Goal: Contribute content: Contribute content

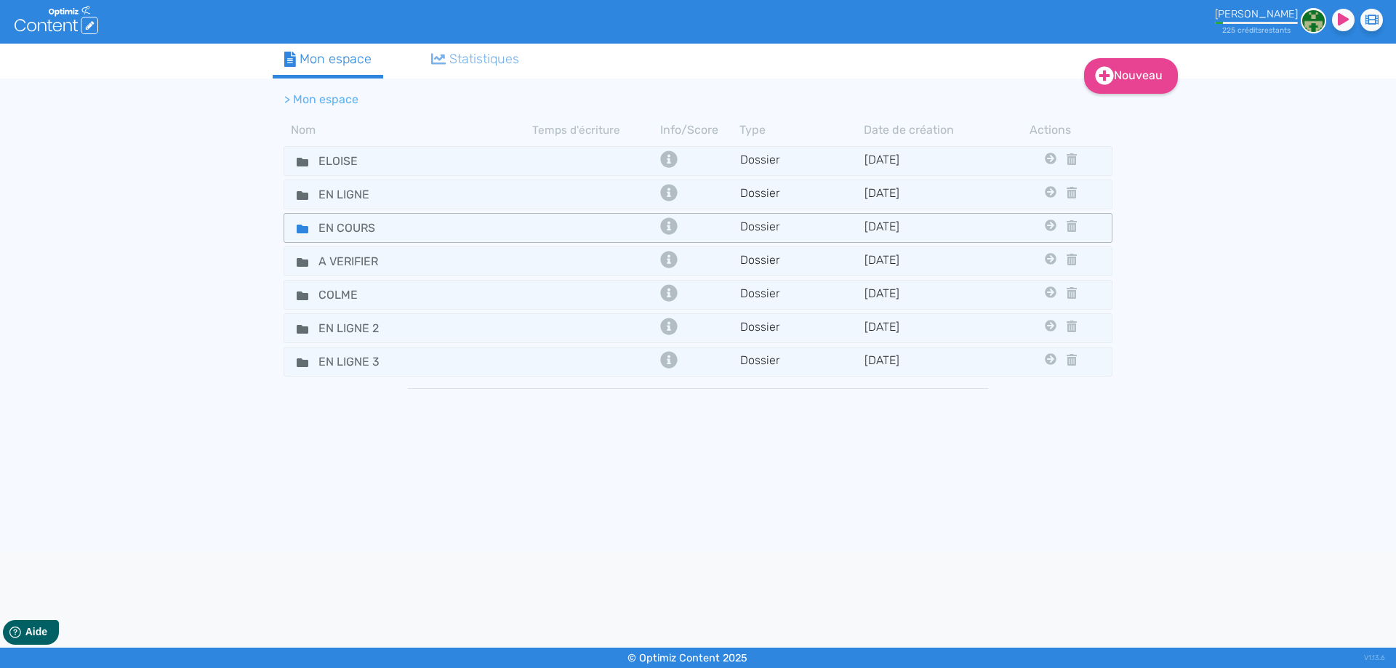
click at [297, 229] on icon at bounding box center [303, 229] width 12 height 9
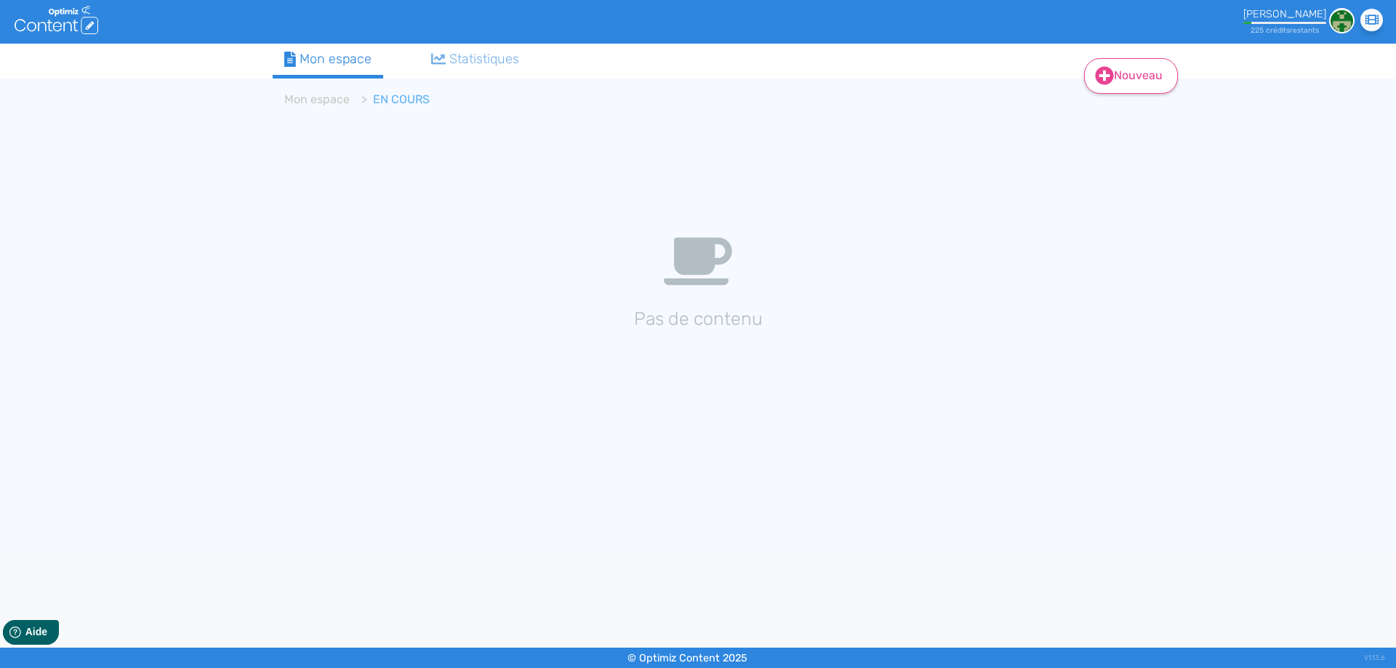
click at [1129, 69] on link "Nouveau" at bounding box center [1131, 76] width 94 height 36
click at [1102, 110] on icon at bounding box center [1104, 112] width 9 height 12
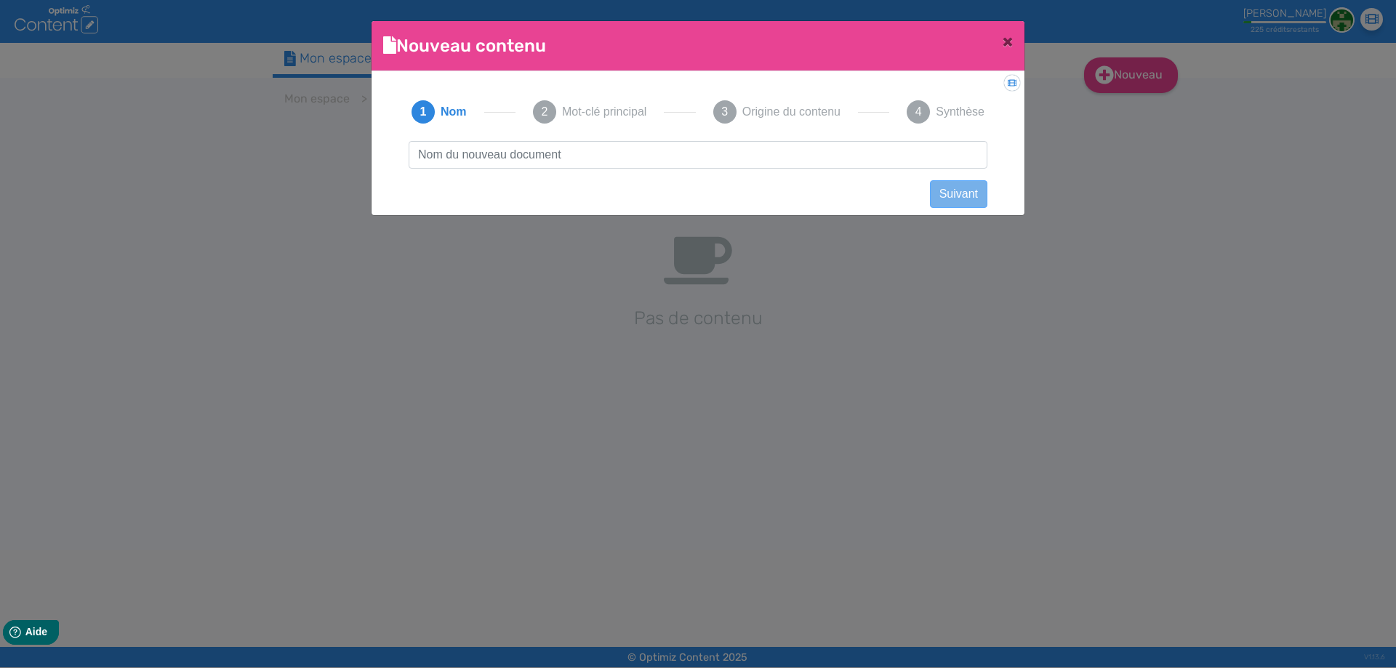
type input "E-Chicha électronique X-GO Ehuka - Ehuka"
drag, startPoint x: 731, startPoint y: 156, endPoint x: 833, endPoint y: 151, distance: 102.7
click at [833, 151] on input "E-Chicha électronique X-GO Ehuka - Ehuka" at bounding box center [698, 155] width 579 height 28
click button "Suivant" at bounding box center [958, 194] width 57 height 28
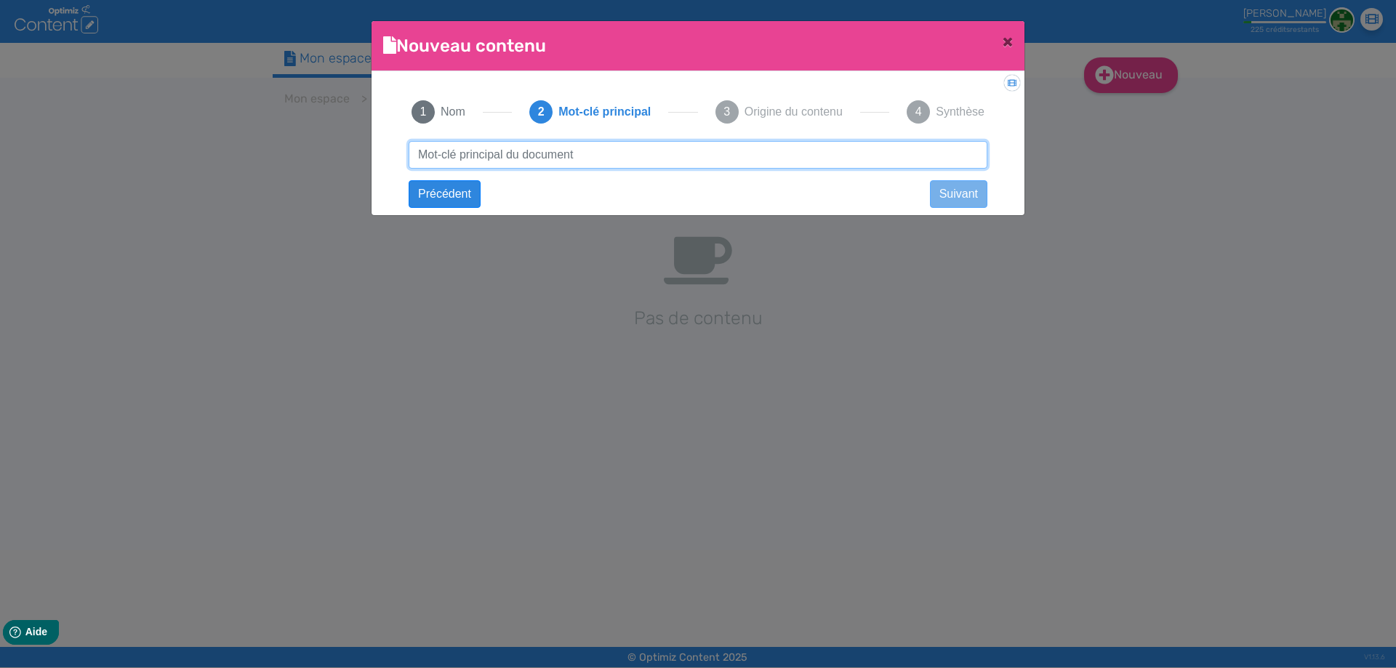
paste input "E-Chicha électronique X-GO Ehuka - Ehuka"
type input "E-Chicha électronique X-GO Ehuka - Ehuka"
drag, startPoint x: 721, startPoint y: 150, endPoint x: 849, endPoint y: 148, distance: 128.0
click at [849, 148] on input "E-Chicha électronique X-GO Ehuka - Ehuka" at bounding box center [698, 155] width 579 height 28
click button "Suivant" at bounding box center [0, 0] width 0 height 0
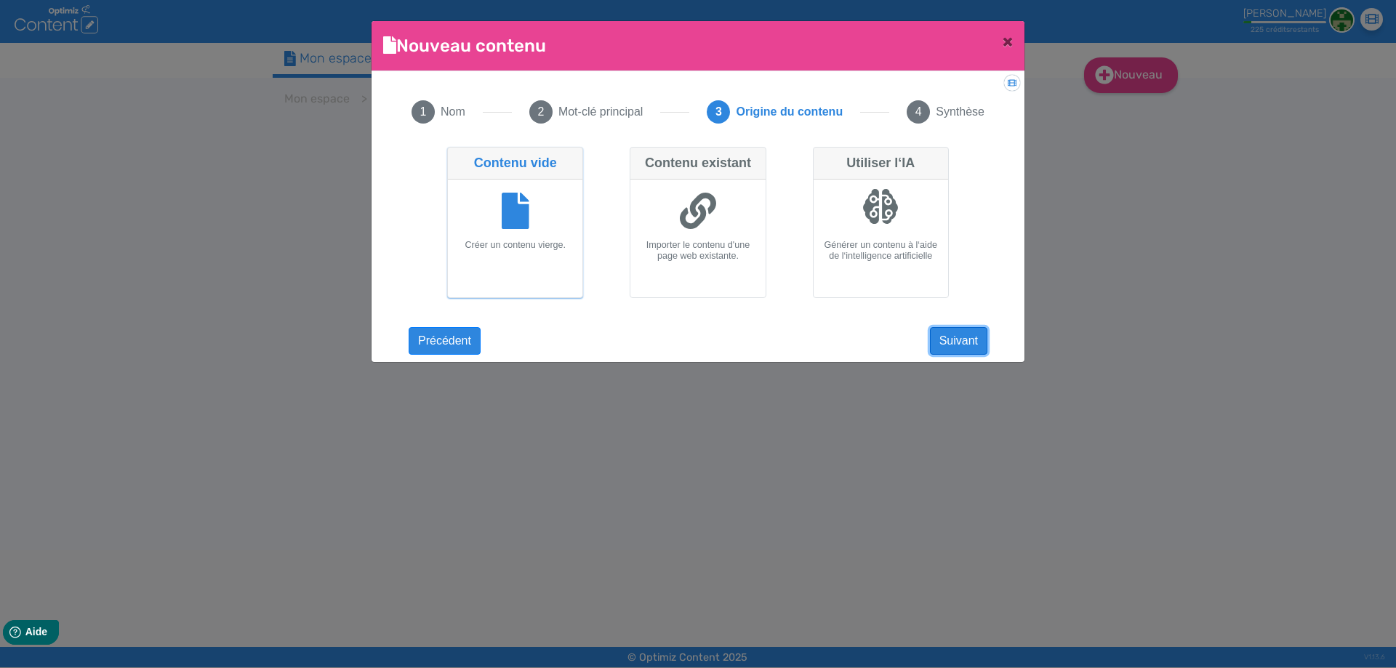
click at [961, 351] on button "Suivant" at bounding box center [958, 341] width 57 height 28
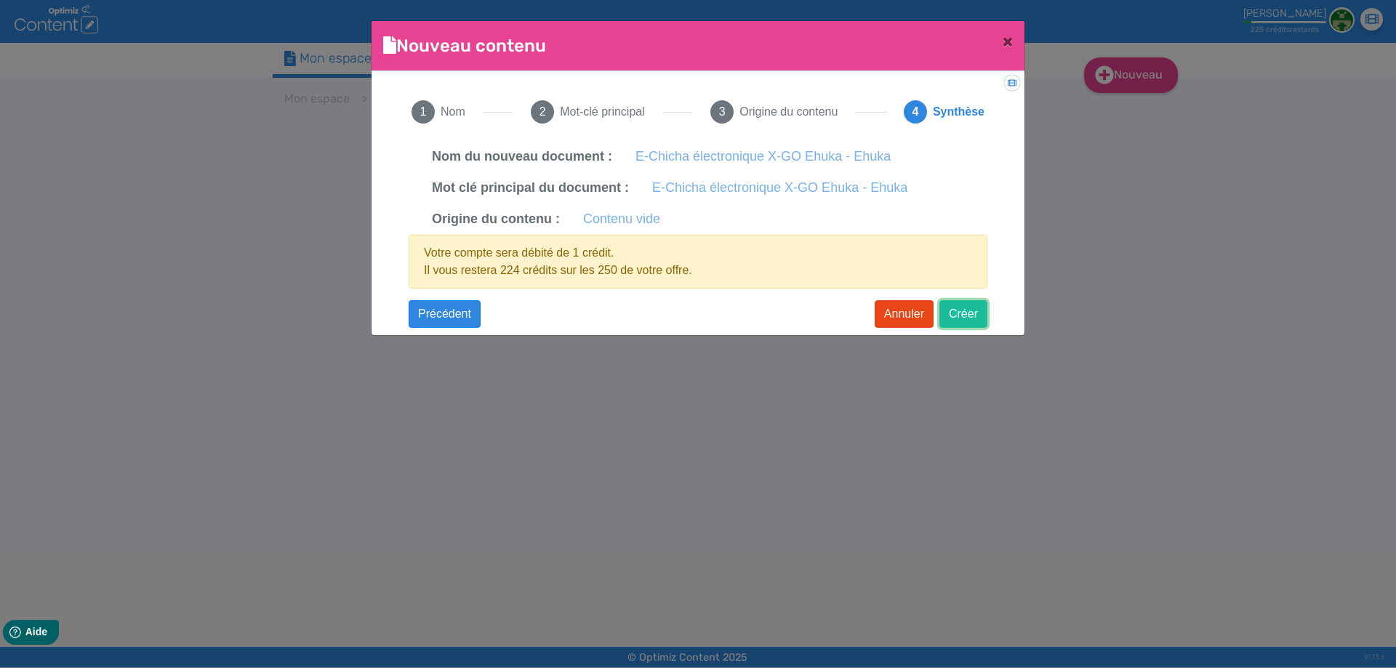
click at [961, 314] on button "Créer" at bounding box center [964, 314] width 48 height 28
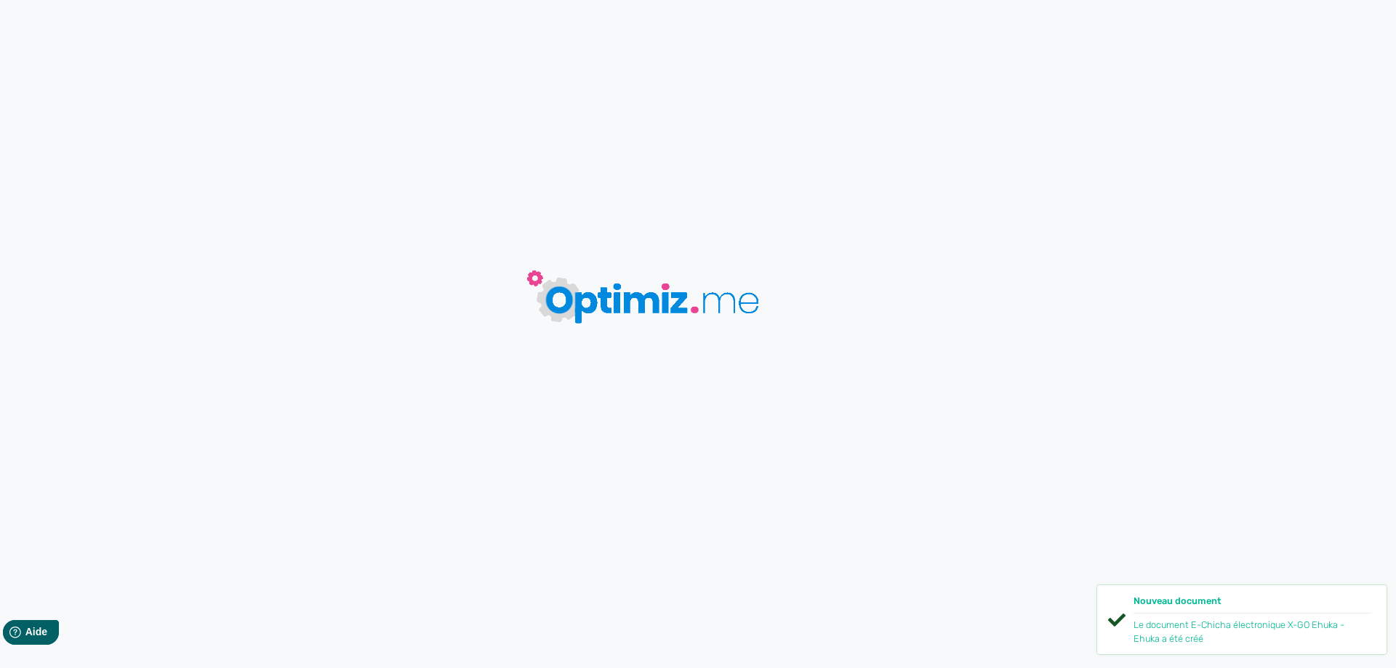
type input "E-Chicha électronique X-GO Ehuka - Ehuka"
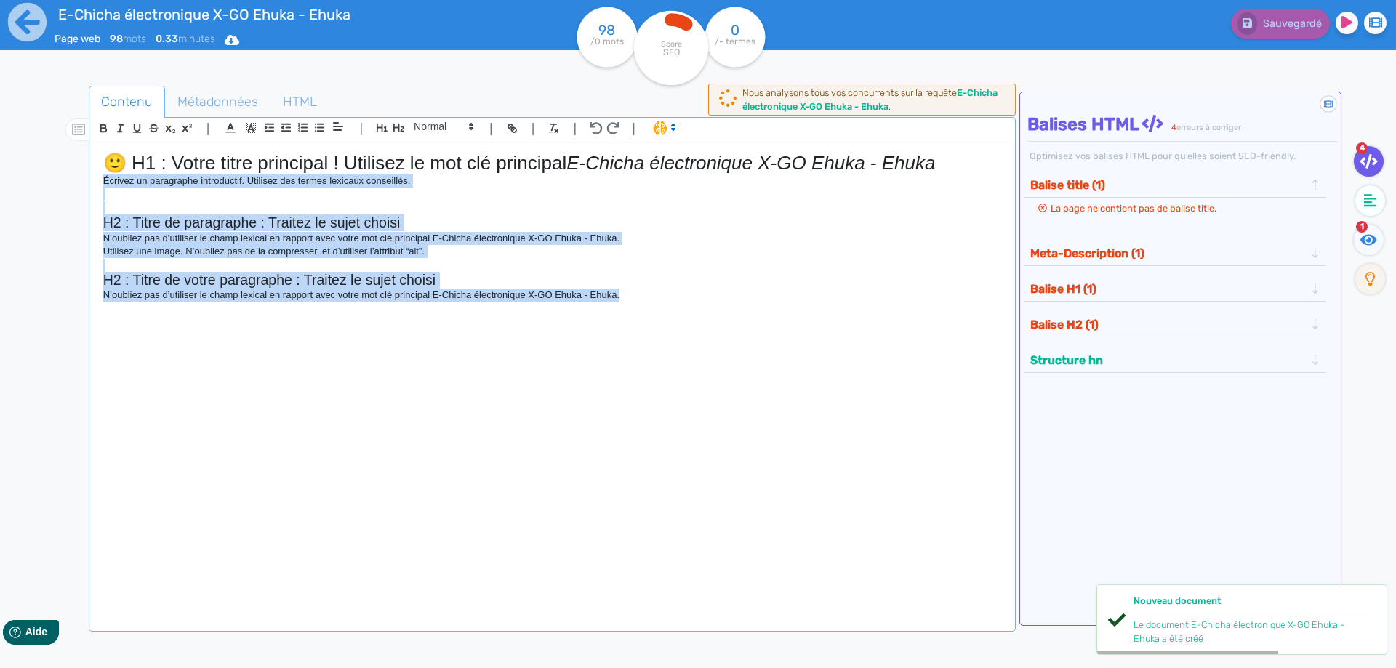
drag, startPoint x: 647, startPoint y: 316, endPoint x: 85, endPoint y: 185, distance: 577.4
click at [85, 185] on div "Contenu Métadonnées HTML | | H3 H4 H5 H6 Normal | | | | 🙂 H1 : Votre titre prin…" at bounding box center [719, 421] width 1354 height 678
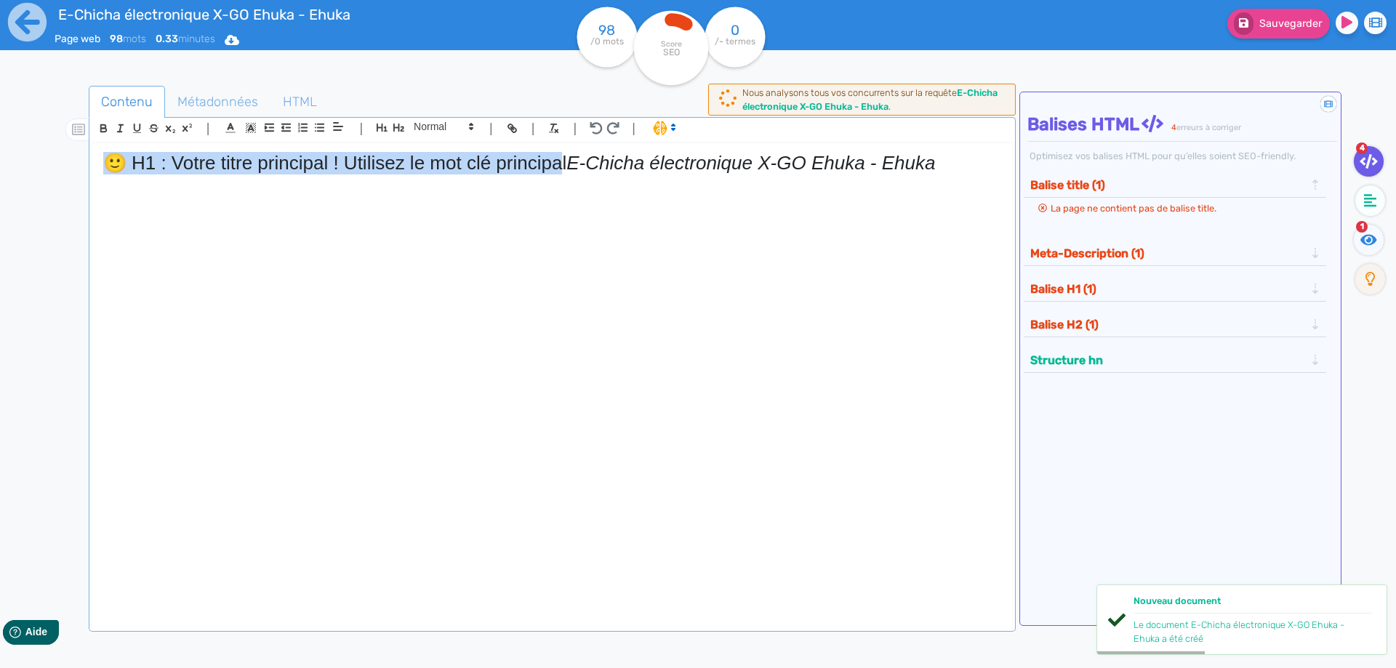
drag, startPoint x: 564, startPoint y: 162, endPoint x: 0, endPoint y: 121, distance: 565.1
click at [0, 121] on div "E-Chicha électronique X-GO Ehuka - Ehuka Page web 98 mots 0.33 minutes Html Pdf…" at bounding box center [698, 380] width 1396 height 760
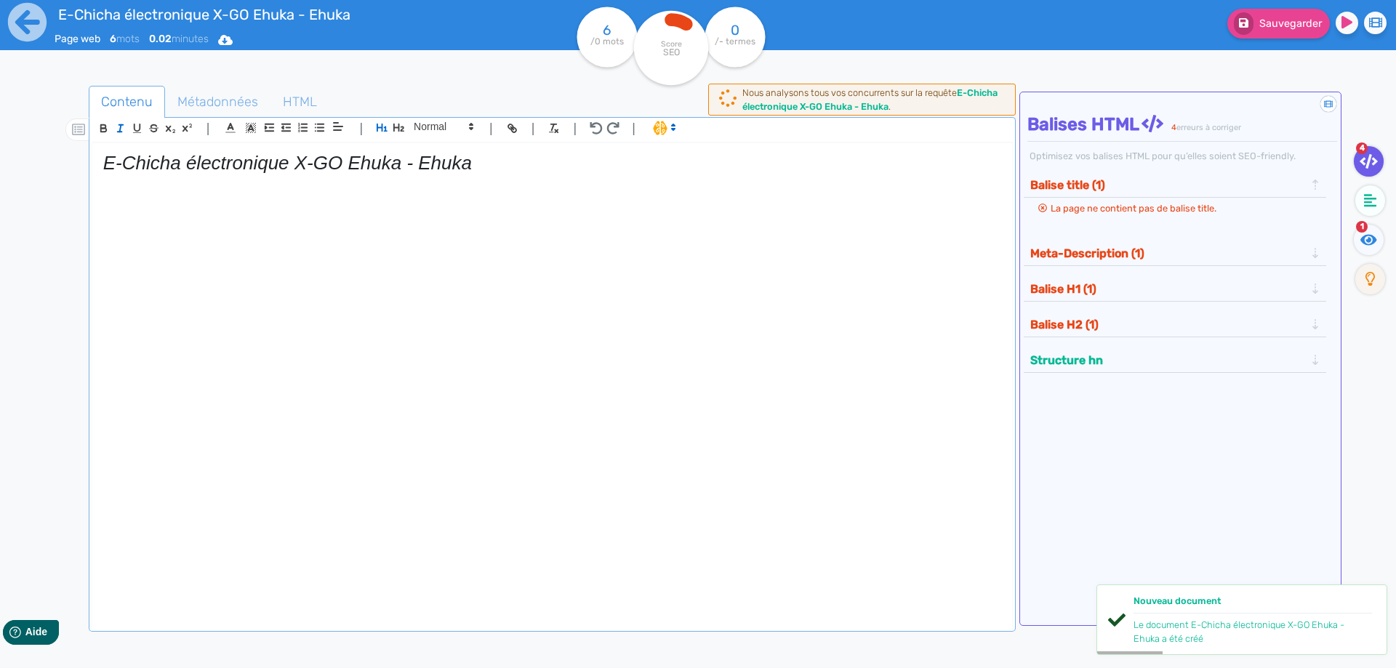
click at [164, 169] on em "E-Chicha électronique X-GO Ehuka - Ehuka" at bounding box center [287, 163] width 369 height 22
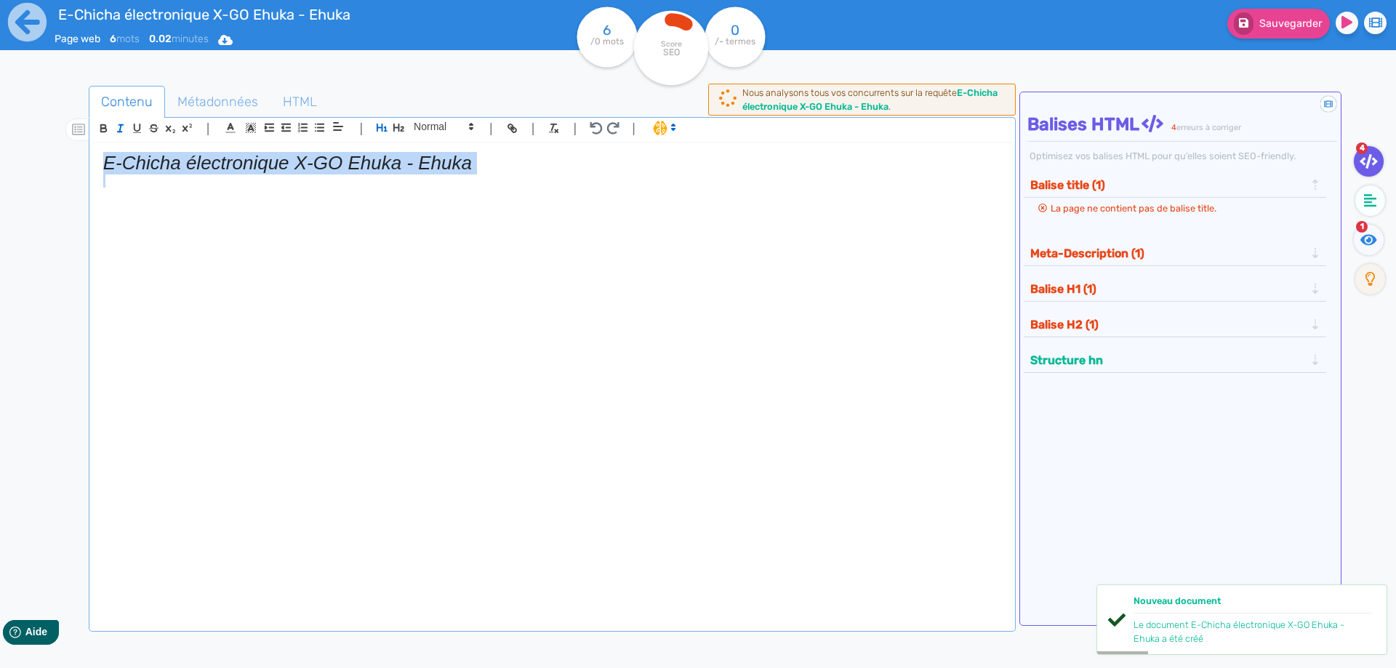
click at [164, 169] on em "E-Chicha électronique X-GO Ehuka - Ehuka" at bounding box center [287, 163] width 369 height 22
click at [121, 132] on line "button" at bounding box center [119, 132] width 4 height 0
click at [545, 180] on p at bounding box center [552, 181] width 898 height 13
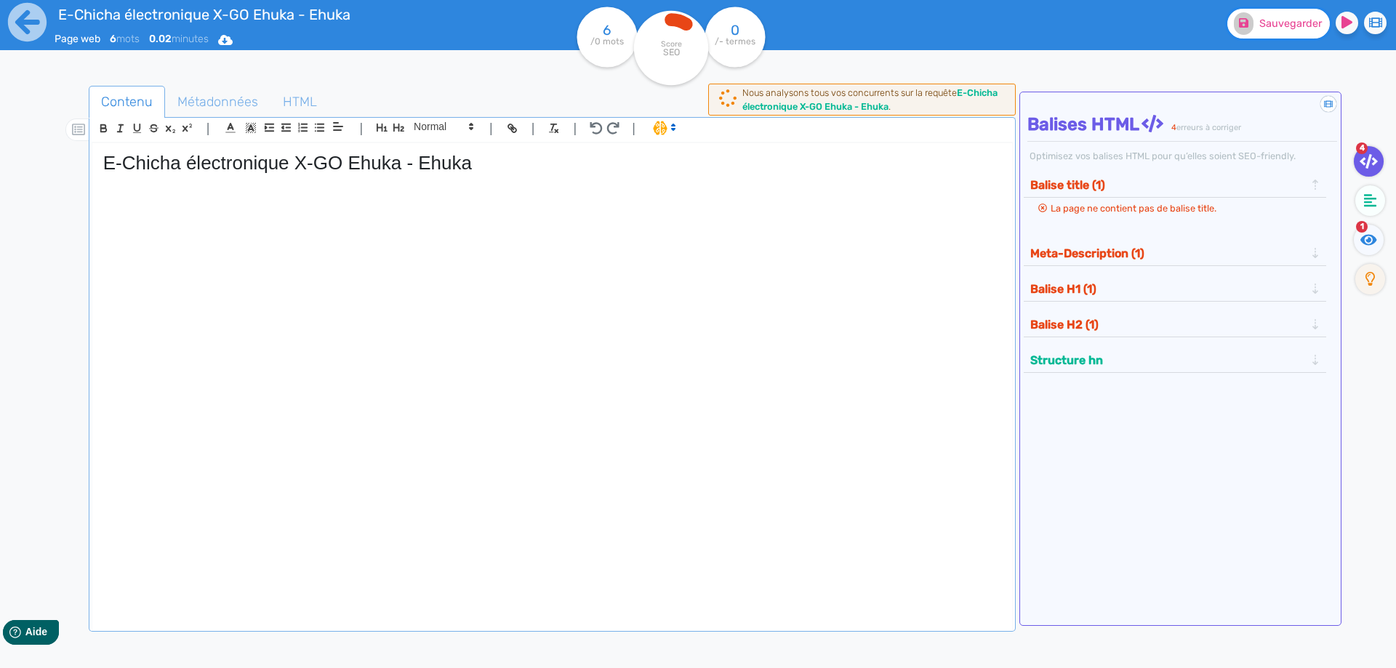
click at [1280, 31] on button "Sauvegarder" at bounding box center [1279, 24] width 103 height 30
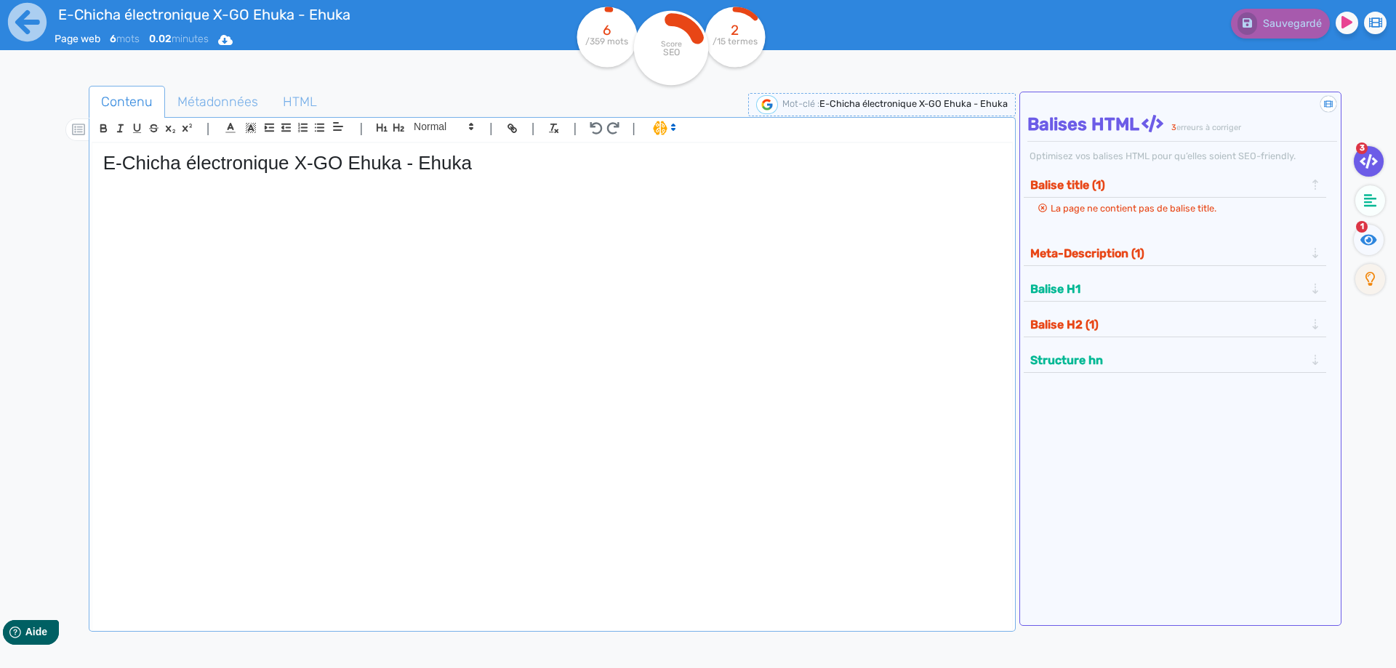
click at [307, 294] on div "E-Chicha électronique X-GO Ehuka - Ehuka" at bounding box center [552, 377] width 920 height 468
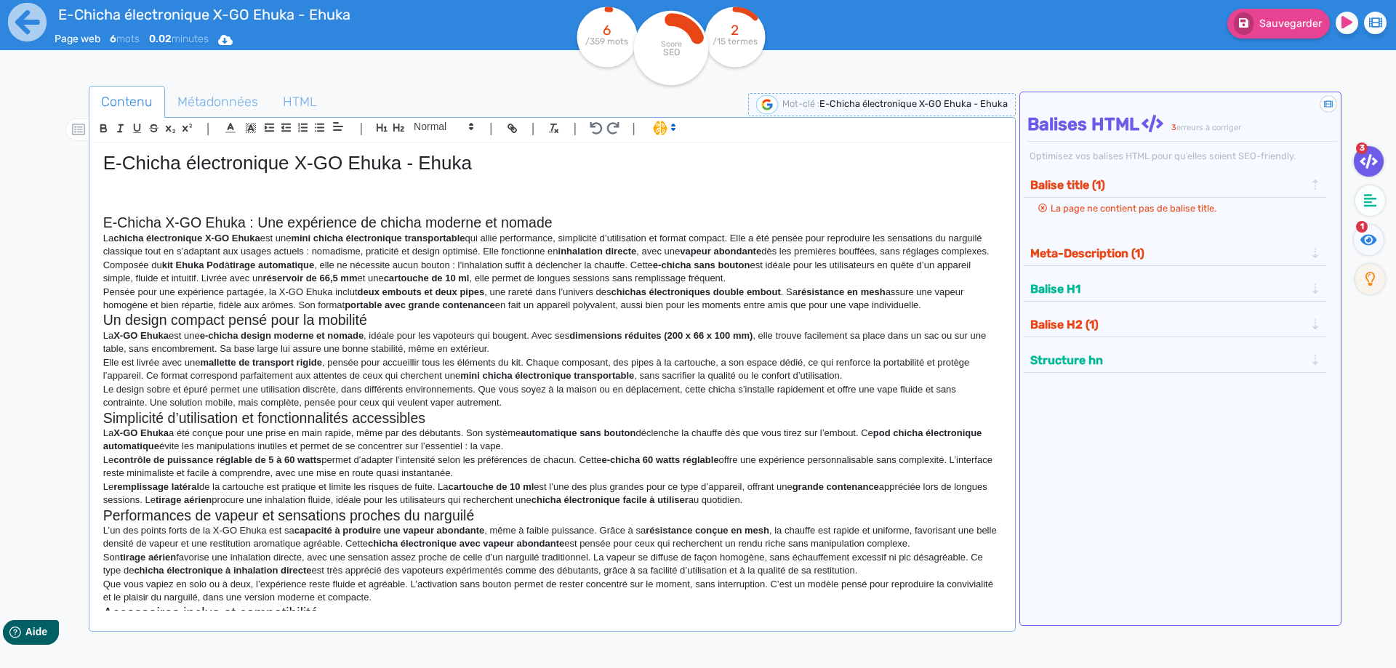
click at [116, 219] on h2 "E-Chicha X-GO Ehuka : Une expérience de chicha moderne et nomade" at bounding box center [552, 223] width 898 height 17
click at [145, 220] on h2 "Chicha X-GO Ehuka : Une expérience de chicha moderne et nomade" at bounding box center [552, 223] width 898 height 17
click at [332, 217] on h2 "Chicha électronique X-GO Ehuka : Une expérience de chicha moderne et nomade" at bounding box center [552, 223] width 898 height 17
click at [654, 220] on h2 "Chicha électronique X-GO Ehuka : une expérience de chicha moderne et nomade" at bounding box center [552, 223] width 898 height 17
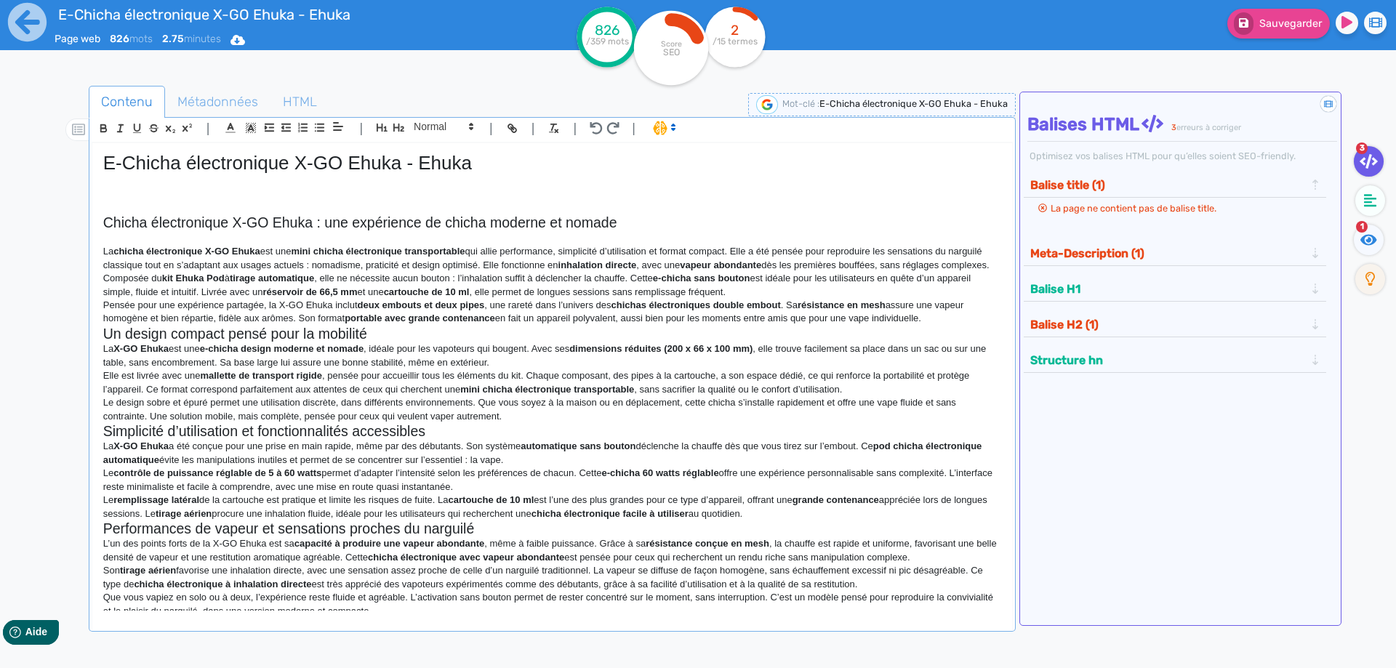
click at [337, 222] on h2 "Chicha électronique X-GO Ehuka : une expérience de chicha moderne et nomade" at bounding box center [552, 223] width 898 height 17
drag, startPoint x: 337, startPoint y: 222, endPoint x: 609, endPoint y: 223, distance: 271.3
click at [609, 223] on h2 "Chicha électronique X-GO Ehuka : une expérience de chicha moderne et nomade" at bounding box center [552, 223] width 898 height 17
click at [368, 271] on p "La chicha électronique X-GO Ehuka est une mini chicha électronique transportabl…" at bounding box center [552, 258] width 898 height 27
click at [358, 272] on p "La chicha électronique X-GO Ehuka est une mini chicha électronique transportabl…" at bounding box center [552, 258] width 898 height 27
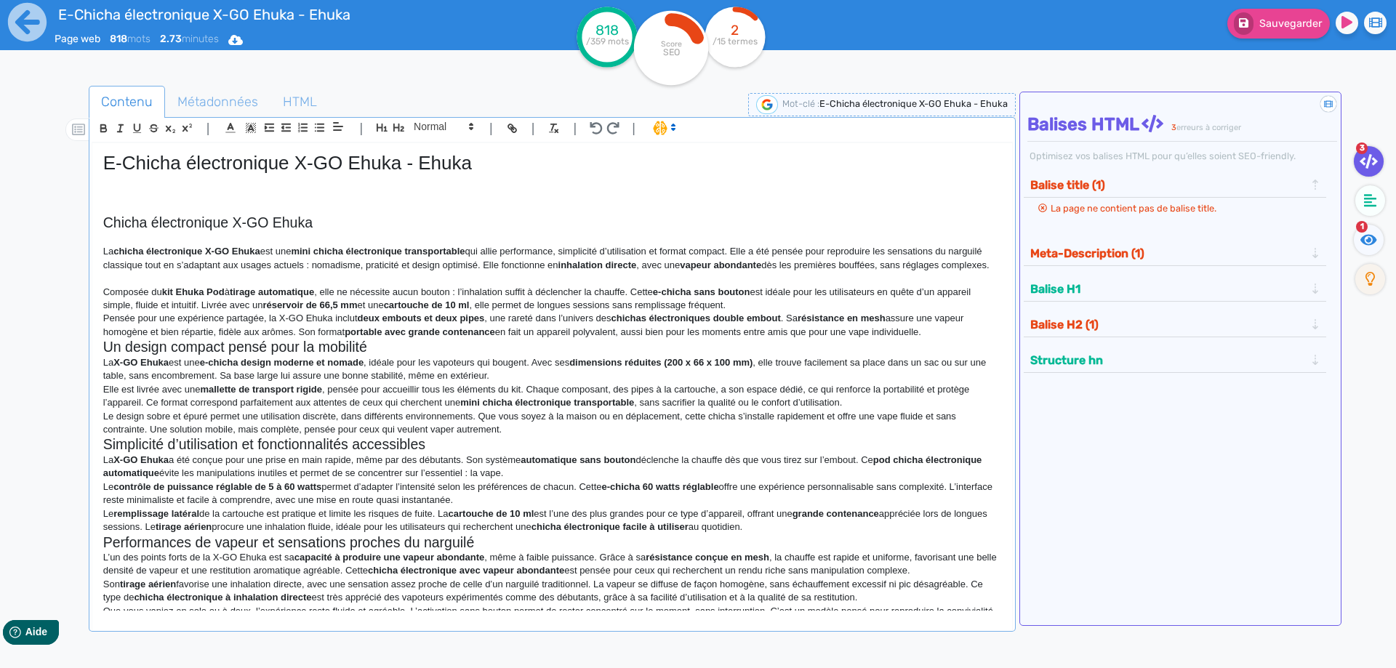
click at [756, 313] on p "Composée du kit Ehuka Pod à tirage automatique , elle ne nécessite aucun bouton…" at bounding box center [552, 299] width 898 height 27
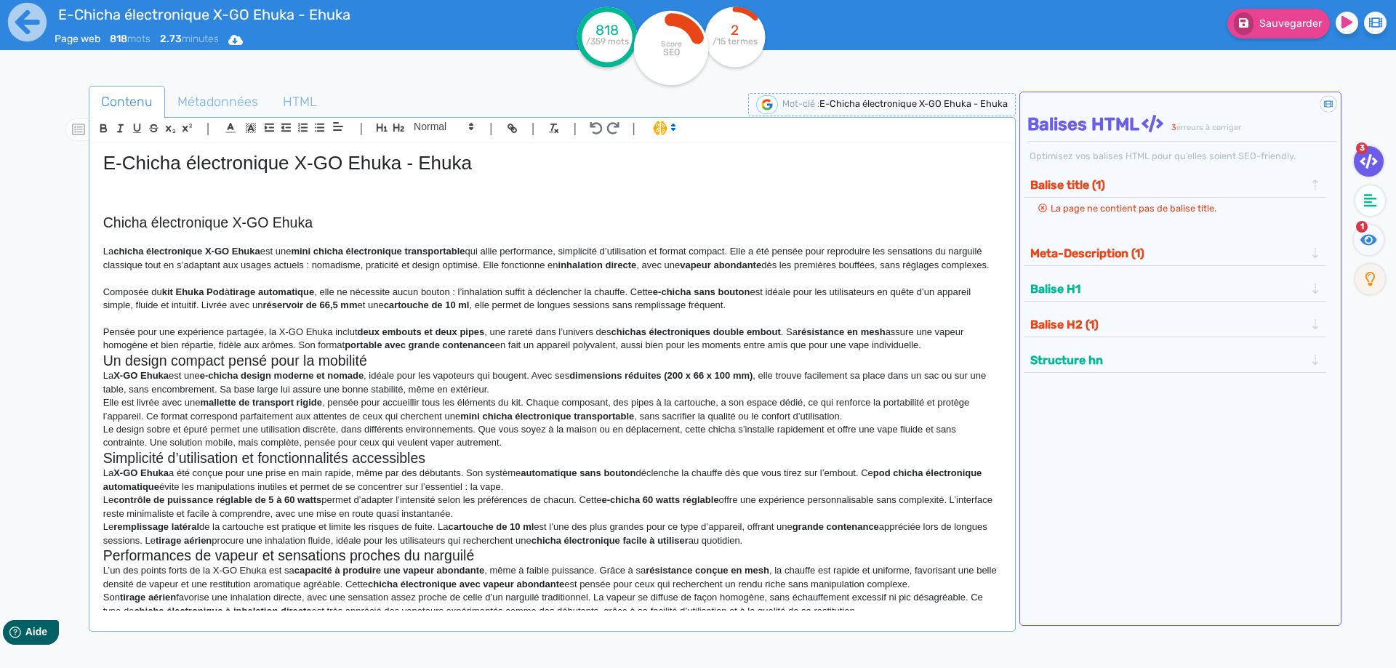
click at [948, 352] on p "Pensée pour une expérience partagée, la X-GO Ehuka inclut deux embouts et deux …" at bounding box center [552, 339] width 898 height 27
click at [925, 353] on p "Pensée pour une expérience partagée, la X-GO Ehuka inclut deux embouts et deux …" at bounding box center [552, 339] width 898 height 27
click at [947, 353] on p "Pensée pour une expérience partagée, la X-GO Ehuka inclut deux embouts et deux …" at bounding box center [552, 339] width 898 height 27
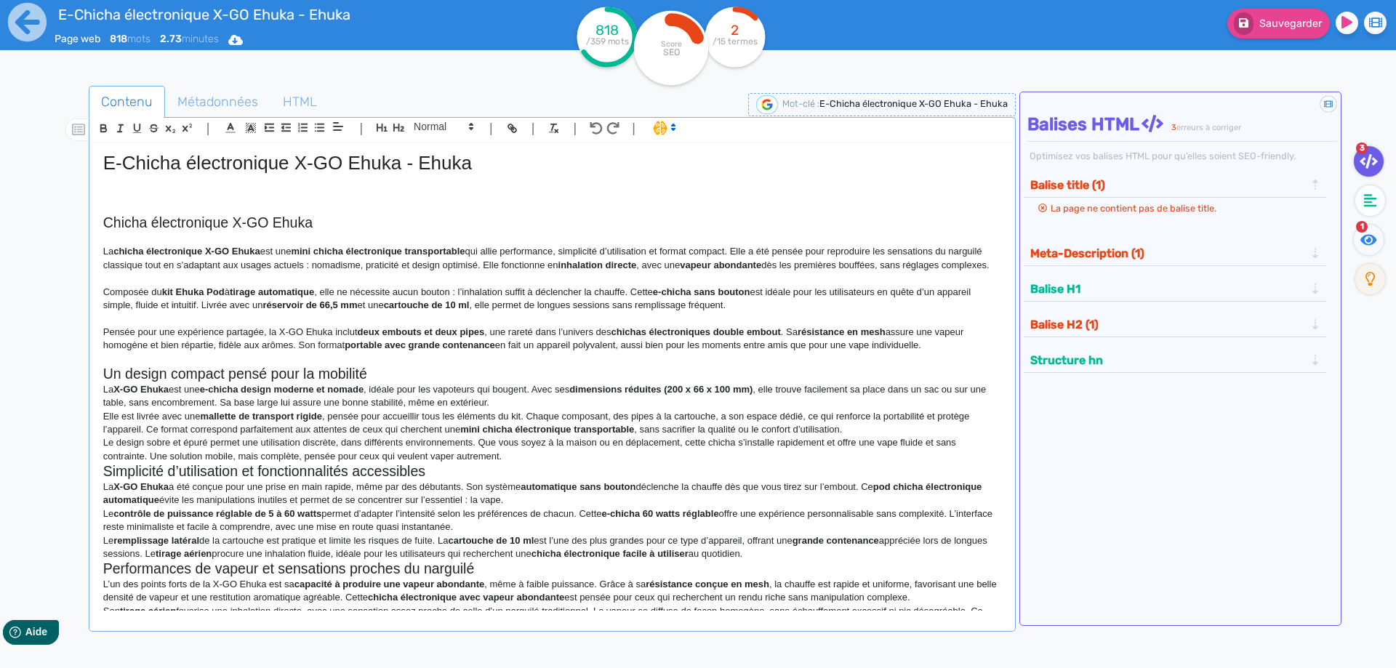
click at [510, 366] on p at bounding box center [552, 359] width 898 height 13
click at [511, 382] on h2 "Un design compact pensé pour la mobilité" at bounding box center [552, 374] width 898 height 17
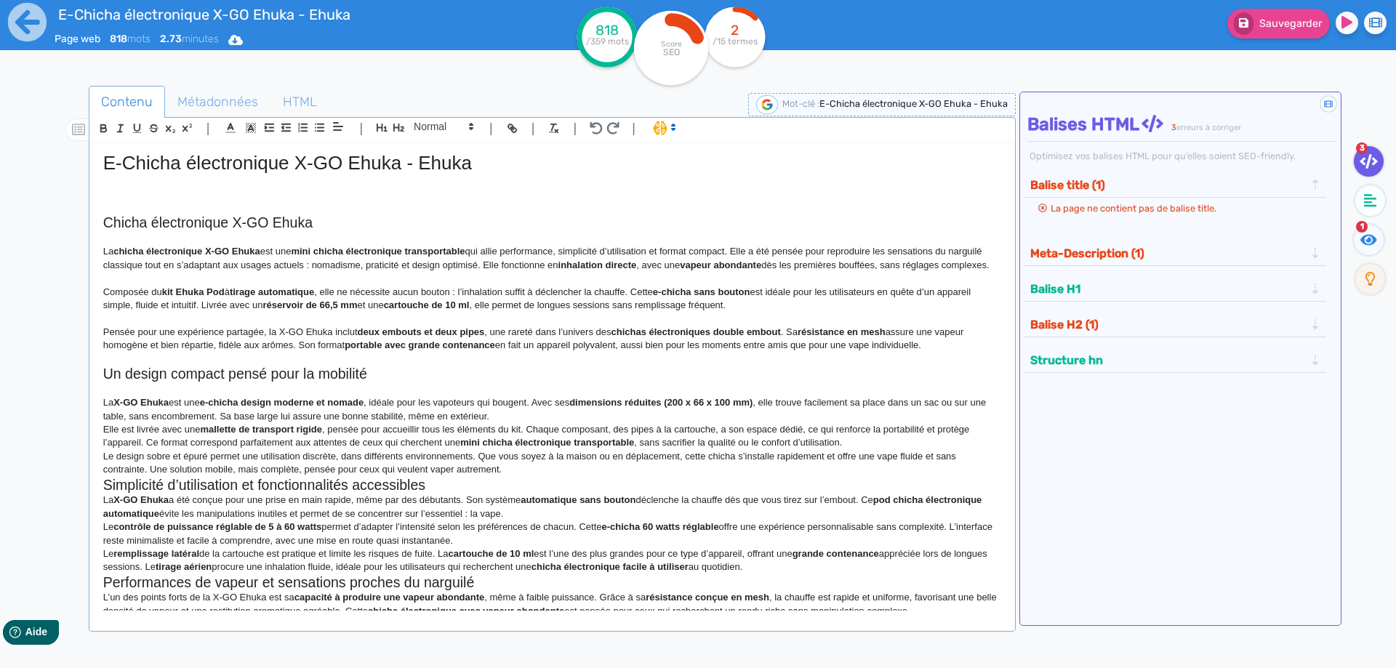
click at [535, 423] on p "La X-GO Ehuka est une e-chicha design moderne et nomade , idéale pour les vapot…" at bounding box center [552, 409] width 898 height 27
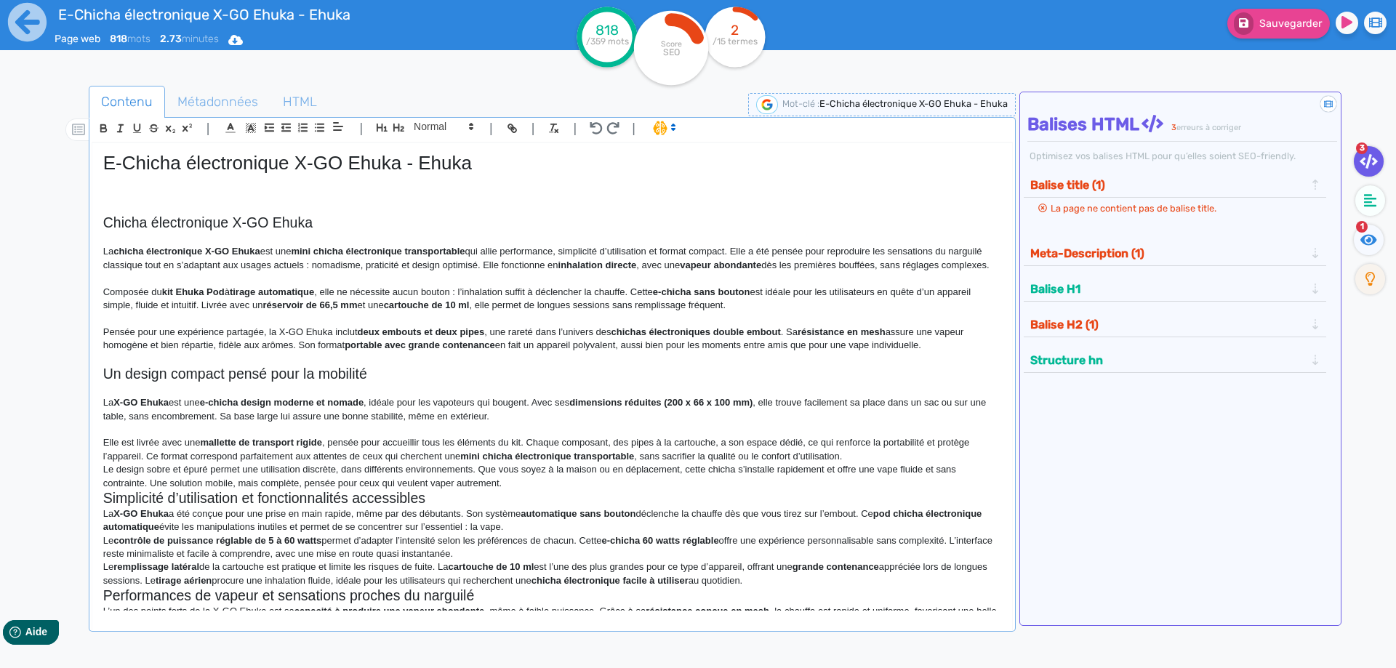
click at [880, 463] on p "Elle est livrée avec une mallette de transport rigide , pensée pour accueillir …" at bounding box center [552, 449] width 898 height 27
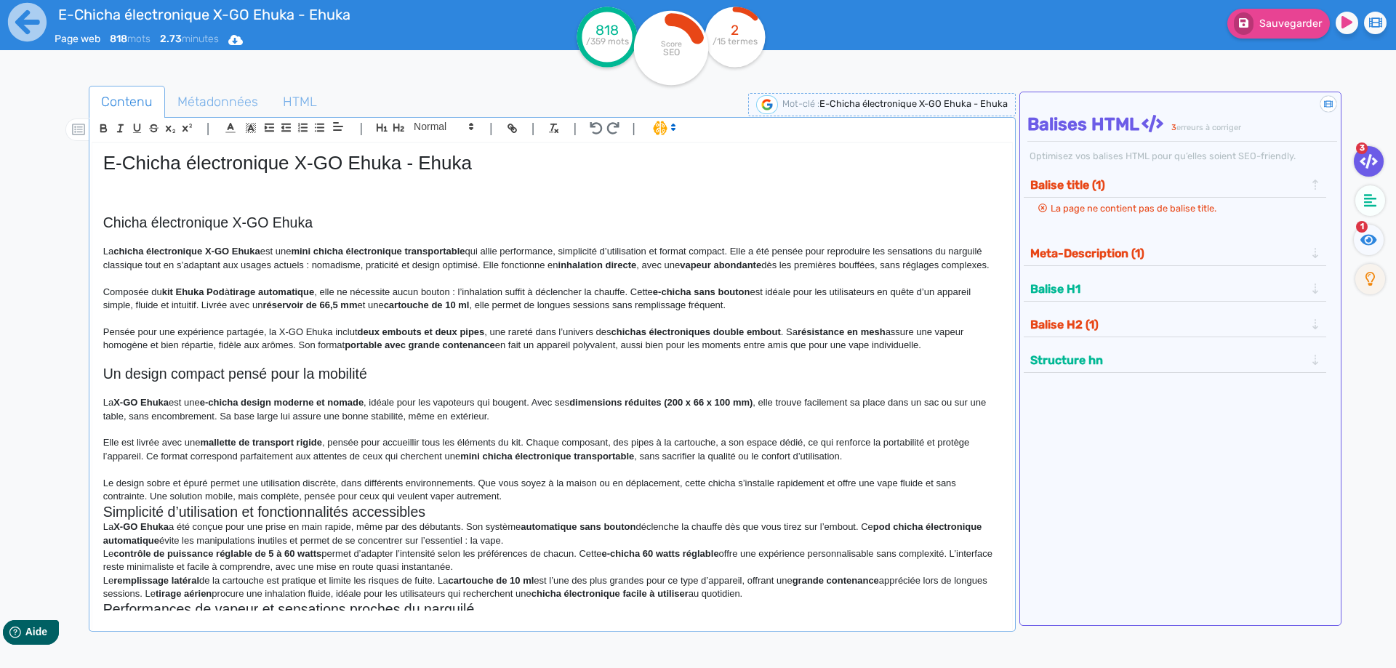
click at [584, 494] on p "Le design sobre et épuré permet une utilisation discrète, dans différents envir…" at bounding box center [552, 490] width 898 height 27
click at [575, 504] on p "Le design sobre et épuré permet une utilisation discrète, dans différents envir…" at bounding box center [552, 490] width 898 height 27
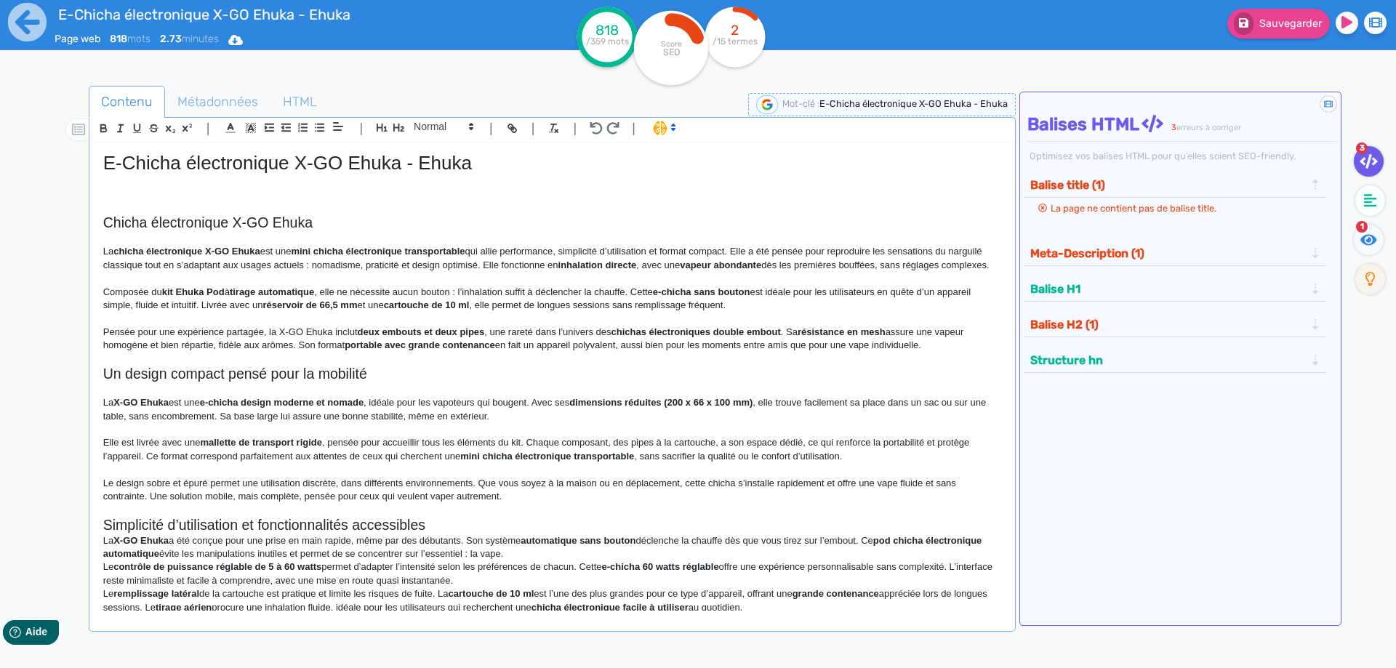
click at [528, 534] on h2 "Simplicité d’utilisation et fonctionnalités accessibles" at bounding box center [552, 525] width 898 height 17
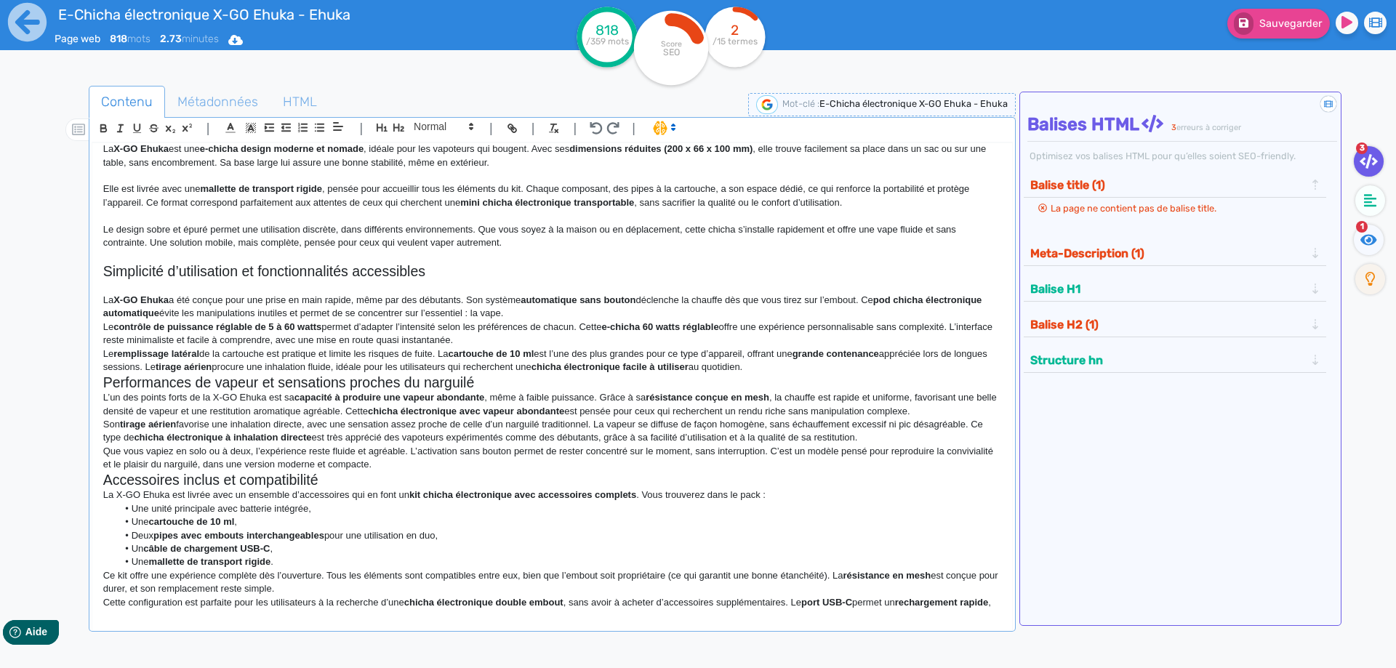
scroll to position [288, 0]
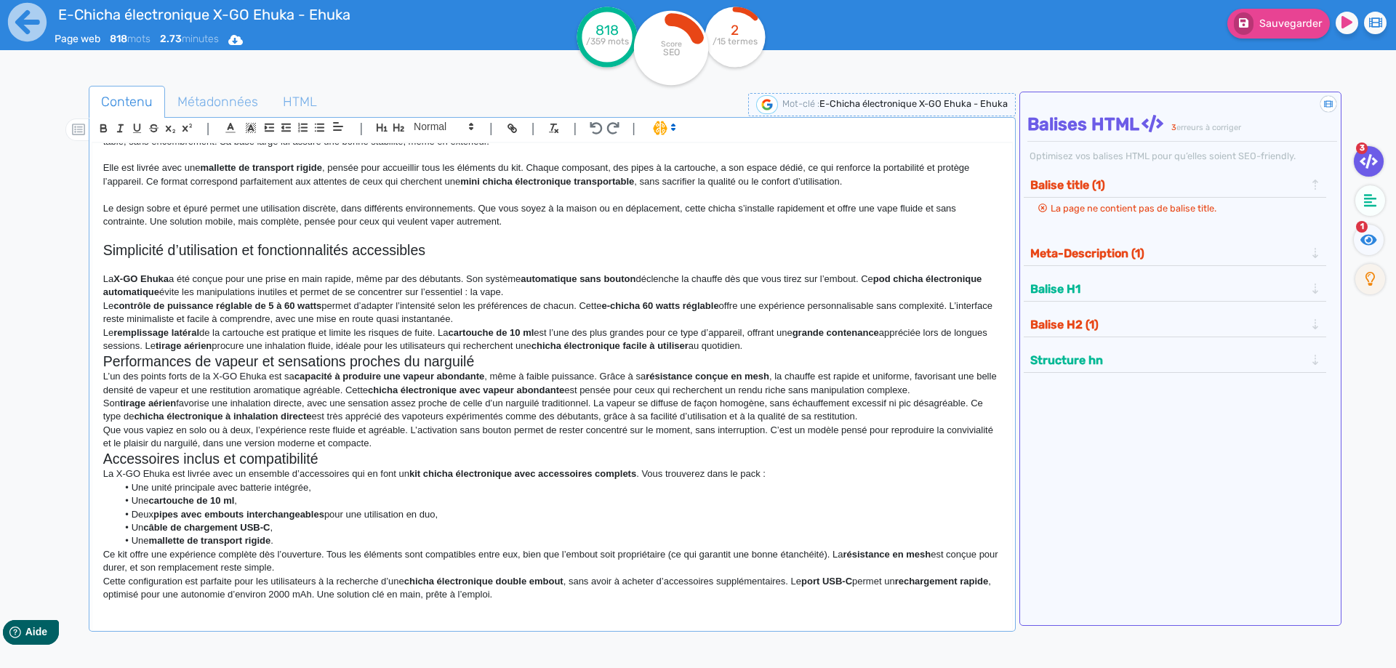
click at [591, 289] on p "La X-GO Ehuka a été conçue pour une prise en main rapide, même par des débutant…" at bounding box center [552, 286] width 898 height 27
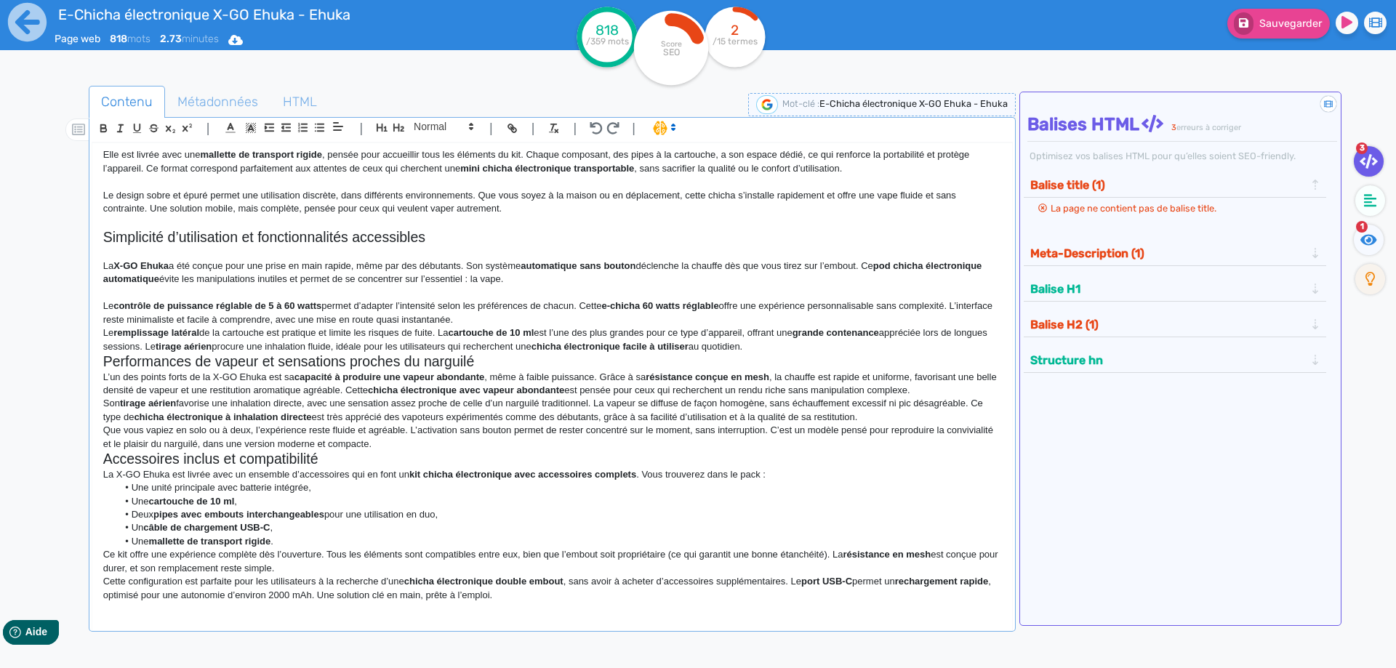
click at [562, 327] on p "Le contrôle de puissance réglable de 5 à 60 watts permet d’adapter l’intensité …" at bounding box center [552, 313] width 898 height 27
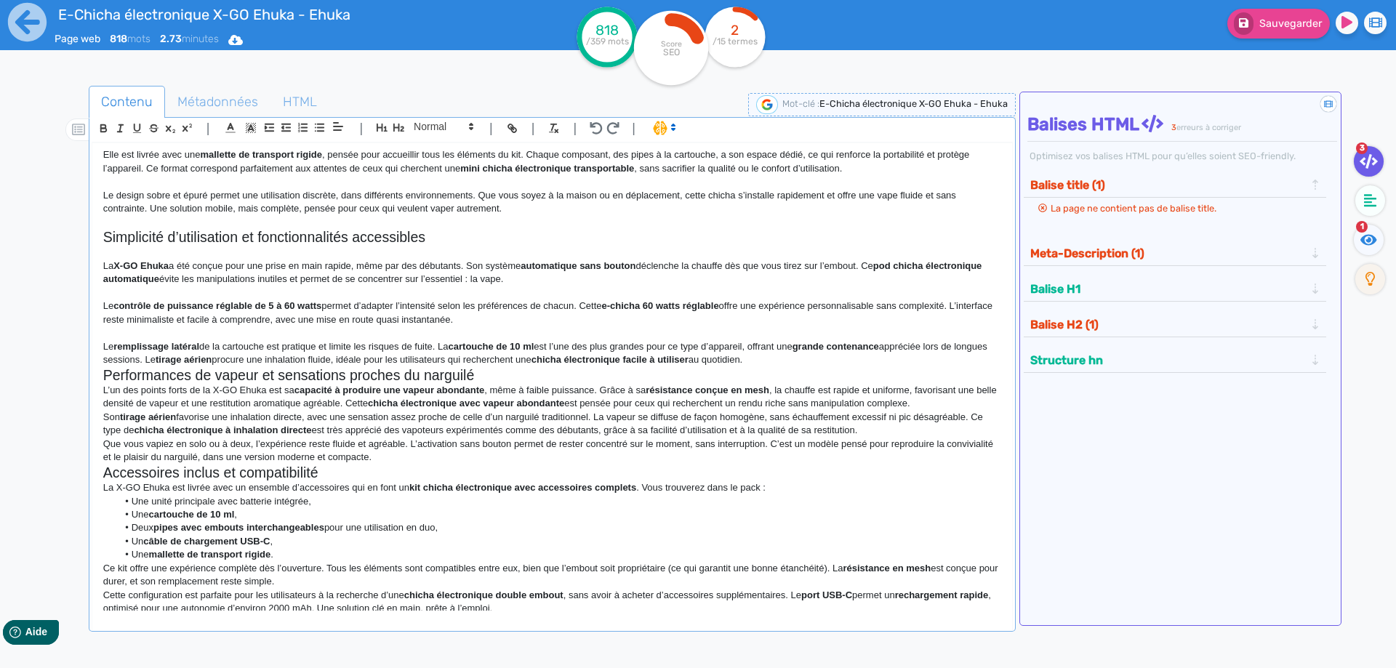
click at [804, 367] on p "Le remplissage latéral de la cartouche est pratique et limite les risques de fu…" at bounding box center [552, 353] width 898 height 27
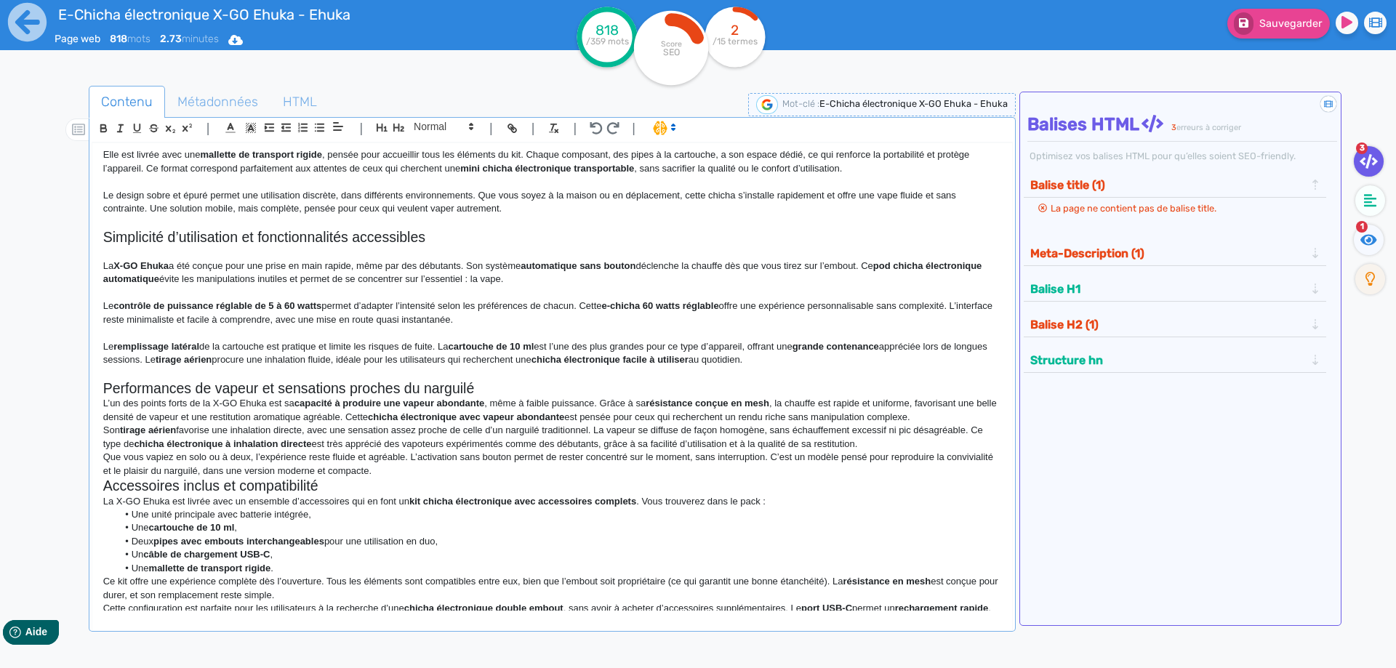
click at [670, 397] on h2 "Performances de vapeur et sensations proches du narguilé" at bounding box center [552, 388] width 898 height 17
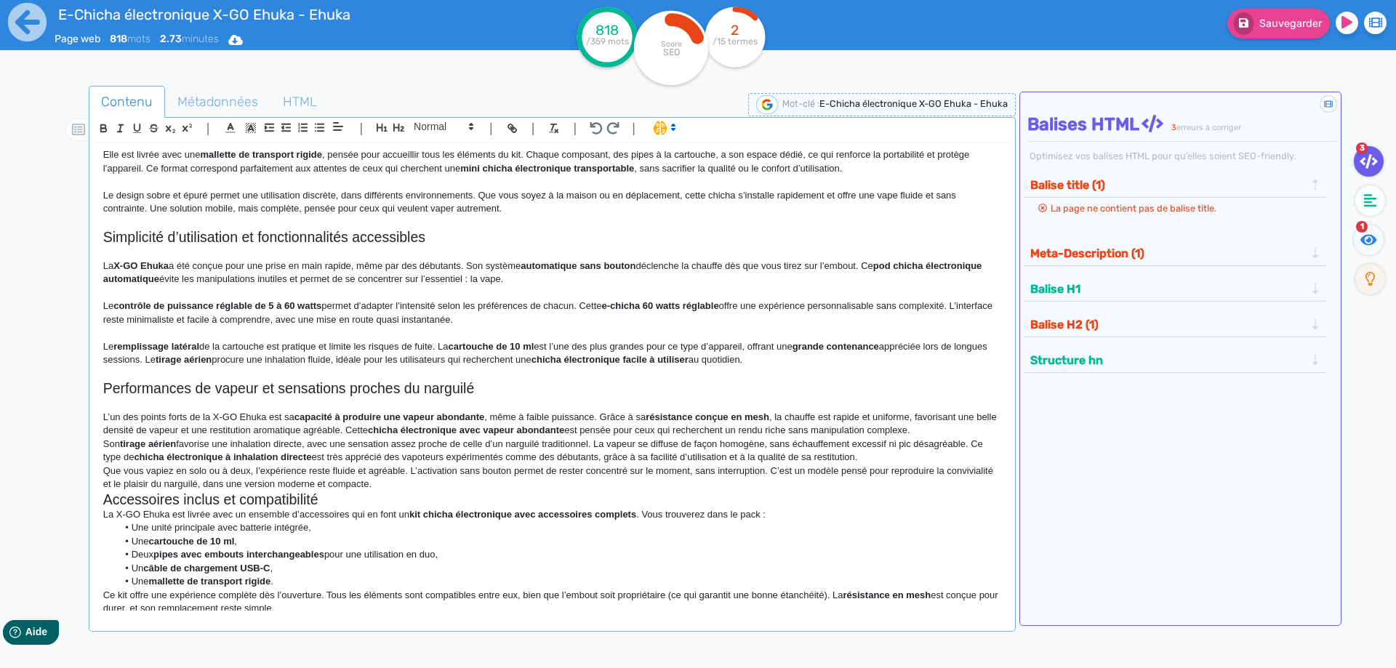
click at [959, 438] on p "L’un des points forts de la X-GO Ehuka est sa capacité à produire une vapeur ab…" at bounding box center [552, 424] width 898 height 27
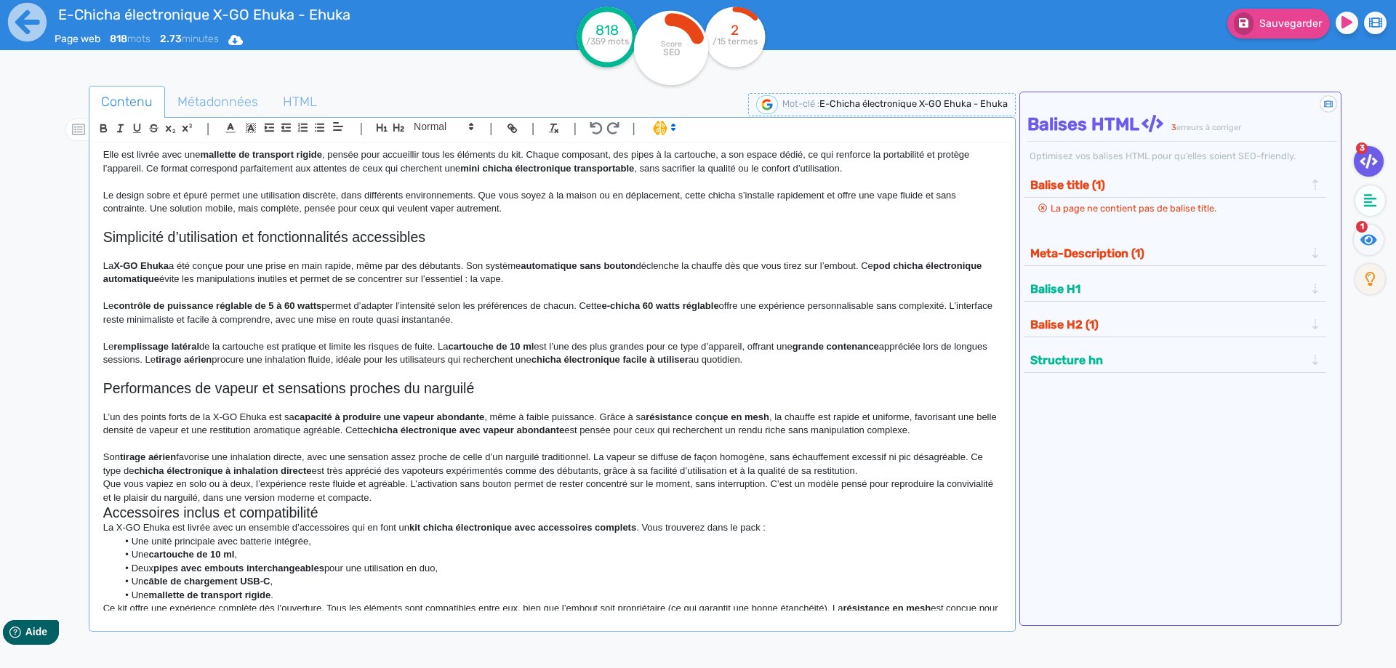
click at [903, 478] on p "Son tirage aérien favorise une inhalation directe, avec une sensation assez pro…" at bounding box center [552, 464] width 898 height 27
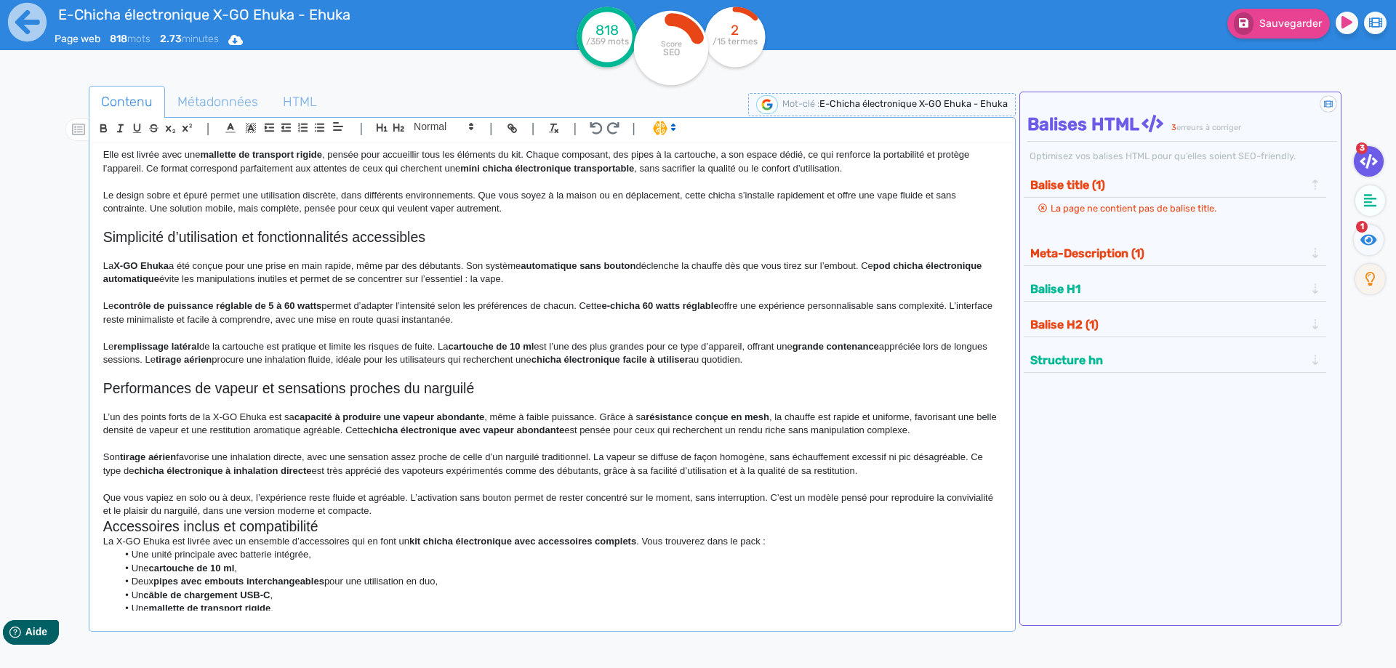
click at [457, 519] on p "Que vous vapiez en solo ou à deux, l’expérience reste fluide et agréable. L’act…" at bounding box center [552, 505] width 898 height 27
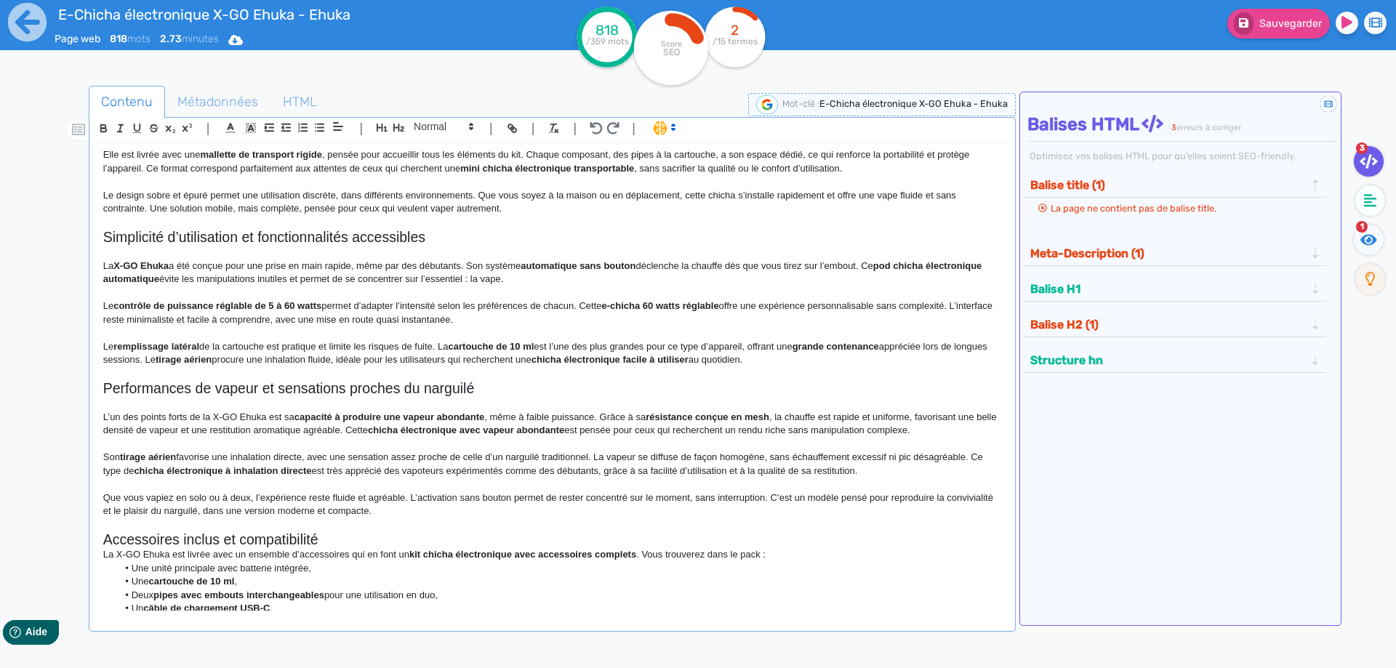
click at [437, 532] on p at bounding box center [552, 525] width 898 height 13
click at [464, 548] on h2 "Accessoires inclus et compatibilité" at bounding box center [552, 540] width 898 height 17
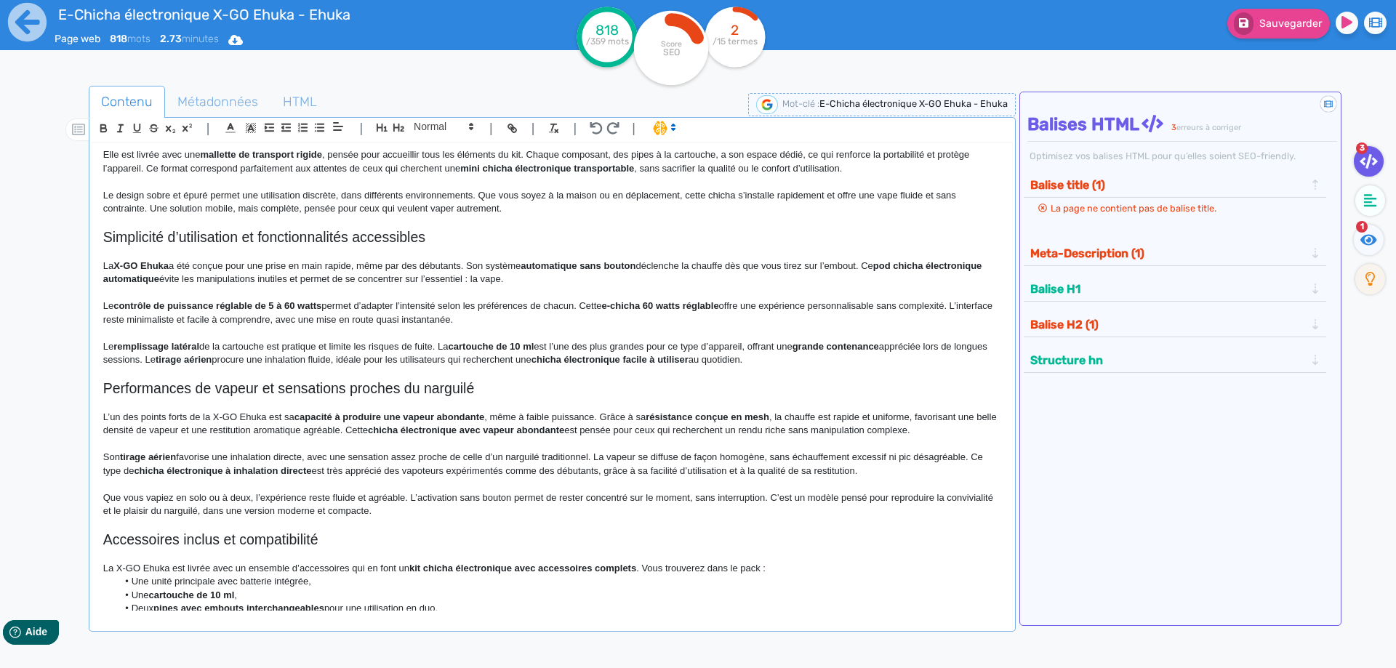
click at [823, 561] on p at bounding box center [552, 554] width 898 height 13
click at [815, 575] on p "La X-GO Ehuka est livrée avec un ensemble d’accessoires qui en font un kit chic…" at bounding box center [552, 568] width 898 height 13
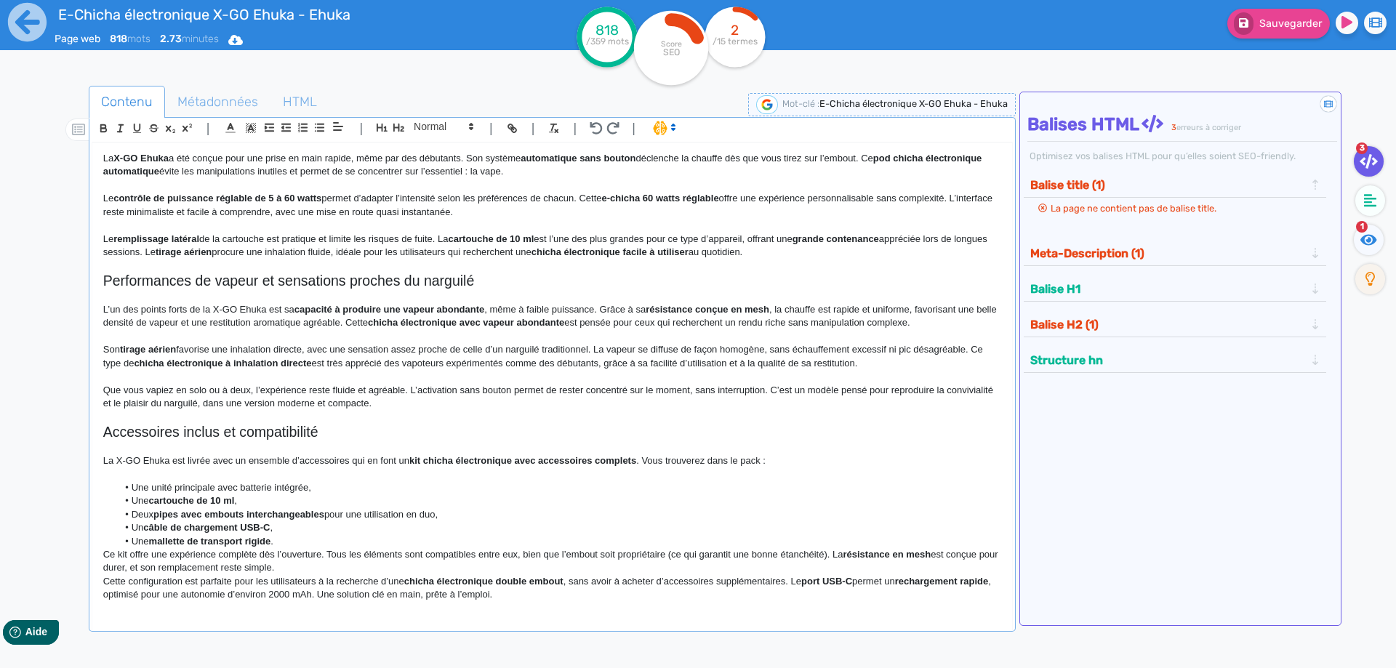
click at [393, 533] on li "Un câble de chargement USB-C ," at bounding box center [559, 527] width 884 height 13
click at [385, 543] on li "Une mallette de transport rigide ." at bounding box center [559, 541] width 884 height 13
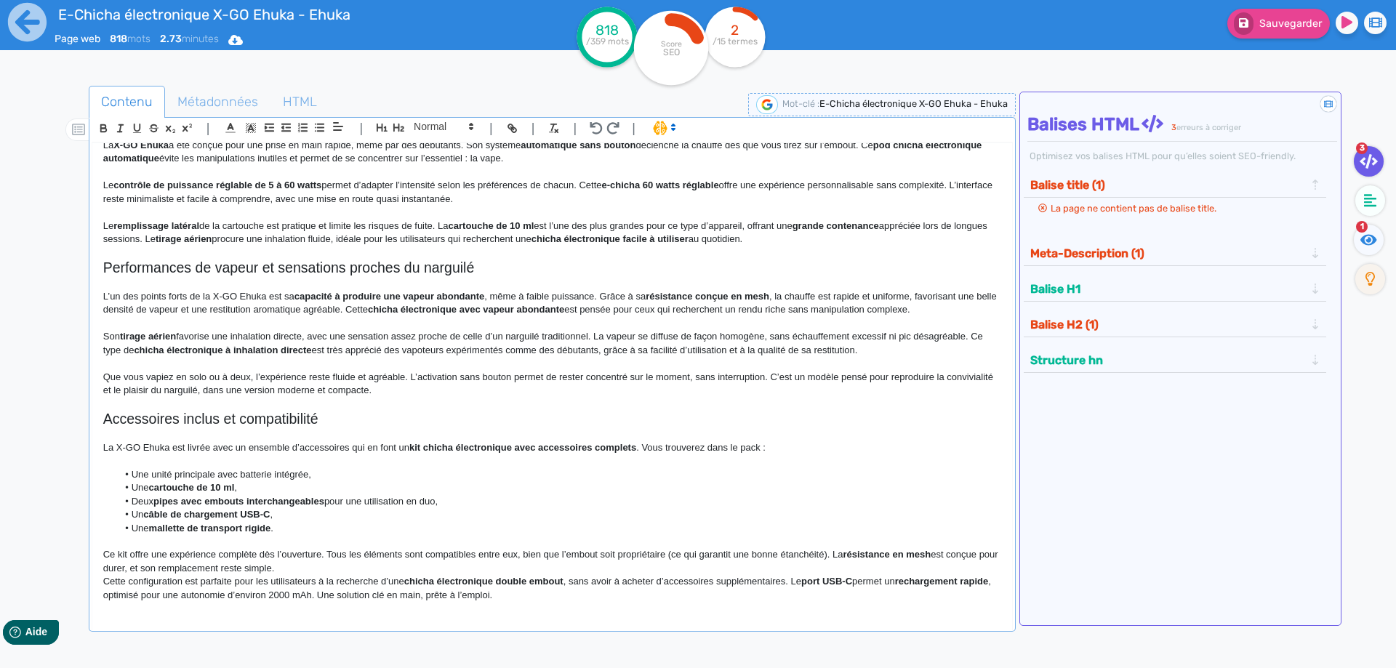
click at [349, 574] on p "Ce kit offre une expérience complète dès l’ouverture. Tous les éléments sont co…" at bounding box center [552, 561] width 898 height 27
click at [345, 575] on p "Ce kit offre une expérience complète dès l’ouverture. Tous les éléments sont co…" at bounding box center [552, 561] width 898 height 27
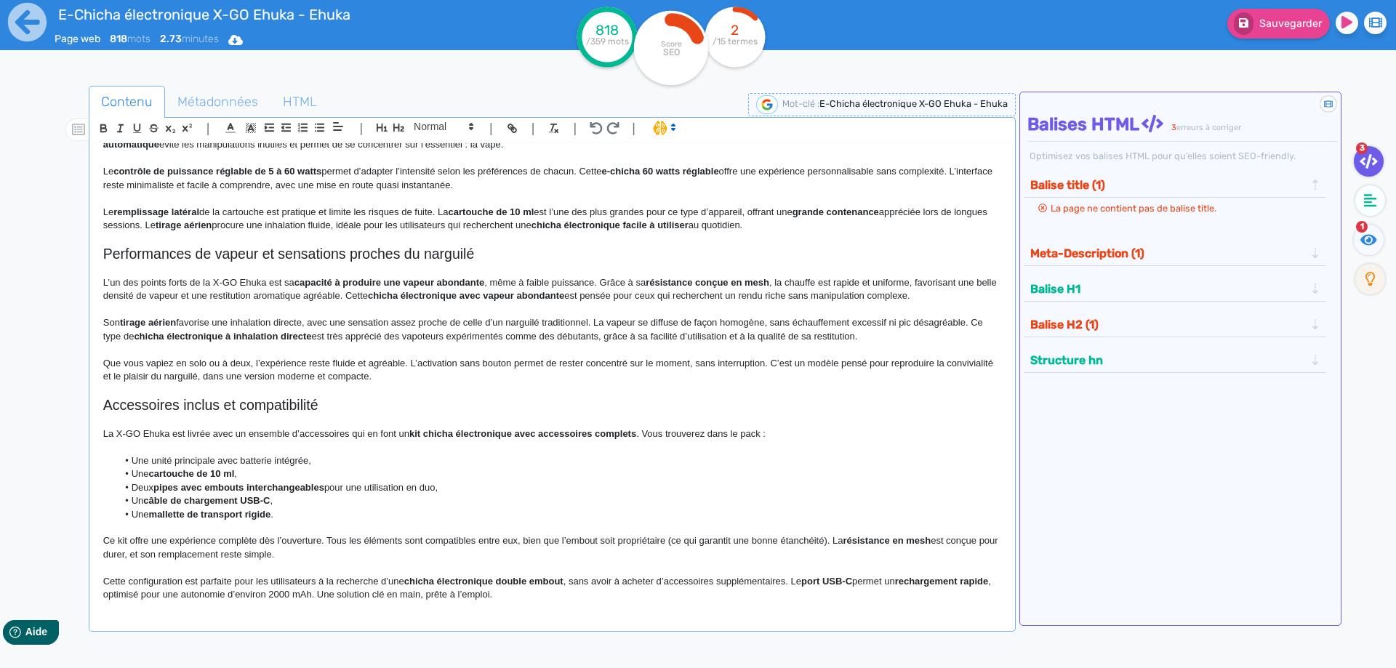
scroll to position [436, 0]
click at [1367, 244] on icon at bounding box center [1369, 239] width 17 height 11
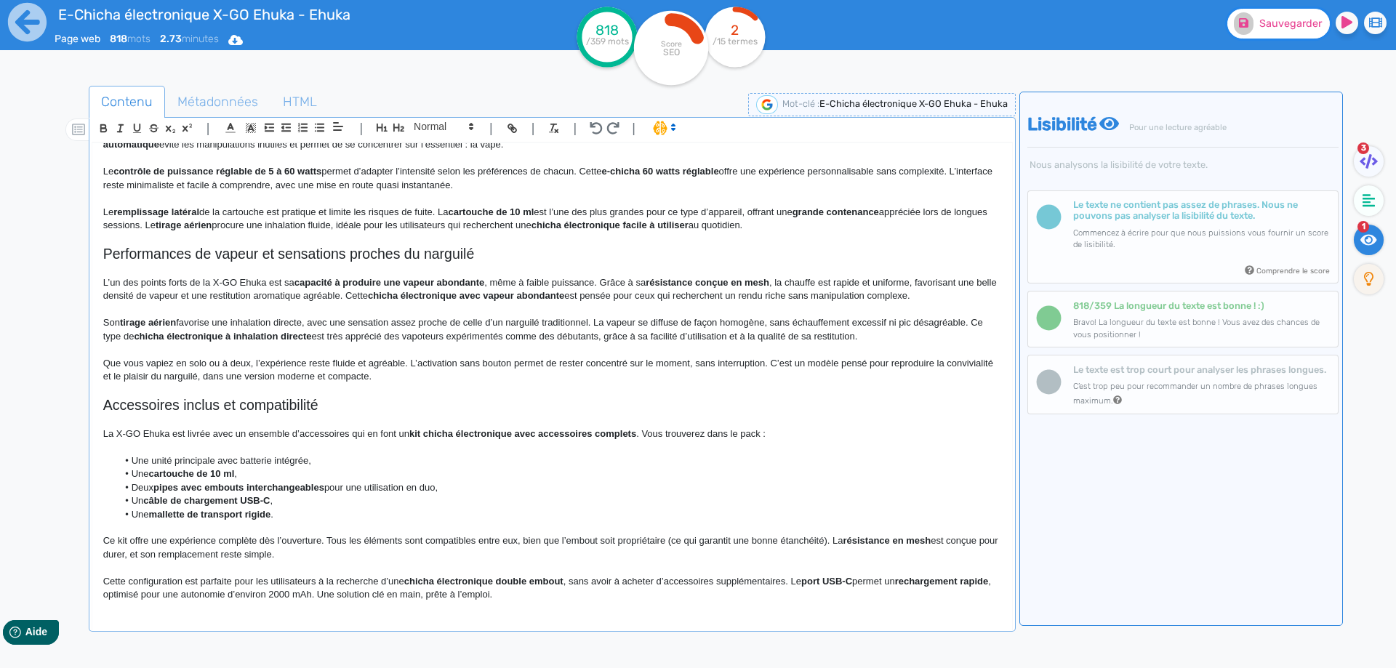
click at [1300, 26] on span "Sauvegarder" at bounding box center [1291, 23] width 63 height 12
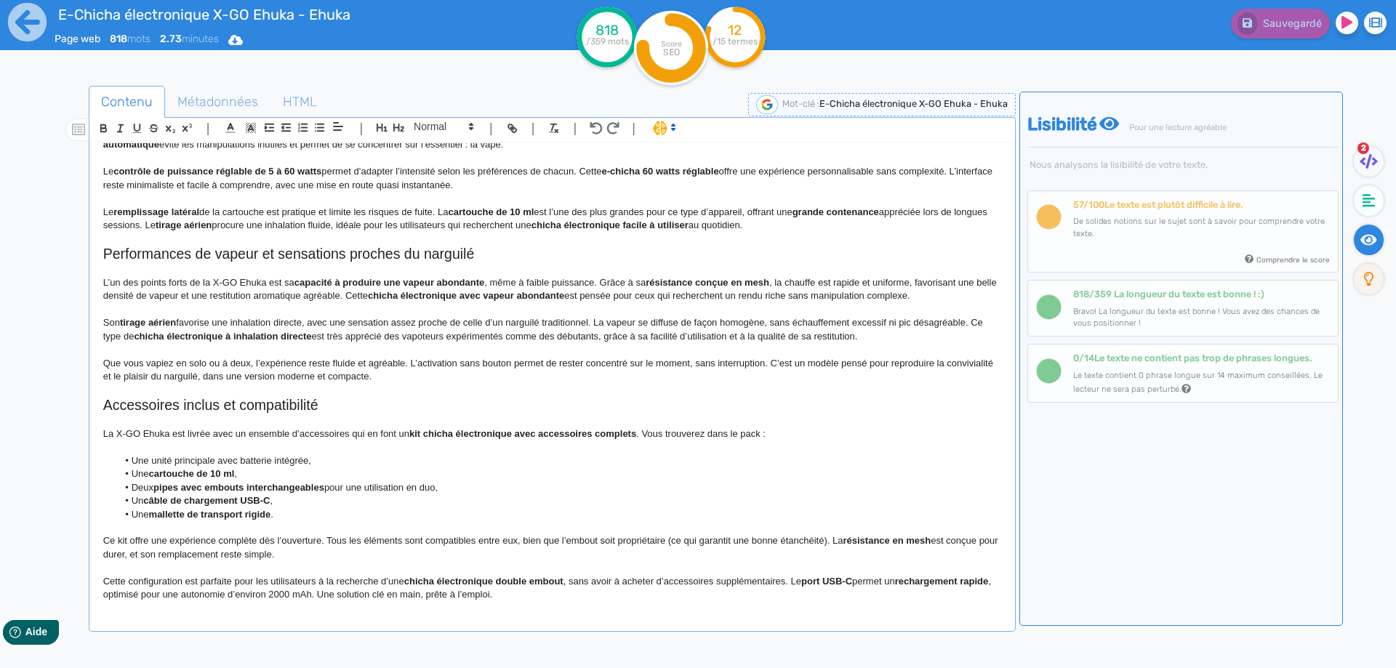
scroll to position [0, 0]
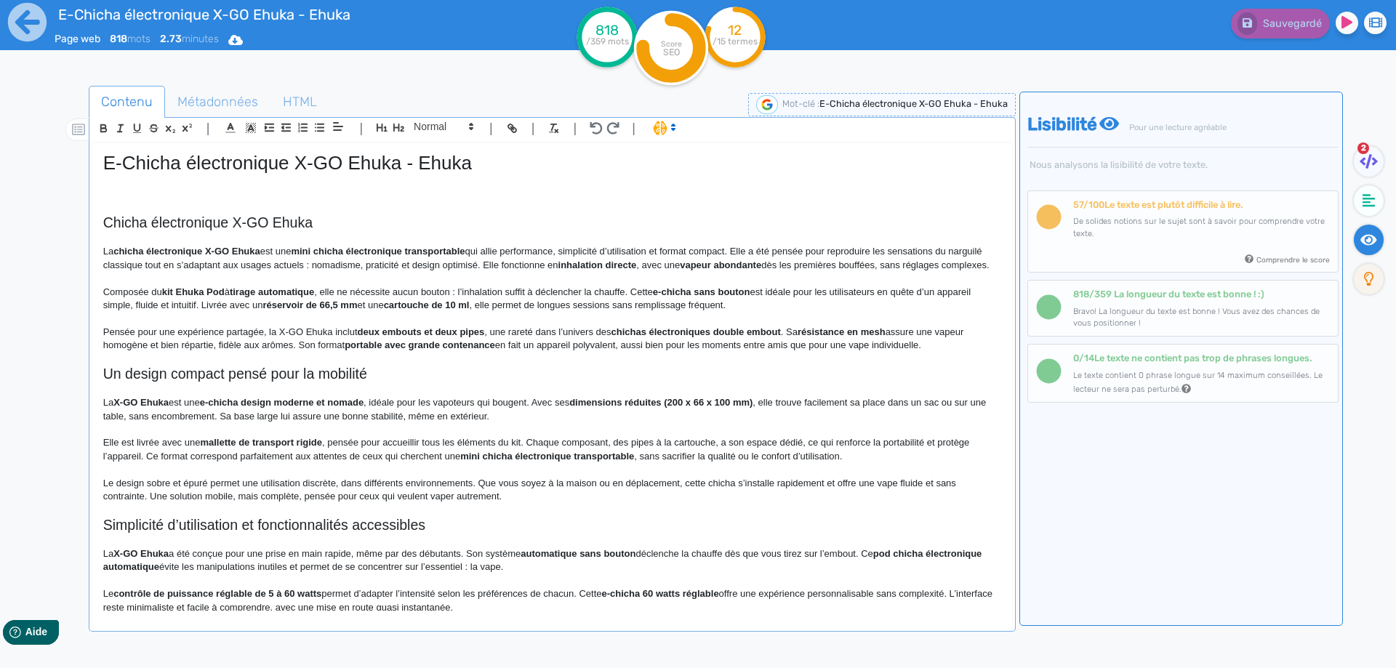
click at [133, 247] on strong "chicha électronique X-GO Ehuka" at bounding box center [186, 251] width 147 height 11
drag, startPoint x: 133, startPoint y: 247, endPoint x: 248, endPoint y: 252, distance: 115.0
click at [248, 252] on strong "chicha électronique X-GO Ehuka" at bounding box center [186, 251] width 147 height 11
click at [119, 249] on p "La chicha électronique X-GO Ehuka est une mini chicha électronique transportabl…" at bounding box center [552, 258] width 898 height 27
drag, startPoint x: 119, startPoint y: 249, endPoint x: 184, endPoint y: 249, distance: 64.7
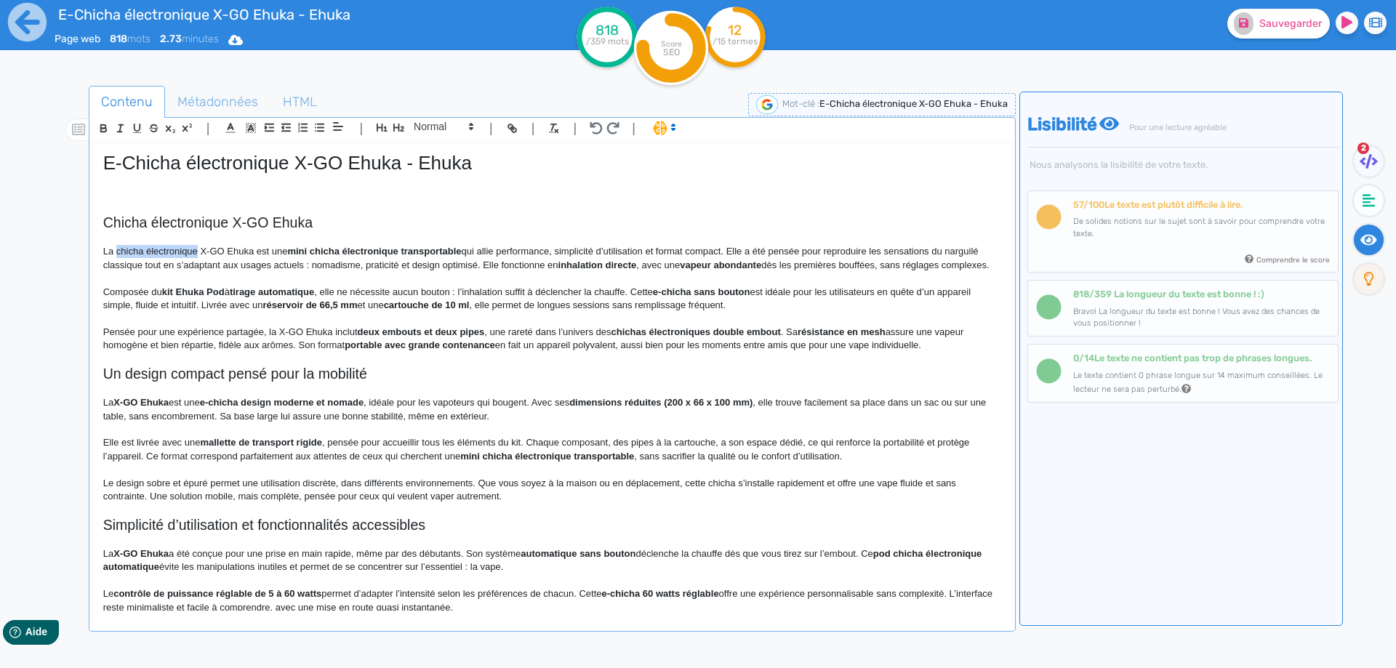
click at [184, 249] on p "La chicha électronique X-GO Ehuka est une mini chicha électronique transportabl…" at bounding box center [552, 258] width 898 height 27
click at [288, 268] on p "La e-chicha X-GO Ehuka est une mini chicha électronique transportable qui allie…" at bounding box center [552, 258] width 898 height 27
copy p "nomadisme"
click at [536, 267] on strong "inhalation directe" at bounding box center [536, 265] width 79 height 11
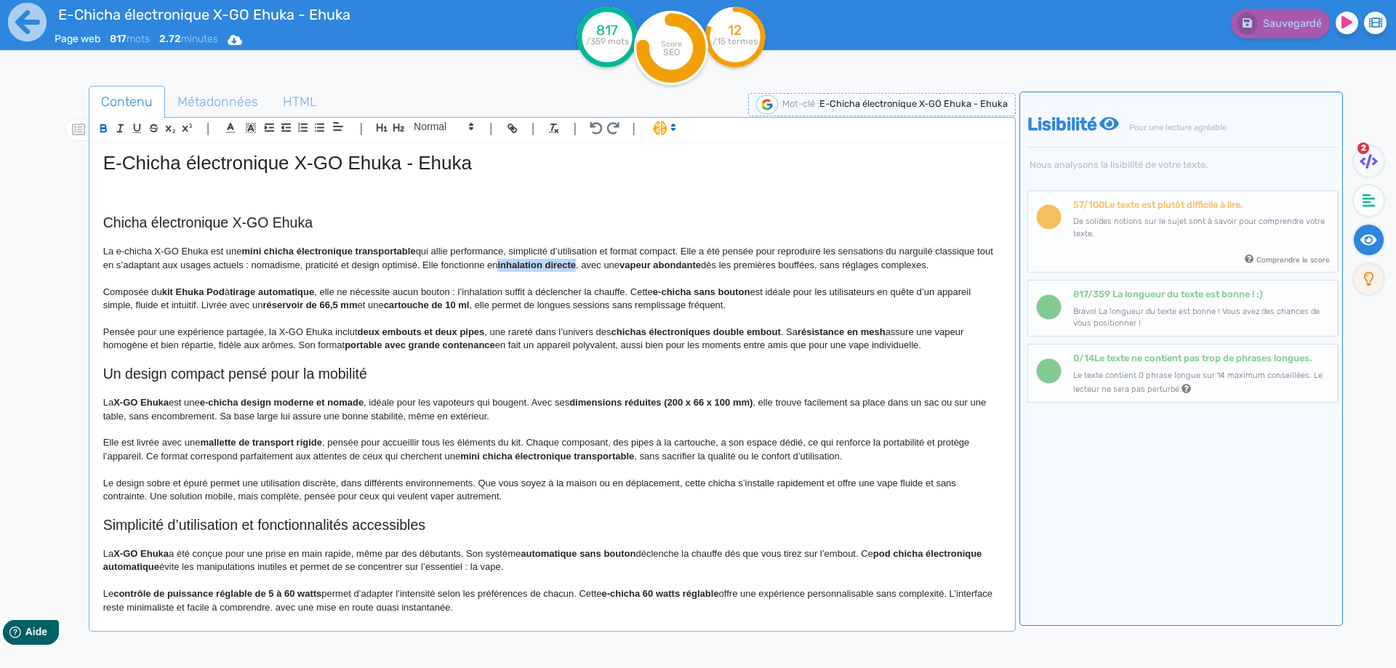
drag, startPoint x: 536, startPoint y: 267, endPoint x: 580, endPoint y: 266, distance: 44.4
click at [576, 266] on strong "inhalation directe" at bounding box center [536, 265] width 79 height 11
click at [599, 273] on p at bounding box center [552, 278] width 898 height 13
click at [660, 265] on strong "vapeur abondante" at bounding box center [660, 265] width 81 height 11
drag, startPoint x: 660, startPoint y: 265, endPoint x: 700, endPoint y: 264, distance: 40.0
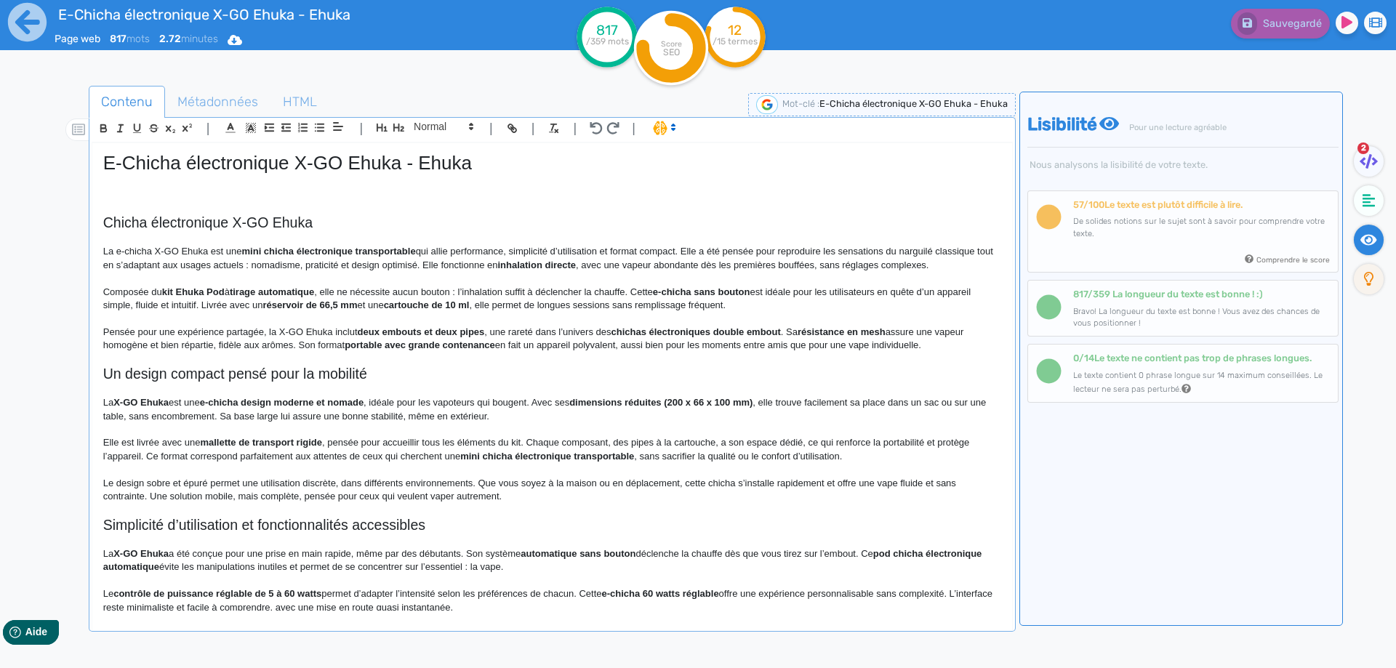
click at [446, 265] on p "La e-chicha X-GO Ehuka est une mini chicha électronique transportable qui allie…" at bounding box center [552, 258] width 898 height 27
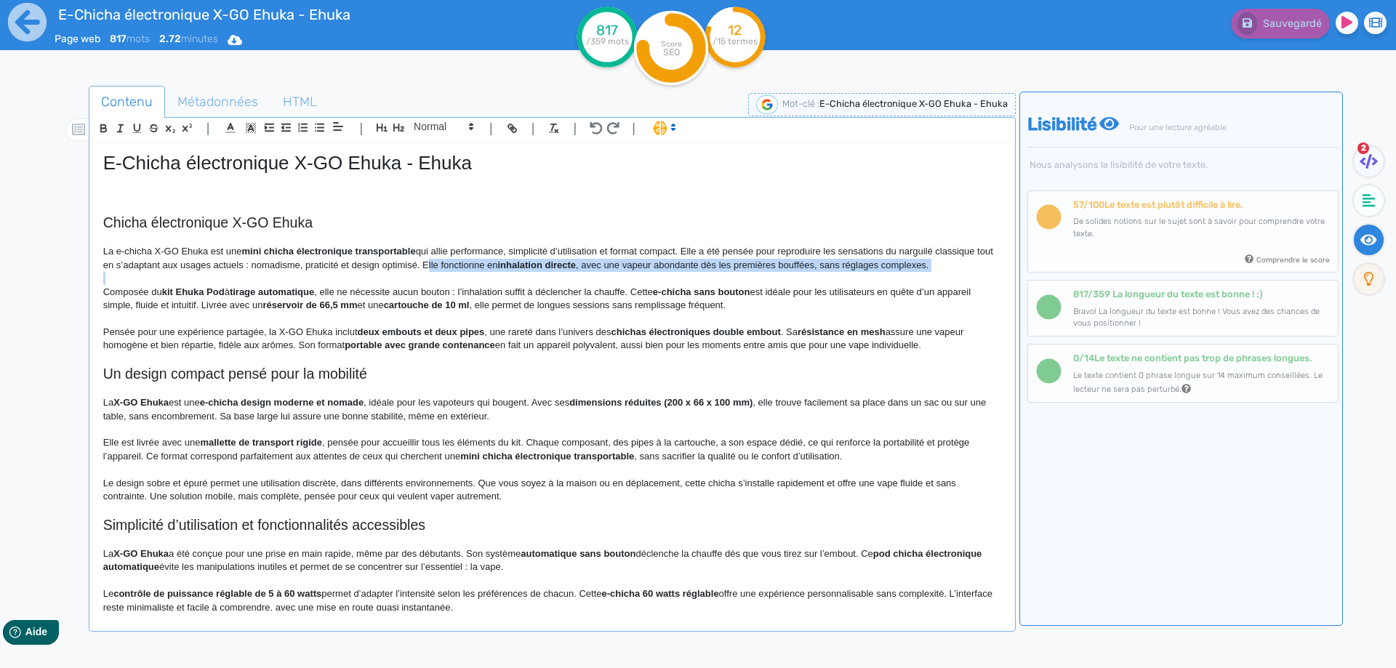
drag, startPoint x: 446, startPoint y: 265, endPoint x: 968, endPoint y: 265, distance: 522.2
click at [968, 265] on p "La e-chicha X-GO Ehuka est une mini chicha électronique transportable qui allie…" at bounding box center [552, 258] width 898 height 27
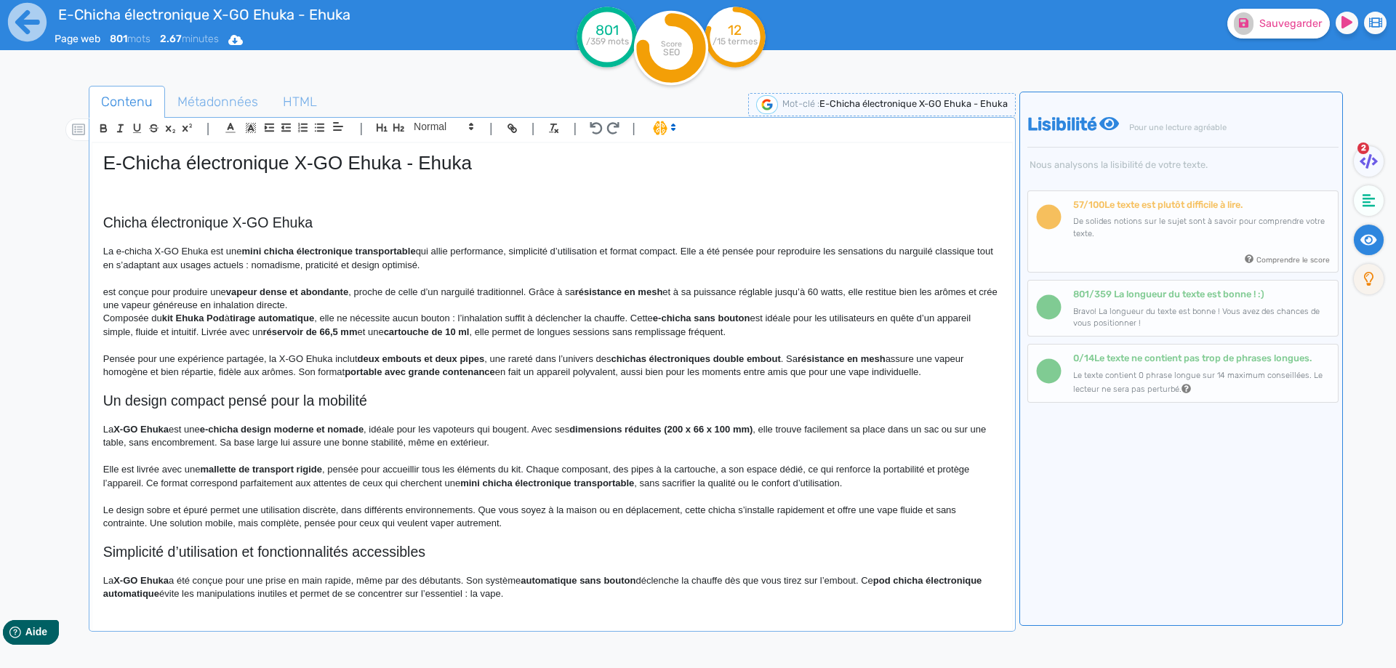
drag, startPoint x: 111, startPoint y: 285, endPoint x: 98, endPoint y: 287, distance: 13.3
click at [108, 286] on p "est conçue pour produire une vapeur dense et abondante , proche de celle d’un n…" at bounding box center [552, 299] width 898 height 27
click at [98, 287] on div "E-Chicha électronique X-GO Ehuka - Ehuka Chicha électronique X-GO Ehuka La e-ch…" at bounding box center [552, 377] width 920 height 468
click at [295, 291] on strong "vapeur dense et abondante" at bounding box center [305, 292] width 122 height 11
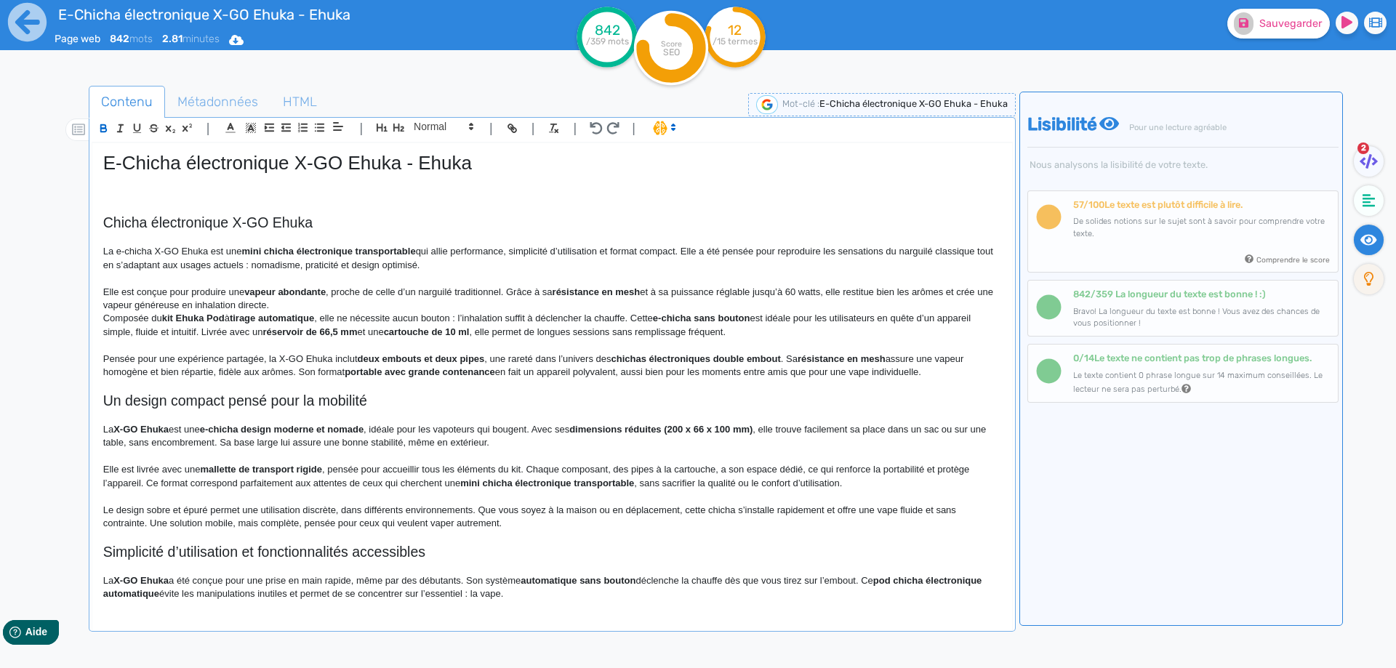
click at [340, 291] on p "Elle est conçue pour produire une vapeur abondante , proche de celle d’un nargu…" at bounding box center [552, 299] width 898 height 27
drag, startPoint x: 340, startPoint y: 291, endPoint x: 502, endPoint y: 294, distance: 162.2
click at [502, 294] on p "Elle est conçue pour produire une vapeur abondante , proche de celle d’un nargu…" at bounding box center [552, 299] width 898 height 27
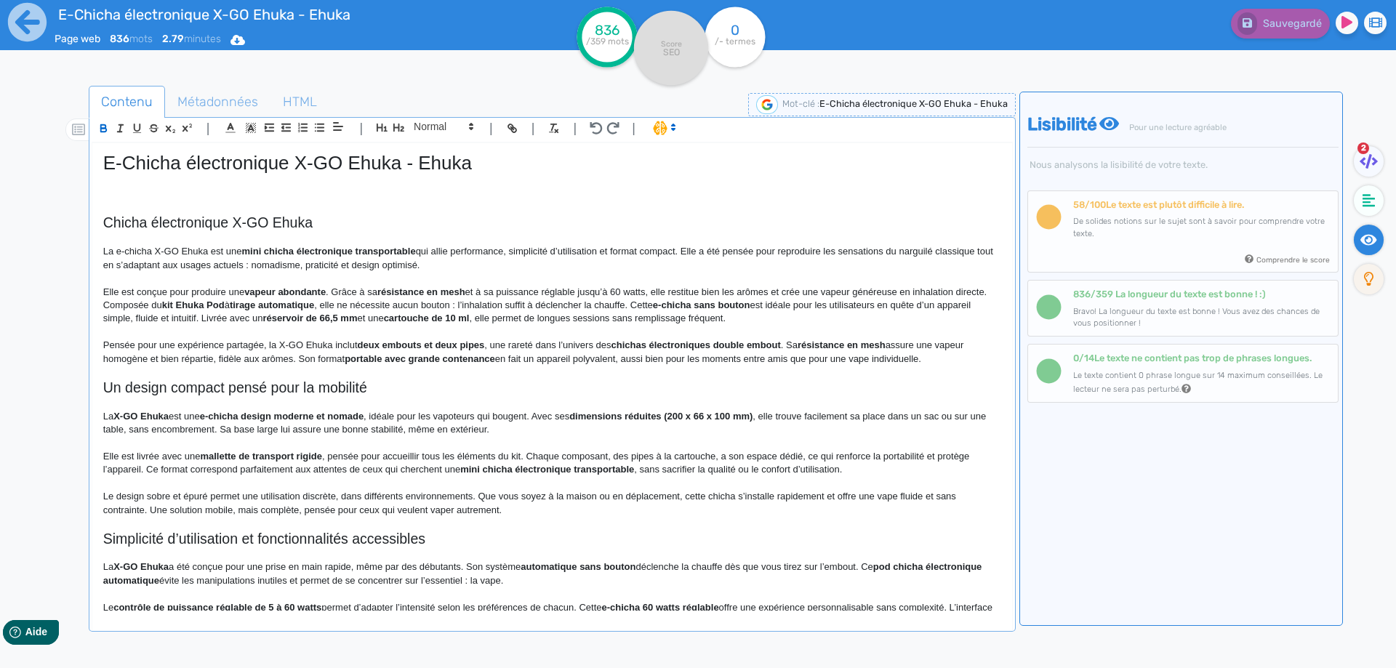
click at [252, 290] on strong "vapeur abondante" at bounding box center [284, 292] width 81 height 11
drag, startPoint x: 252, startPoint y: 290, endPoint x: 301, endPoint y: 289, distance: 49.5
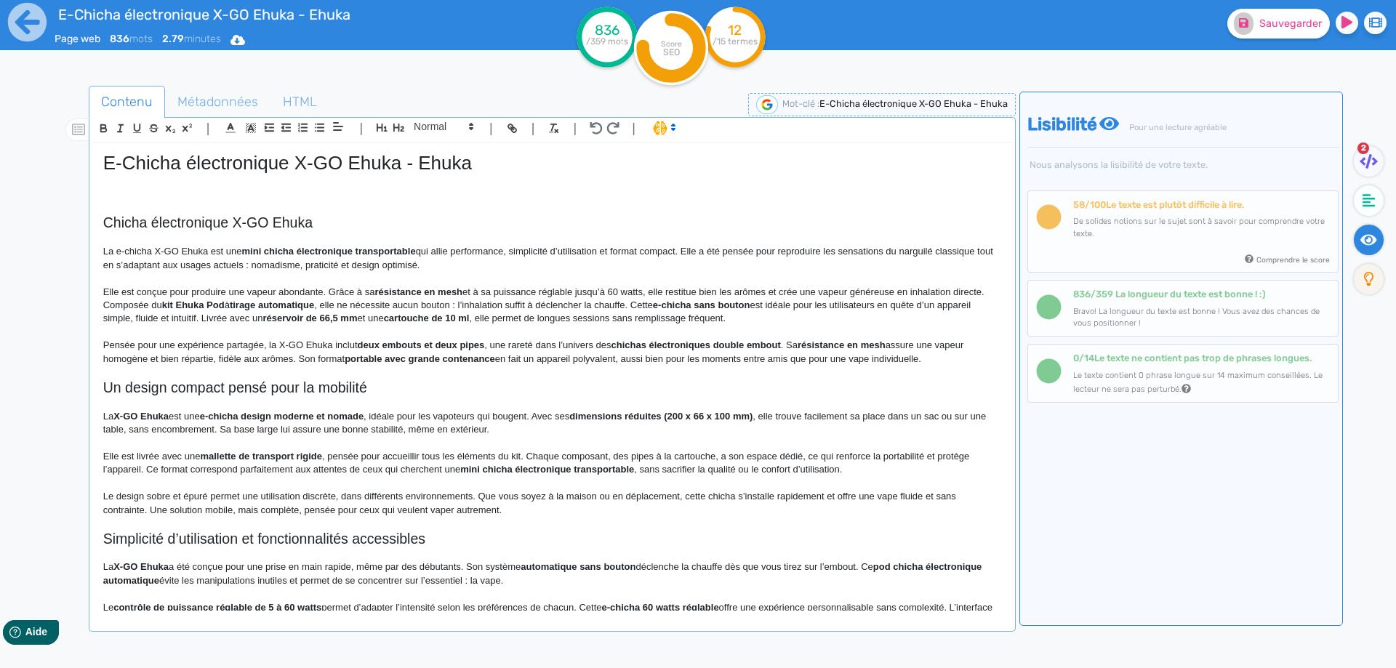
click at [325, 291] on p "Elle est conçue pour produire une vapeur abondante. Grâce à sa résistance en me…" at bounding box center [552, 292] width 898 height 13
click at [391, 290] on strong "résistance en mesh" at bounding box center [414, 292] width 88 height 11
drag, startPoint x: 391, startPoint y: 290, endPoint x: 451, endPoint y: 291, distance: 59.6
click at [636, 292] on p "Elle est conçue pour produire une vapeur abondante grâce à sa résistance en mes…" at bounding box center [552, 292] width 898 height 13
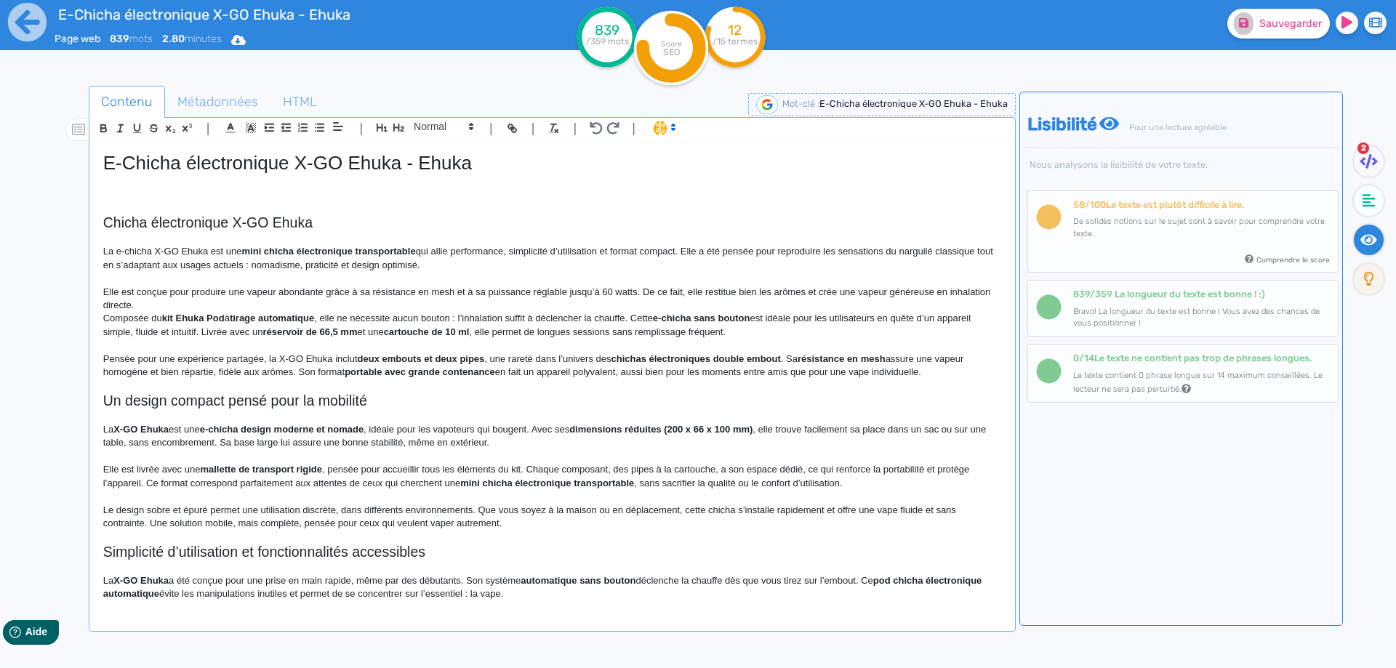
click at [720, 301] on p "Elle est conçue pour produire une vapeur abondante grâce à sa résistance en mes…" at bounding box center [552, 299] width 898 height 27
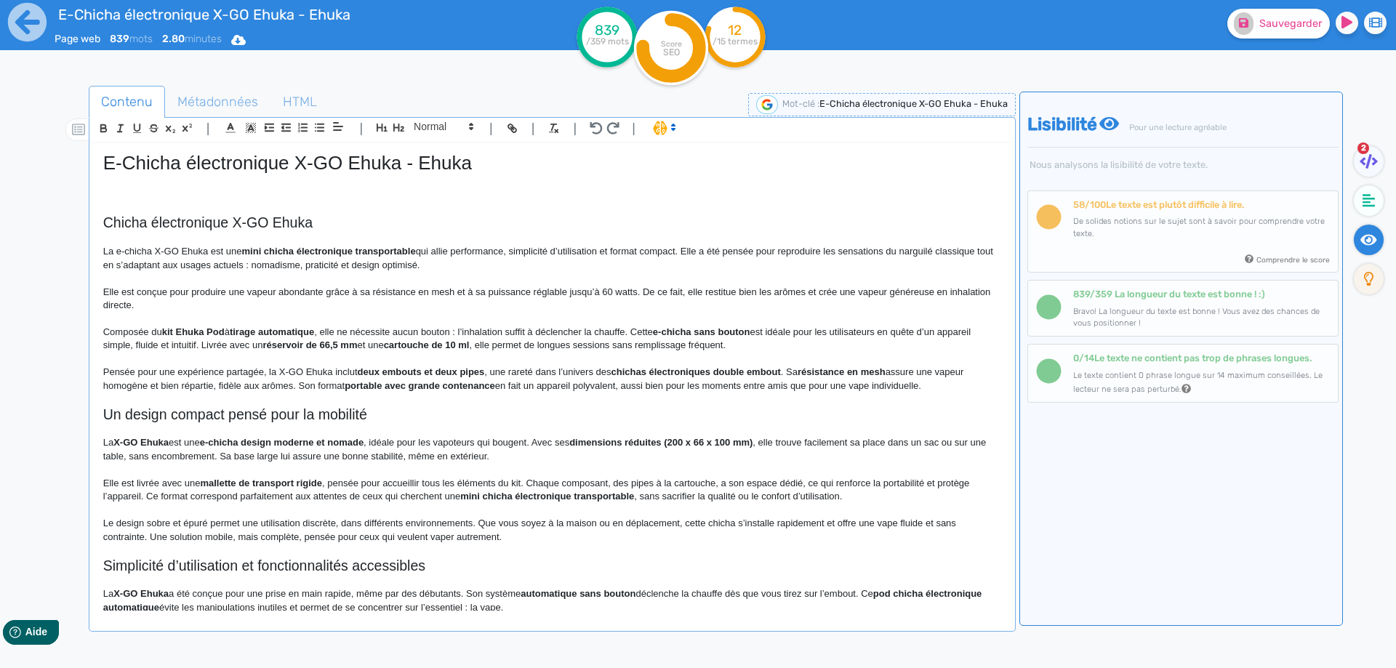
click at [169, 304] on p "Elle est conçue pour produire une vapeur abondante grâce à sa résistance en mes…" at bounding box center [552, 299] width 898 height 27
click at [123, 303] on p "Elle est conçue pour produire une vapeur abondante grâce à sa résistance en mes…" at bounding box center [552, 299] width 898 height 27
click at [143, 318] on p at bounding box center [552, 318] width 898 height 13
click at [163, 329] on p "Composée du kit Ehuka Pod à tirage automatique , elle ne nécessite aucun bouton…" at bounding box center [552, 339] width 898 height 27
click at [171, 330] on strong "kit Ehuka Pod" at bounding box center [193, 332] width 63 height 11
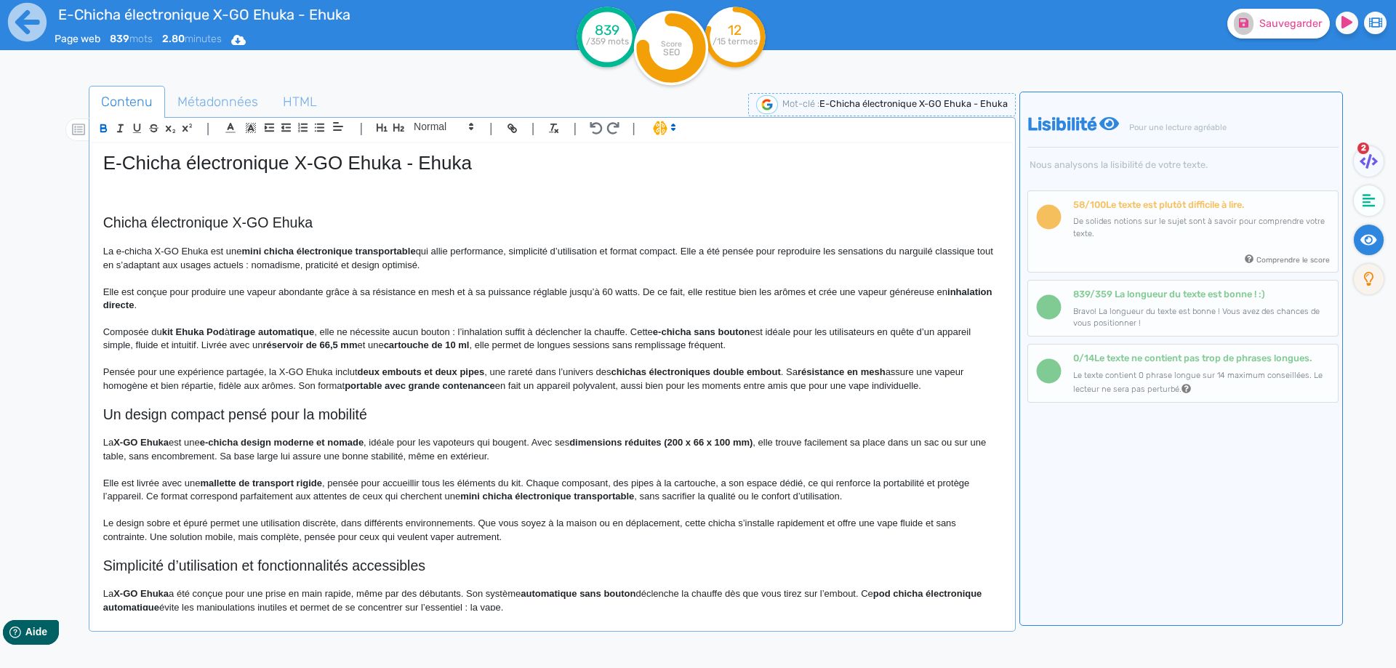
drag, startPoint x: 171, startPoint y: 330, endPoint x: 308, endPoint y: 332, distance: 136.7
click at [225, 332] on strong "kit Ehuka Pod" at bounding box center [193, 332] width 63 height 11
click at [311, 333] on strong "kit Ehuka Pod à tirage automatique" at bounding box center [241, 332] width 158 height 11
drag, startPoint x: 311, startPoint y: 333, endPoint x: 169, endPoint y: 333, distance: 142.5
click at [169, 333] on strong "kit Ehuka Pod à tirage automatique" at bounding box center [241, 332] width 158 height 11
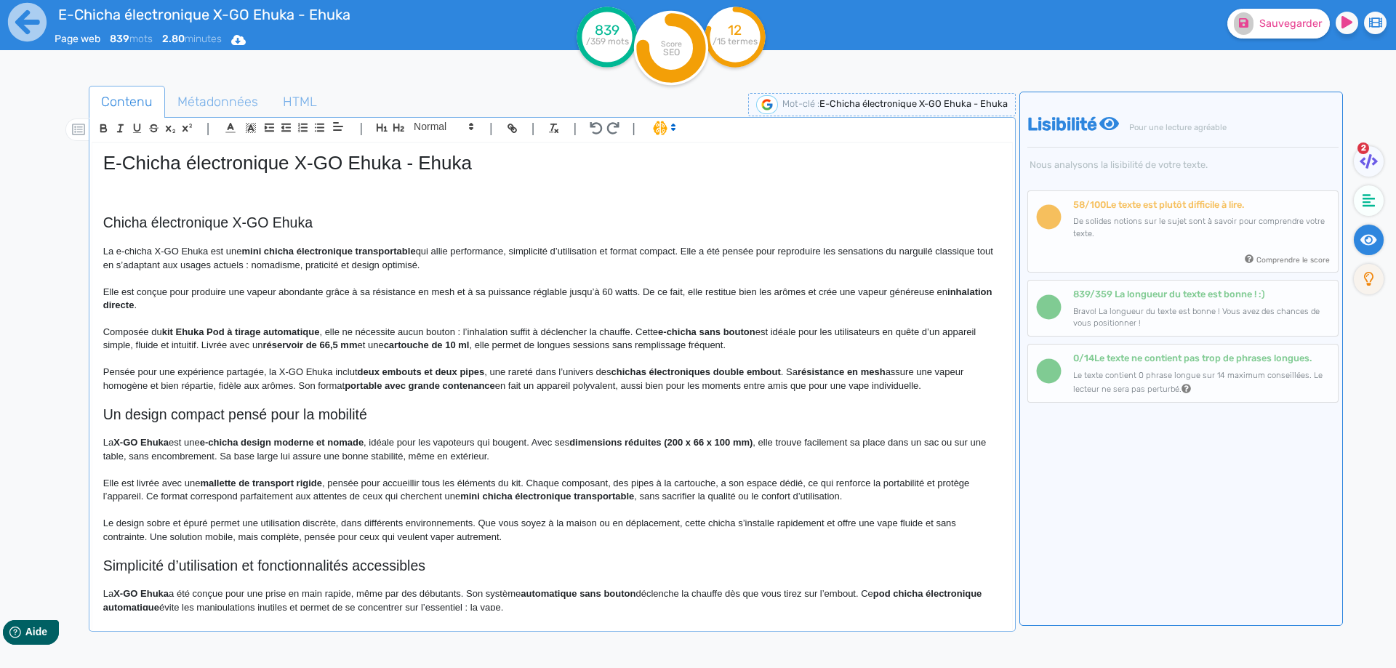
click at [192, 348] on p "Composée du kit Ehuka Pod à tirage automatique , elle ne nécessite aucun bouton…" at bounding box center [552, 339] width 898 height 27
click at [164, 302] on strong "inhalation directe" at bounding box center [549, 299] width 892 height 24
drag, startPoint x: 164, startPoint y: 302, endPoint x: 108, endPoint y: 302, distance: 56.7
click at [150, 316] on p at bounding box center [552, 318] width 898 height 13
click at [460, 329] on p "Composée du kit Ehuka Pod à tirage automatique , elle ne nécessite aucun bouton…" at bounding box center [552, 339] width 898 height 27
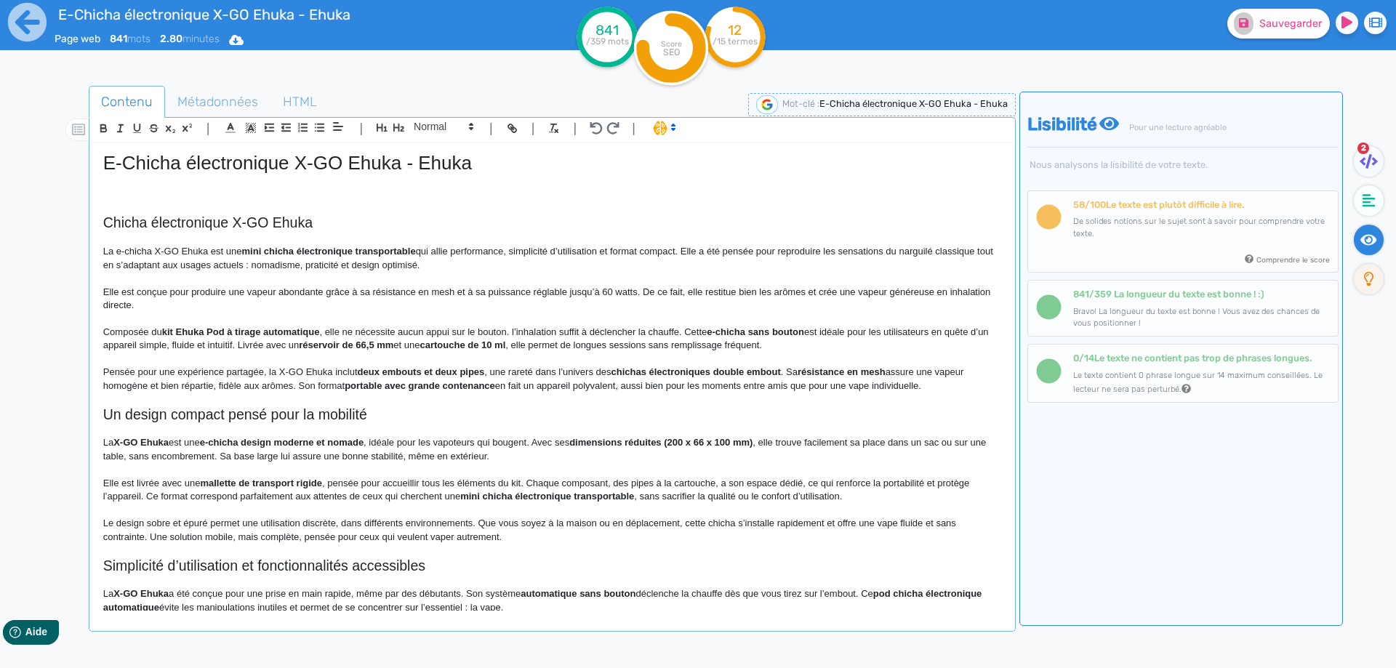
click at [517, 326] on p "Composée du kit Ehuka Pod à tirage automatique , elle ne nécessite aucun appui …" at bounding box center [552, 339] width 898 height 27
click at [781, 332] on p "Composée du kit Ehuka Pod à tirage automatique , elle ne nécessite aucun appui …" at bounding box center [552, 339] width 898 height 27
click at [780, 335] on p "Composée du kit Ehuka Pod à tirage automatique , elle ne nécessite aucun appui …" at bounding box center [552, 339] width 898 height 27
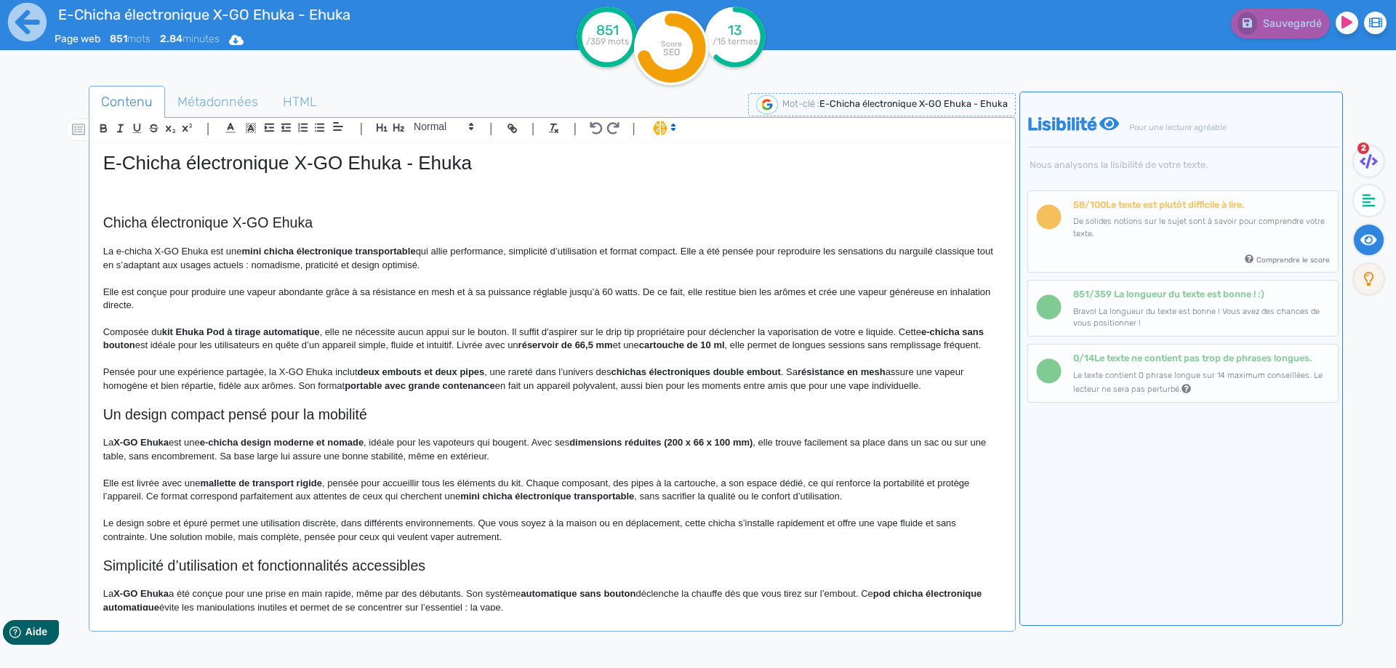
click at [967, 331] on strong "e-chicha sans bouton" at bounding box center [545, 339] width 884 height 24
drag, startPoint x: 967, startPoint y: 331, endPoint x: 17, endPoint y: 340, distance: 950.6
click at [17, 340] on div "E-Chicha électronique X-GO Ehuka - Ehuka Page web 851 mots 2.84 minutes Html Pd…" at bounding box center [698, 380] width 1396 height 760
click at [925, 328] on p "Composée du kit Ehuka Pod à tirage automatique , elle ne nécessite aucun appui …" at bounding box center [552, 339] width 898 height 27
click at [946, 332] on strong "e-chicha" at bounding box center [940, 332] width 39 height 11
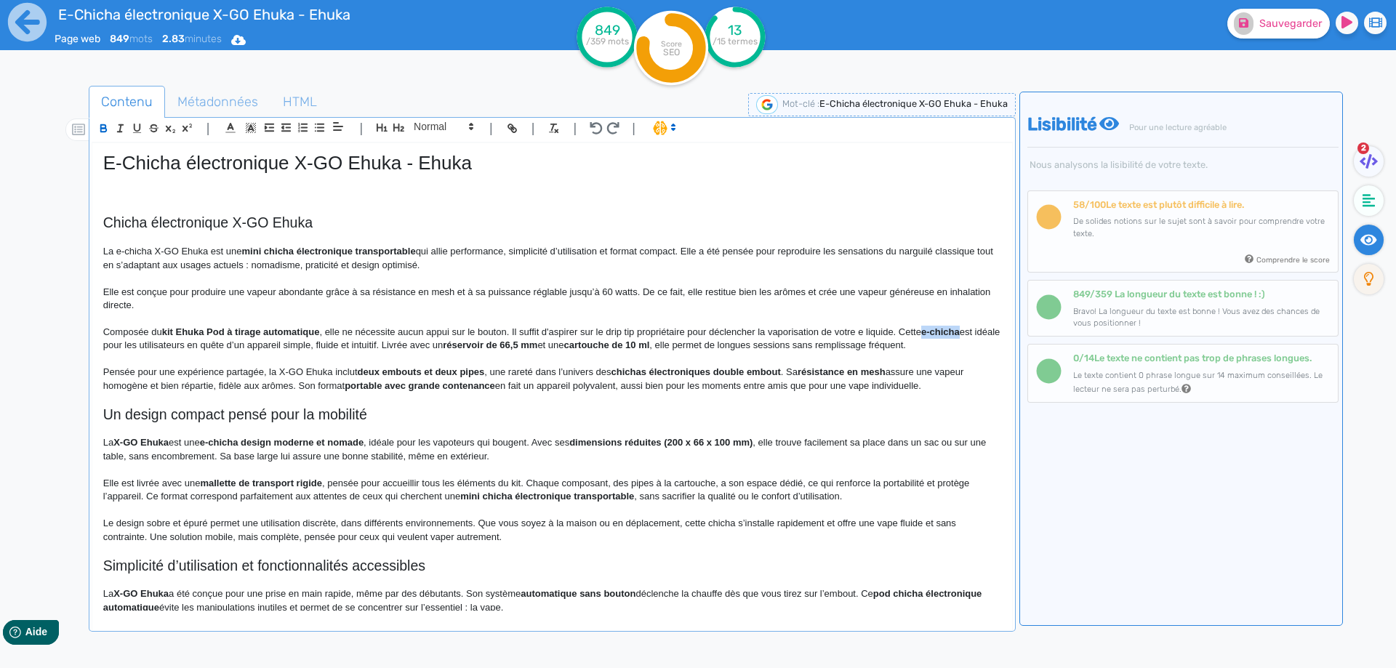
drag, startPoint x: 946, startPoint y: 332, endPoint x: 927, endPoint y: 332, distance: 19.6
click at [803, 332] on p "Composée du kit Ehuka Pod à tirage automatique , elle ne nécessite aucun appui …" at bounding box center [552, 339] width 898 height 27
click at [186, 340] on p "Composée du kit Ehuka Pod à tirage automatique , elle ne nécessite aucun appui …" at bounding box center [552, 339] width 898 height 27
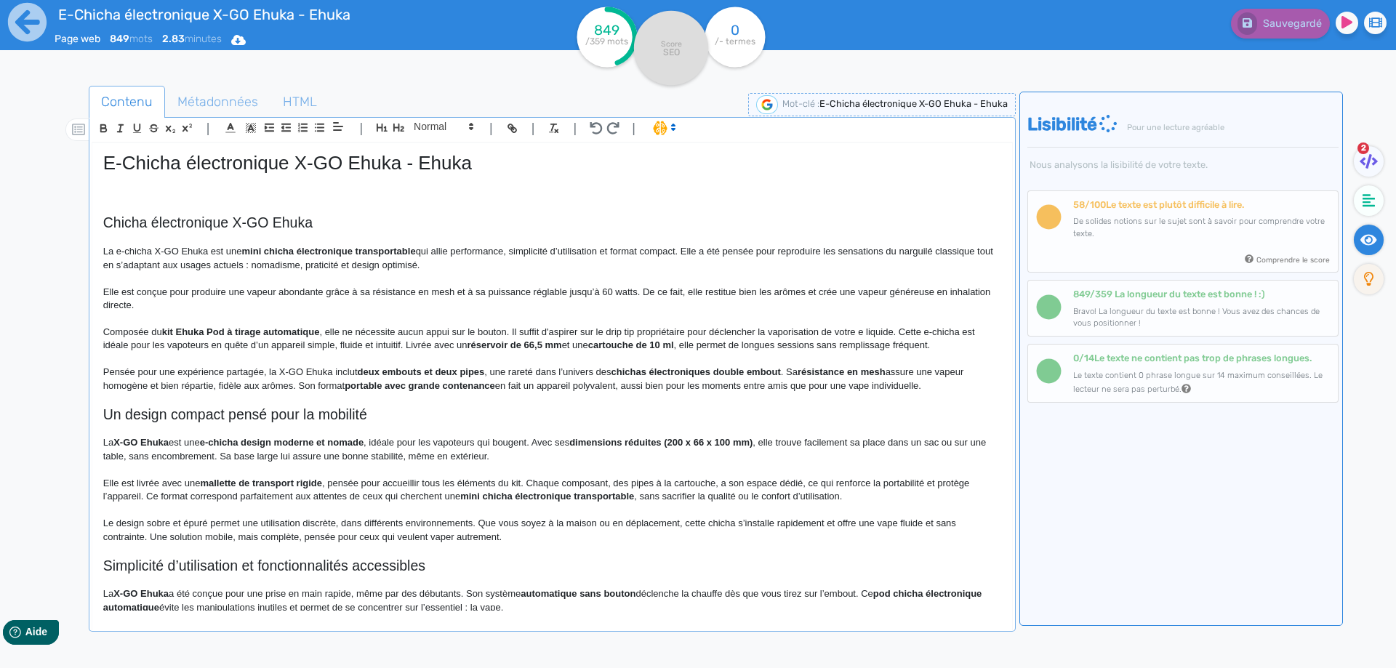
click at [404, 345] on p "Composée du kit Ehuka Pod à tirage automatique , elle ne nécessite aucun appui …" at bounding box center [552, 339] width 898 height 27
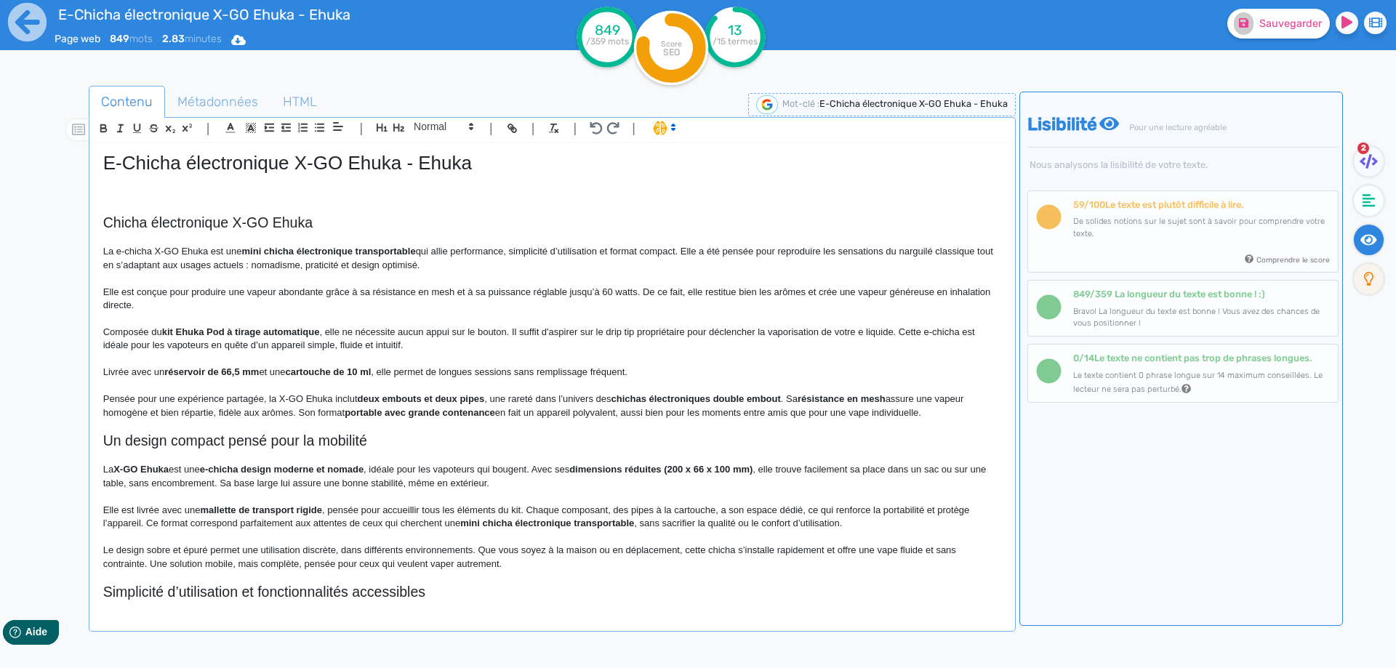
click at [185, 370] on strong "réservoir de 66,5 mm" at bounding box center [211, 372] width 95 height 11
drag, startPoint x: 185, startPoint y: 370, endPoint x: 378, endPoint y: 370, distance: 193.4
click at [378, 370] on p "Livrée avec un réservoir de 66,5 mm et une cartouche de 10 ml , elle permet de …" at bounding box center [552, 372] width 898 height 13
drag, startPoint x: 432, startPoint y: 378, endPoint x: 423, endPoint y: 377, distance: 9.5
click at [431, 379] on p "Livrée avec un réservoir de 66,5 mm et une cartouche de 10 ml, elle permet de l…" at bounding box center [552, 372] width 898 height 13
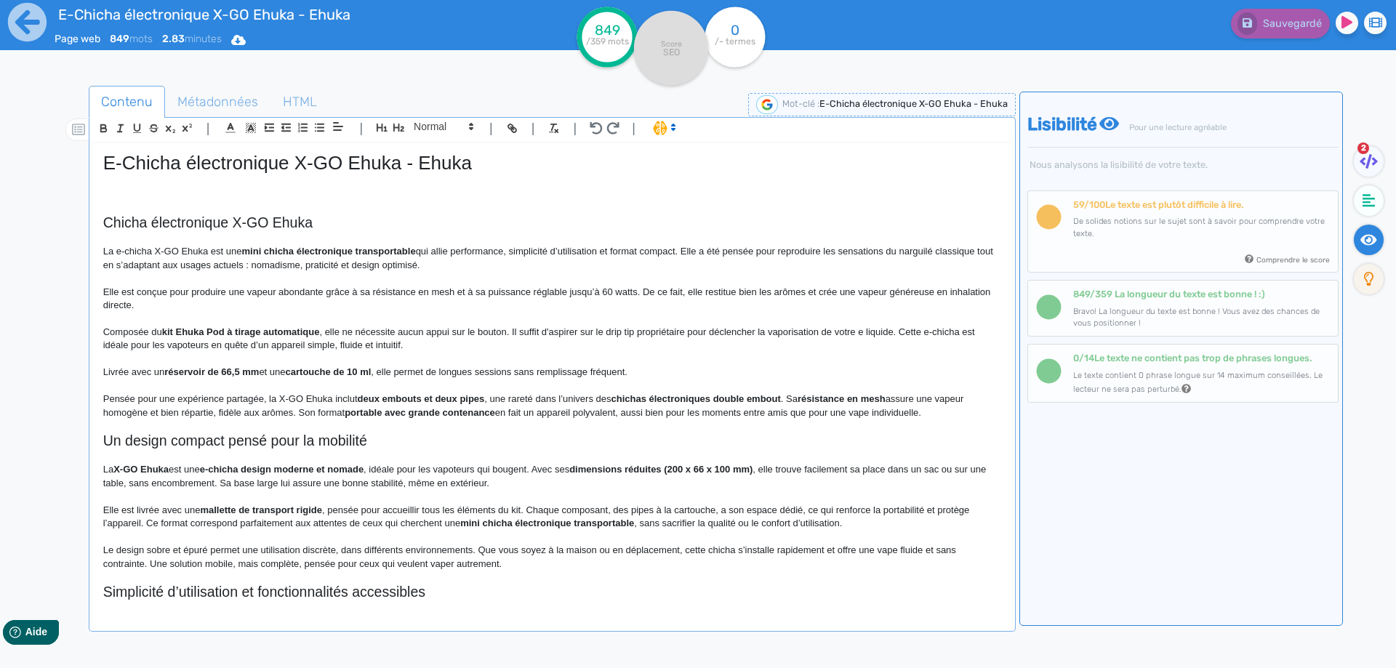
click at [676, 372] on p "Livrée avec un réservoir de 66,5 mm et une cartouche de 10 ml , elle permet de …" at bounding box center [552, 372] width 898 height 13
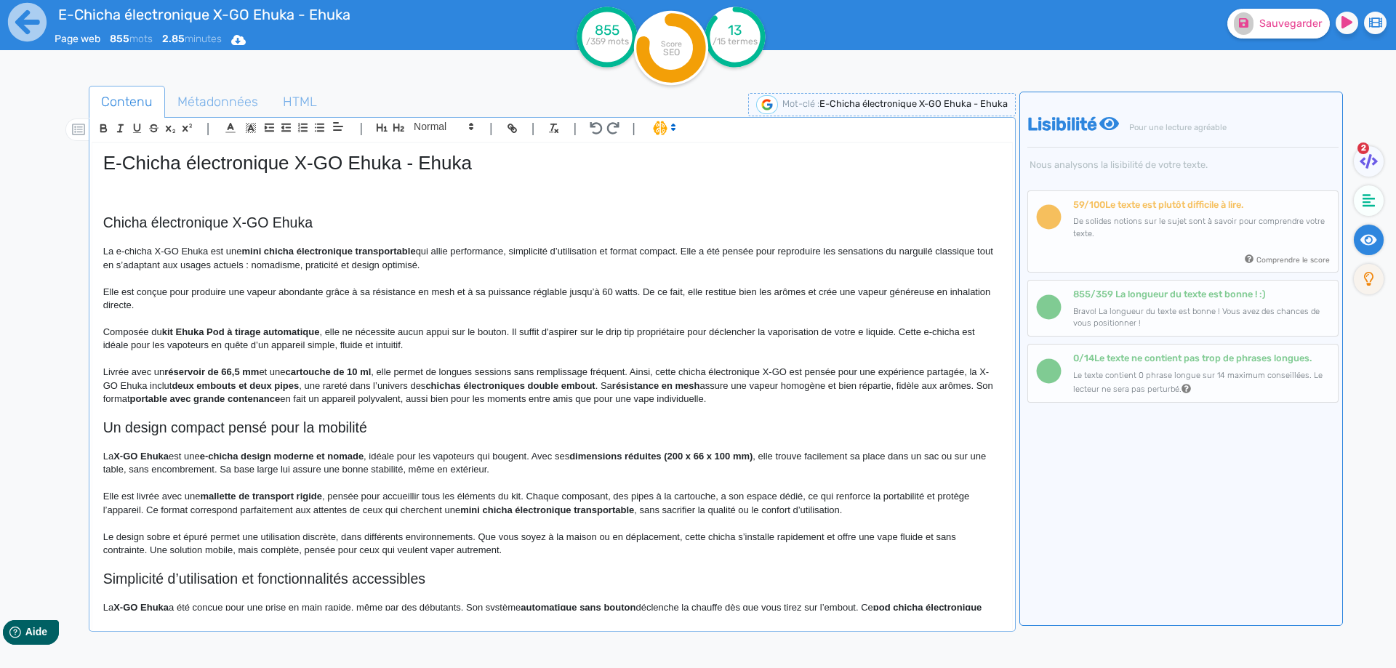
click at [974, 373] on p "Livrée avec un réservoir de 66,5 mm et une cartouche de 10 ml , elle permet de …" at bounding box center [552, 386] width 898 height 40
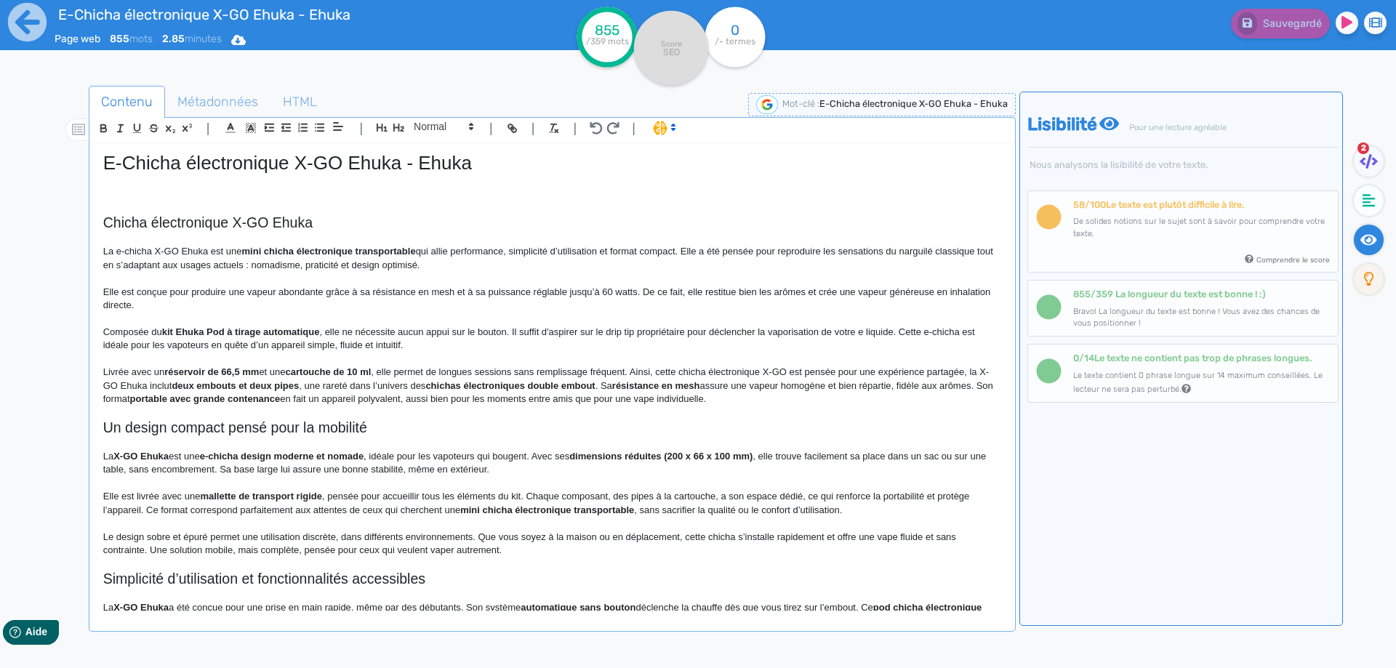
click at [972, 371] on p "Livrée avec un réservoir de 66,5 mm et une cartouche de 10 ml , elle permet de …" at bounding box center [552, 386] width 898 height 40
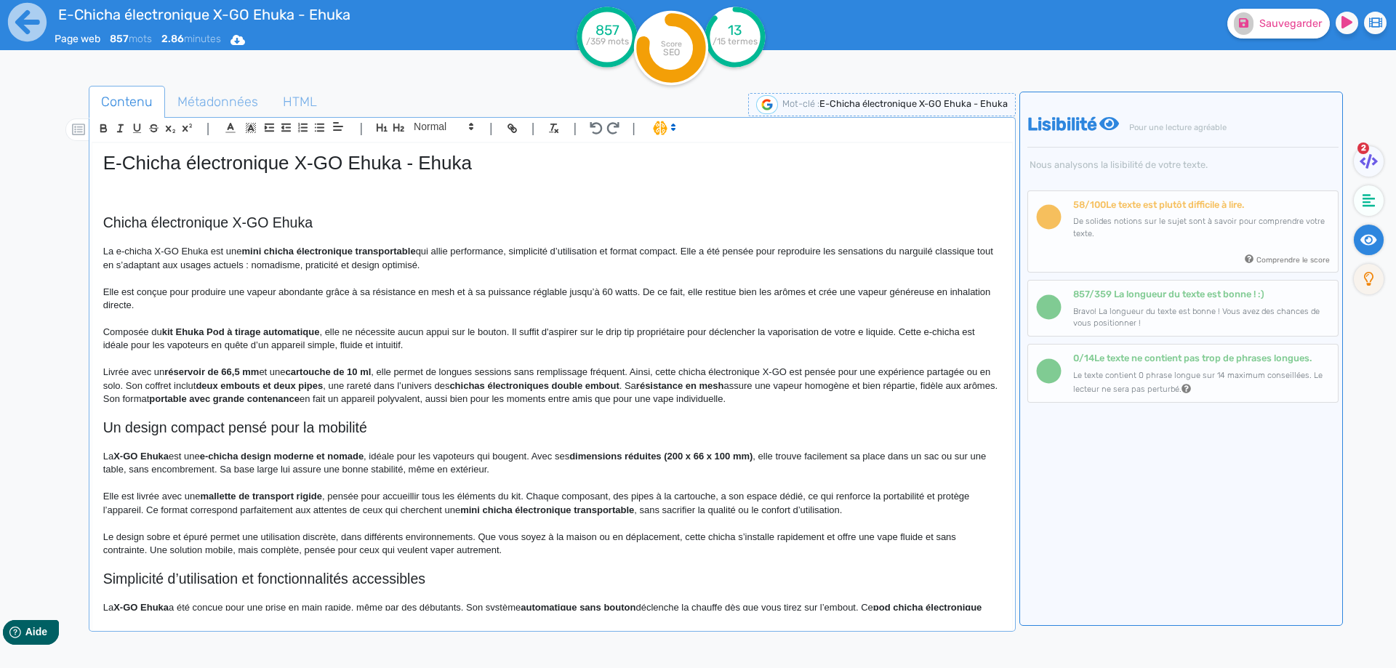
click at [349, 390] on p "Livrée avec un réservoir de 66,5 mm et une cartouche de 10 ml , elle permet de …" at bounding box center [552, 386] width 898 height 40
drag, startPoint x: 349, startPoint y: 390, endPoint x: 619, endPoint y: 393, distance: 269.8
click at [619, 393] on p "Livrée avec un réservoir de 66,5 mm et une cartouche de 10 ml , elle permet de …" at bounding box center [552, 386] width 898 height 40
click at [793, 372] on p "Livrée avec un réservoir de 66,5 mm et une cartouche de 10 ml , elle permet de …" at bounding box center [552, 386] width 898 height 40
click at [455, 385] on p "Livrée avec un réservoir de 66,5 mm et une cartouche de 10 ml , elle permet de …" at bounding box center [552, 386] width 898 height 40
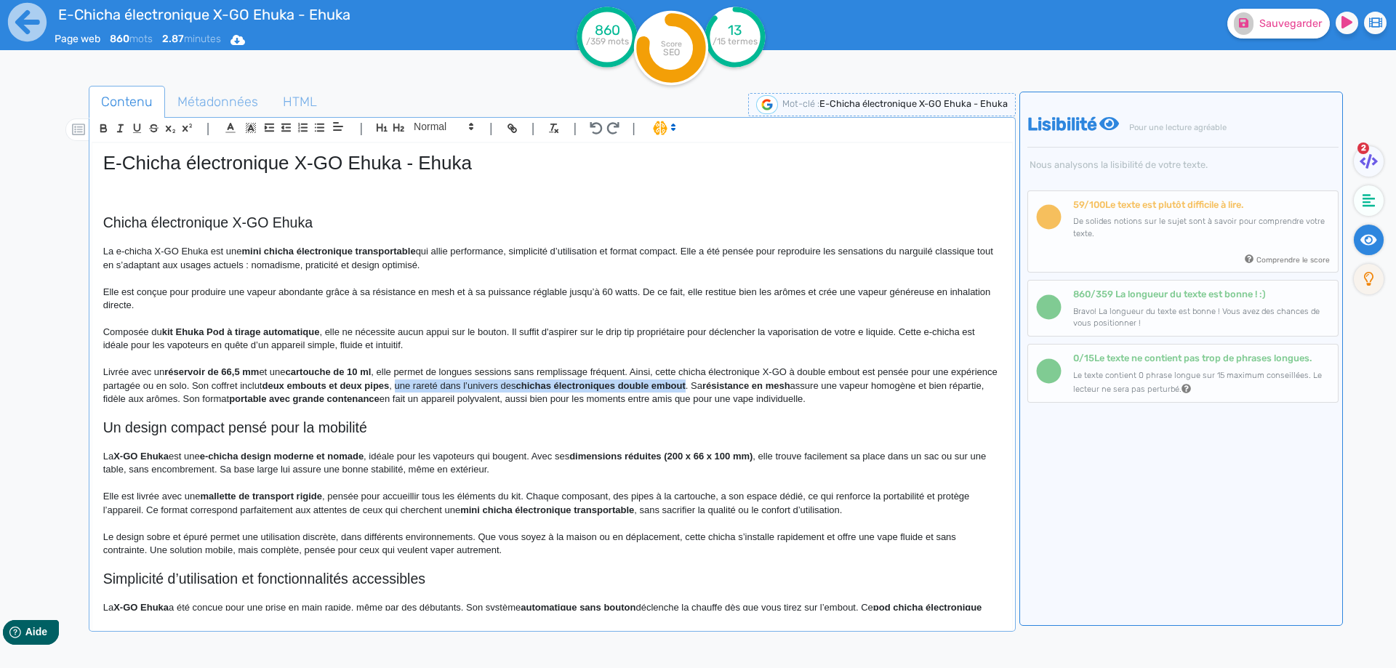
drag, startPoint x: 455, startPoint y: 385, endPoint x: 725, endPoint y: 385, distance: 269.8
click at [725, 385] on p "Livrée avec un réservoir de 66,5 mm et une cartouche de 10 ml , elle permet de …" at bounding box center [552, 386] width 898 height 40
click at [326, 385] on strong "deux embouts et deux pipes" at bounding box center [325, 385] width 127 height 11
drag, startPoint x: 326, startPoint y: 385, endPoint x: 420, endPoint y: 380, distance: 93.9
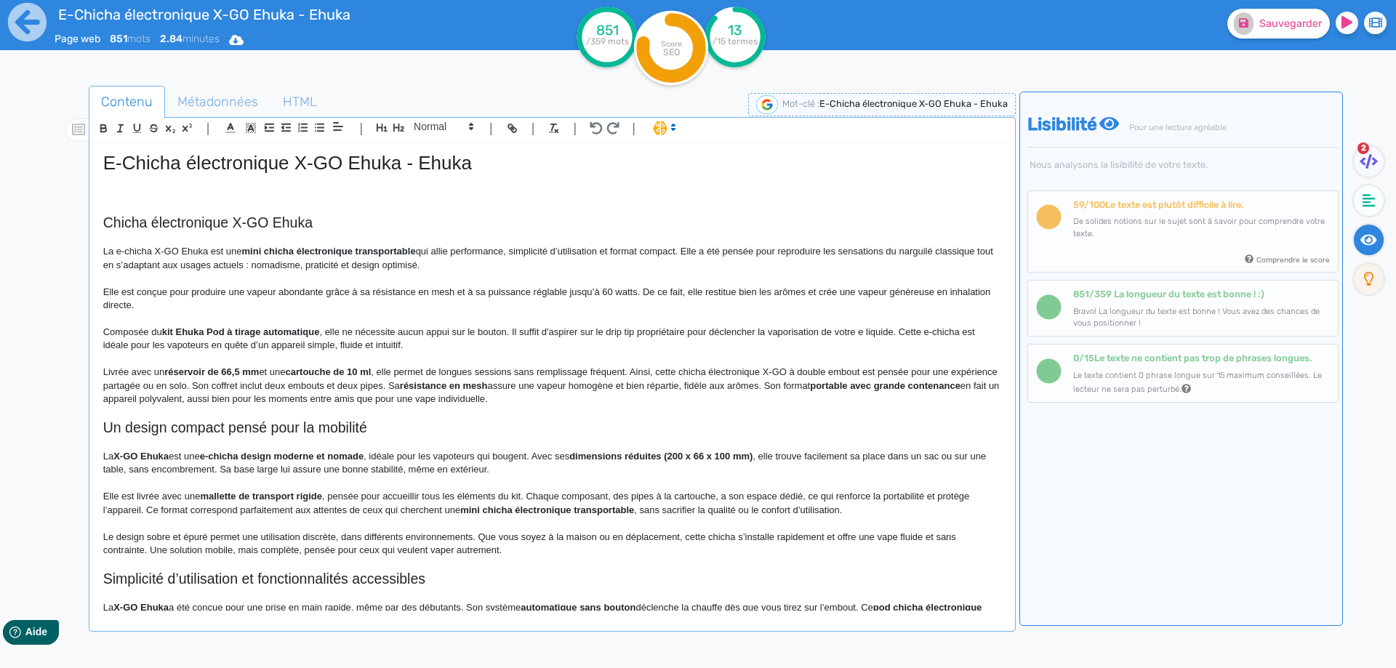
click at [446, 385] on p "Livrée avec un réservoir de 66,5 mm et une cartouche de 10 ml , elle permet de …" at bounding box center [552, 386] width 898 height 40
click at [441, 383] on p "Livrée avec un réservoir de 66,5 mm et une cartouche de 10 ml , elle permet de …" at bounding box center [552, 386] width 898 height 40
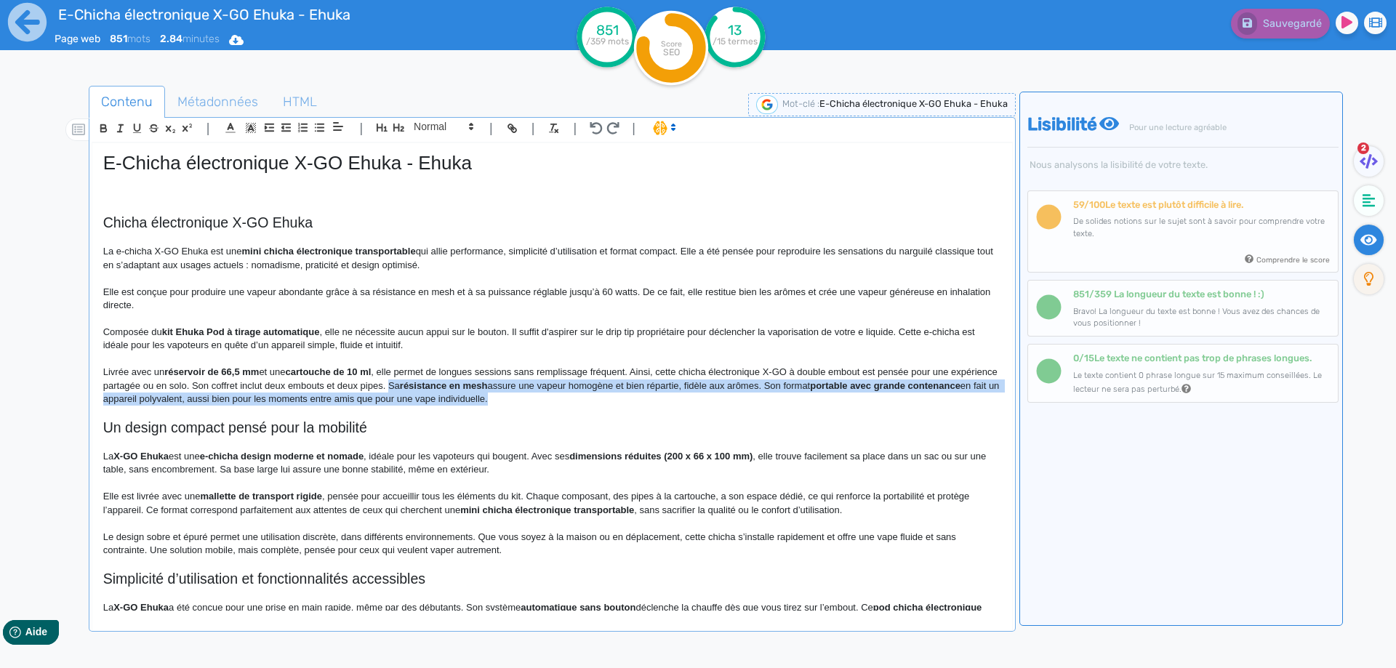
drag, startPoint x: 441, startPoint y: 383, endPoint x: 568, endPoint y: 401, distance: 127.9
click at [568, 401] on p "Livrée avec un réservoir de 66,5 mm et une cartouche de 10 ml , elle permet de …" at bounding box center [552, 386] width 898 height 40
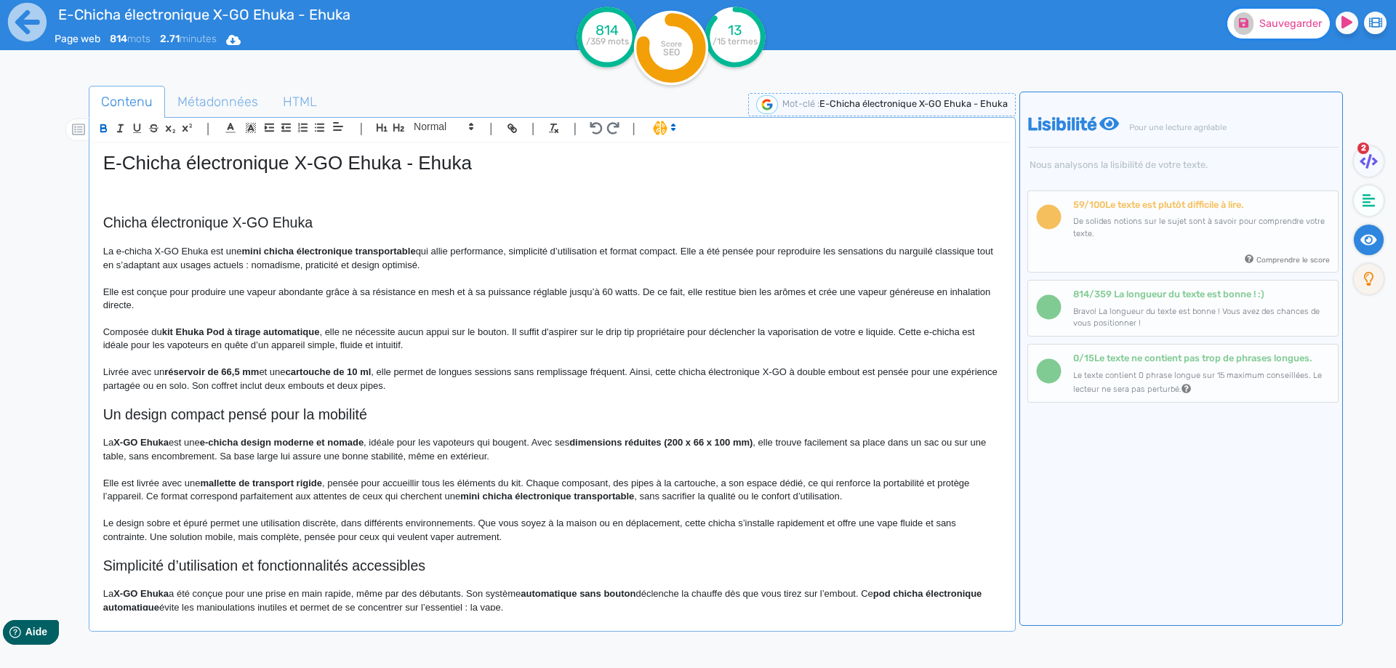
click at [1260, 24] on span "Sauvegarder" at bounding box center [1291, 23] width 63 height 12
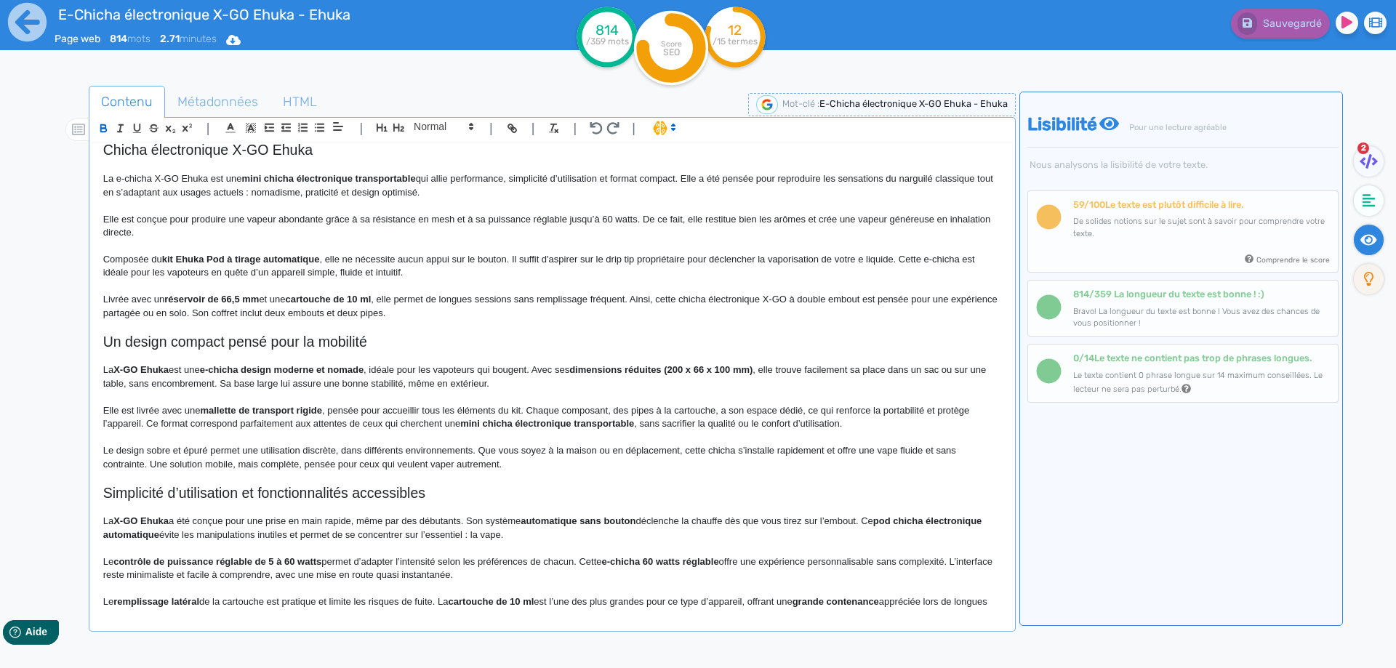
click at [97, 336] on div "E-Chicha électronique X-GO Ehuka - Ehuka Chicha électronique X-GO Ehuka La e-ch…" at bounding box center [552, 377] width 920 height 468
click at [425, 346] on h2 "E-chicha X-GO Ehuka : un design compact pensé pour la mobilité" at bounding box center [552, 342] width 898 height 17
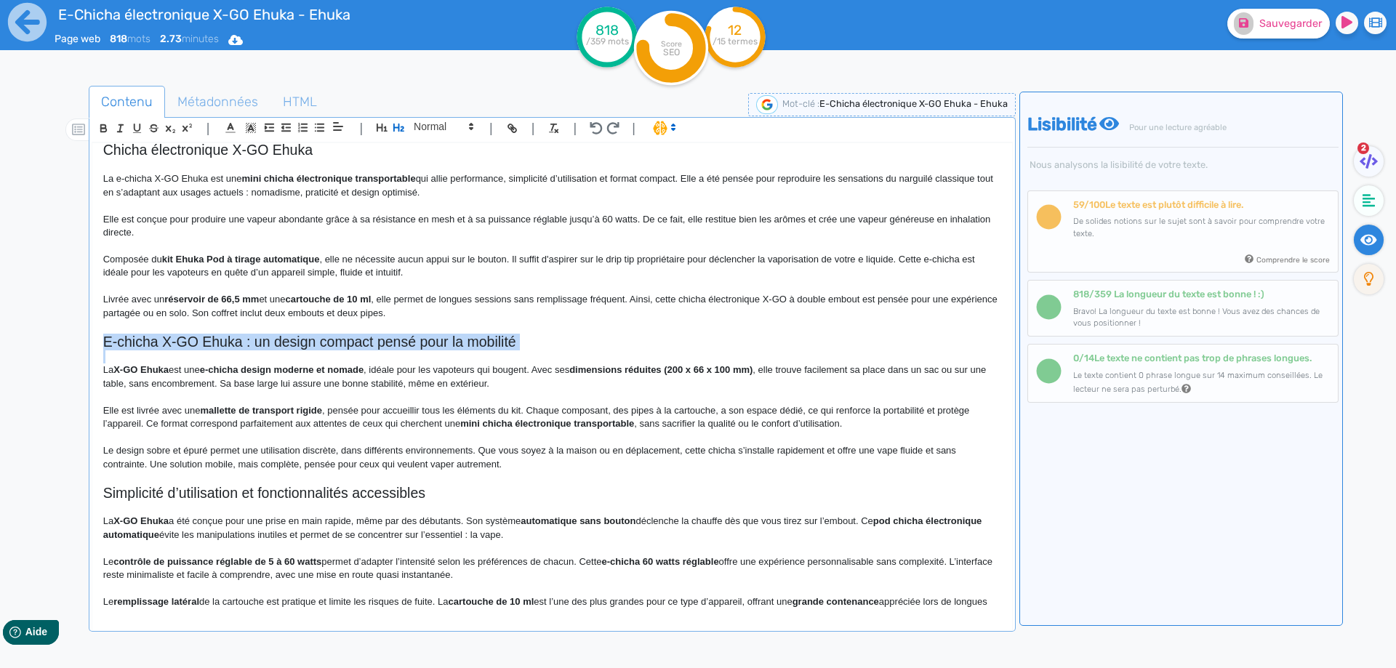
click at [425, 346] on h2 "E-chicha X-GO Ehuka : un design compact pensé pour la mobilité" at bounding box center [552, 342] width 898 height 17
copy h2 "E-chicha X-GO Ehuka : un design compact pensé pour la mobilité"
click at [448, 117] on div "| | H3 H4 H5 H6 Normal | | | | E-Chicha électronique X-GO Ehuka - Ehuka Chicha …" at bounding box center [552, 374] width 927 height 515
click at [447, 124] on span at bounding box center [442, 126] width 71 height 17
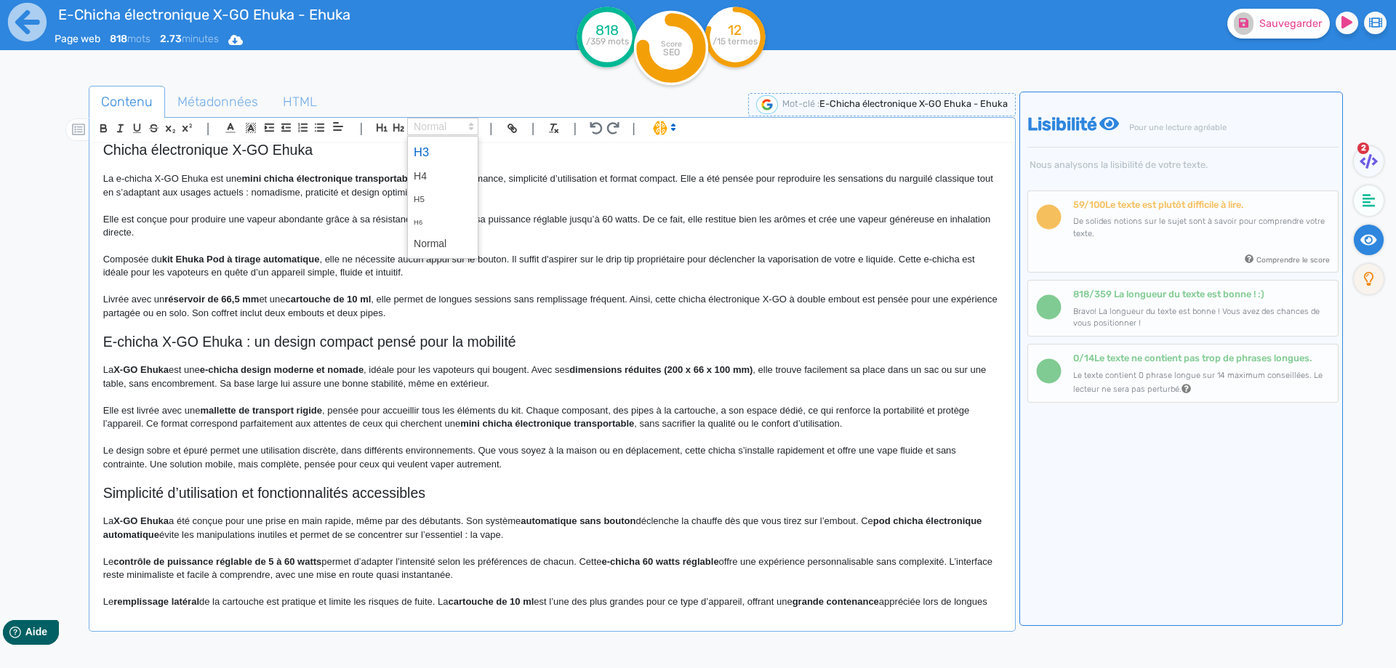
click at [436, 148] on span at bounding box center [443, 152] width 58 height 25
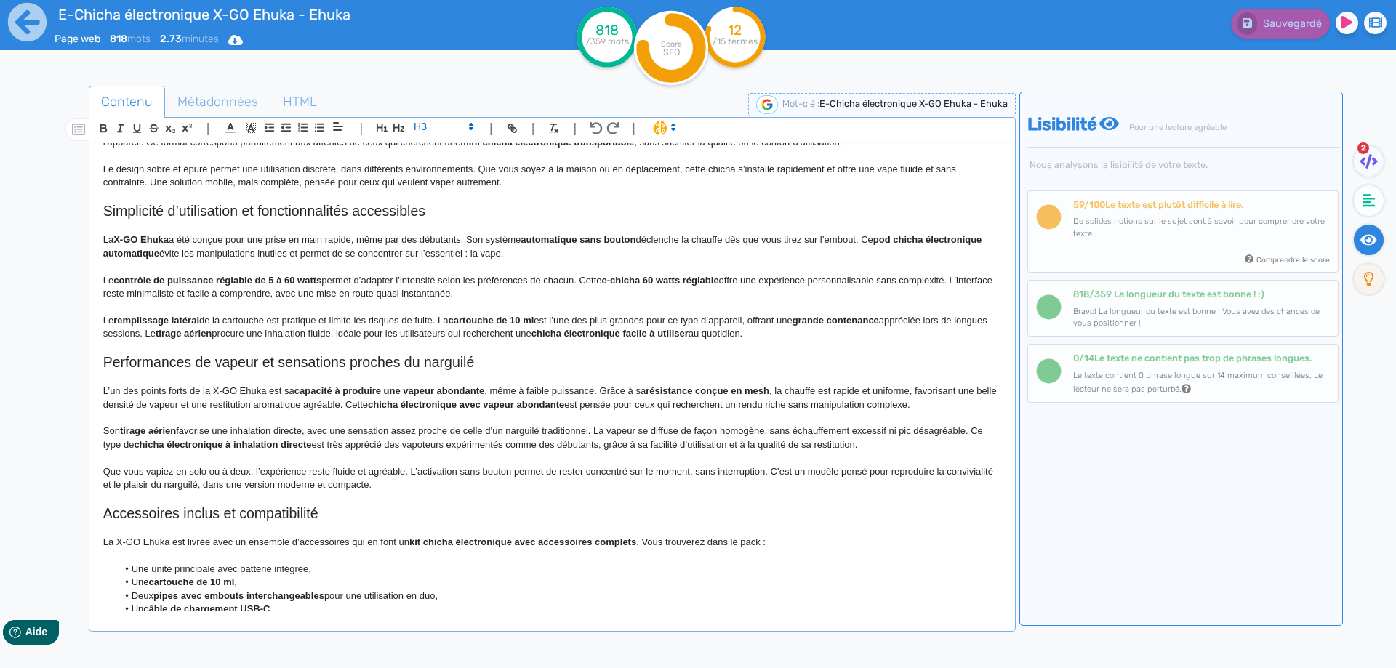
scroll to position [168, 0]
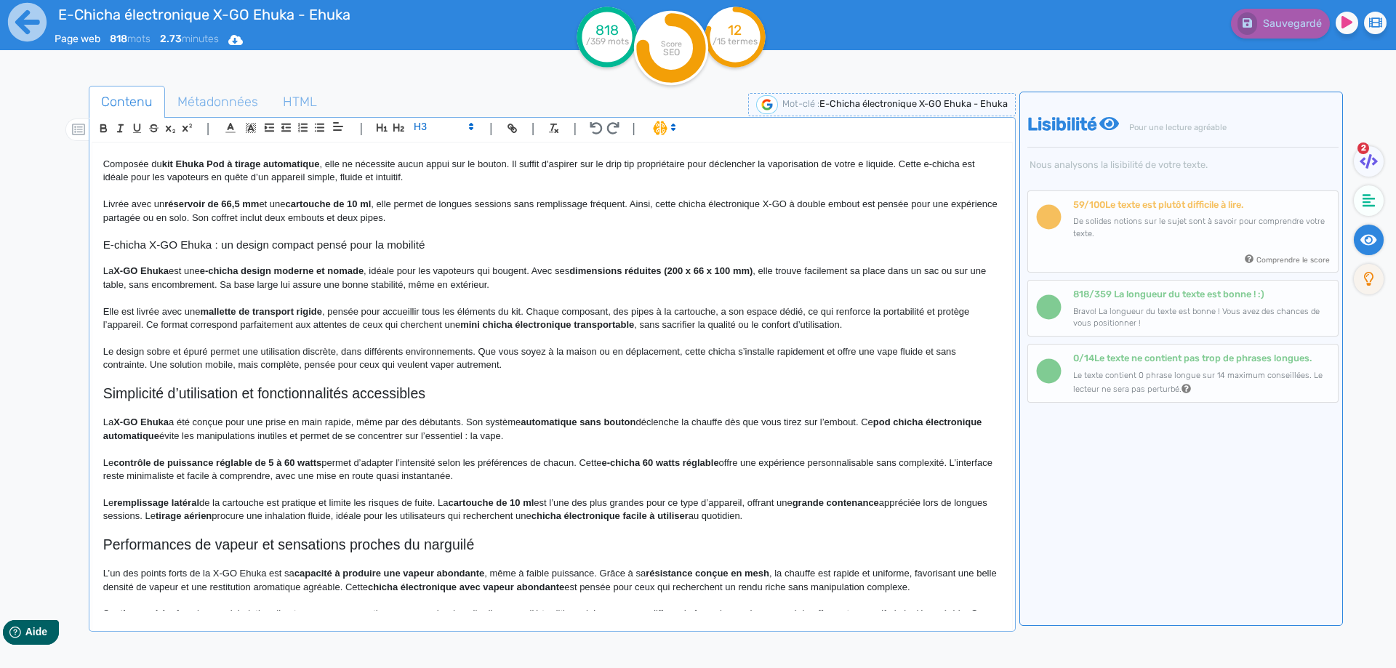
click at [457, 341] on p at bounding box center [552, 338] width 898 height 13
click at [119, 265] on p "La X-GO Ehuka est une e-chicha design moderne et nomade , idéale pour les vapot…" at bounding box center [552, 278] width 898 height 27
drag, startPoint x: 119, startPoint y: 265, endPoint x: 156, endPoint y: 271, distance: 38.4
click at [156, 271] on p "La X-GO Ehuka est une e-chicha design moderne et nomade , idéale pour les vapot…" at bounding box center [552, 278] width 898 height 27
click at [259, 287] on p "La X-GO Ehuka est une e-chicha design moderne et nomade , idéale pour les vapot…" at bounding box center [552, 278] width 898 height 27
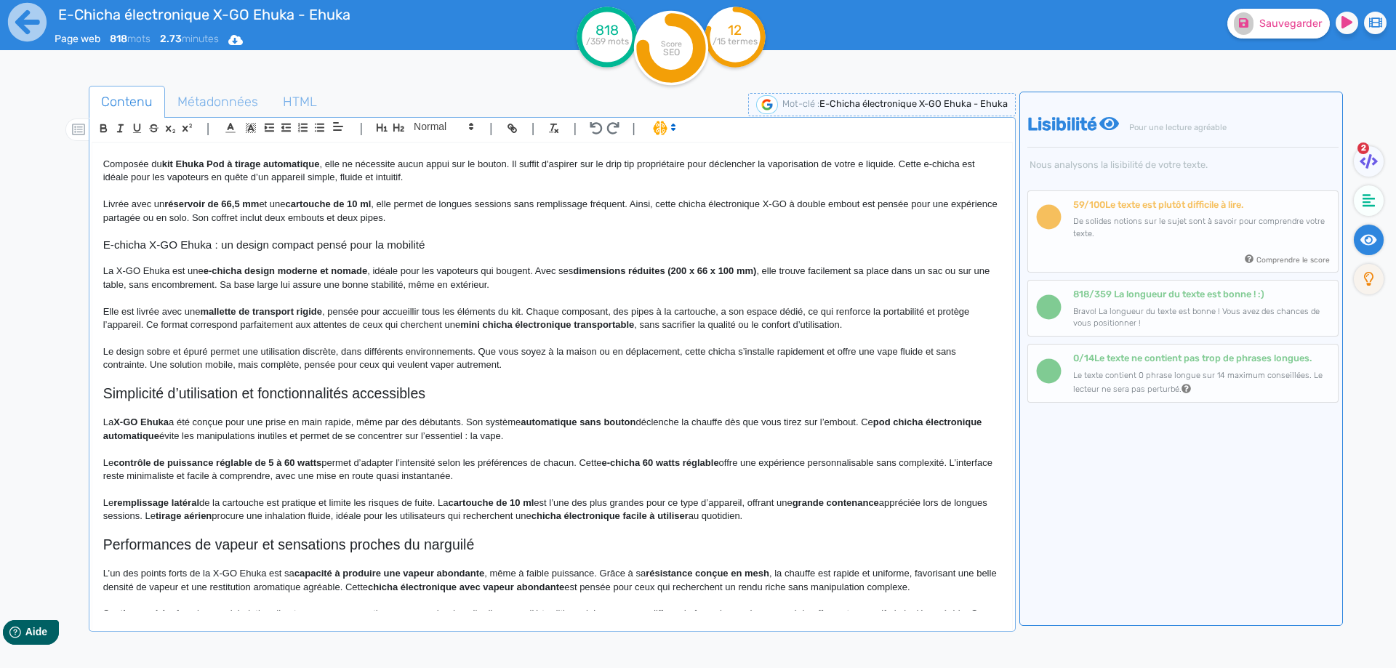
click at [252, 268] on strong "e-chicha design moderne et nomade" at bounding box center [286, 270] width 164 height 11
click at [246, 271] on strong "e-chicha design moderne et nomade" at bounding box center [286, 270] width 164 height 11
click at [400, 273] on p "La X-GO Ehuka est une e-chicha au design moderne et nomade , idéale pour les va…" at bounding box center [552, 278] width 898 height 27
drag, startPoint x: 400, startPoint y: 273, endPoint x: 528, endPoint y: 271, distance: 128.0
click at [528, 271] on p "La X-GO Ehuka est une e-chicha au design moderne et nomade , idéale pour les va…" at bounding box center [552, 278] width 898 height 27
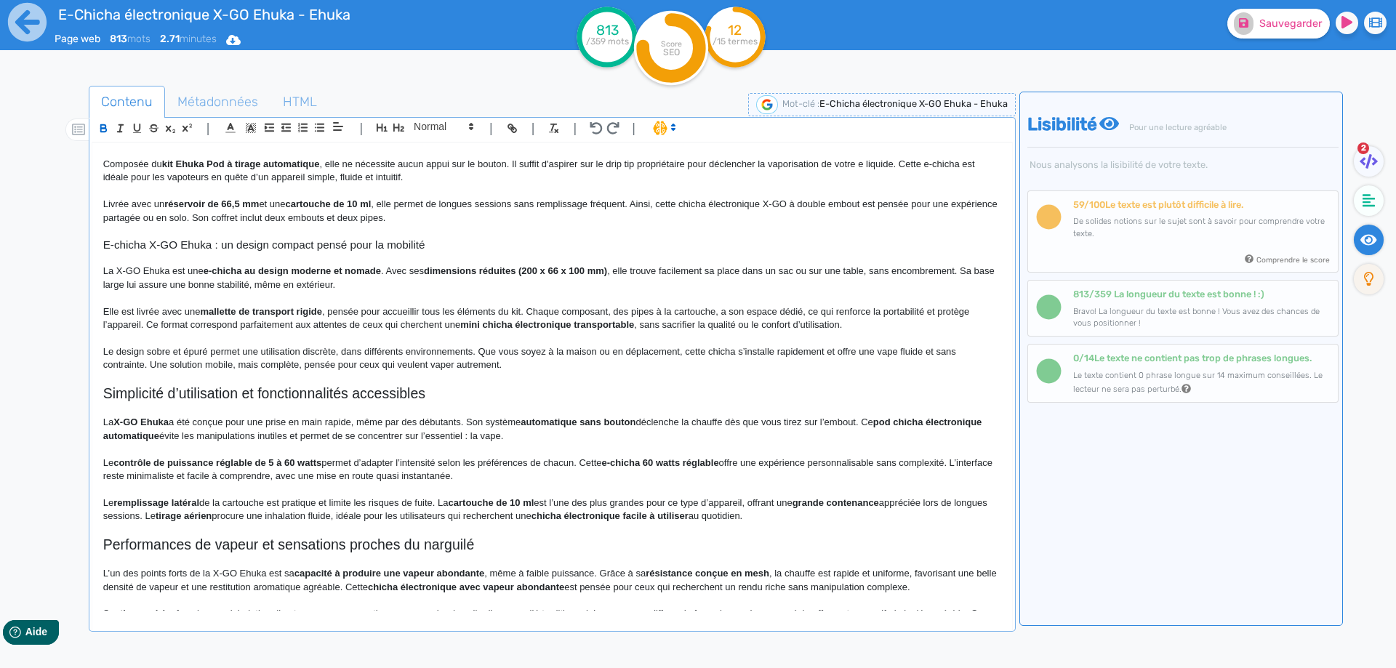
click at [452, 267] on strong "dimensions réduites (200 x 66 x 100 mm)" at bounding box center [515, 270] width 183 height 11
drag, startPoint x: 452, startPoint y: 267, endPoint x: 607, endPoint y: 274, distance: 154.3
click at [508, 270] on p "La X-GO Ehuka est une e-chicha au design moderne et nomade . Avec ses dimension…" at bounding box center [552, 278] width 898 height 27
click at [518, 271] on p "La X-GO Ehuka est une e-chicha au design moderne et nomade . Avec ses dimension…" at bounding box center [552, 278] width 898 height 27
click at [615, 269] on p "La X-GO Ehuka est une e-chicha au design moderne et nomade . Avec ses dimension…" at bounding box center [552, 278] width 898 height 27
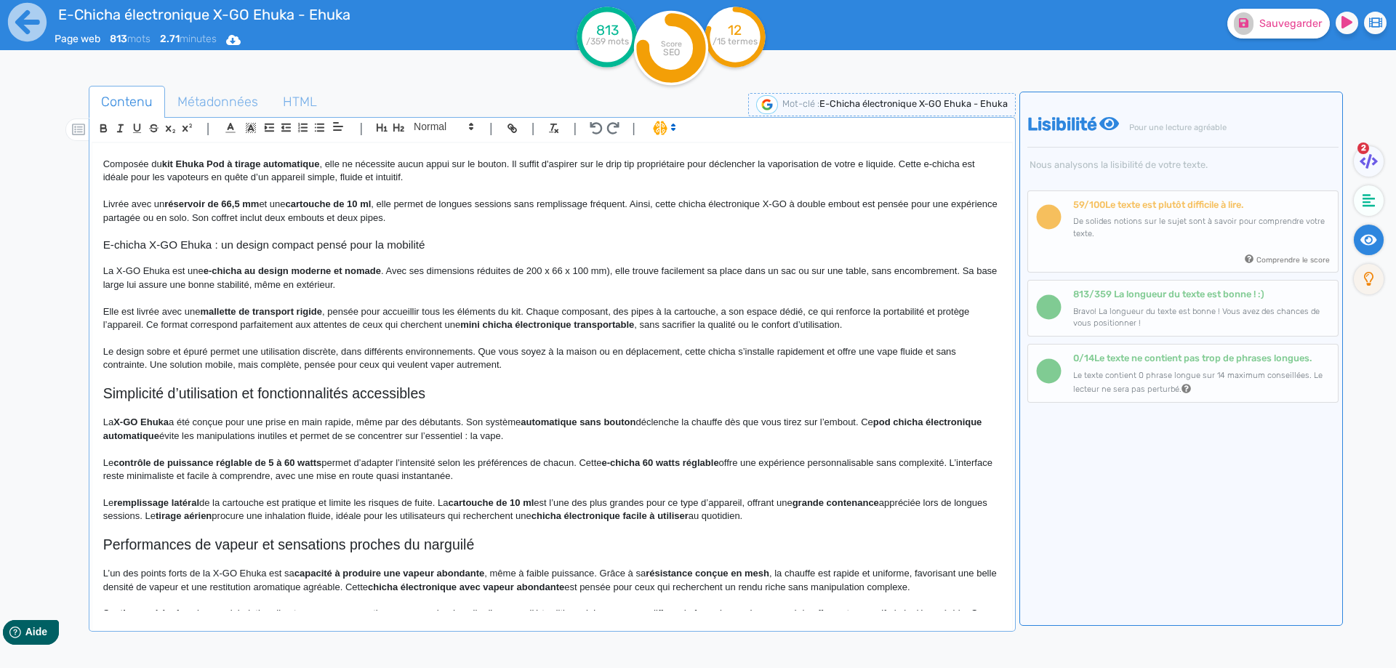
click at [611, 271] on p "La X-GO Ehuka est une e-chicha au design moderne et nomade . Avec ses dimension…" at bounding box center [552, 278] width 898 height 27
click at [873, 269] on p "La X-GO Ehuka est une e-chicha au design moderne et nomade . Avec ses dimension…" at bounding box center [552, 278] width 898 height 27
drag, startPoint x: 877, startPoint y: 269, endPoint x: 945, endPoint y: 271, distance: 68.4
click at [945, 271] on p "La X-GO Ehuka est une e-chicha au design moderne et nomade . Avec ses dimension…" at bounding box center [552, 278] width 898 height 27
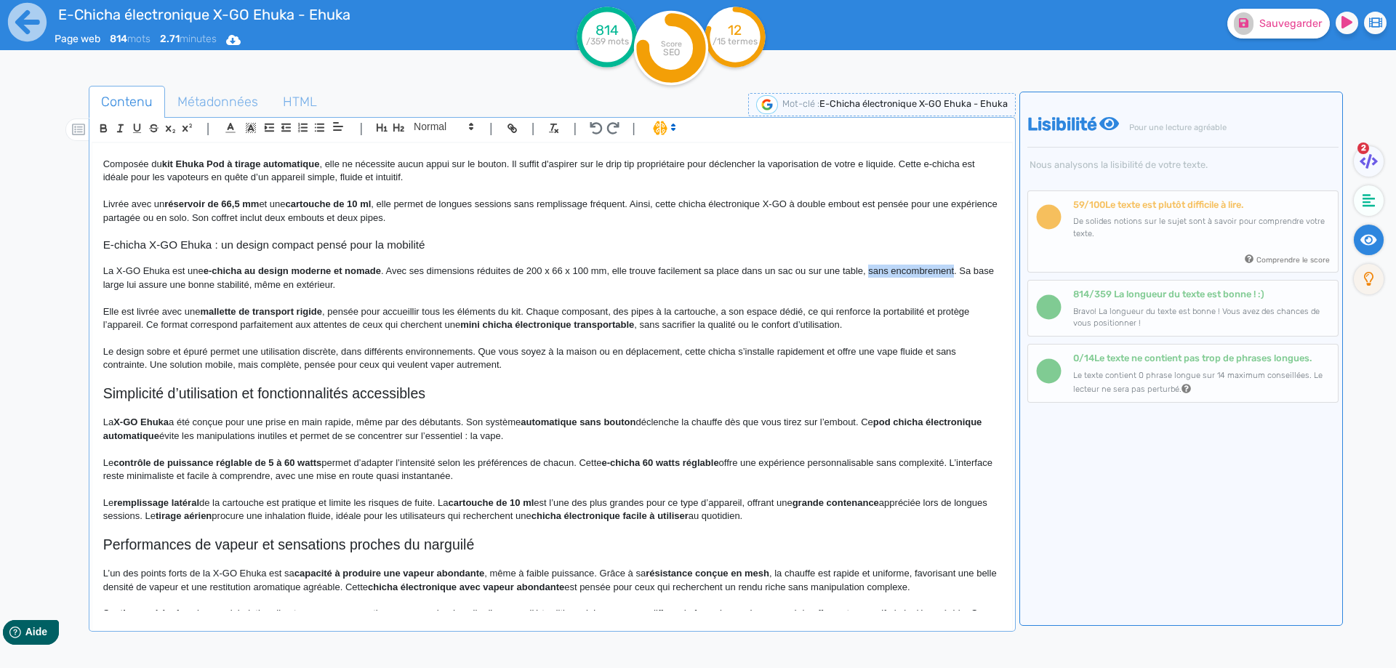
drag, startPoint x: 945, startPoint y: 271, endPoint x: 871, endPoint y: 271, distance: 74.2
click at [871, 271] on p "La X-GO Ehuka est une e-chicha au design moderne et nomade . Avec ses dimension…" at bounding box center [552, 278] width 898 height 27
click at [101, 307] on div "E-Chicha électronique X-GO Ehuka - Ehuka Chicha électronique X-GO Ehuka La e-ch…" at bounding box center [552, 377] width 920 height 468
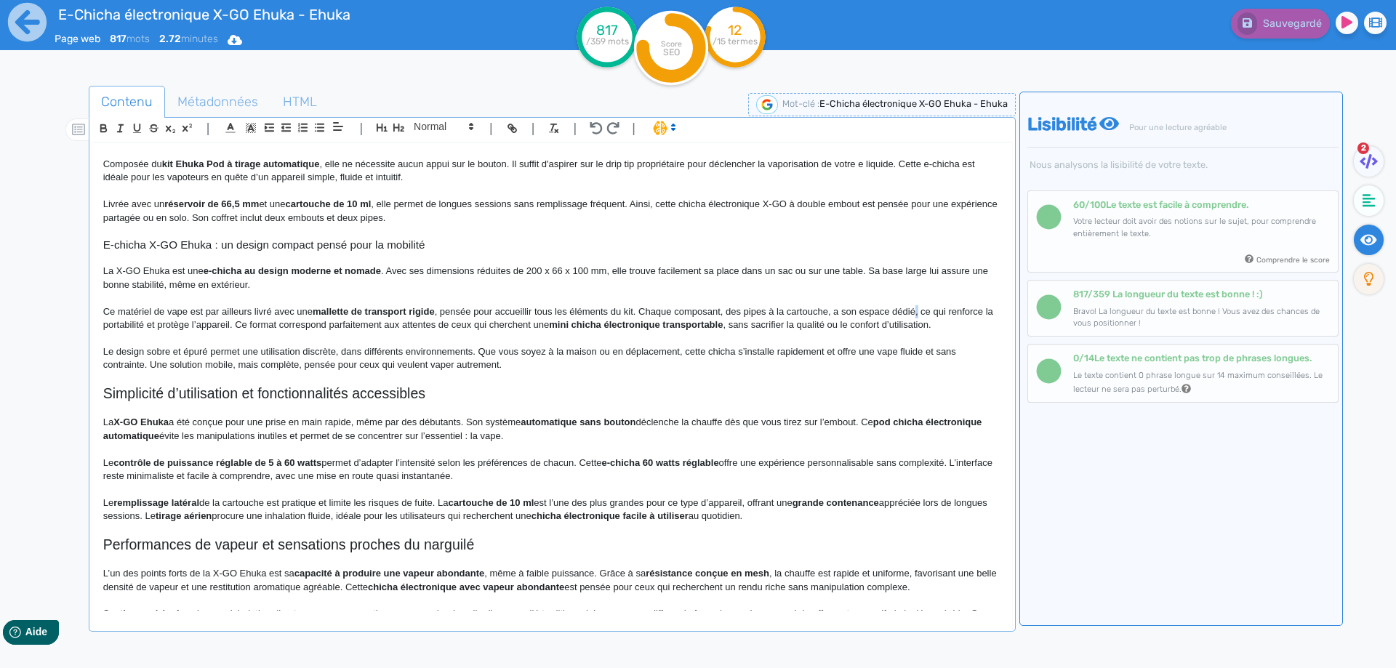
click at [918, 312] on p "Ce matériel de vape est par ailleurs livré avec une mallette de transport rigid…" at bounding box center [552, 318] width 898 height 27
click at [233, 326] on p "Ce matériel de vape est par ailleurs livré avec une mallette de transport rigid…" at bounding box center [552, 318] width 898 height 27
click at [232, 326] on p "Ce matériel de vape est par ailleurs livré avec une mallette de transport rigid…" at bounding box center [552, 318] width 898 height 27
click at [281, 321] on p "Ce matériel de vape est par ailleurs livré avec une mallette de transport rigid…" at bounding box center [552, 318] width 898 height 27
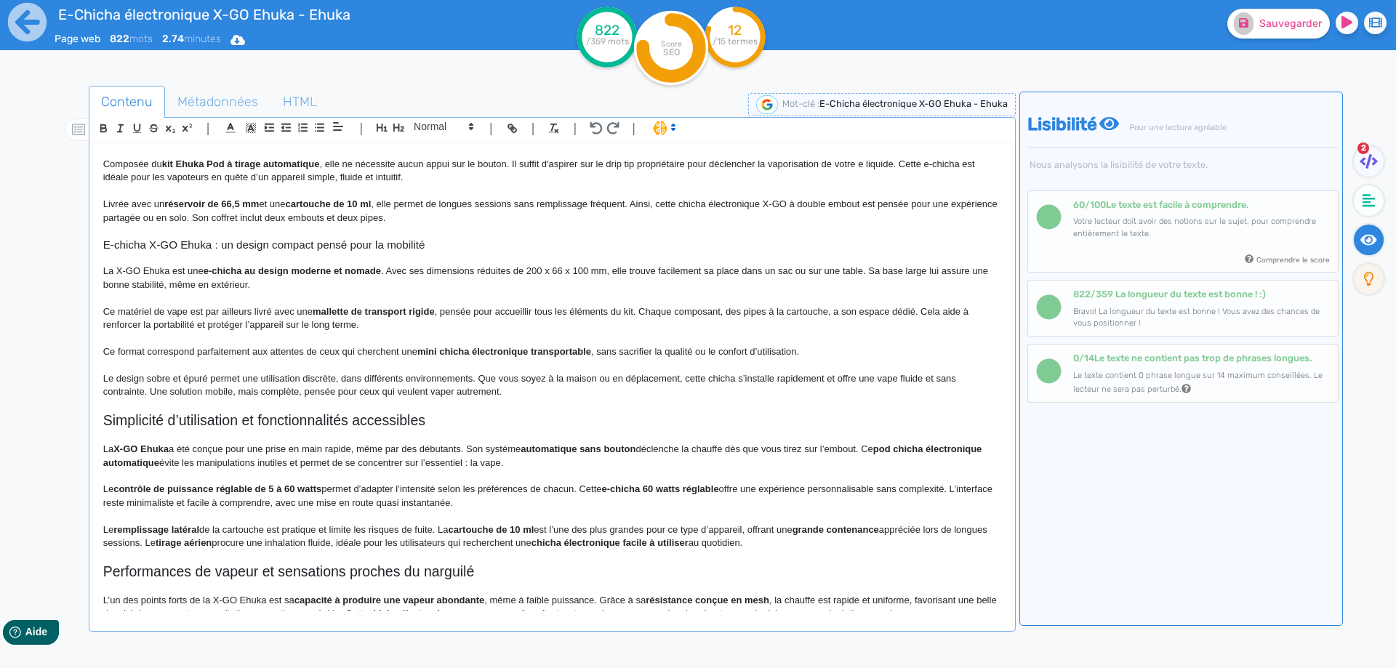
click at [191, 348] on p "Ce format correspond parfaitement aux attentes de ceux qui cherchent une mini c…" at bounding box center [552, 351] width 898 height 13
click at [226, 348] on p "Ce format correspond parfaitement aux attentes de ceux qui cherchent une mini c…" at bounding box center [552, 351] width 898 height 13
click at [372, 348] on strong "mini chicha électronique transportable" at bounding box center [449, 351] width 174 height 11
drag, startPoint x: 372, startPoint y: 348, endPoint x: 501, endPoint y: 358, distance: 129.8
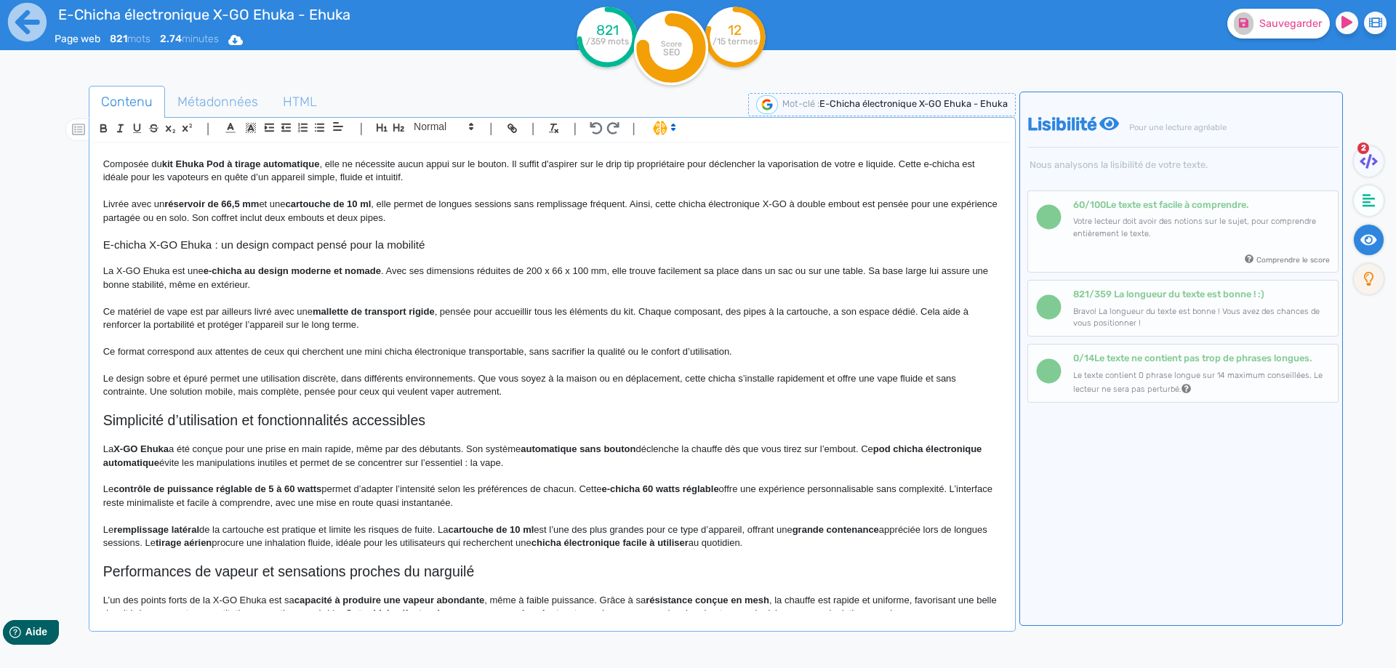
click at [526, 351] on p "Ce format correspond aux attentes de ceux qui cherchent une mini chicha électro…" at bounding box center [552, 351] width 898 height 13
click at [540, 350] on p "Ce format correspond aux attentes de ceux qui cherchent une mini chicha électro…" at bounding box center [552, 351] width 898 height 13
drag, startPoint x: 540, startPoint y: 350, endPoint x: 758, endPoint y: 350, distance: 218.2
click at [712, 350] on p "Ce format correspond aux attentes de ceux qui cherchent une mini chicha électro…" at bounding box center [552, 351] width 898 height 13
click at [758, 350] on p "Ce format correspond aux attentes de ceux qui cherchent une mini chicha électro…" at bounding box center [552, 351] width 898 height 13
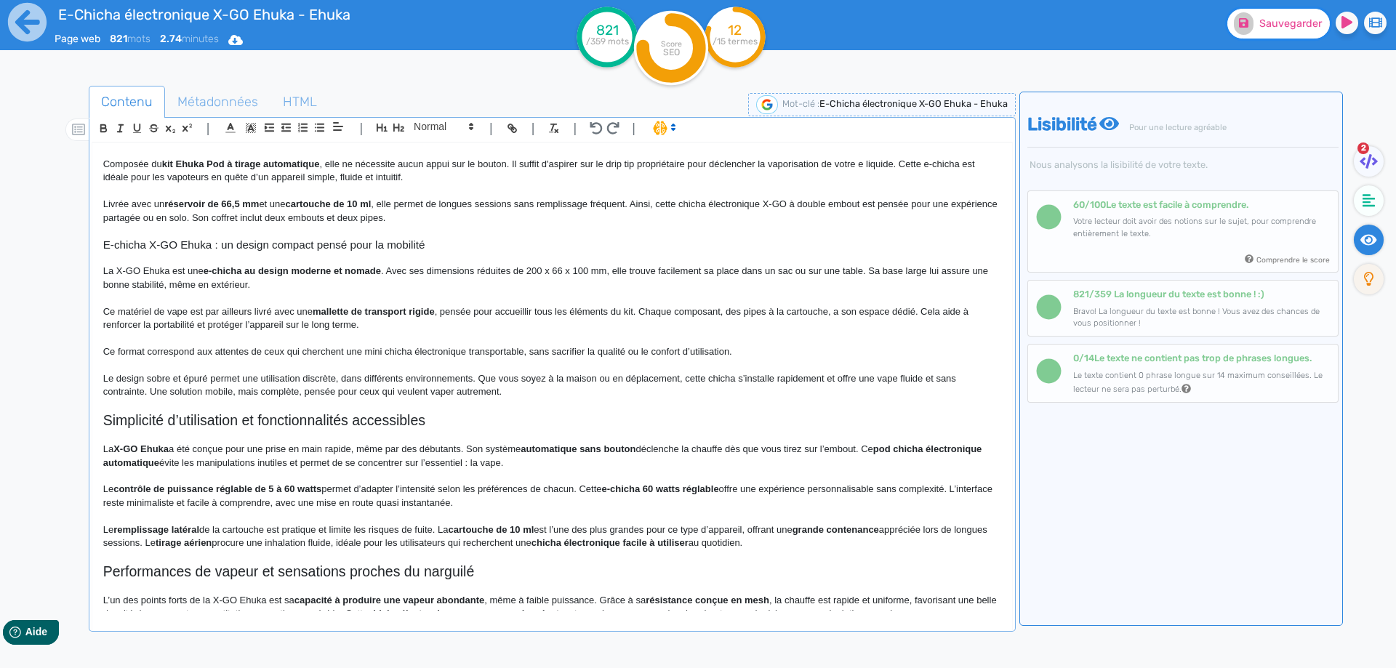
click at [1274, 23] on span "Sauvegarder" at bounding box center [1291, 23] width 63 height 12
click at [769, 352] on p "Ce format correspond aux attentes de ceux qui cherchent une mini chicha électro…" at bounding box center [552, 351] width 898 height 13
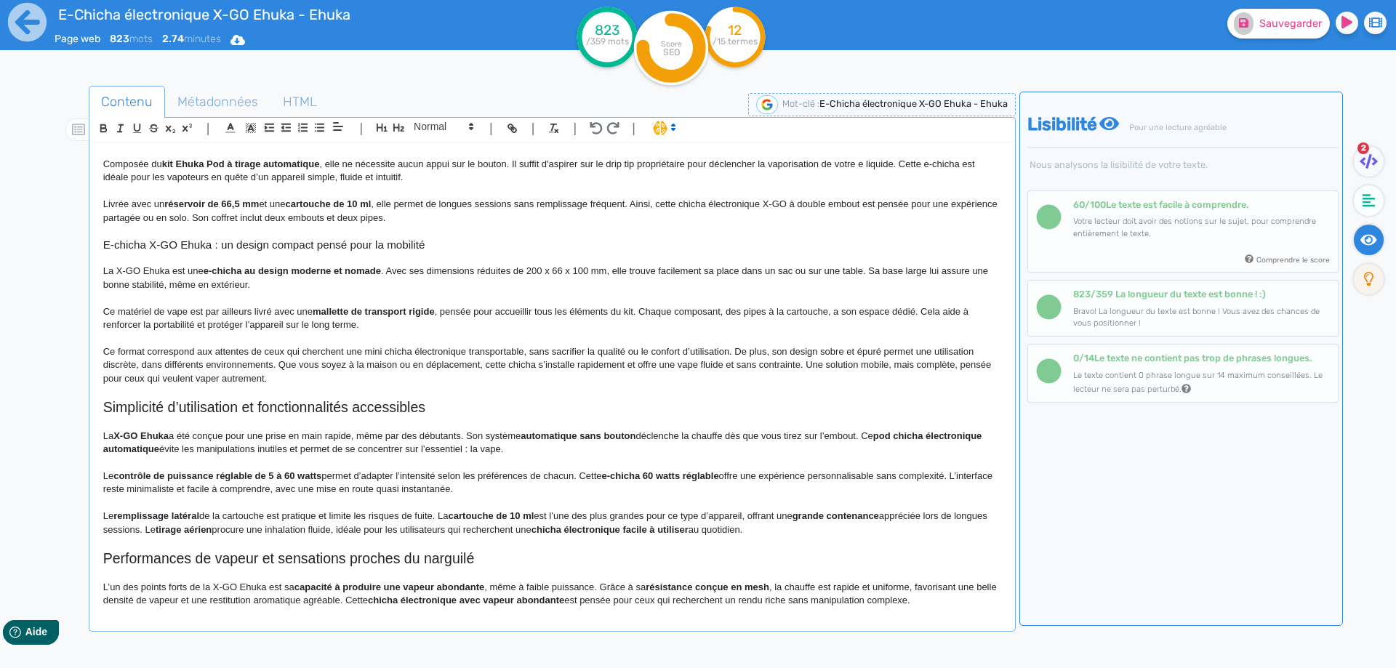
click at [138, 367] on p "Ce format correspond aux attentes de ceux qui cherchent une mini chicha électro…" at bounding box center [552, 365] width 898 height 40
click at [283, 364] on p "Ce format correspond aux attentes de ceux qui cherchent une mini chicha électro…" at bounding box center [552, 365] width 898 height 40
click at [277, 364] on p "Ce format correspond aux attentes de ceux qui cherchent une mini chicha électro…" at bounding box center [552, 365] width 898 height 40
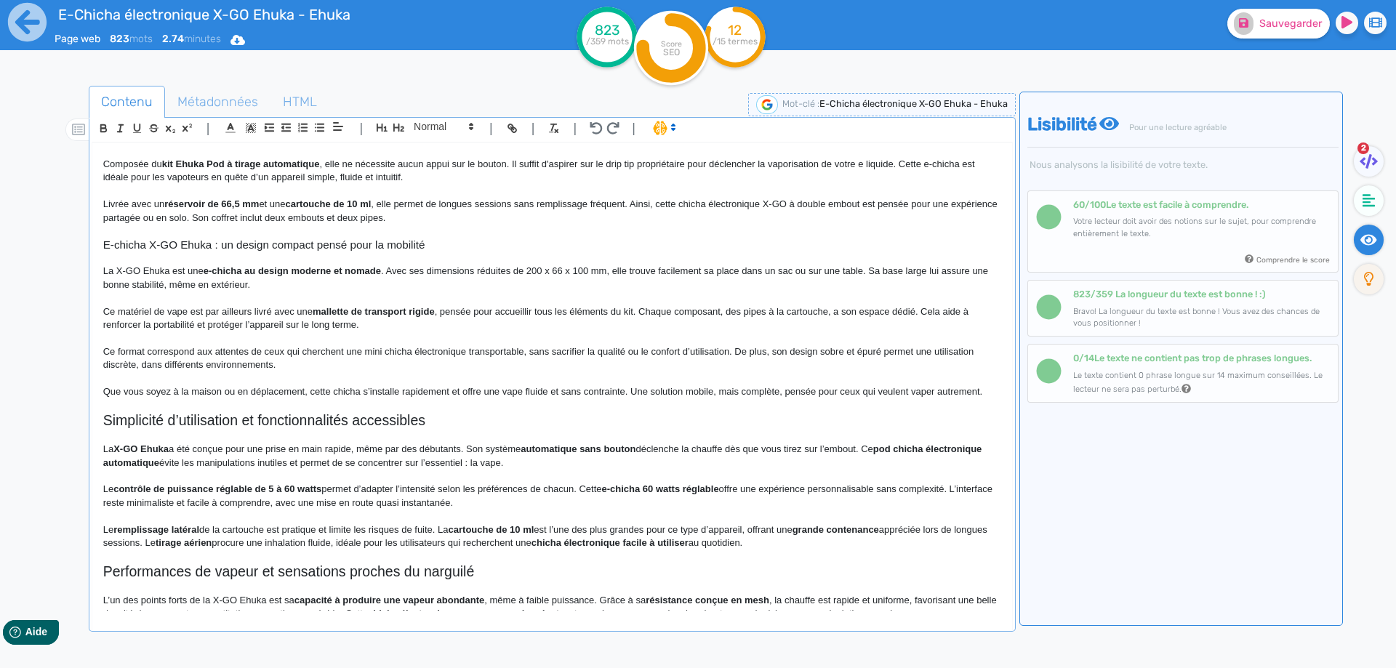
click at [363, 391] on p "Que vous soyez à la maison ou en déplacement, cette chicha s’installe rapidemen…" at bounding box center [552, 391] width 898 height 13
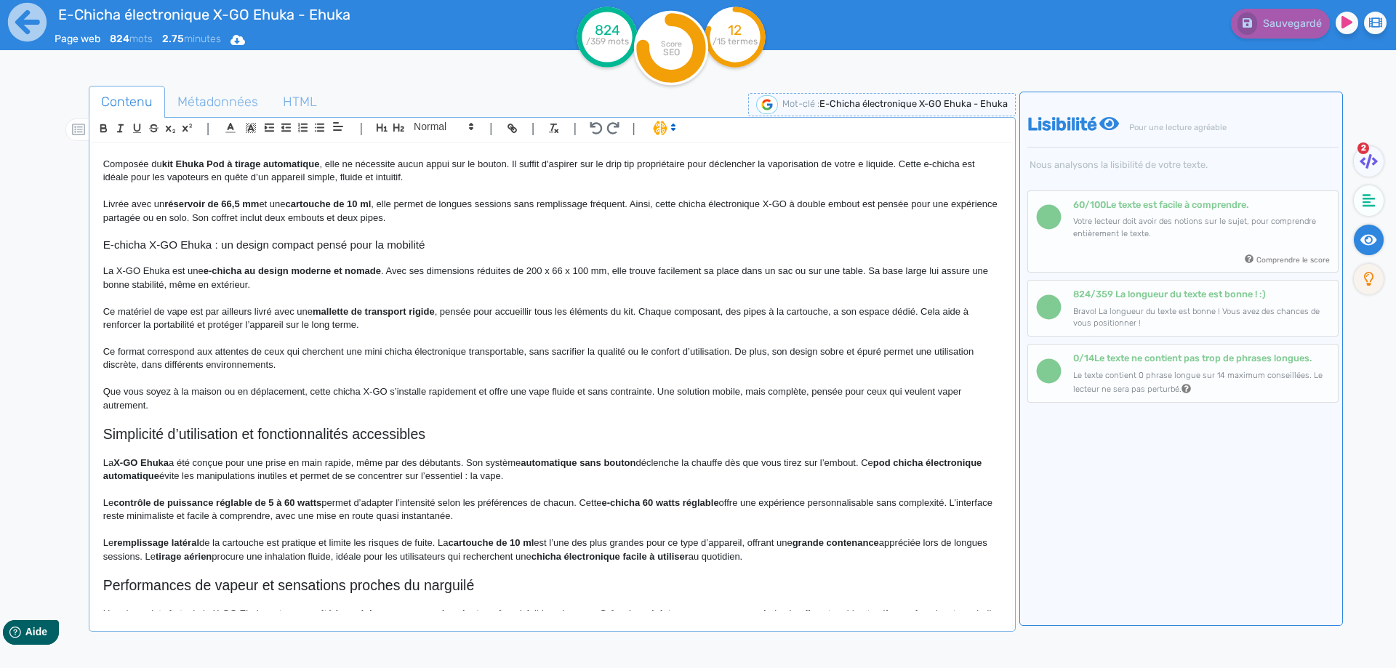
click at [392, 391] on p "Que vous soyez à la maison ou en déplacement, cette chicha X-GO s’installe rapi…" at bounding box center [552, 398] width 898 height 27
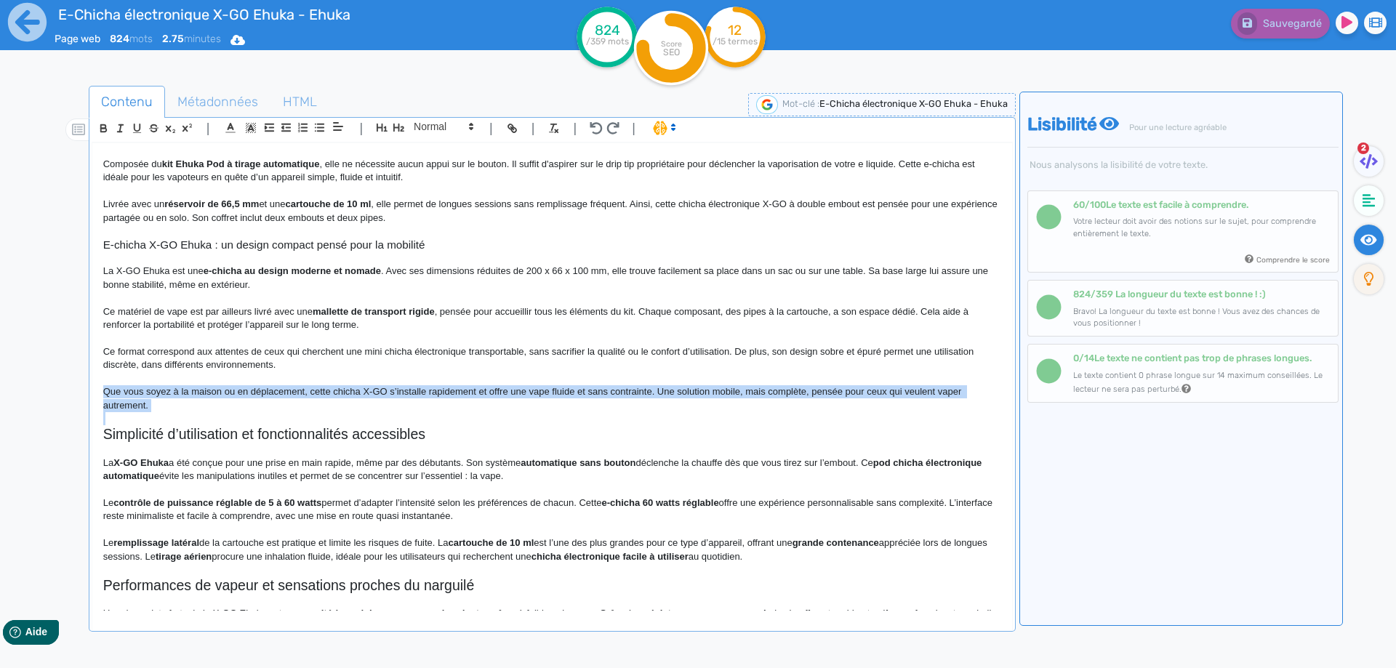
click at [392, 391] on p "Que vous soyez à la maison ou en déplacement, cette chicha X-GO s’installe rapi…" at bounding box center [552, 398] width 898 height 27
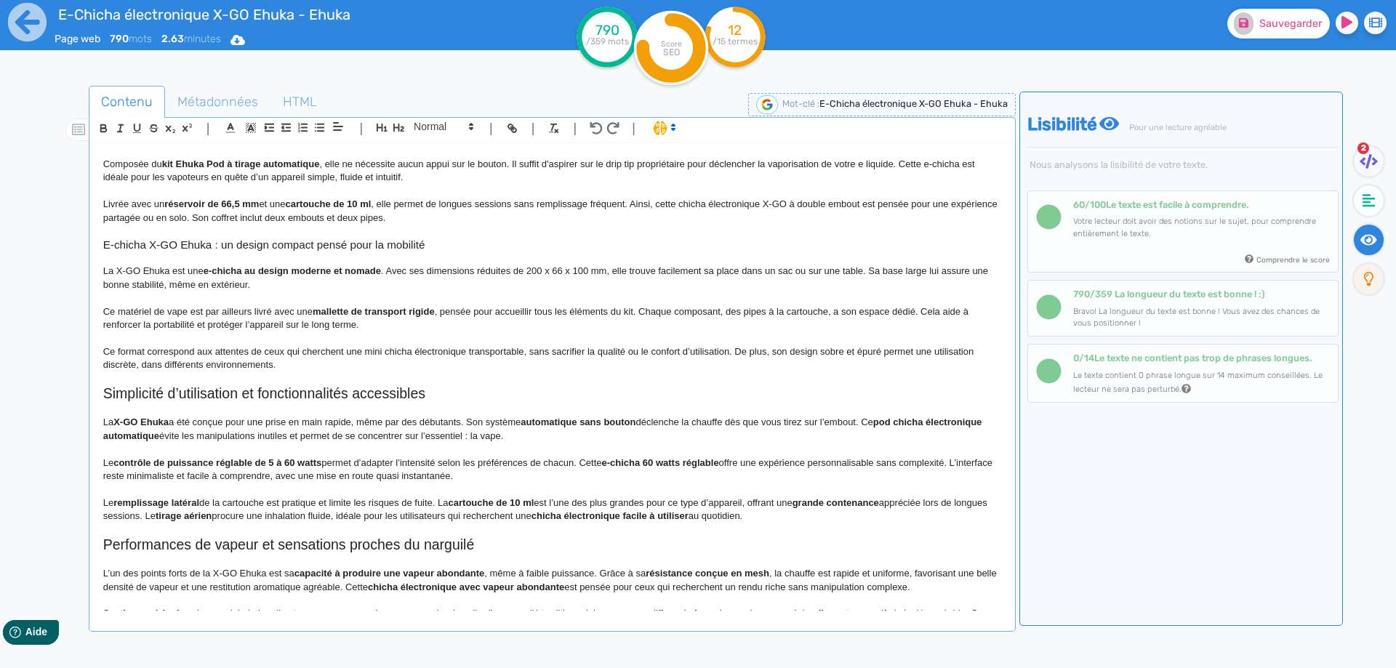
click at [1249, 20] on icon at bounding box center [1243, 22] width 9 height 9
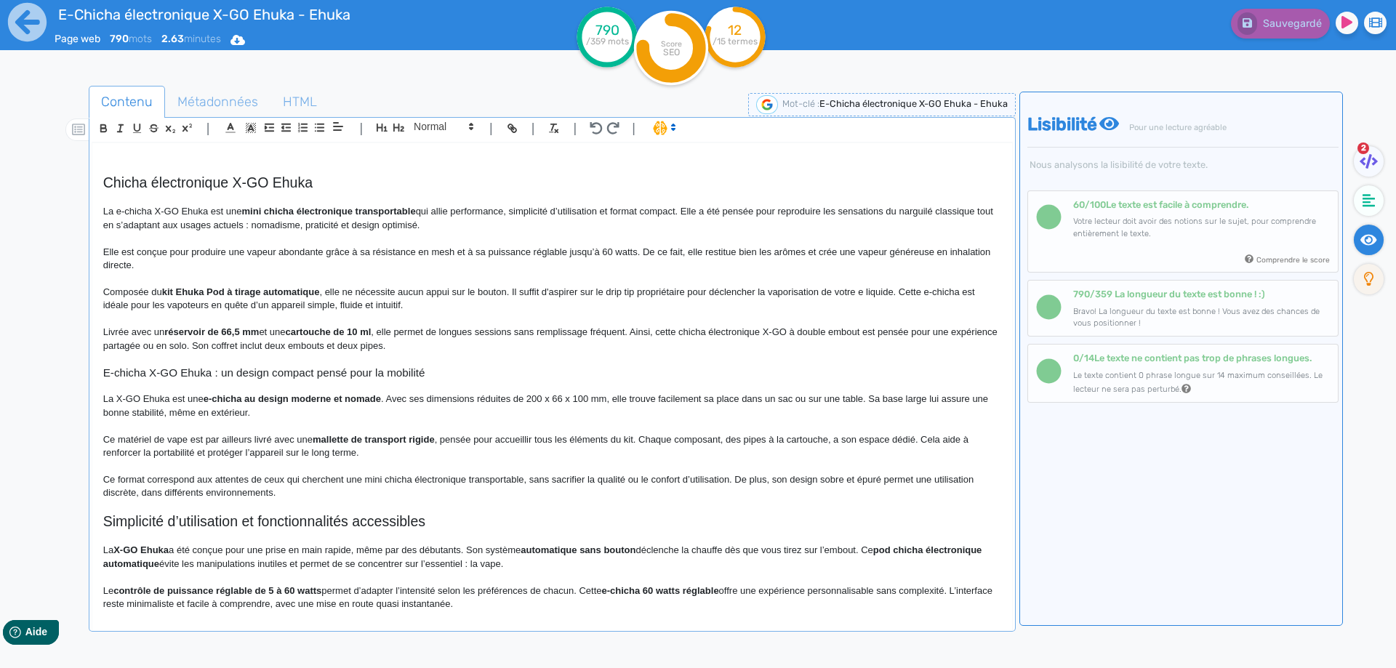
scroll to position [23, 0]
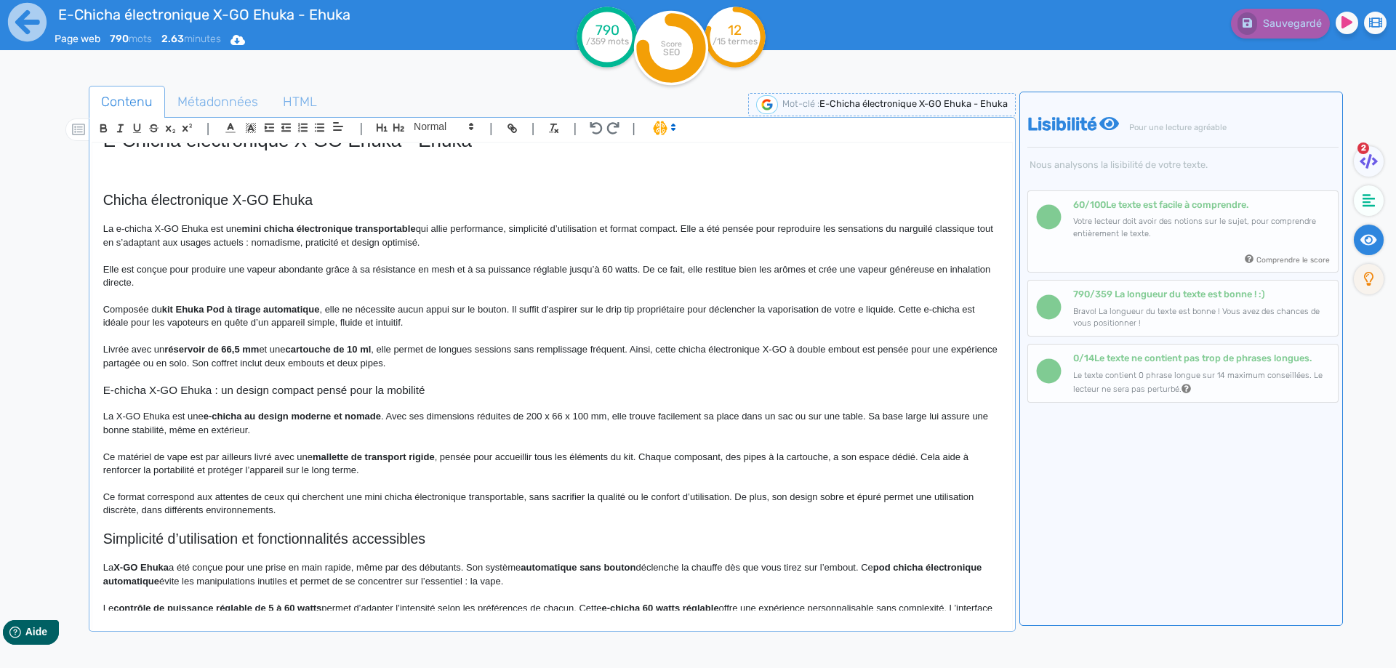
click at [451, 371] on p at bounding box center [552, 376] width 898 height 13
click at [452, 366] on p "Livrée avec un réservoir de 66,5 mm et une cartouche de 10 ml , elle permet de …" at bounding box center [552, 356] width 898 height 27
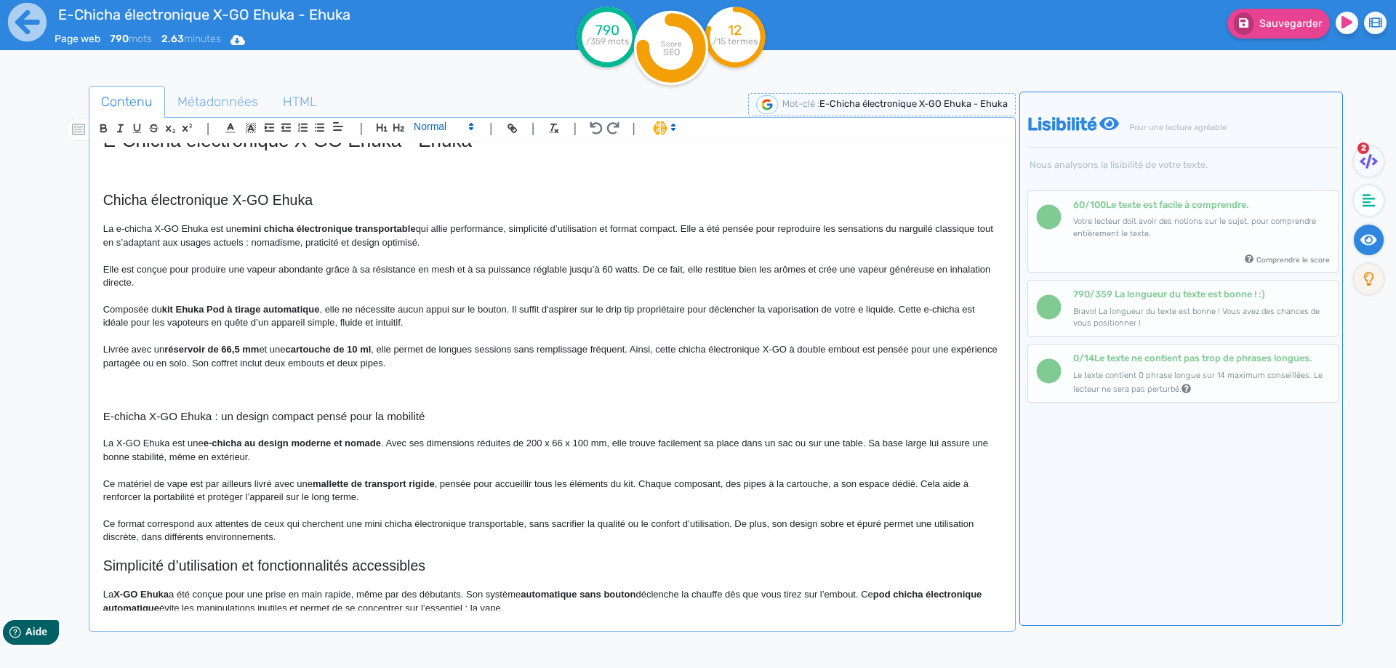
click at [455, 124] on span at bounding box center [442, 126] width 71 height 17
click at [436, 149] on span at bounding box center [443, 152] width 58 height 25
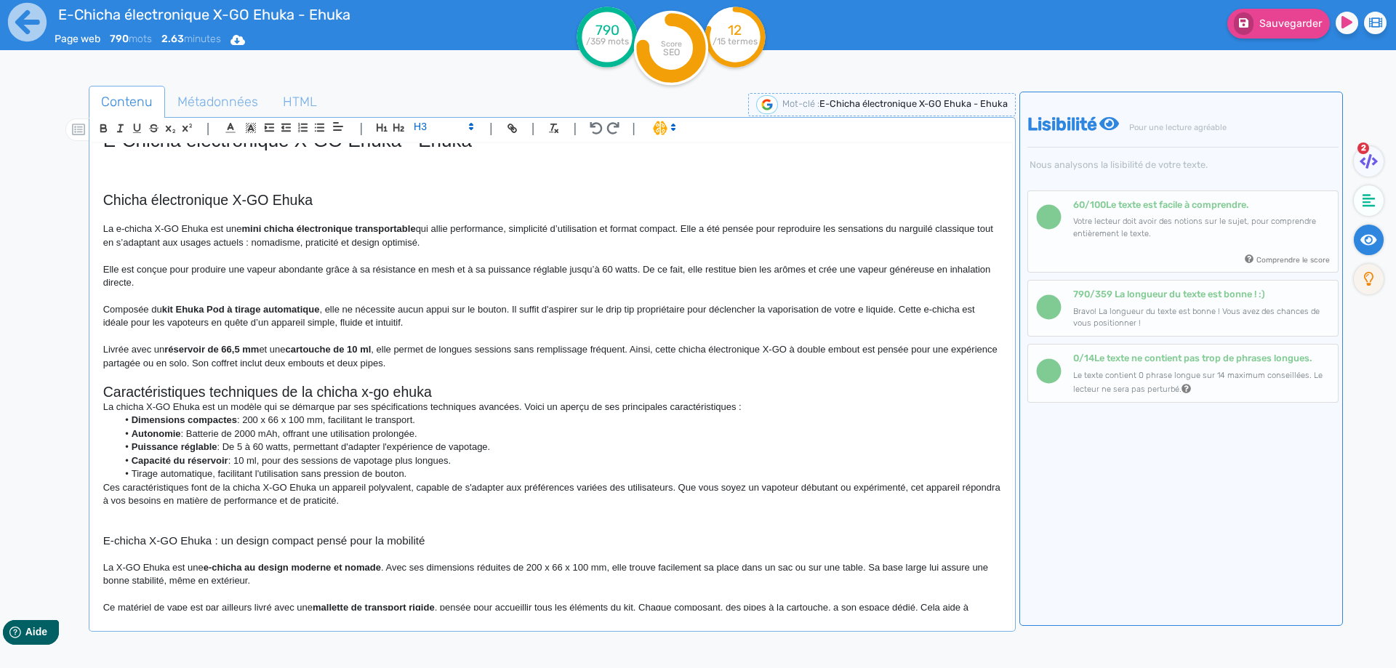
click at [206, 396] on h2 "Caractéristiques techniques de la chicha x-go ehuka" at bounding box center [552, 392] width 898 height 17
click at [454, 119] on span at bounding box center [442, 126] width 71 height 17
click at [439, 146] on span at bounding box center [443, 152] width 58 height 25
click at [210, 382] on p at bounding box center [552, 376] width 898 height 13
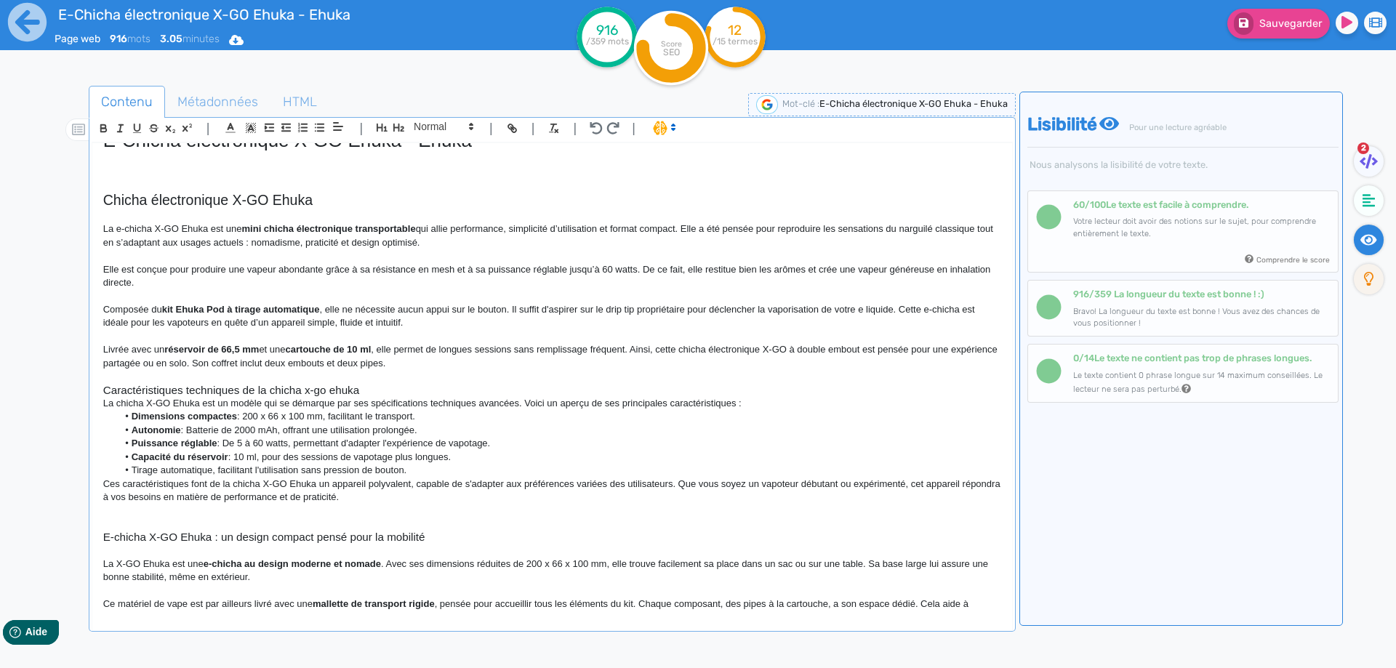
click at [210, 384] on h3 "Caractéristiques techniques de la chicha x-go ehuka" at bounding box center [552, 390] width 898 height 13
click at [249, 390] on h3 "Caractéristiques de la chicha x-go ehuka" at bounding box center [552, 390] width 898 height 13
click at [336, 388] on h3 "Caractéristiques de la chicha X-GO Ehuka" at bounding box center [552, 390] width 898 height 13
click at [277, 386] on h3 "Caractéristiques de la chicha X-GO Ehuka" at bounding box center [552, 390] width 898 height 13
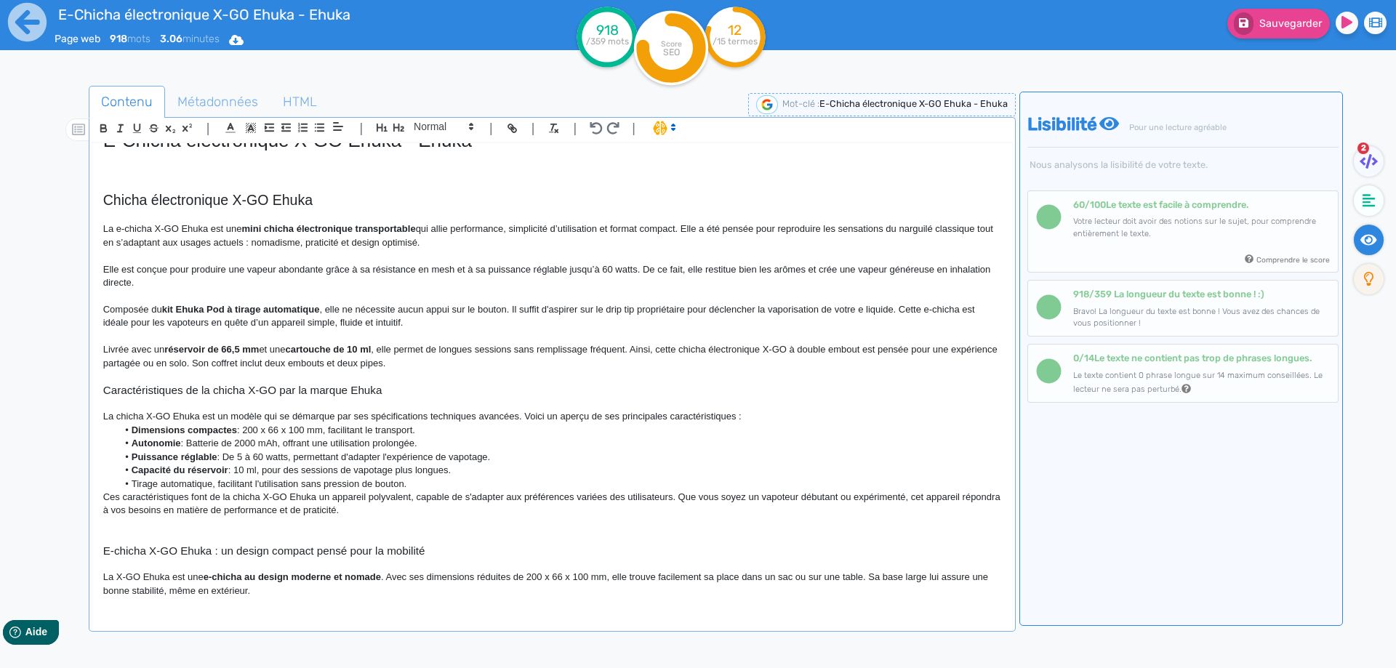
click at [175, 415] on p "La chicha X-GO Ehuka est un modèle qui se démarque par ses spécifications techn…" at bounding box center [552, 416] width 898 height 13
click at [799, 409] on p at bounding box center [552, 403] width 898 height 13
click at [796, 415] on p "La chicha X-GO de chez Ehuka est un modèle qui se démarque par ses spécificatio…" at bounding box center [552, 416] width 898 height 13
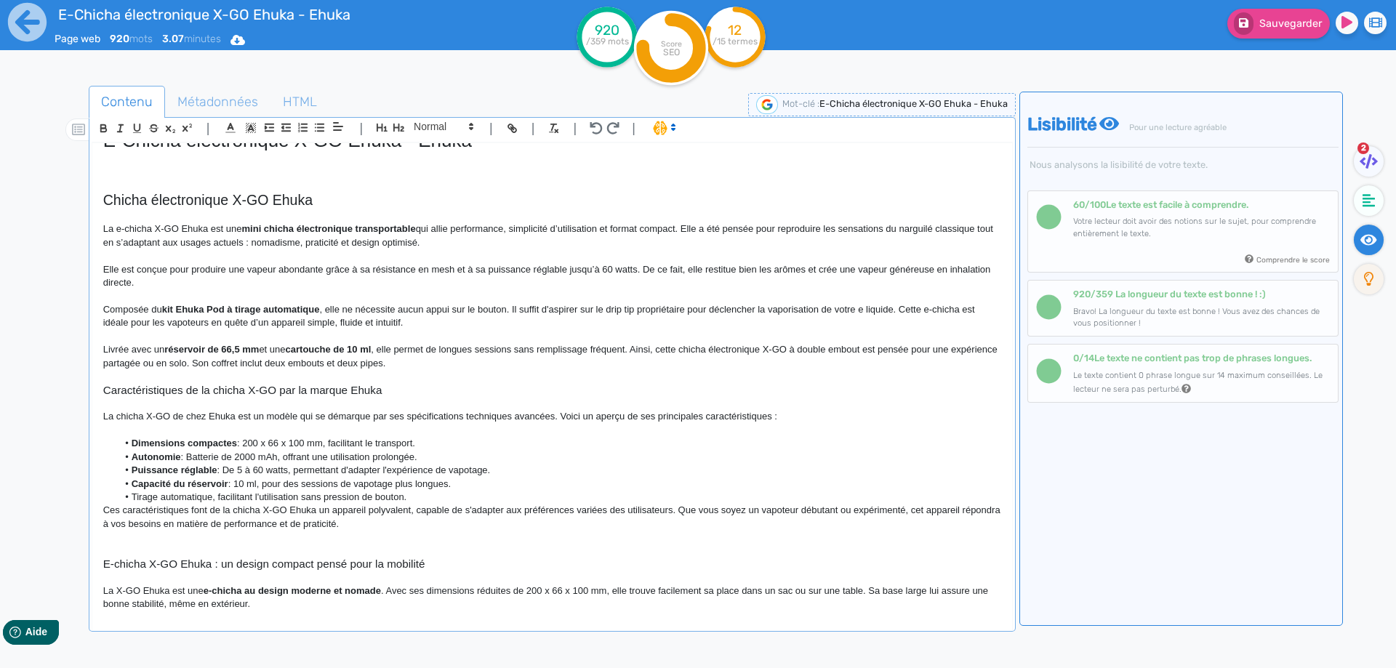
click at [497, 415] on p "La chicha X-GO de chez Ehuka est un modèle qui se démarque par ses spécificatio…" at bounding box center [552, 416] width 898 height 13
click at [423, 504] on p "Ces caractéristiques font de la chicha X-GO Ehuka un appareil polyvalent, capab…" at bounding box center [552, 517] width 898 height 27
click at [443, 487] on li "Capacité du réservoir : 10 ml, pour des sessions de vapotage plus longues." at bounding box center [559, 484] width 884 height 13
click at [430, 494] on li "Tirage automatique, facilitant l'utilisation sans pression de bouton." at bounding box center [559, 497] width 884 height 13
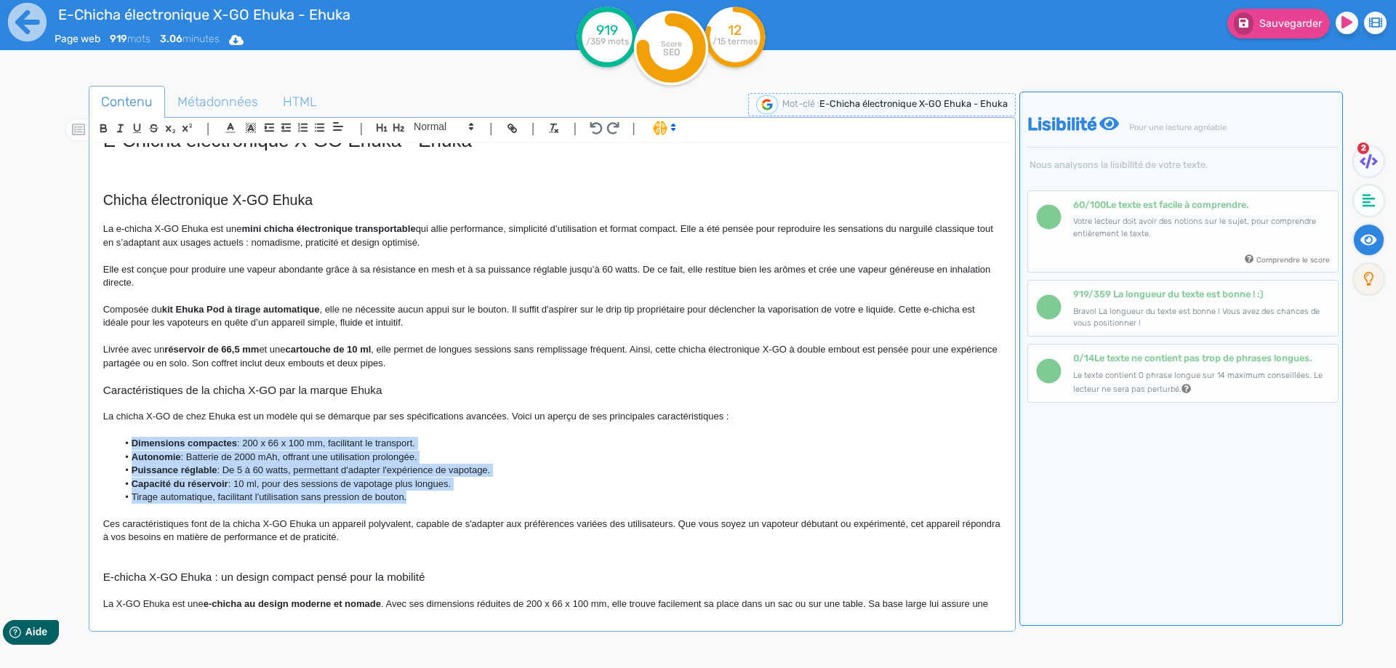
drag, startPoint x: 435, startPoint y: 500, endPoint x: 112, endPoint y: 446, distance: 327.4
click at [112, 446] on ul "Dimensions compactes : 200 x 66 x 100 mm, facilitant le transport. Autonomie : …" at bounding box center [552, 470] width 898 height 67
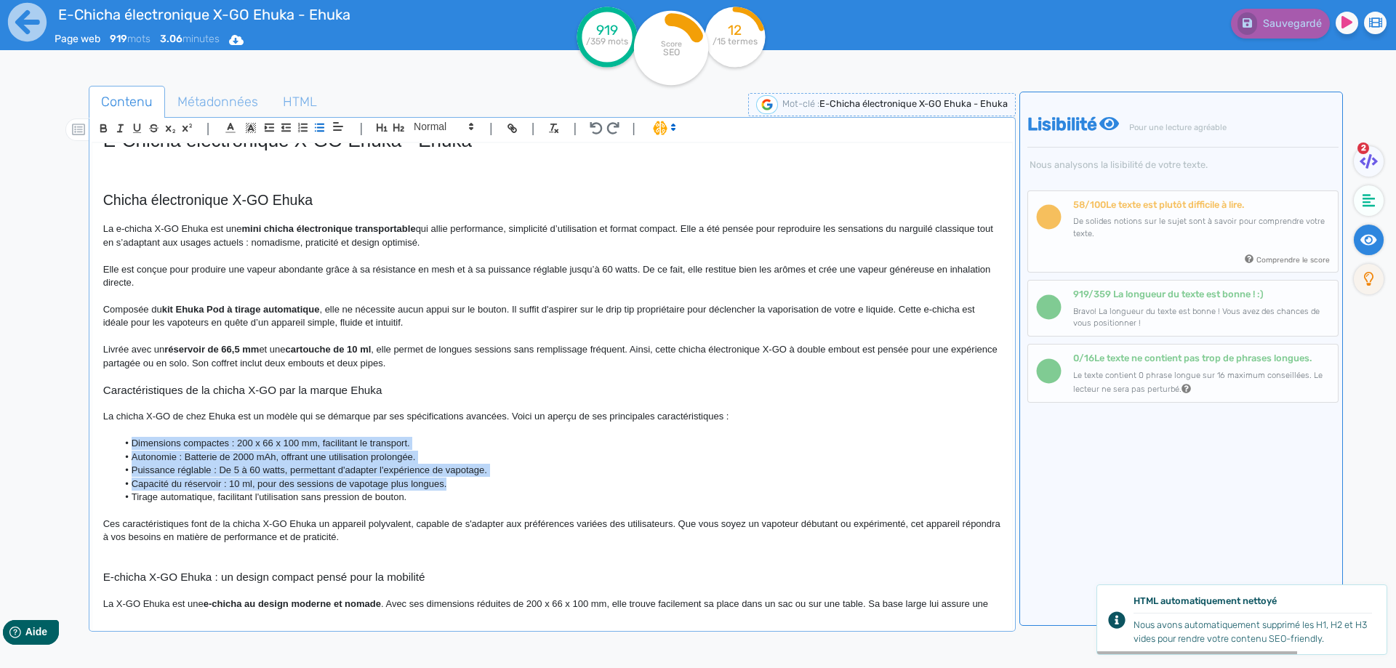
click at [251, 481] on li "Capacité du réservoir : 10 ml, pour des sessions de vapotage plus longues." at bounding box center [559, 484] width 884 height 13
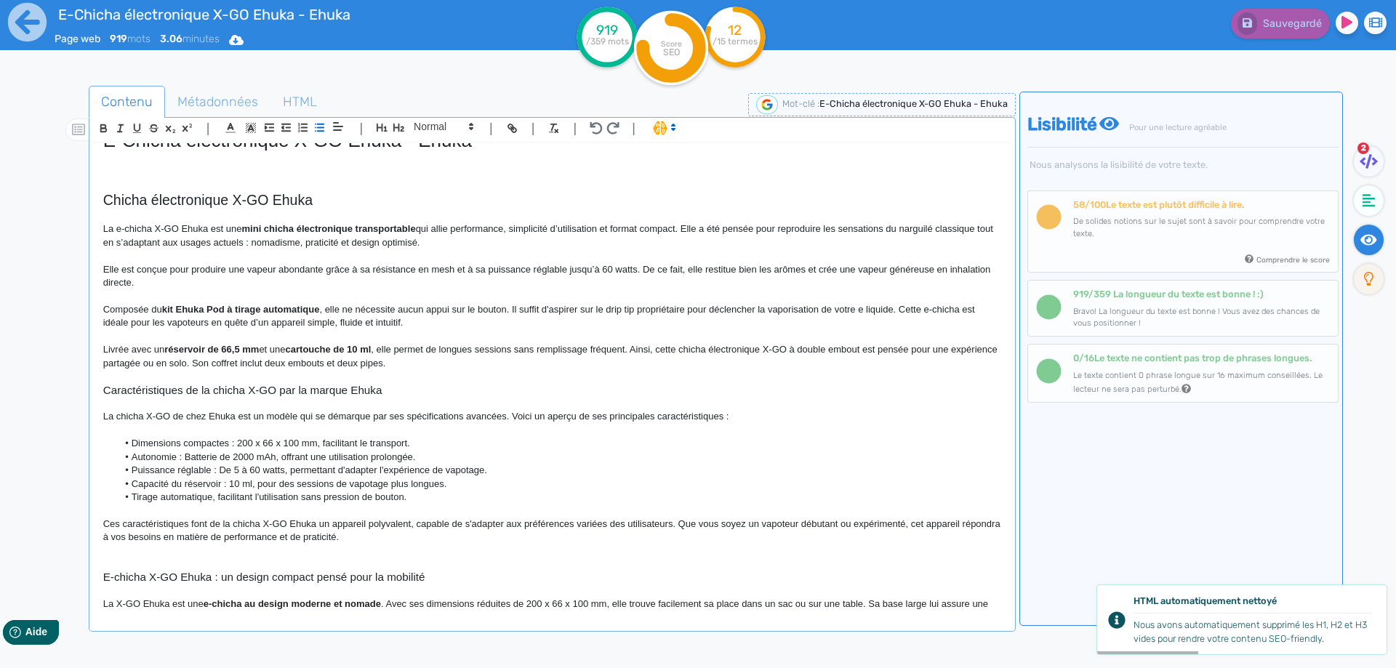
click at [337, 444] on li "Dimensions compactes : 200 x 66 x 100 mm, facilitant le transport." at bounding box center [559, 443] width 884 height 13
drag, startPoint x: 337, startPoint y: 444, endPoint x: 351, endPoint y: 441, distance: 13.4
click at [351, 441] on li "Dimensions compactes : 200 x 66 x 100 mm, facilitant le transport." at bounding box center [559, 443] width 884 height 13
click at [340, 441] on li "Dimensions compactes : 200 x 66 x 100 mm, facilitant le transport." at bounding box center [559, 443] width 884 height 13
drag, startPoint x: 340, startPoint y: 441, endPoint x: 390, endPoint y: 441, distance: 49.5
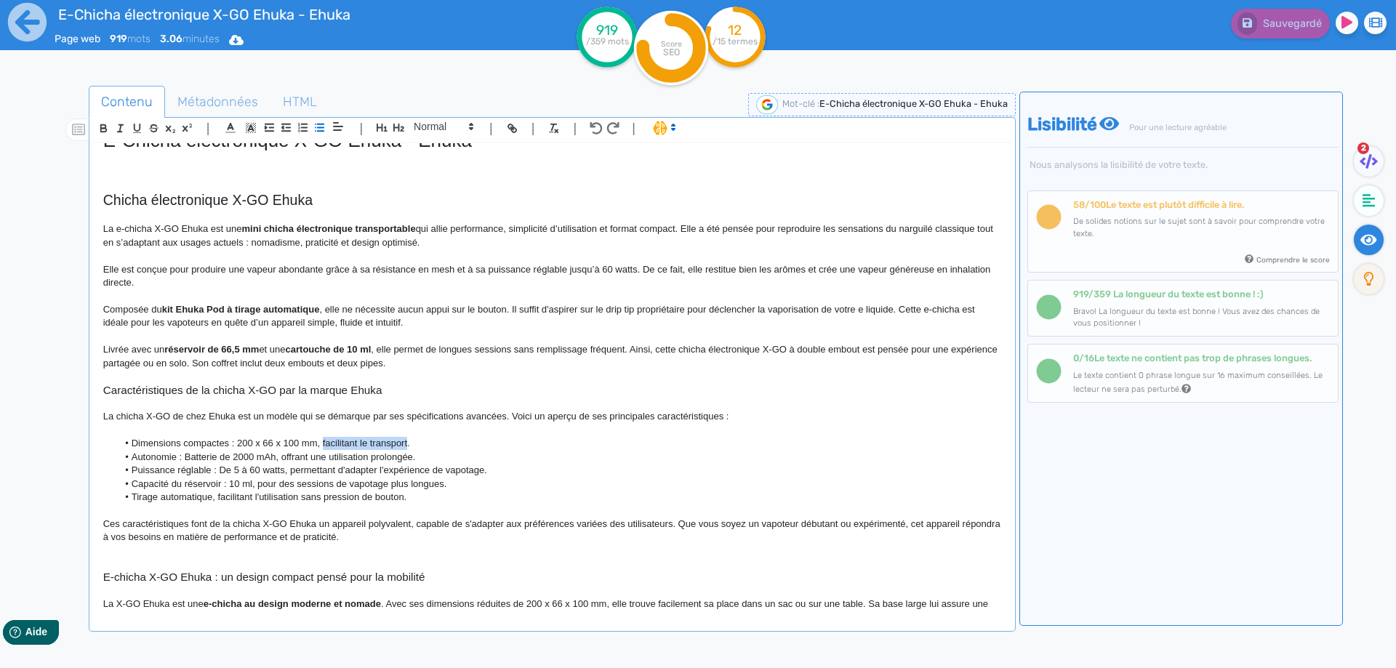
click at [390, 441] on li "Dimensions compactes : 200 x 66 x 100 mm, facilitant le transport." at bounding box center [559, 443] width 884 height 13
click at [190, 459] on li "Autonomie : Batterie de 2000 mAh, offrant une utilisation prolongée." at bounding box center [559, 457] width 884 height 13
click at [218, 457] on li "Autonomie : batterie de 2000 mAh, offrant une utilisation prolongée." at bounding box center [559, 457] width 884 height 13
drag, startPoint x: 309, startPoint y: 457, endPoint x: 448, endPoint y: 460, distance: 138.9
click at [448, 460] on li "Autonomie : batterie intégrée de 2000 mAh, offrant une utilisation prolongée." at bounding box center [559, 457] width 884 height 13
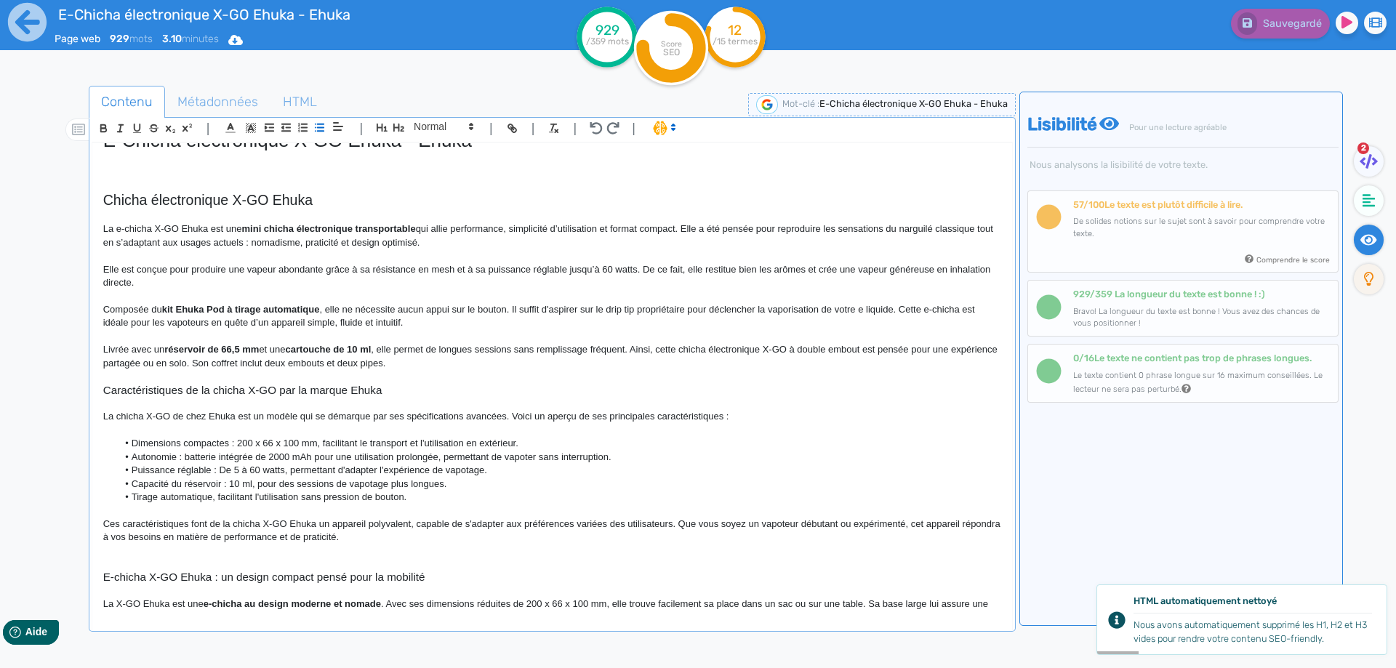
scroll to position [95, 0]
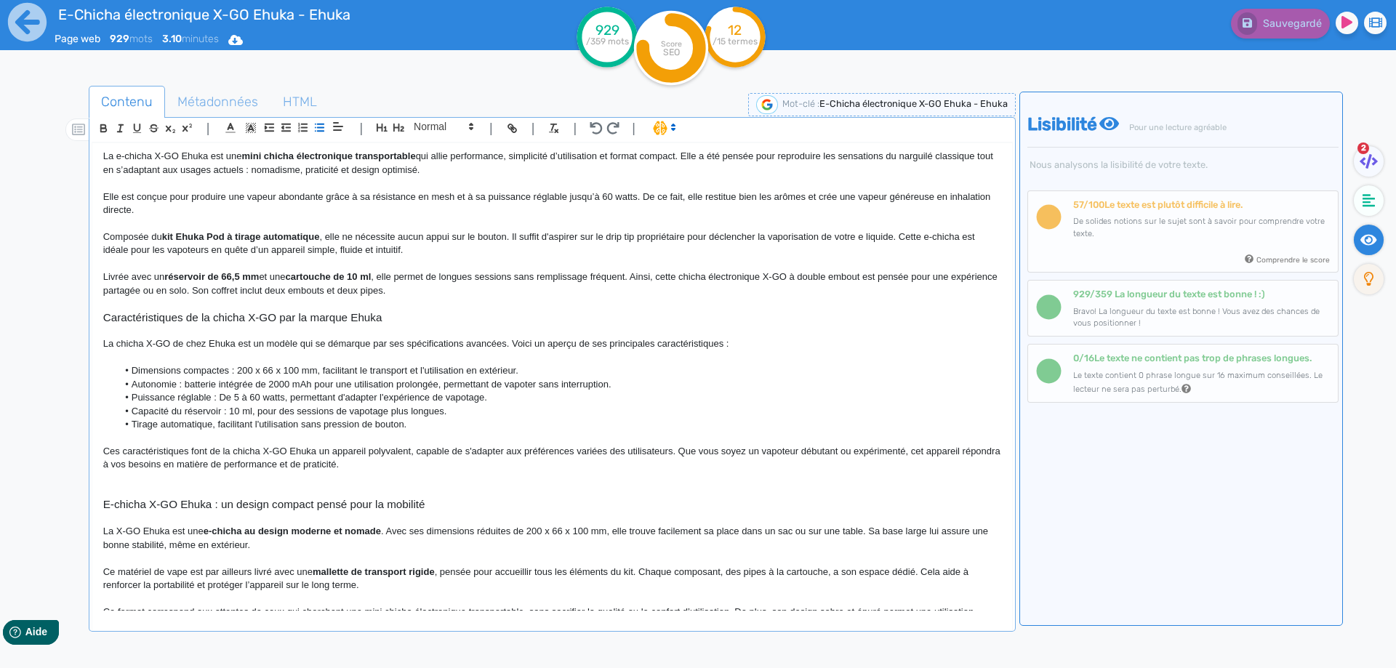
click at [473, 389] on li "Autonomie : batterie intégrée de 2000 mAh pour une utilisation prolongée, perme…" at bounding box center [559, 384] width 884 height 13
drag, startPoint x: 473, startPoint y: 389, endPoint x: 521, endPoint y: 386, distance: 48.1
click at [562, 388] on li "Autonomie : batterie intégrée de 2000 mAh pour une utilisation prolongée, perme…" at bounding box center [559, 384] width 884 height 13
click at [436, 385] on li "Autonomie : batterie intégrée de 2000 mAh pour une utilisation prolongée, perme…" at bounding box center [559, 384] width 884 height 13
drag, startPoint x: 436, startPoint y: 385, endPoint x: 503, endPoint y: 386, distance: 66.2
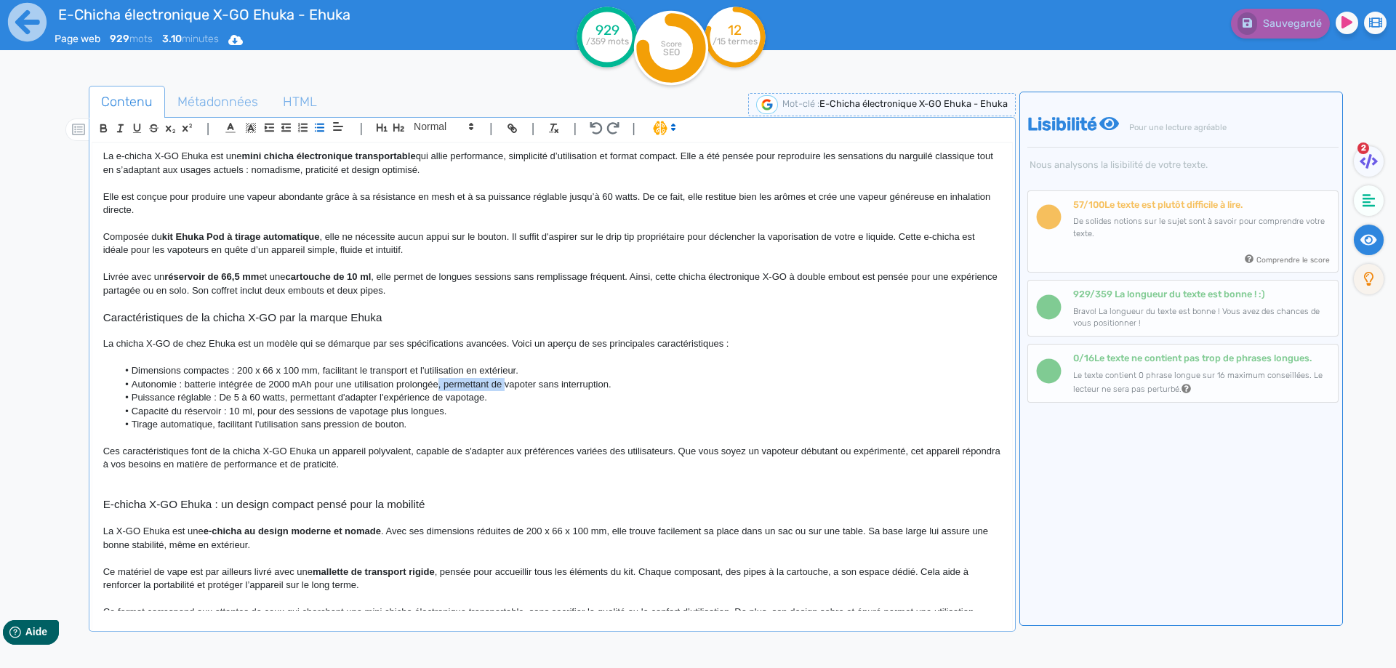
click at [503, 386] on li "Autonomie : batterie intégrée de 2000 mAh pour une utilisation prolongée, perme…" at bounding box center [559, 384] width 884 height 13
drag, startPoint x: 1257, startPoint y: 13, endPoint x: 1252, endPoint y: 20, distance: 7.9
click at [1257, 12] on button "Sauvegarder" at bounding box center [1279, 24] width 103 height 30
click at [286, 398] on li "Puissance réglable : De 5 à 60 watts, permettant d'adapter l'expérience de vapo…" at bounding box center [559, 397] width 884 height 13
drag, startPoint x: 286, startPoint y: 398, endPoint x: 471, endPoint y: 401, distance: 184.8
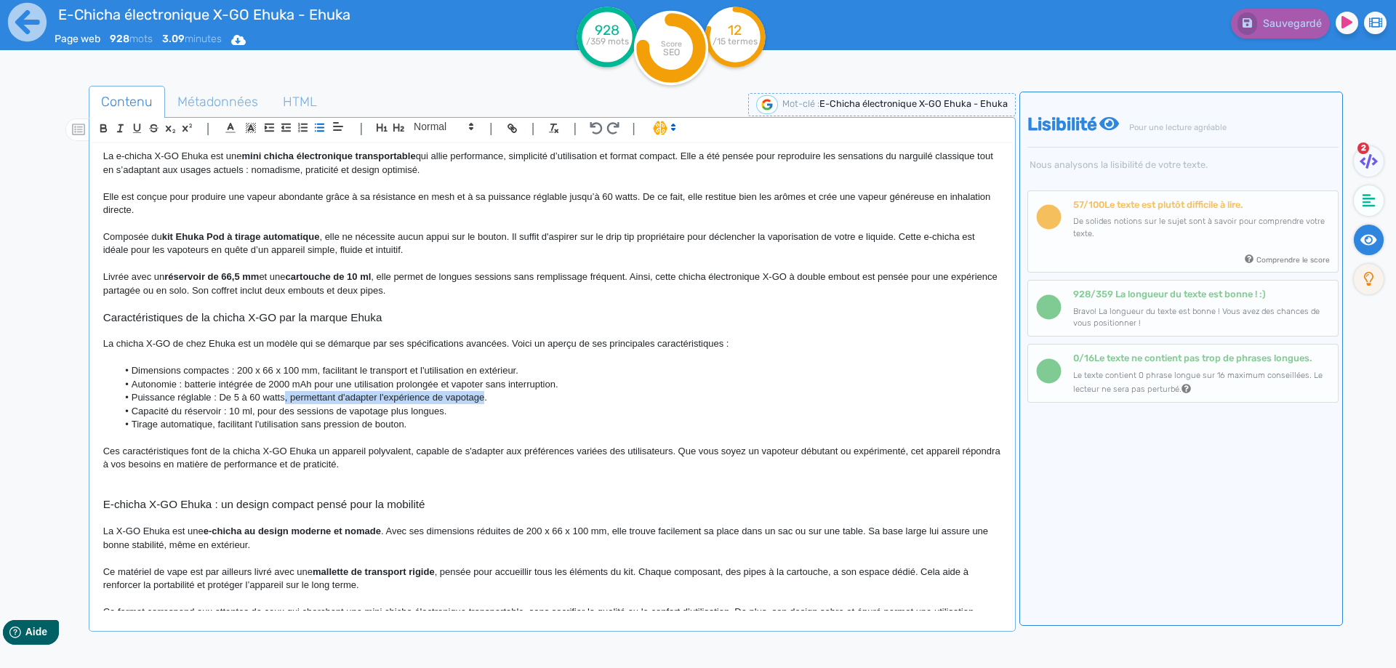
click at [471, 401] on li "Puissance réglable : De 5 à 60 watts, permettant d'adapter l'expérience de vapo…" at bounding box center [559, 397] width 884 height 13
click at [341, 394] on li "Puissance réglable : De 5 à 60 watts pour ajuster l'expérience de vapotage selo…" at bounding box center [559, 397] width 884 height 13
click at [497, 396] on li "Puissance réglable : De 5 à 60 watts pour ajuster votre expérience de vapotage …" at bounding box center [559, 397] width 884 height 13
click at [574, 396] on li "Puissance réglable : De 5 à 60 watts pour ajuster votre expérience de vapotage …" at bounding box center [559, 397] width 884 height 13
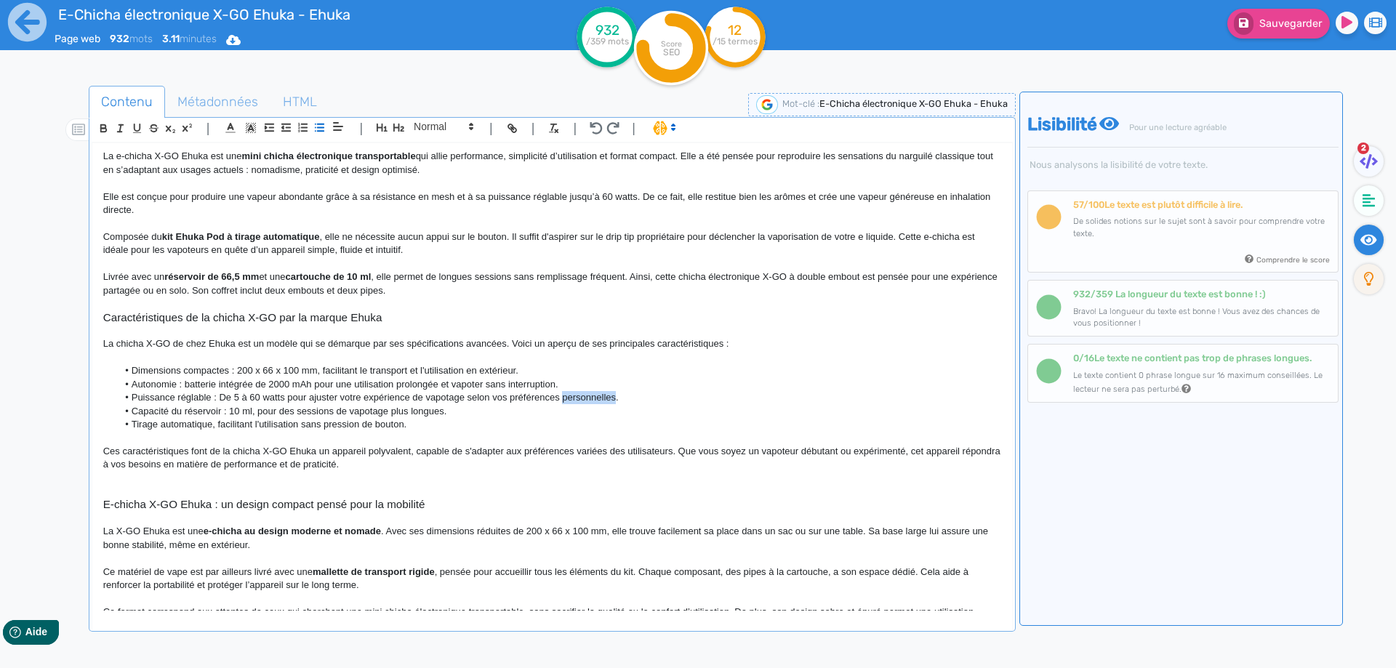
click at [574, 396] on li "Puissance réglable : De 5 à 60 watts pour ajuster votre expérience de vapotage …" at bounding box center [559, 397] width 884 height 13
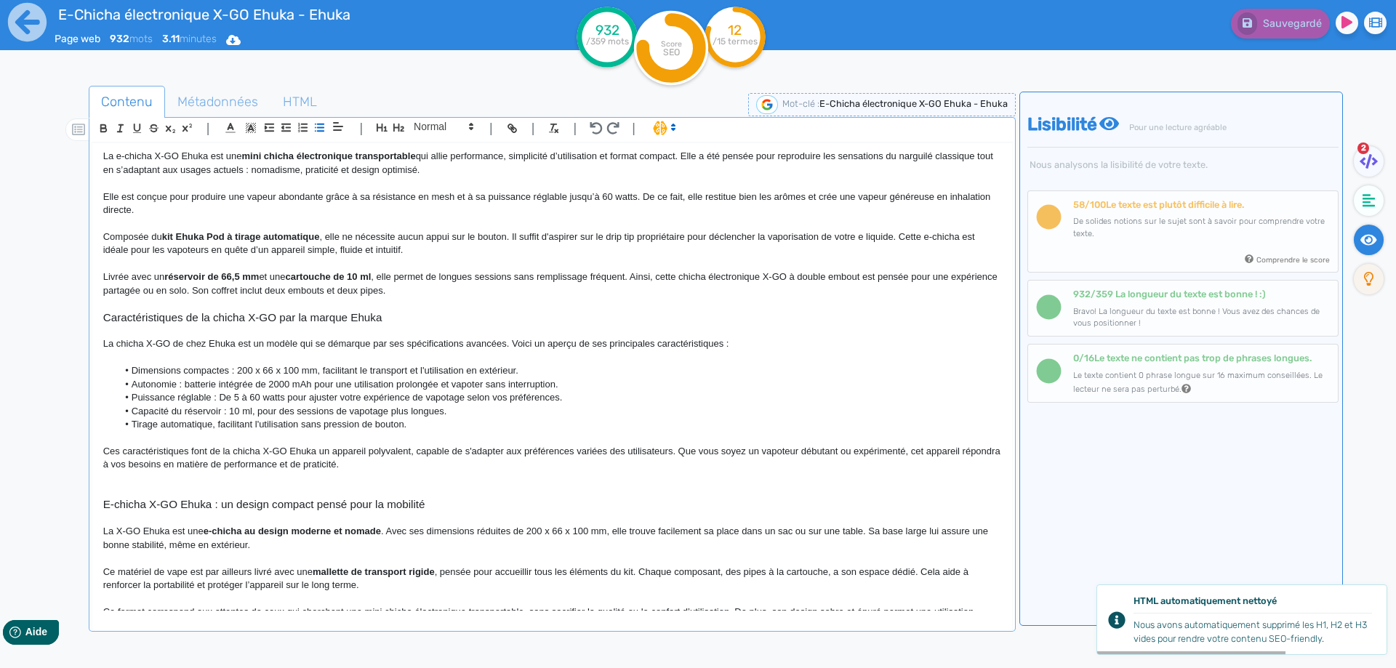
click at [266, 412] on li "Capacité du réservoir : 10 ml, pour des sessions de vapotage plus longues." at bounding box center [559, 411] width 884 height 13
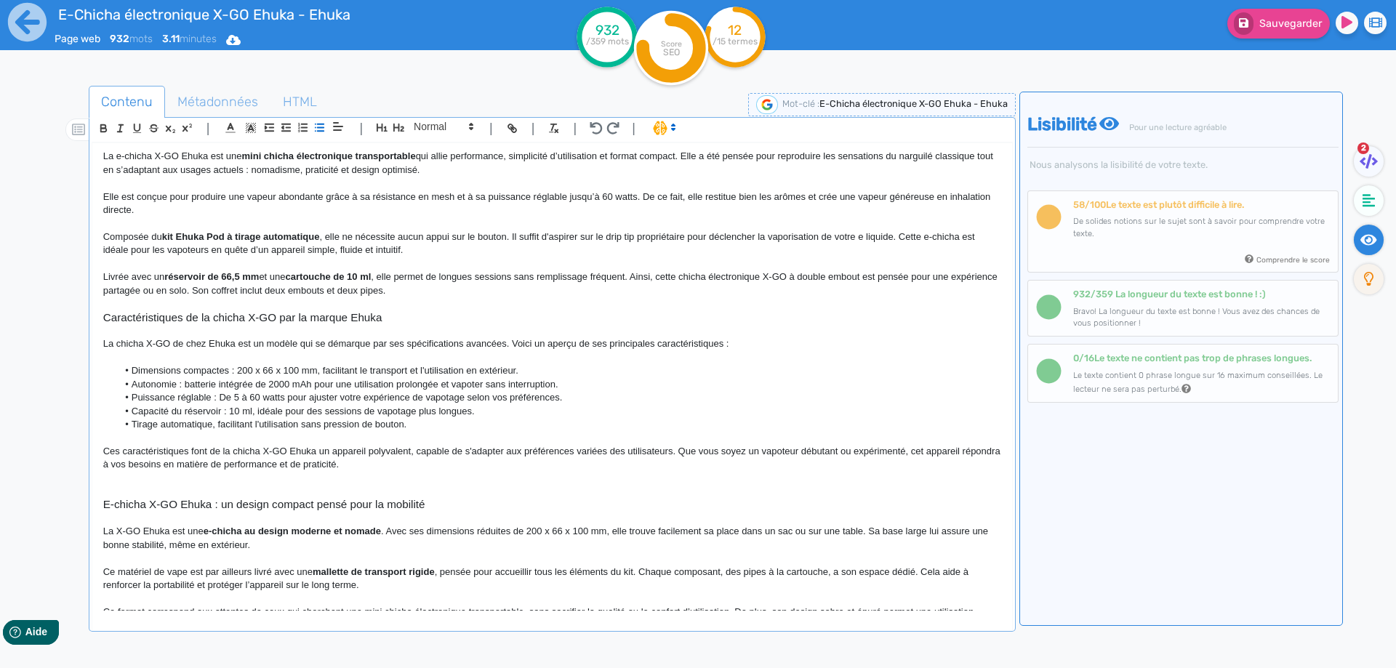
click at [402, 413] on li "Capacité du réservoir : 10 ml, idéale pour des sessions de vapotage plus longue…" at bounding box center [559, 411] width 884 height 13
click at [209, 425] on li "Tirage automatique, facilitant l'utilisation sans pression de bouton." at bounding box center [559, 424] width 884 height 13
click at [211, 427] on li "Tirage automatique, facilitant l'utilisation sans pression de bouton." at bounding box center [559, 424] width 884 height 13
click at [266, 425] on li "Tirage automatique et aérien : facilite ion sans pression de bouton." at bounding box center [559, 424] width 884 height 13
drag, startPoint x: 266, startPoint y: 425, endPoint x: 425, endPoint y: 425, distance: 159.3
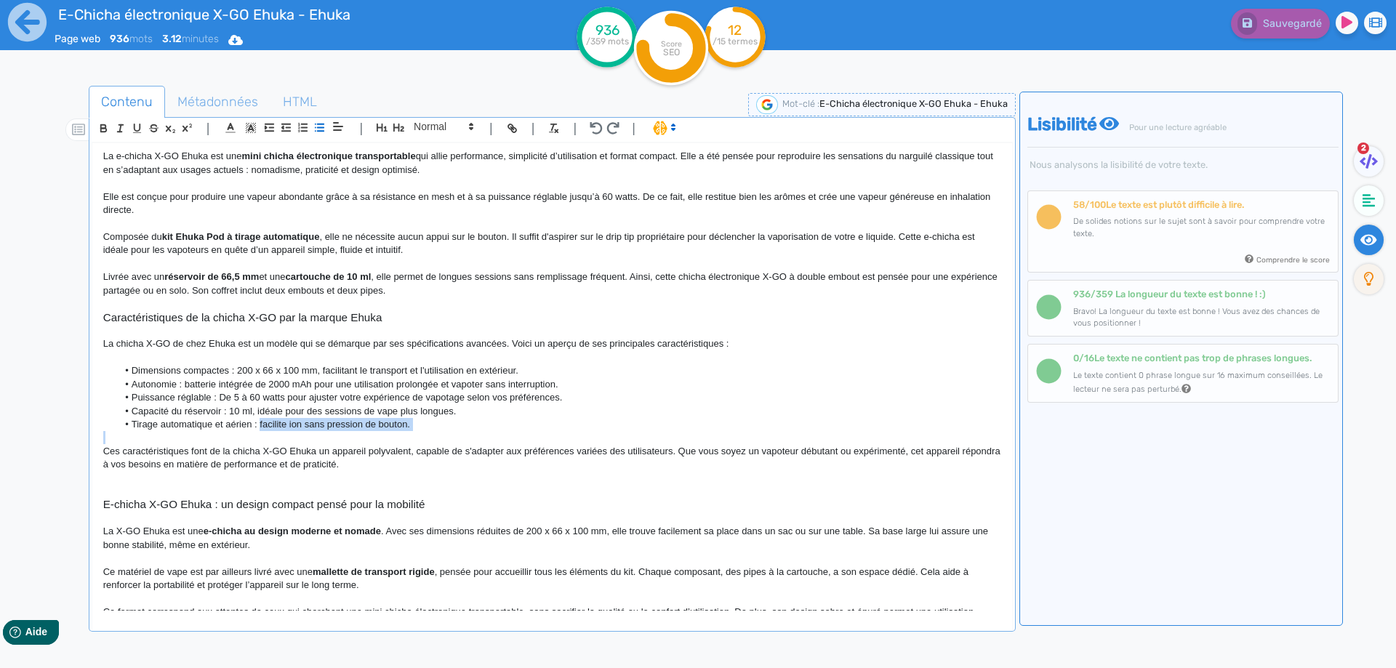
click at [425, 425] on li "Tirage automatique et aérien : facilite ion sans pression de bouton." at bounding box center [559, 424] width 884 height 13
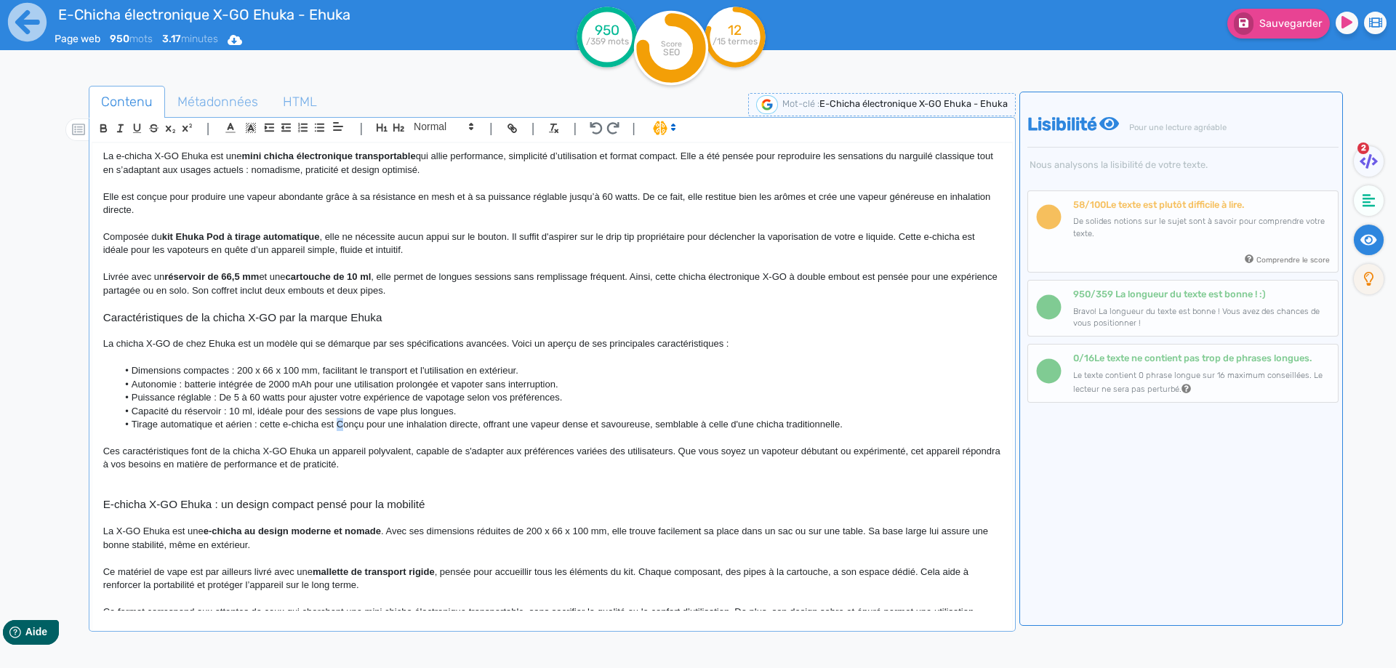
click at [341, 423] on li "Tirage automatique et aérien : cette e-chicha est Conçu pour une inhalation dir…" at bounding box center [559, 424] width 884 height 13
click at [362, 425] on li "Tirage automatique et aérien : cette e-chicha est conçu pour une inhalation dir…" at bounding box center [559, 424] width 884 height 13
click at [428, 423] on li "Tirage automatique et aérien : cette e-chicha est conçue pour une inhalation di…" at bounding box center [559, 424] width 884 height 13
drag, startPoint x: 428, startPoint y: 423, endPoint x: 462, endPoint y: 421, distance: 33.5
click at [462, 421] on li "Tirage automatique et aérien : cette e-chicha est conçue pour une inhalation di…" at bounding box center [559, 424] width 884 height 13
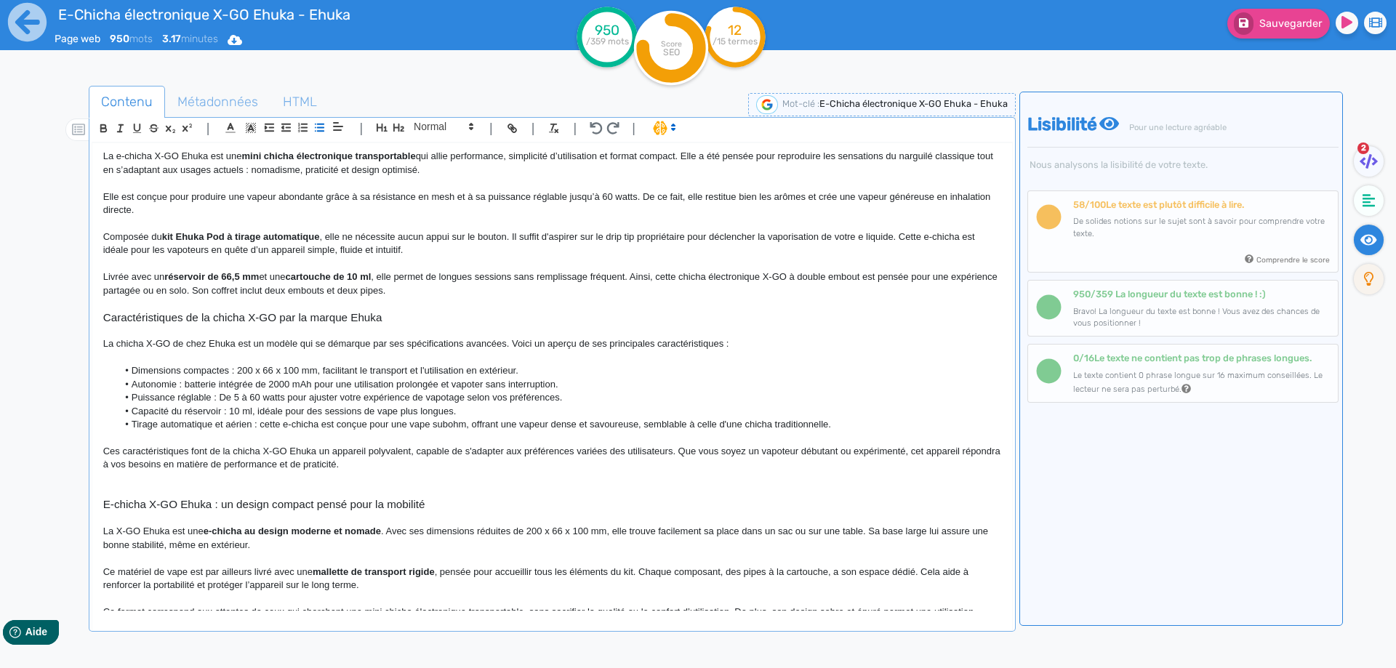
click at [484, 423] on li "Tirage automatique et aérien : cette e-chicha est conçue pour une vape subohm, …" at bounding box center [559, 424] width 884 height 13
drag, startPoint x: 484, startPoint y: 423, endPoint x: 612, endPoint y: 428, distance: 128.8
click at [612, 428] on li "Tirage automatique et aérien : cette e-chicha est conçue pour une vape subohm, …" at bounding box center [559, 424] width 884 height 13
click at [198, 479] on h3 at bounding box center [552, 478] width 898 height 13
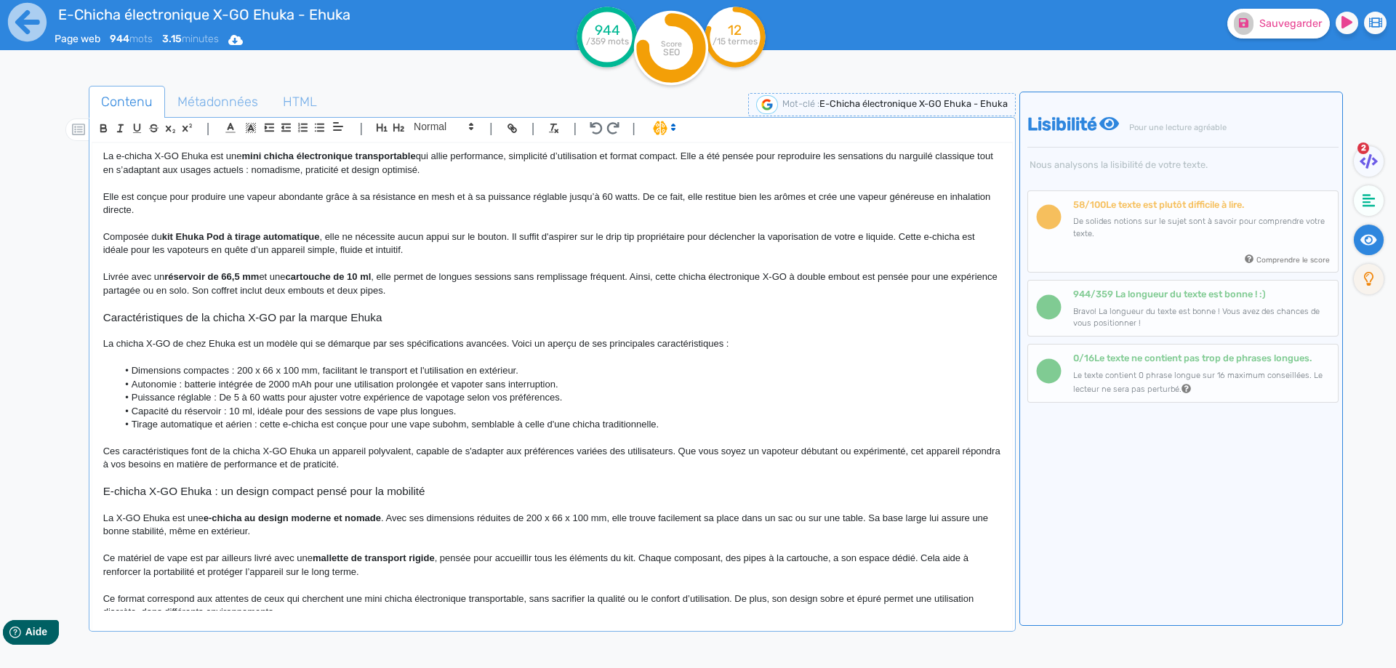
click at [1251, 39] on div "Sauvegarder" at bounding box center [1117, 35] width 559 height 71
click at [1263, 30] on button "Sauvegarder" at bounding box center [1279, 24] width 103 height 30
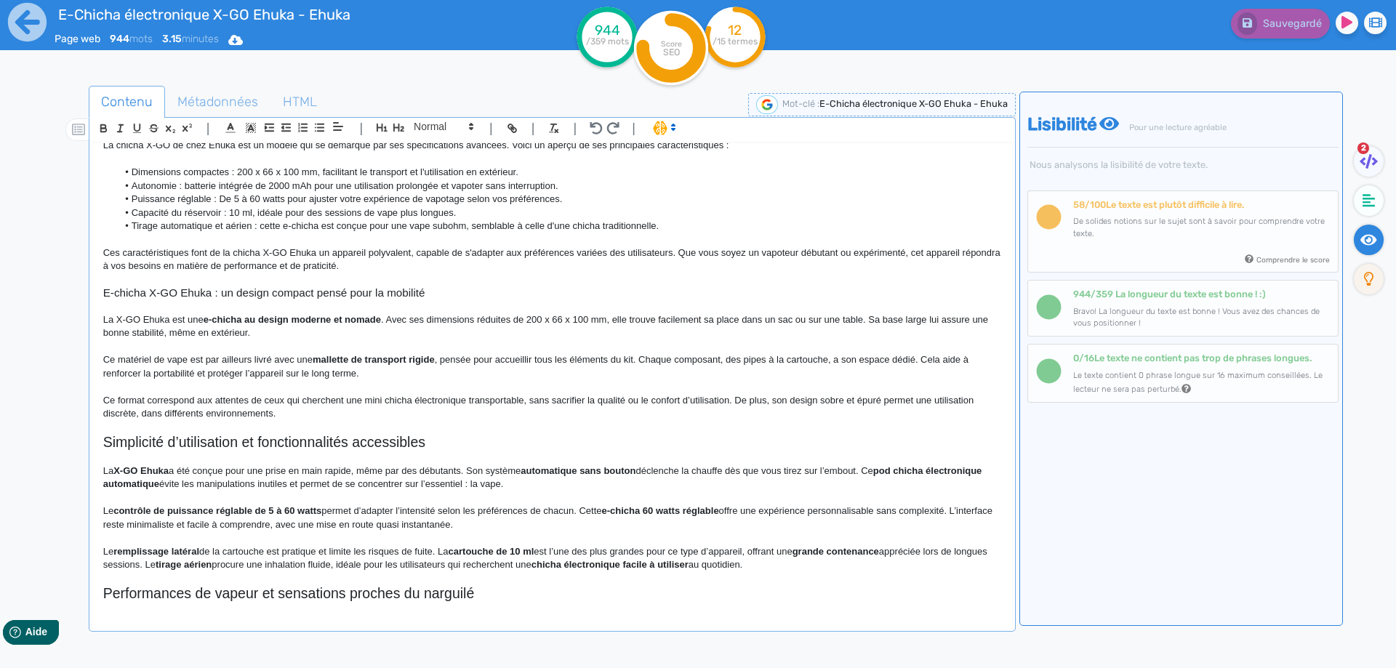
scroll to position [386, 0]
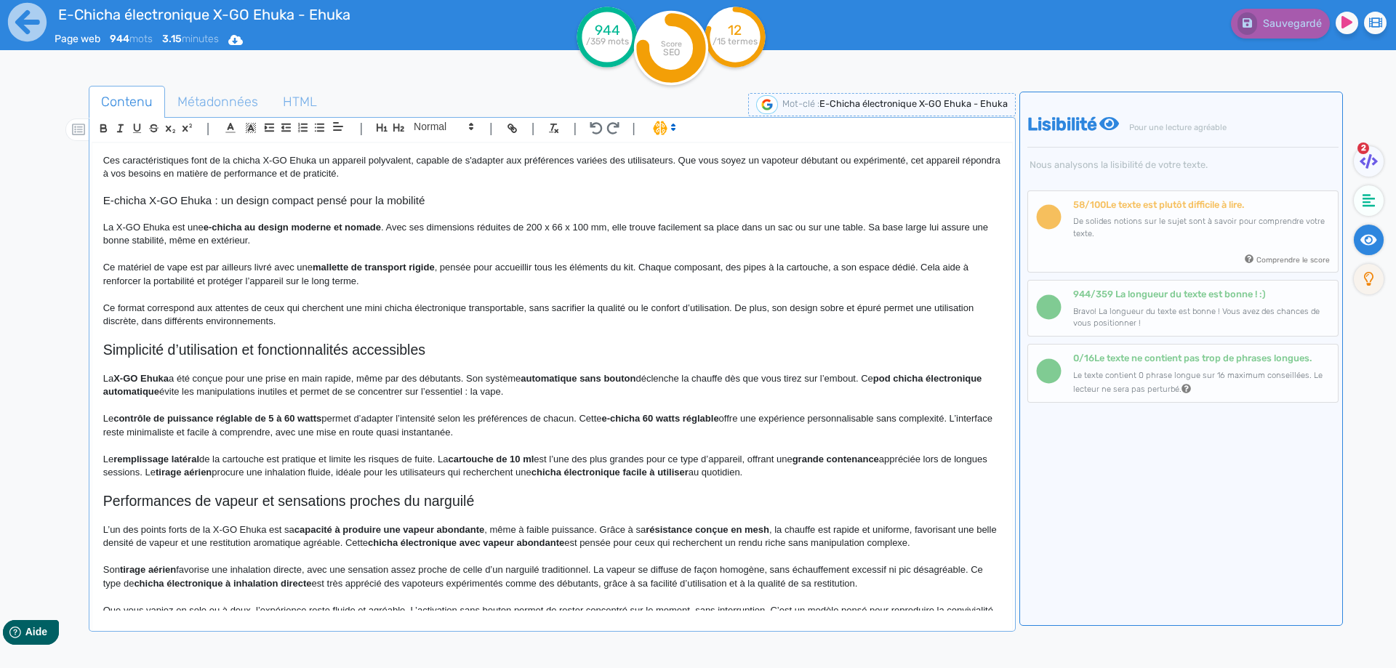
click at [279, 353] on h2 "Simplicité d’utilisation et fonctionnalités accessibles" at bounding box center [552, 350] width 898 height 17
click at [387, 352] on h2 "Simplicité d’utilisation et fonctionnalités accessibles" at bounding box center [552, 350] width 898 height 17
click at [418, 348] on h2 "Simplicité d’utilisation et fonctionnalités de la X-Go Ehuka" at bounding box center [552, 350] width 898 height 17
click at [1259, 34] on button "Sauvegarder" at bounding box center [1279, 24] width 103 height 30
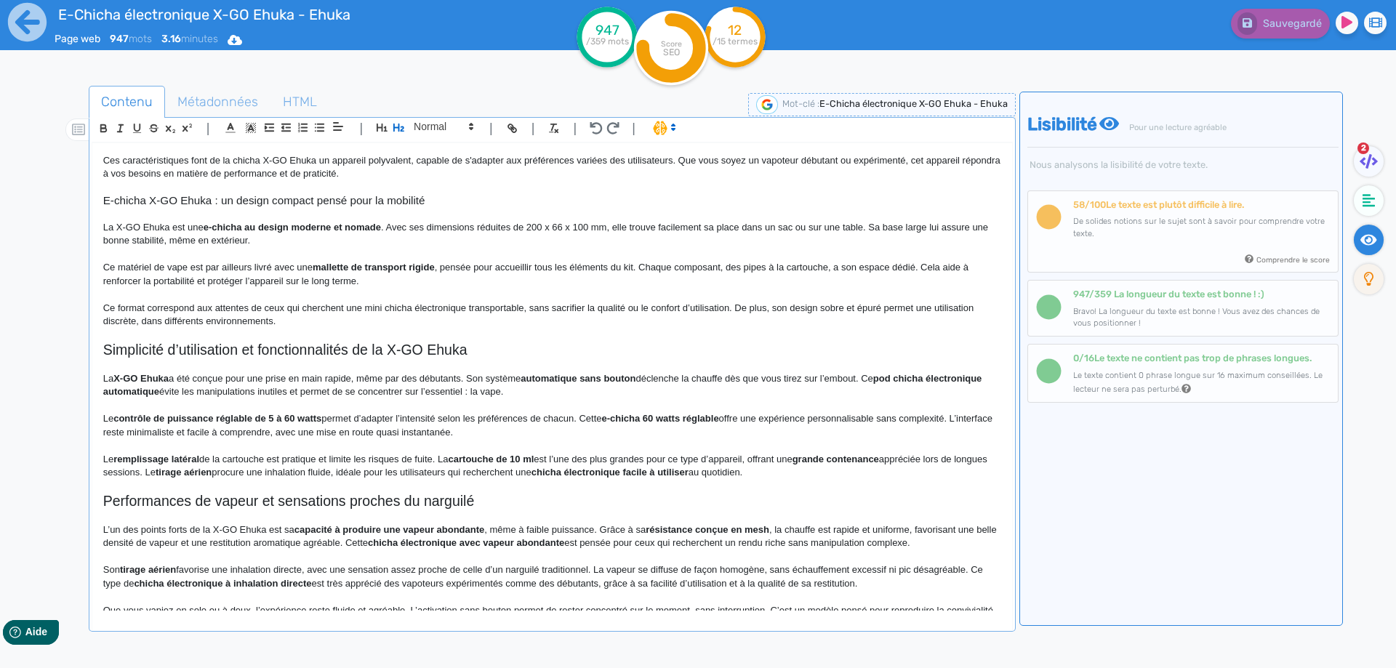
click at [114, 382] on p "La X-GO Ehuka a été conçue pour une prise en main rapide, même par des débutant…" at bounding box center [552, 385] width 898 height 27
click at [153, 378] on p "La e-chicha X-GO Ehuka a été conçue pour une prise en main rapide, même par des…" at bounding box center [552, 385] width 898 height 27
click at [206, 380] on strong "X-GO Ehuka" at bounding box center [179, 378] width 55 height 11
drag, startPoint x: 206, startPoint y: 380, endPoint x: 133, endPoint y: 377, distance: 72.8
click at [133, 377] on p "La e-chicha X-GO Ehuka a été conçue pour une prise en main rapide, même par des…" at bounding box center [552, 385] width 898 height 27
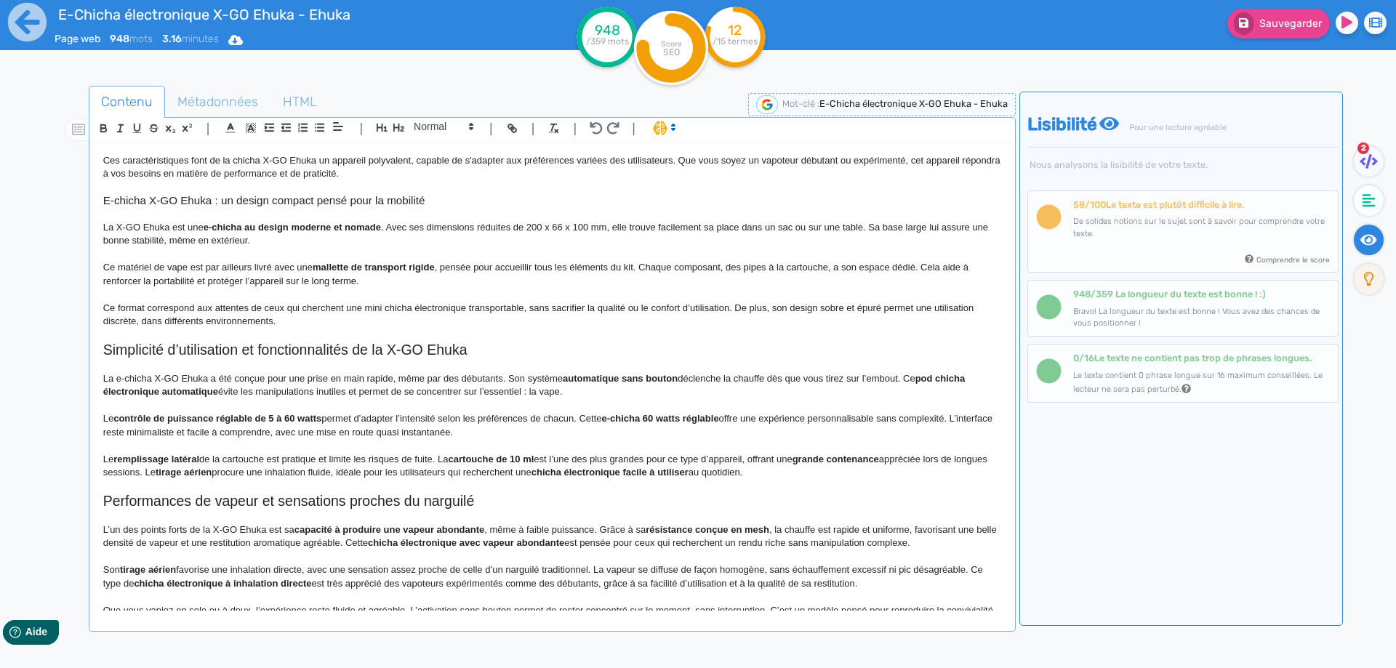
click at [166, 398] on p "La e-chicha X-GO Ehuka a été conçue pour une prise en main rapide, même par des…" at bounding box center [552, 385] width 898 height 27
click at [415, 378] on p "La e-chicha X-GO Ehuka a été conçue pour une prise en main rapide, même par des…" at bounding box center [552, 385] width 898 height 27
drag, startPoint x: 415, startPoint y: 378, endPoint x: 473, endPoint y: 381, distance: 58.3
click at [473, 381] on p "La e-chicha X-GO Ehuka a été conçue pour une prise en main rapide, même par des…" at bounding box center [552, 385] width 898 height 27
click at [464, 378] on strong "automatique sans bouton" at bounding box center [510, 378] width 115 height 11
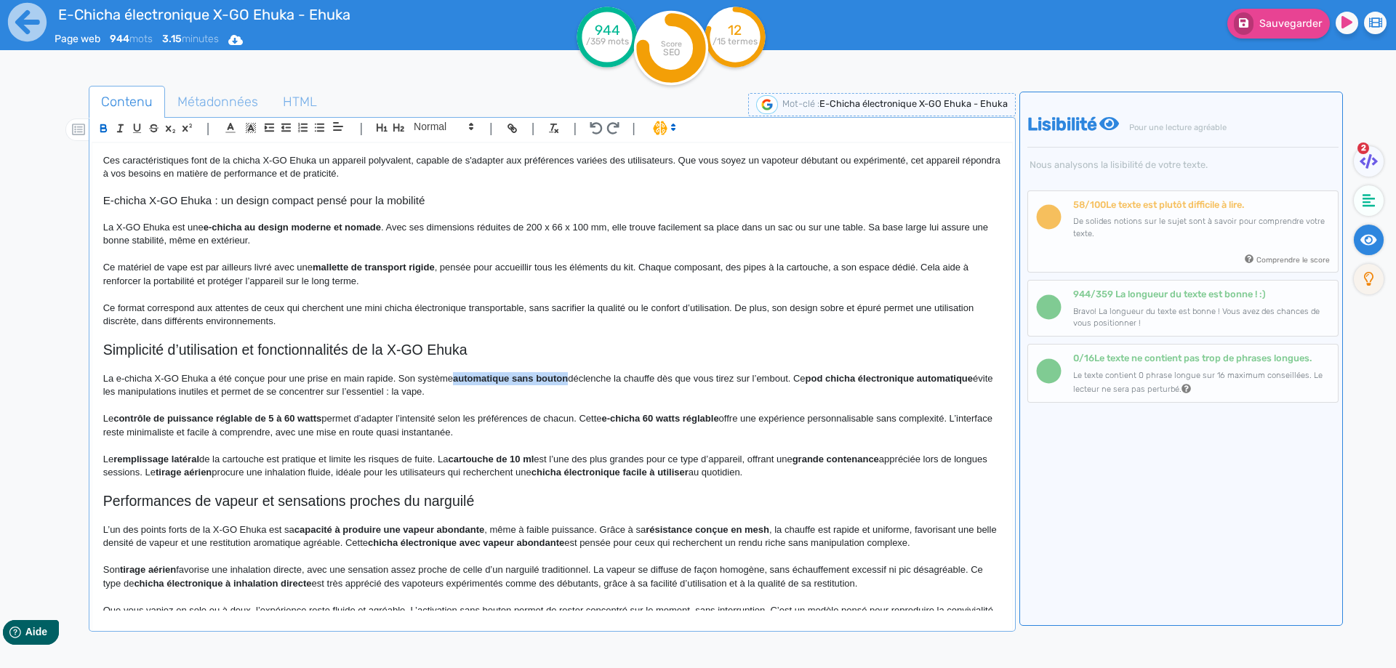
drag, startPoint x: 464, startPoint y: 378, endPoint x: 556, endPoint y: 378, distance: 92.4
click at [465, 378] on p "La e-chicha X-GO Ehuka a été conçue pour une prise en main rapide. Son système …" at bounding box center [552, 385] width 898 height 27
click at [454, 383] on p "La e-chicha X-GO Ehuka a été conçue pour une prise en main rapide. Son système …" at bounding box center [552, 385] width 898 height 27
click at [583, 378] on p "La e-chicha X-GO Ehuka a été conçue pour une prise en main rapide. Son système …" at bounding box center [552, 385] width 898 height 27
drag, startPoint x: 583, startPoint y: 378, endPoint x: 561, endPoint y: 378, distance: 21.8
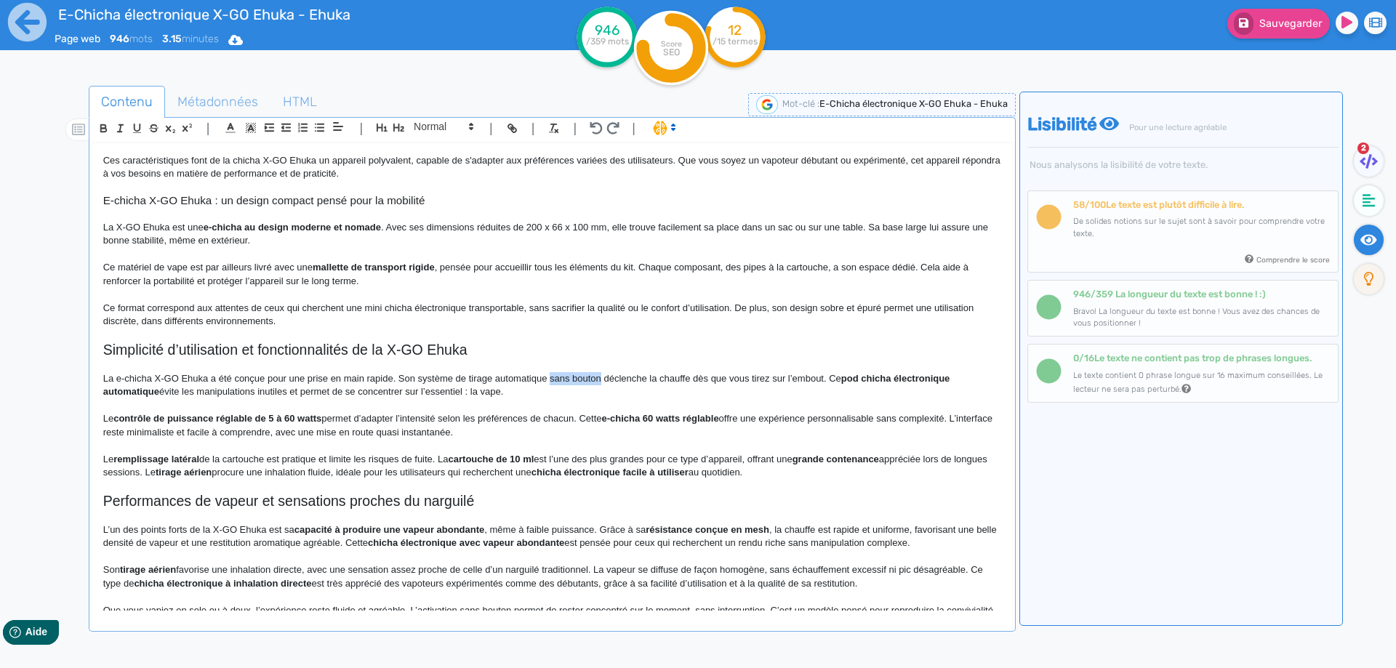
click at [561, 378] on p "La e-chicha X-GO Ehuka a été conçue pour une prise en main rapide. Son système …" at bounding box center [552, 385] width 898 height 27
click at [776, 379] on p "La e-chicha X-GO Ehuka a été conçue pour une prise en main rapide. Son système …" at bounding box center [552, 385] width 898 height 27
click at [972, 379] on strong "pod chicha électronique automatique" at bounding box center [893, 378] width 167 height 11
click at [898, 375] on strong "pod chicha électronique" at bounding box center [864, 378] width 109 height 11
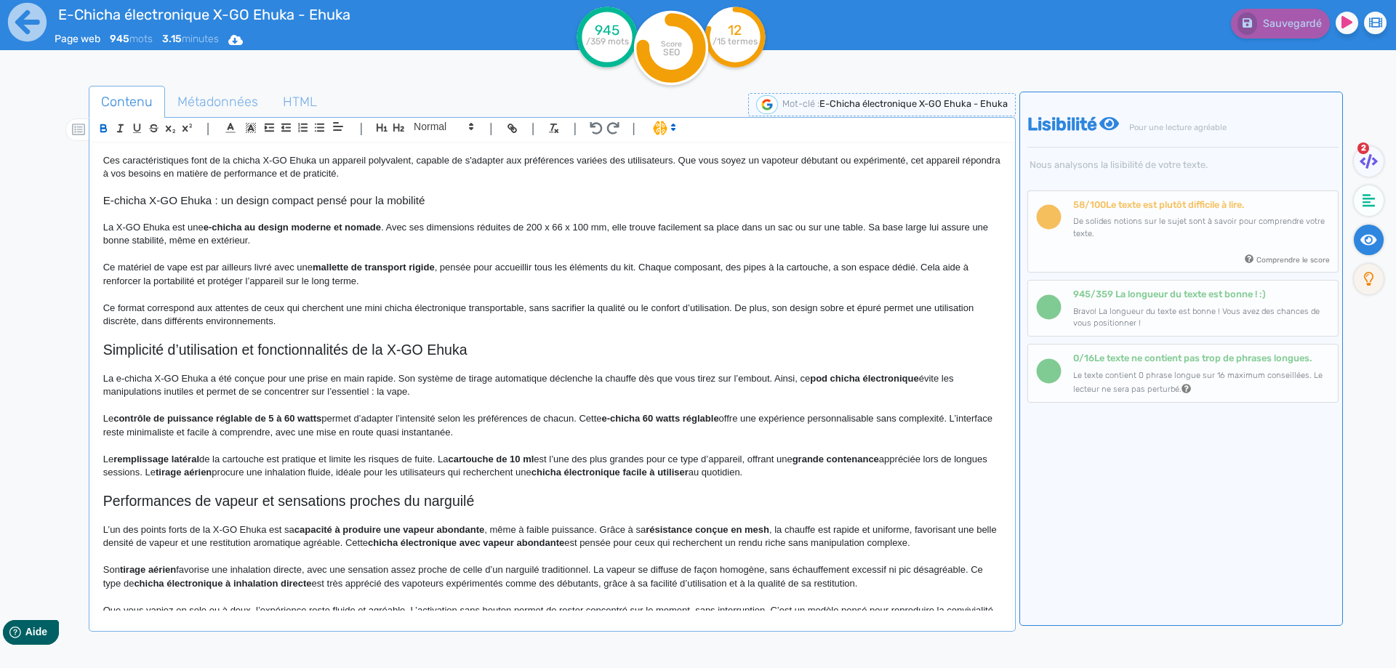
drag, startPoint x: 898, startPoint y: 375, endPoint x: 821, endPoint y: 375, distance: 77.1
click at [820, 377] on p "La e-chicha X-GO Ehuka a été conçue pour une prise en main rapide. Son système …" at bounding box center [552, 385] width 898 height 27
copy p "pod chicha électronique"
drag, startPoint x: 820, startPoint y: 377, endPoint x: 887, endPoint y: 375, distance: 66.2
click at [887, 375] on p "La e-chicha X-GO Ehuka a été conçue pour une prise en main rapide. Son système …" at bounding box center [552, 385] width 898 height 27
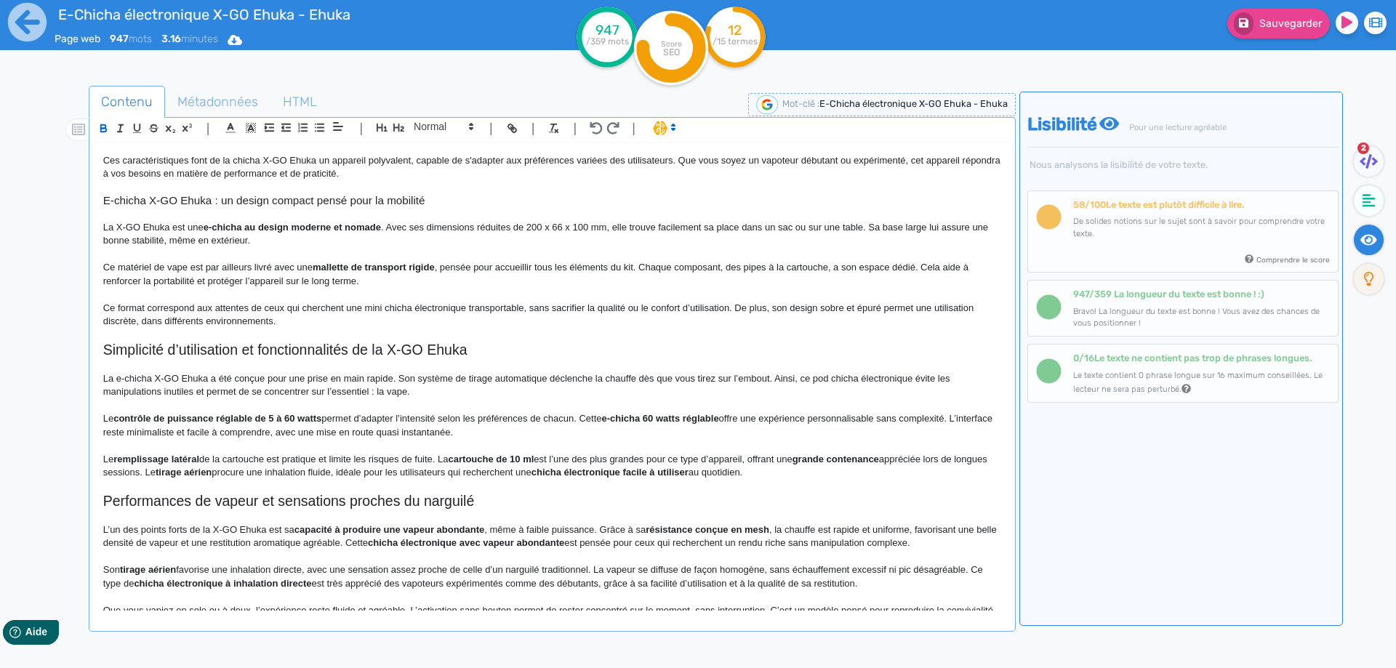
click at [825, 375] on p "La e-chicha X-GO Ehuka a été conçue pour une prise en main rapide. Son système …" at bounding box center [552, 385] width 898 height 27
drag, startPoint x: 825, startPoint y: 375, endPoint x: 881, endPoint y: 375, distance: 56.7
click at [881, 375] on p "La e-chicha X-GO Ehuka a été conçue pour une prise en main rapide. Son système …" at bounding box center [552, 385] width 898 height 27
click at [825, 376] on p "La e-chicha X-GO Ehuka a été conçue pour une prise en main rapide. Son système …" at bounding box center [552, 385] width 898 height 27
click at [823, 377] on p "La e-chicha X-GO Ehuka a été conçue pour une prise en main rapide. Son système …" at bounding box center [552, 385] width 898 height 27
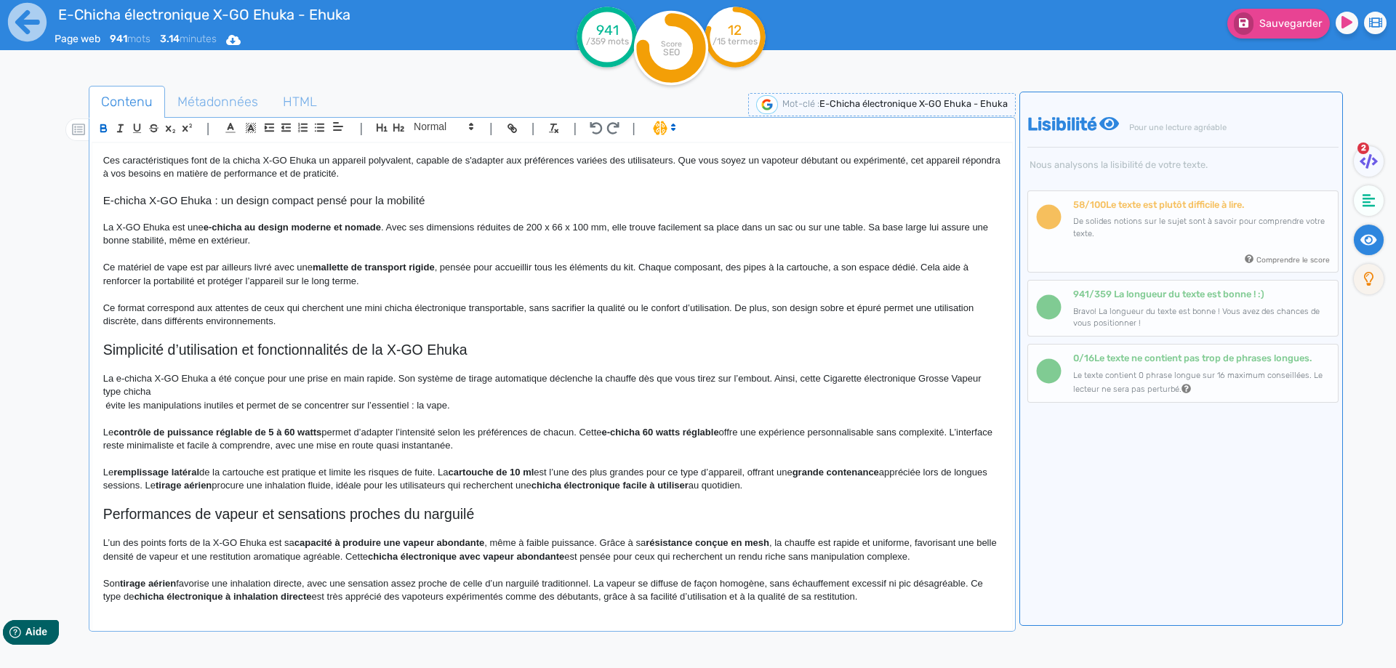
click at [825, 377] on p "La e-chicha X-GO Ehuka a été conçue pour une prise en main rapide. Son système …" at bounding box center [552, 385] width 898 height 27
click at [918, 375] on p "La e-chicha X-GO Ehuka a été conçue pour une prise en main rapide. Son système …" at bounding box center [552, 385] width 898 height 27
click at [106, 392] on div "E-Chicha électronique X-GO Ehuka - Ehuka Chicha électronique X-GO Ehuka La e-ch…" at bounding box center [552, 377] width 920 height 468
click at [127, 391] on p "La e-chicha X-GO Ehuka a été conçue pour une prise en main rapide. Son système …" at bounding box center [552, 385] width 898 height 27
click at [137, 391] on p "La e-chicha X-GO Ehuka a été conçue pour une prise en main rapide. Son système …" at bounding box center [552, 385] width 898 height 27
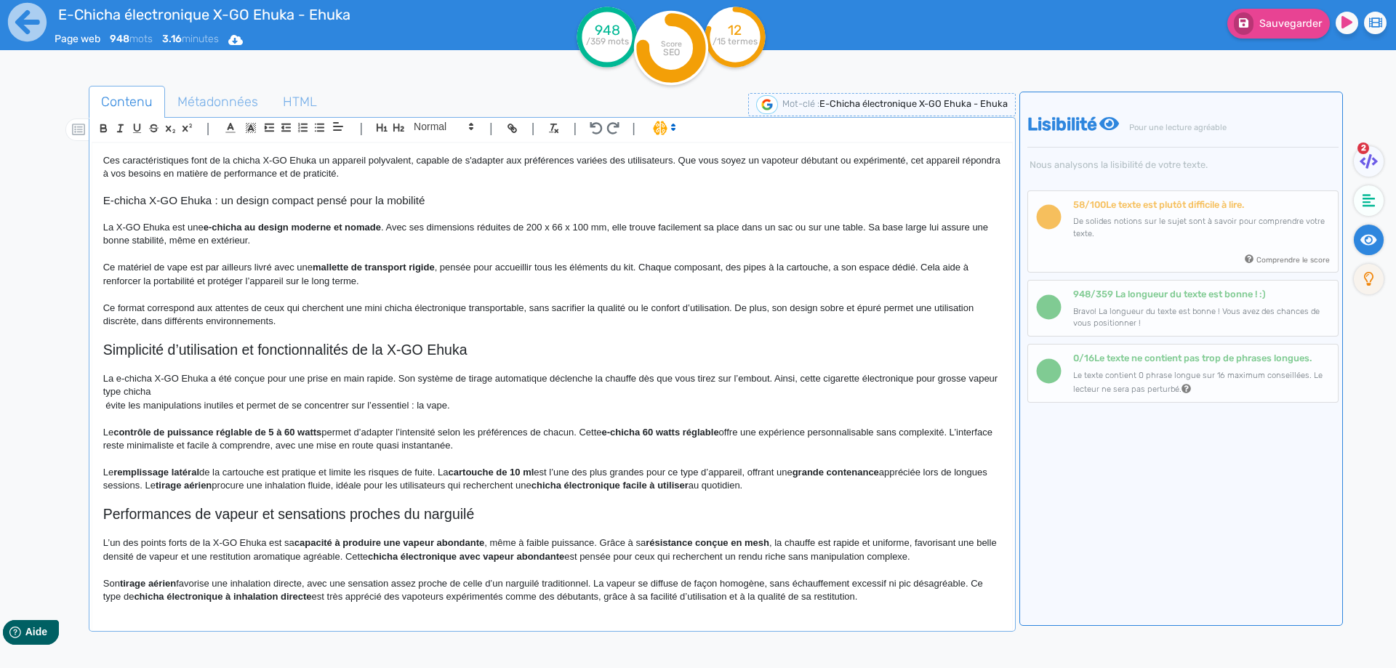
click at [132, 392] on p "La e-chicha X-GO Ehuka a été conçue pour une prise en main rapide. Son système …" at bounding box center [552, 385] width 898 height 27
click at [215, 393] on p "La e-chicha X-GO Ehuka a été conçue pour une prise en main rapide. Son système …" at bounding box center [552, 385] width 898 height 27
click at [916, 377] on p "La e-chicha X-GO Ehuka a été conçue pour une prise en main rapide. Son système …" at bounding box center [552, 385] width 898 height 27
click at [181, 390] on p "La e-chicha X-GO Ehuka a été conçue pour une prise en main rapide. Son système …" at bounding box center [552, 385] width 898 height 27
click at [169, 393] on p "La e-chicha X-GO Ehuka a été conçue pour une prise en main rapide. Son système …" at bounding box center [552, 385] width 898 height 27
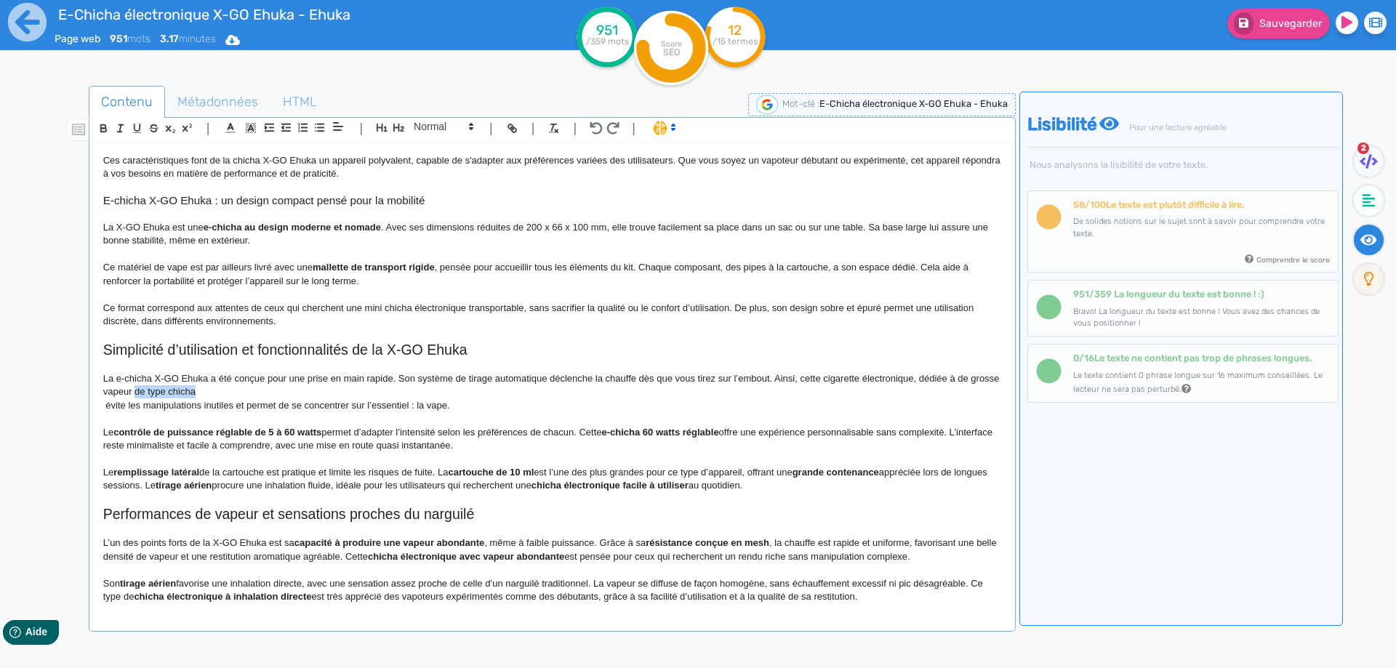
click at [254, 389] on p "La e-chicha X-GO Ehuka a été conçue pour une prise en main rapide. Son système …" at bounding box center [552, 385] width 898 height 27
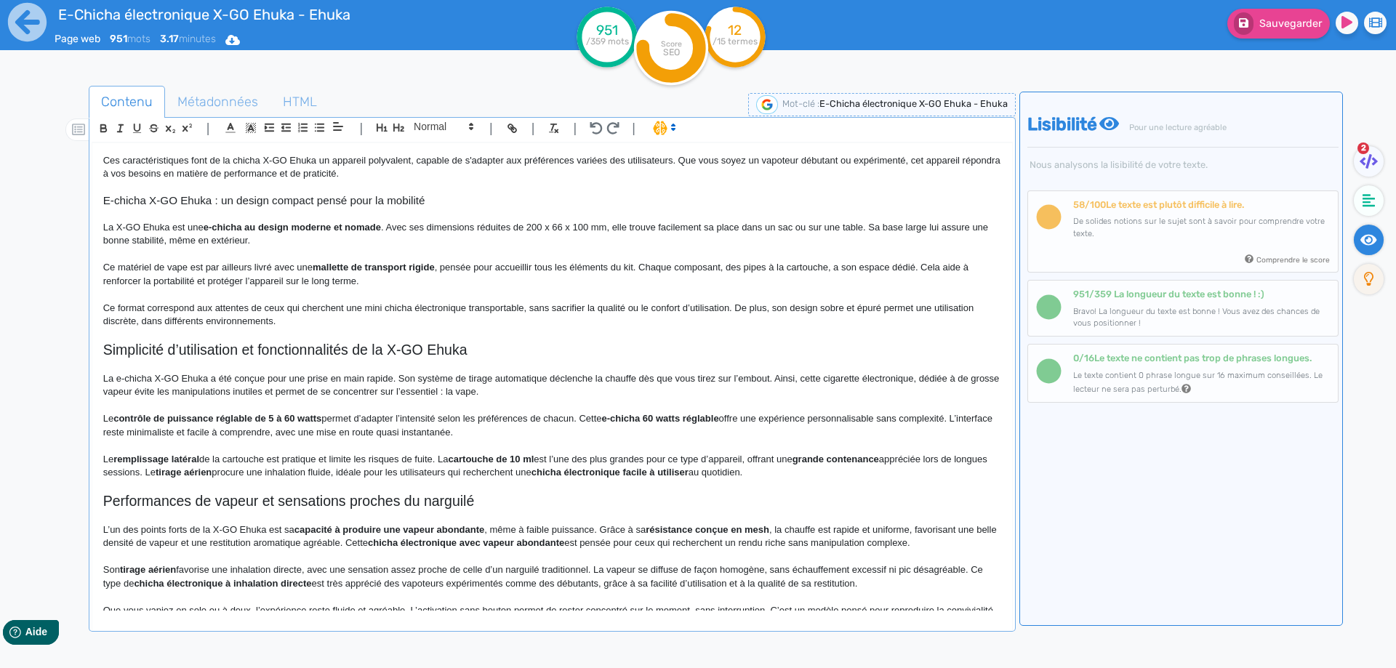
click at [916, 377] on p "La e-chicha X-GO Ehuka a été conçue pour une prise en main rapide. Son système …" at bounding box center [552, 385] width 898 height 27
click at [916, 378] on p "La e-chicha X-GO Ehuka a été conçue pour une prise en main rapide. Son système …" at bounding box center [552, 385] width 898 height 27
click at [913, 380] on p "La e-chicha X-GO Ehuka a été conçue pour une prise en main rapide. Son système …" at bounding box center [552, 385] width 898 height 27
click at [218, 393] on strong at bounding box center [216, 391] width 3 height 11
click at [343, 391] on p "La e-chicha X-GO Ehuka a été conçue pour une prise en main rapide. Son système …" at bounding box center [552, 385] width 898 height 27
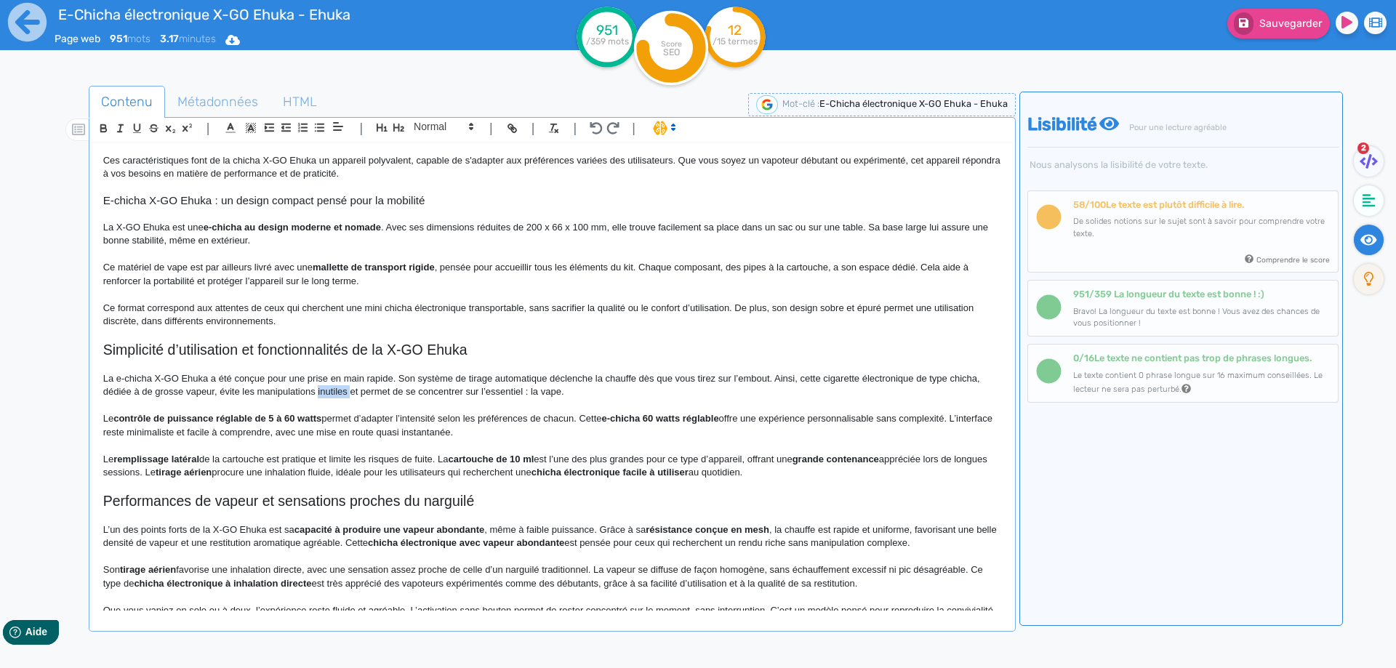
click at [344, 391] on p "La e-chicha X-GO Ehuka a été conçue pour une prise en main rapide. Son système …" at bounding box center [552, 385] width 898 height 27
click at [348, 391] on p "La e-chicha X-GO Ehuka a été conçue pour une prise en main rapide. Son système …" at bounding box center [552, 385] width 898 height 27
click at [360, 389] on p "La e-chicha X-GO Ehuka a été conçue pour une prise en main rapide. Son système …" at bounding box center [552, 385] width 898 height 27
drag, startPoint x: 360, startPoint y: 389, endPoint x: 548, endPoint y: 400, distance: 187.9
click at [548, 400] on div "E-Chicha électronique X-GO Ehuka - Ehuka Chicha électronique X-GO Ehuka La e-ch…" at bounding box center [552, 377] width 920 height 468
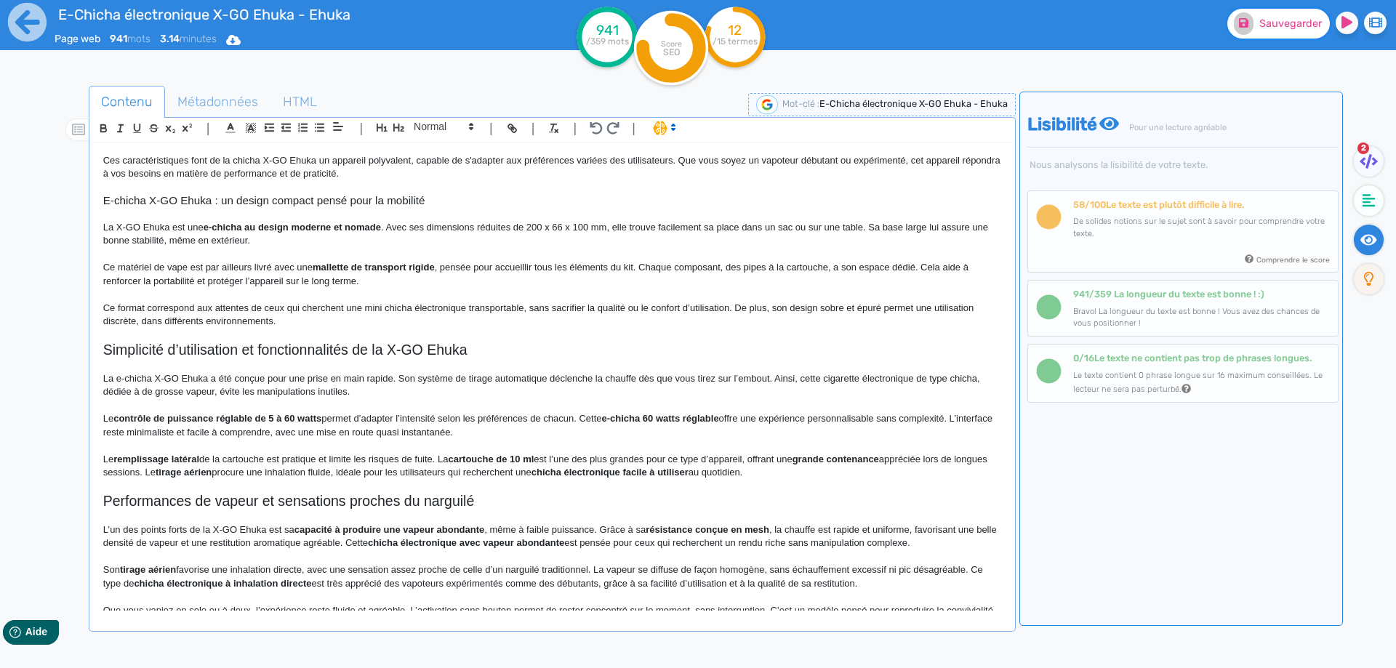
click at [1252, 20] on fa-icon at bounding box center [1244, 23] width 20 height 23
click at [119, 418] on strong "contrôle de puissance réglable de 5 à 60 watts" at bounding box center [217, 418] width 208 height 11
drag, startPoint x: 119, startPoint y: 418, endPoint x: 308, endPoint y: 423, distance: 189.2
click at [308, 423] on strong "contrôle de puissance réglable de 5 à 60 watts" at bounding box center [217, 418] width 208 height 11
click at [204, 423] on p "Le contrôle de puissance réglable de 5 à 60 watts permet d’adapter l’intensité …" at bounding box center [552, 425] width 898 height 27
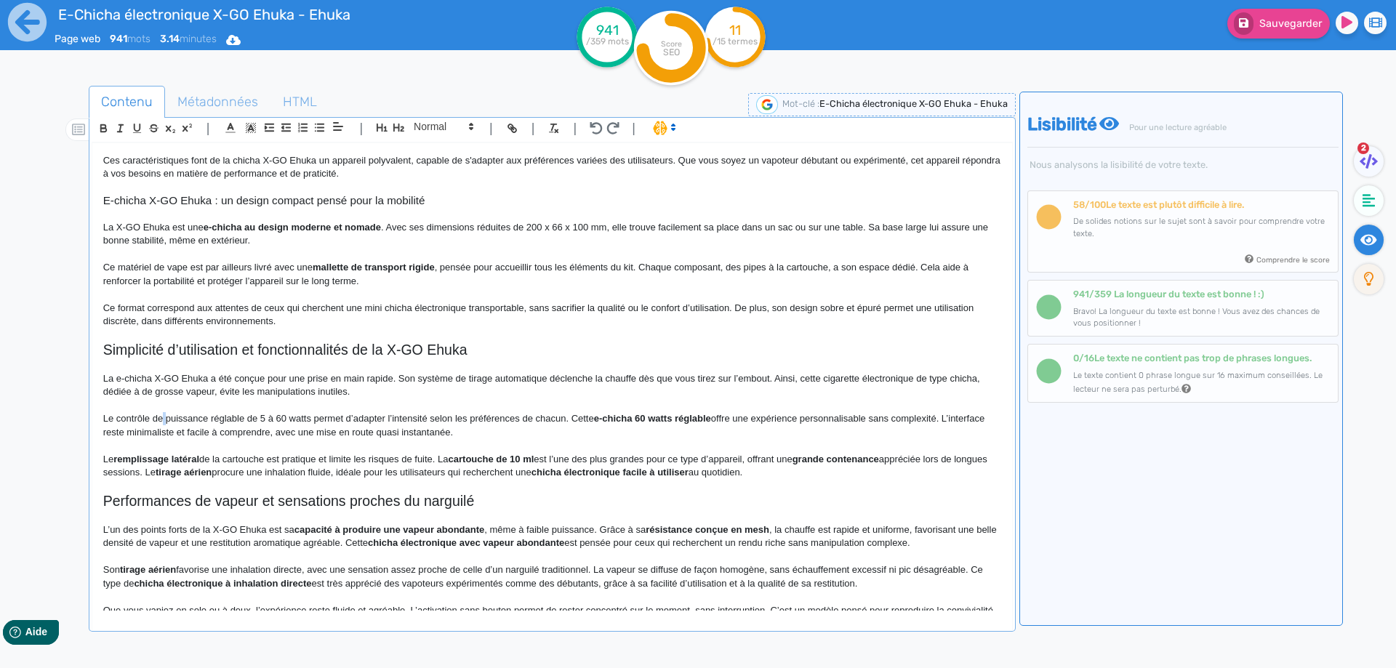
click at [164, 417] on p "Le contrôle de puissance réglable de 5 à 60 watts permet d’adapter l’intensité …" at bounding box center [552, 425] width 898 height 27
click at [323, 420] on p "Le contrôle de la puissance réglable de 5 à 60 watts permet d’adapter l’intensi…" at bounding box center [552, 425] width 898 height 27
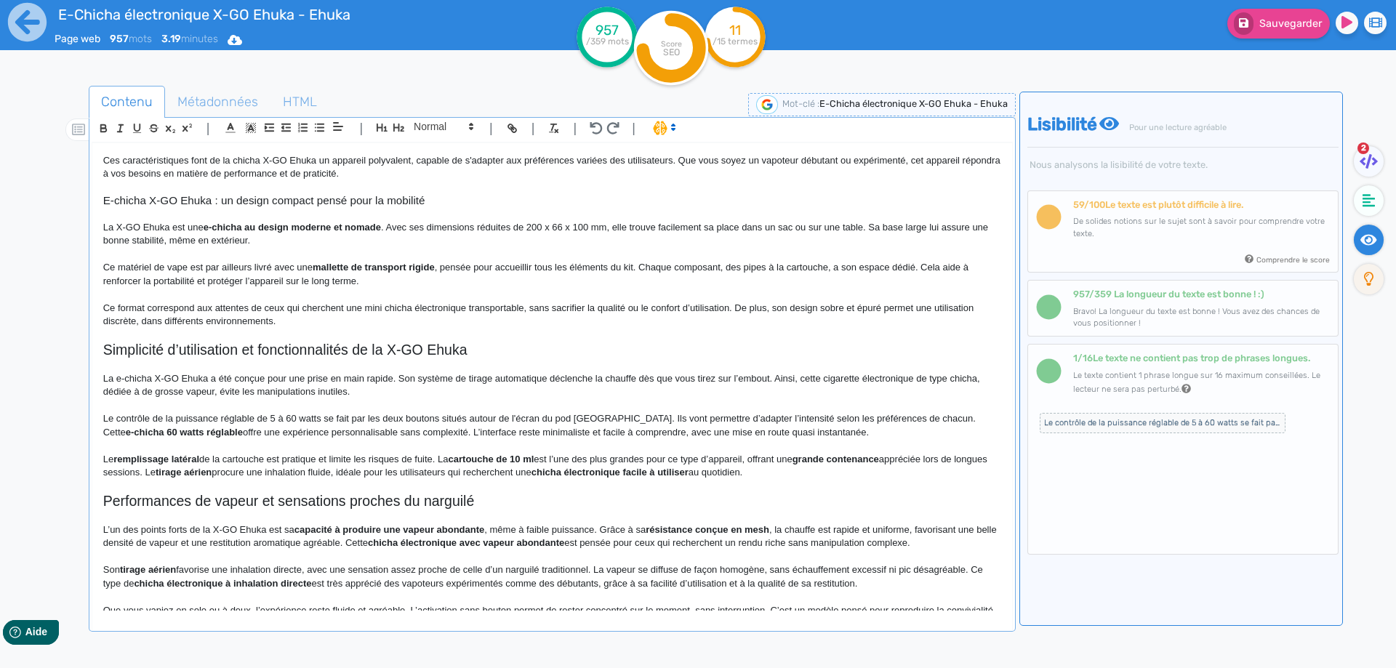
click at [762, 418] on p "Le contrôle de la puissance réglable de 5 à 60 watts se fait par les deux bouto…" at bounding box center [552, 425] width 898 height 27
click at [191, 431] on strong "e-chicha 60 watts réglable" at bounding box center [219, 432] width 117 height 11
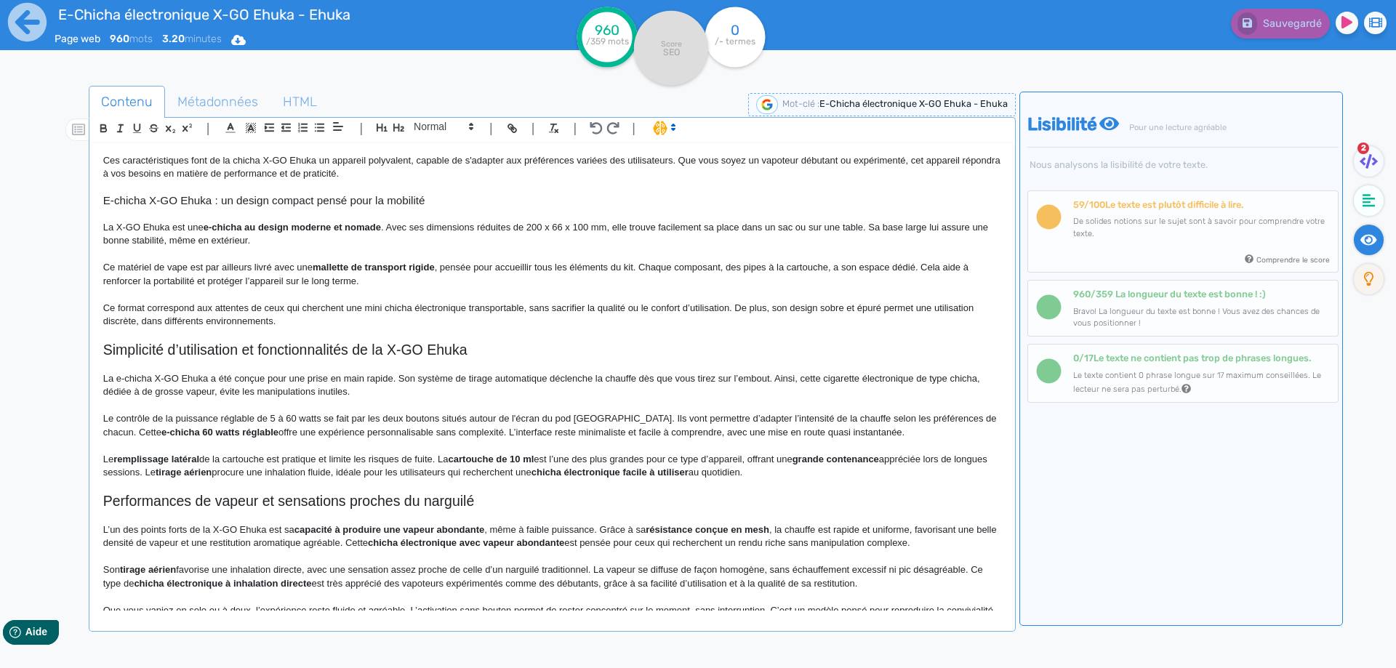
click at [161, 431] on strong "e-chicha 60 watts réglable" at bounding box center [219, 432] width 117 height 11
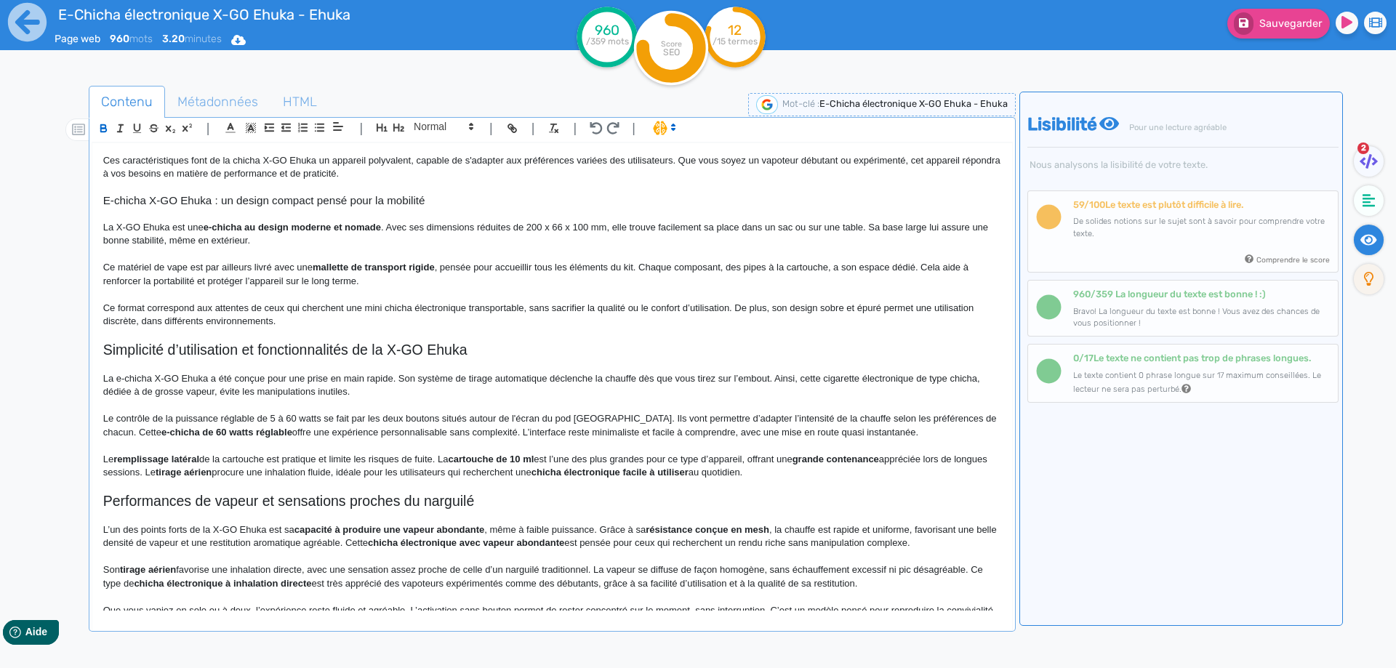
click at [206, 433] on strong "e-chicha de 60 watts réglable" at bounding box center [226, 432] width 131 height 11
click at [205, 439] on p "Le contrôle de la puissance réglable de 5 à 60 watts se fait par les deux bouto…" at bounding box center [552, 425] width 898 height 27
click at [419, 429] on p "Le contrôle de la puissance réglable de 5 à 60 watts se fait par les deux bouto…" at bounding box center [552, 425] width 898 height 27
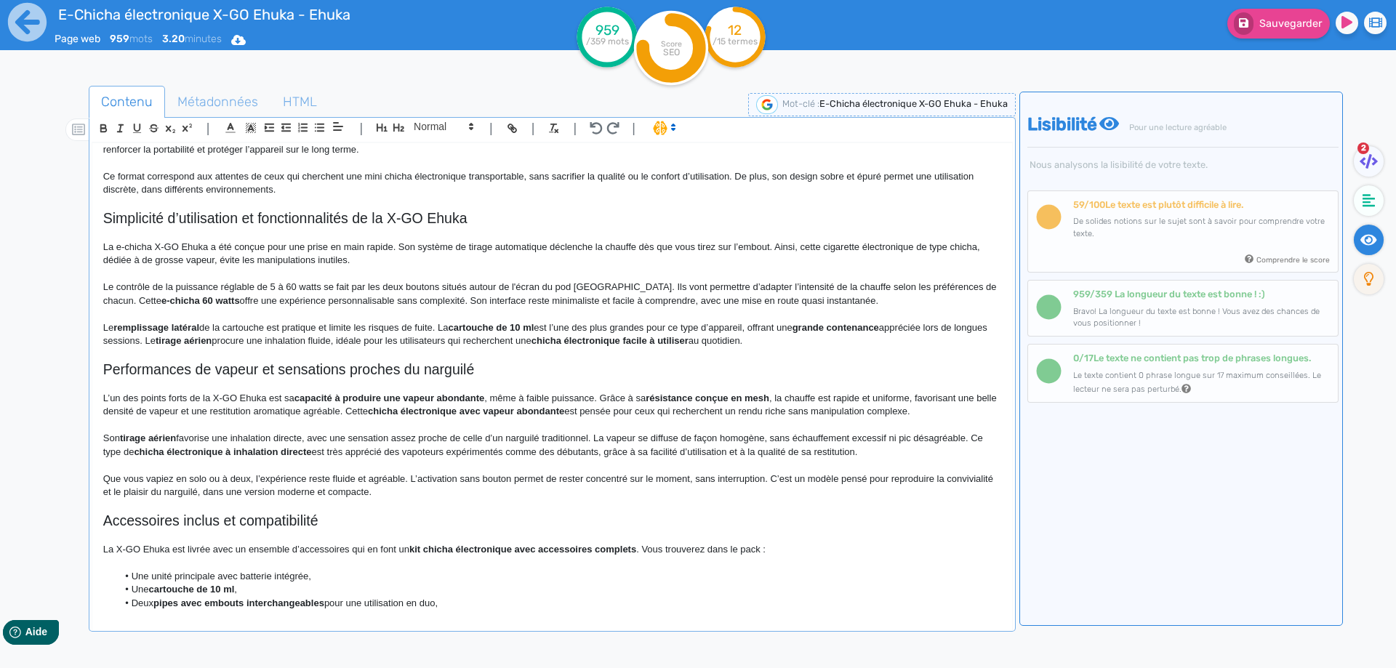
scroll to position [532, 0]
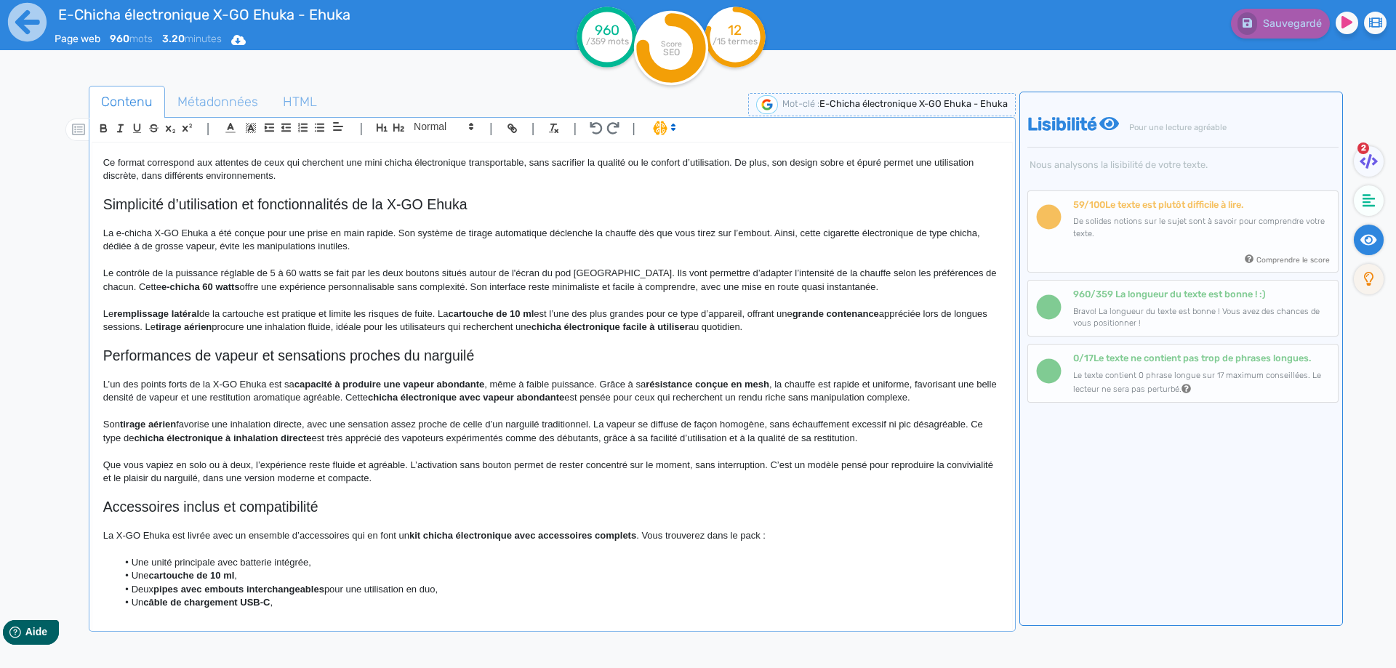
click at [149, 314] on strong "remplissage latéral" at bounding box center [156, 313] width 86 height 11
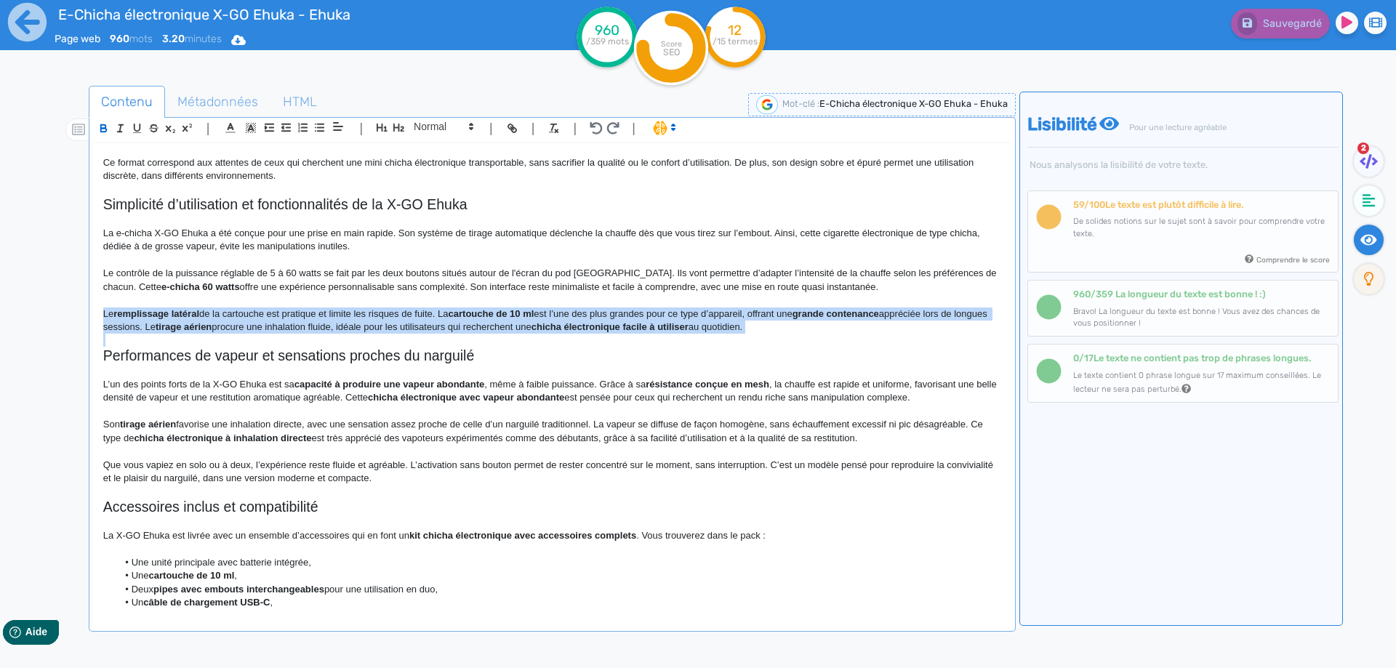
click at [149, 314] on strong "remplissage latéral" at bounding box center [156, 313] width 86 height 11
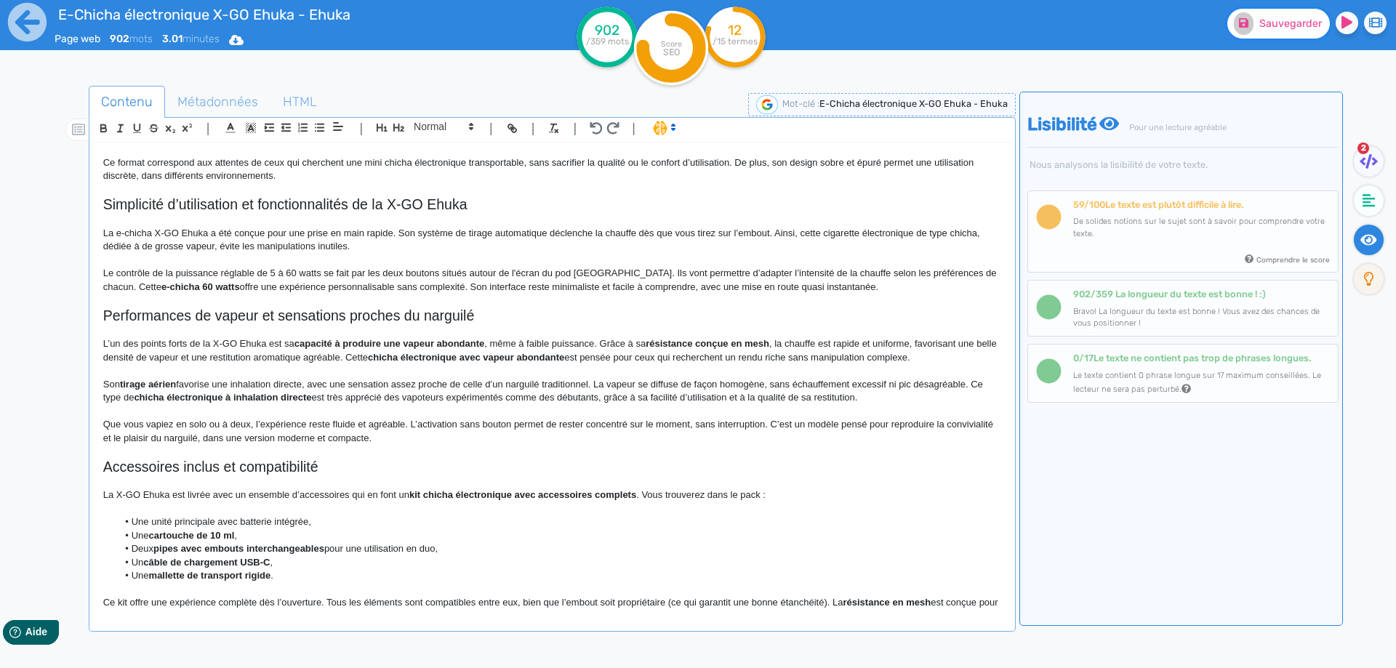
click at [1279, 15] on button "Sauvegarder" at bounding box center [1279, 24] width 103 height 30
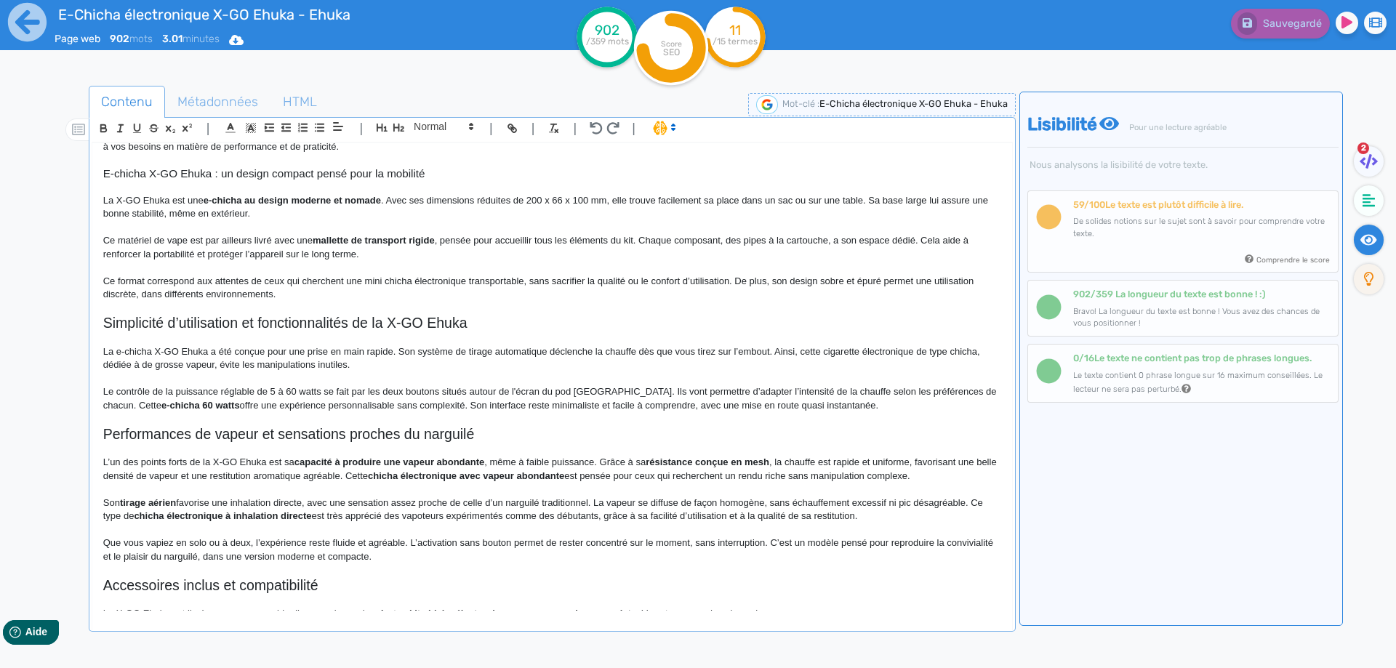
scroll to position [447, 0]
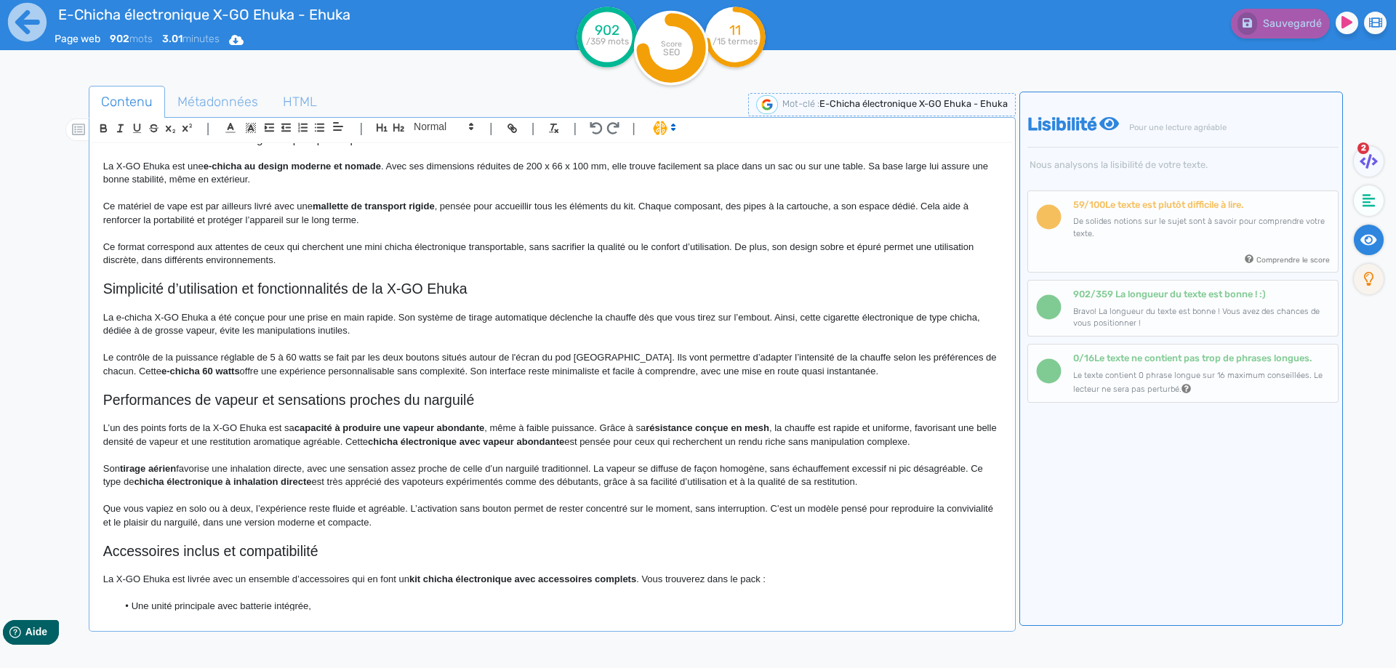
click at [153, 408] on h2 "Performances de vapeur et sensations proches du narguilé" at bounding box center [552, 400] width 898 height 17
click at [184, 417] on p at bounding box center [552, 415] width 898 height 13
click at [188, 399] on h2 "Performances de vapeur et sensations proches du narguilé" at bounding box center [552, 400] width 898 height 17
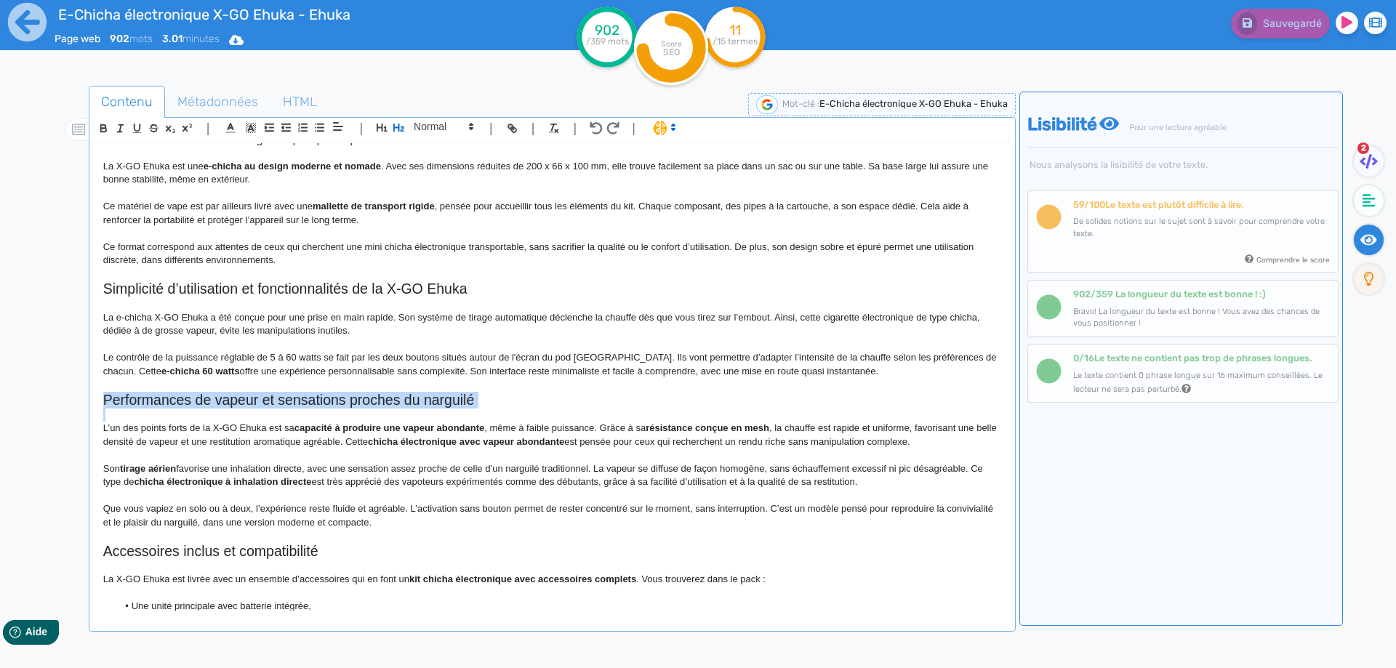
click at [188, 399] on h2 "Performances de vapeur et sensations proches du narguilé" at bounding box center [552, 400] width 898 height 17
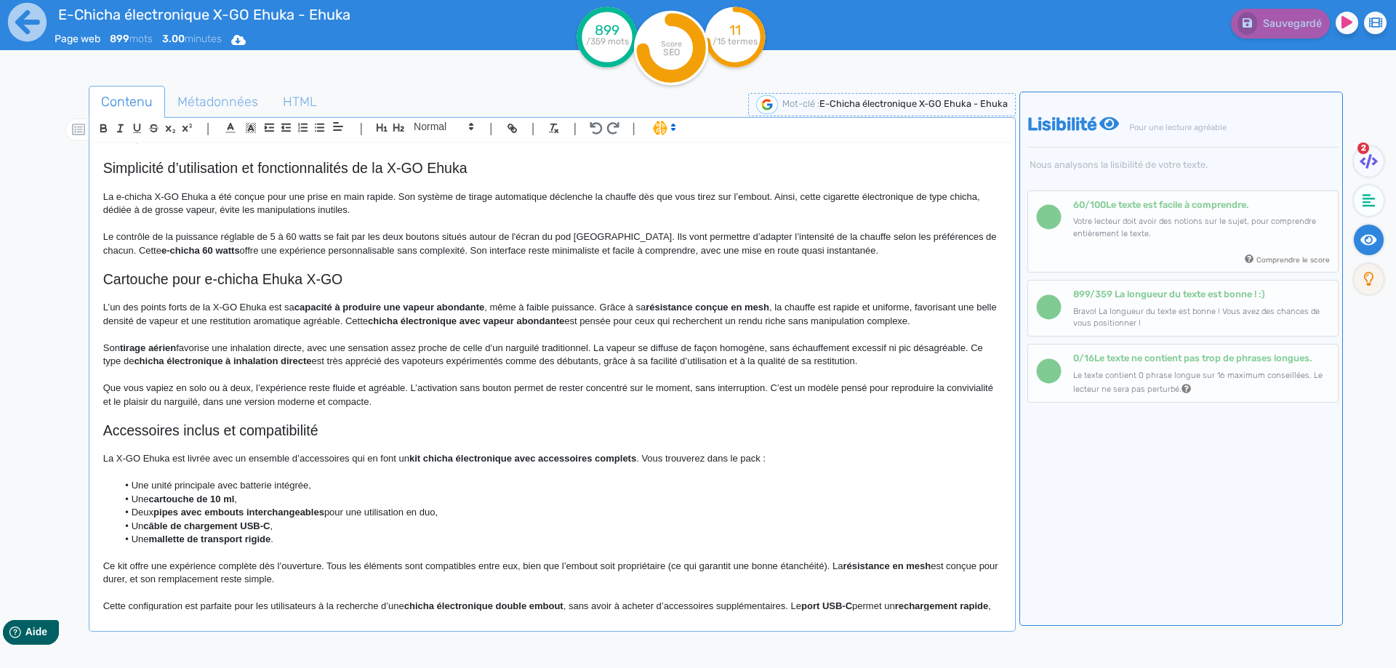
scroll to position [593, 0]
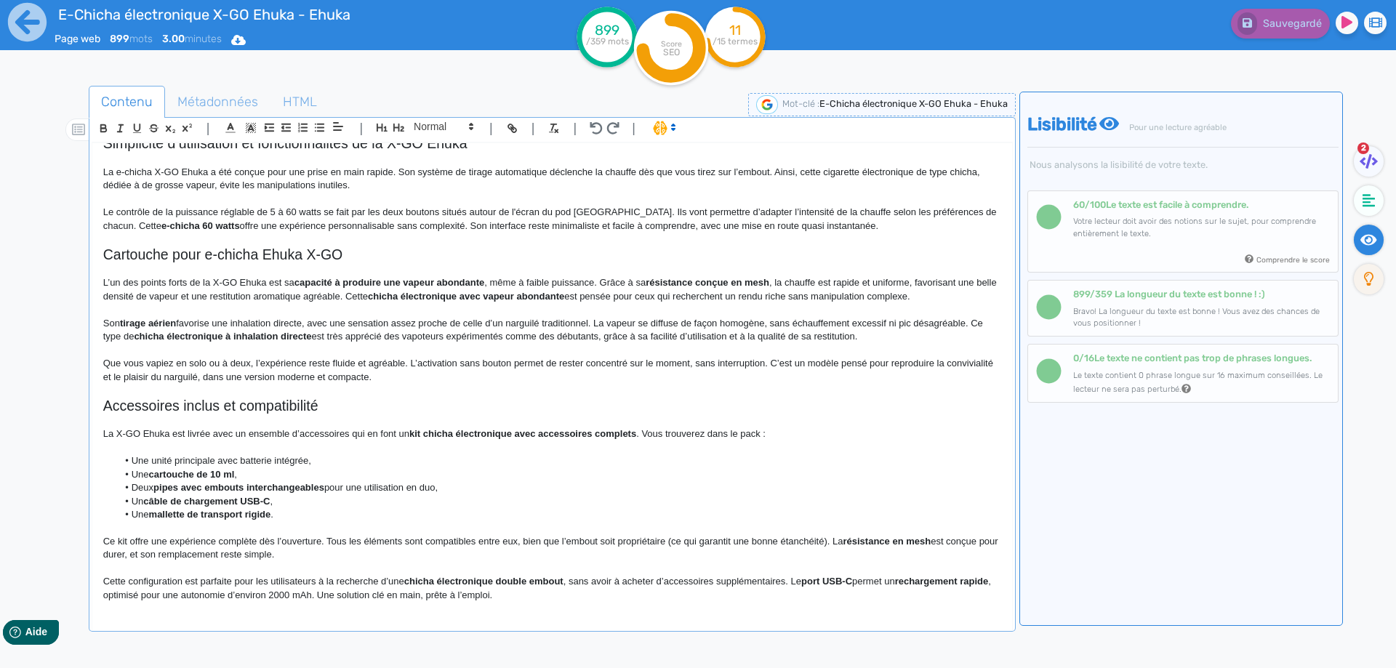
click at [665, 282] on strong "résistance conçue en mesh" at bounding box center [708, 282] width 124 height 11
drag, startPoint x: 665, startPoint y: 282, endPoint x: 770, endPoint y: 284, distance: 104.7
click at [761, 309] on p at bounding box center [552, 309] width 898 height 13
click at [814, 285] on p "L’un des points forts de la X-GO Ehuka est sa capacité à produire une vapeur ab…" at bounding box center [552, 289] width 898 height 27
click at [917, 282] on p "L’un des points forts de la X-GO Ehuka est sa capacité à produire une vapeur ab…" at bounding box center [552, 289] width 898 height 27
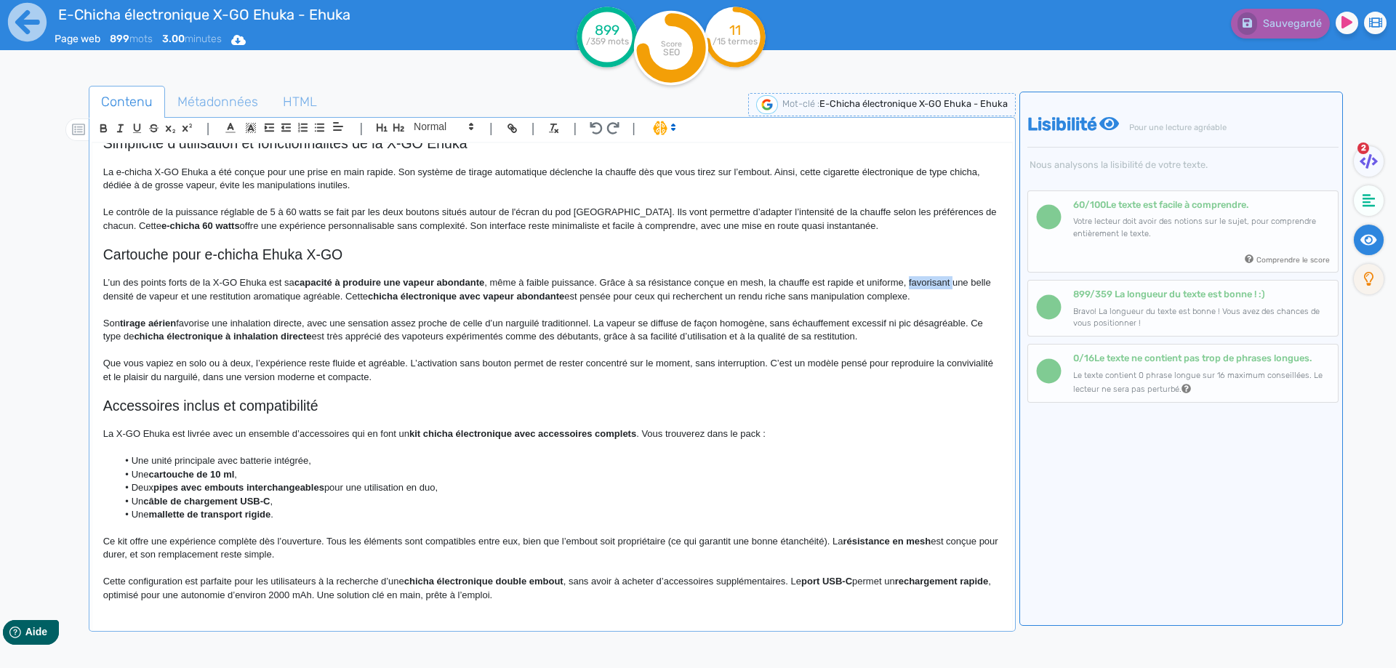
click at [917, 282] on p "L’un des points forts de la X-GO Ehuka est sa capacité à produire une vapeur ab…" at bounding box center [552, 289] width 898 height 27
click at [351, 295] on p "L’un des points forts de la X-GO Ehuka est sa capacité à produire une vapeur ab…" at bounding box center [552, 289] width 898 height 27
click at [425, 300] on p "L’un des points forts de la X-GO Ehuka est sa capacité à produire une vapeur ab…" at bounding box center [552, 289] width 898 height 27
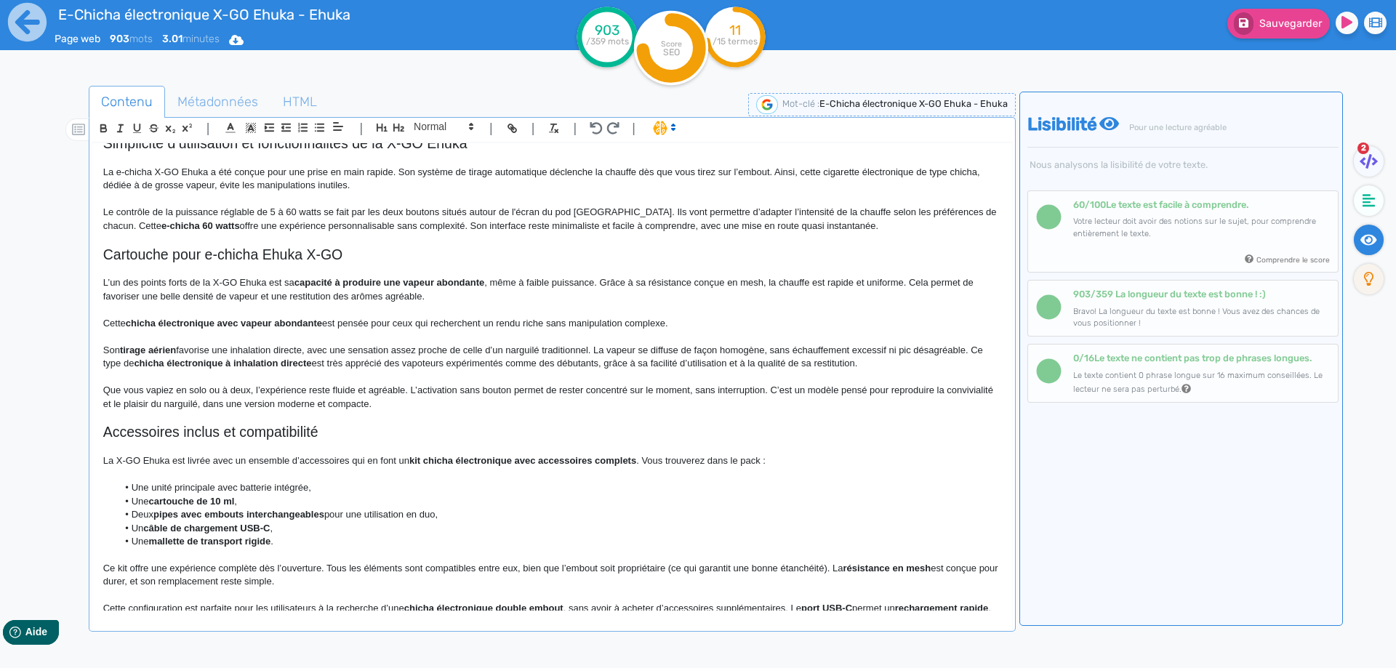
click at [291, 323] on strong "chicha électronique avec vapeur abondante" at bounding box center [224, 323] width 196 height 11
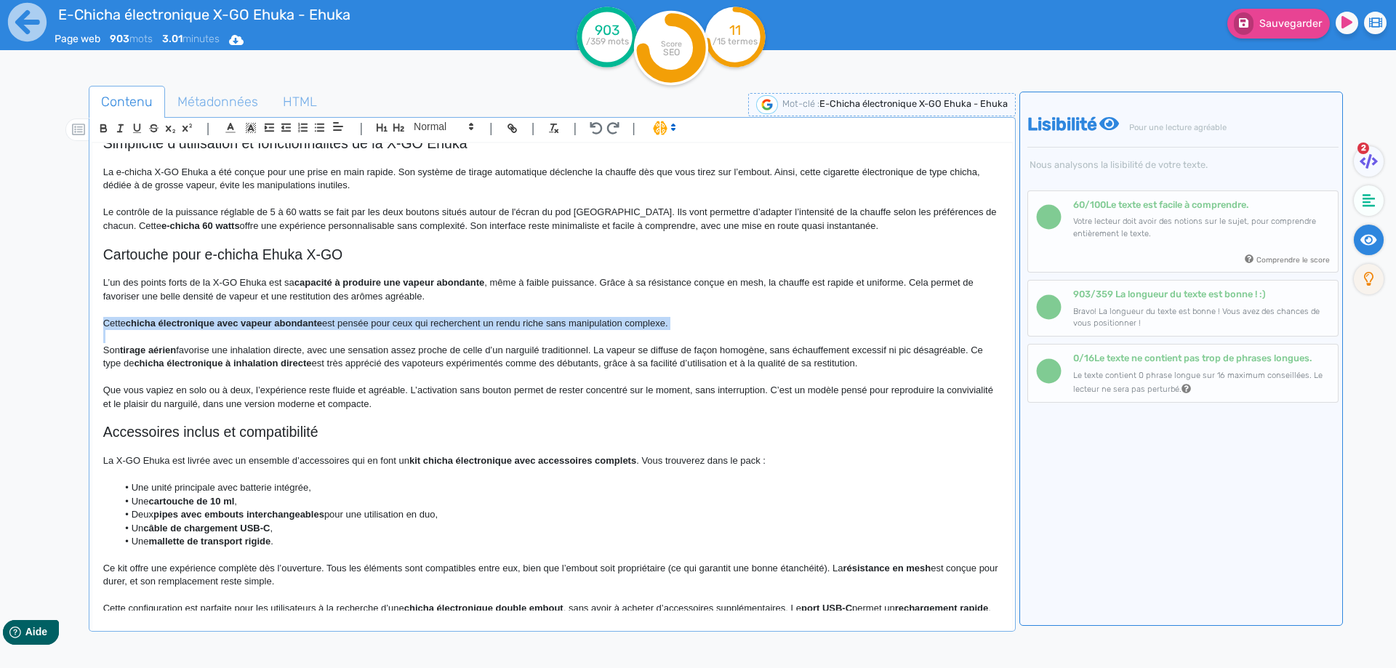
click at [291, 323] on strong "chicha électronique avec vapeur abondante" at bounding box center [224, 323] width 196 height 11
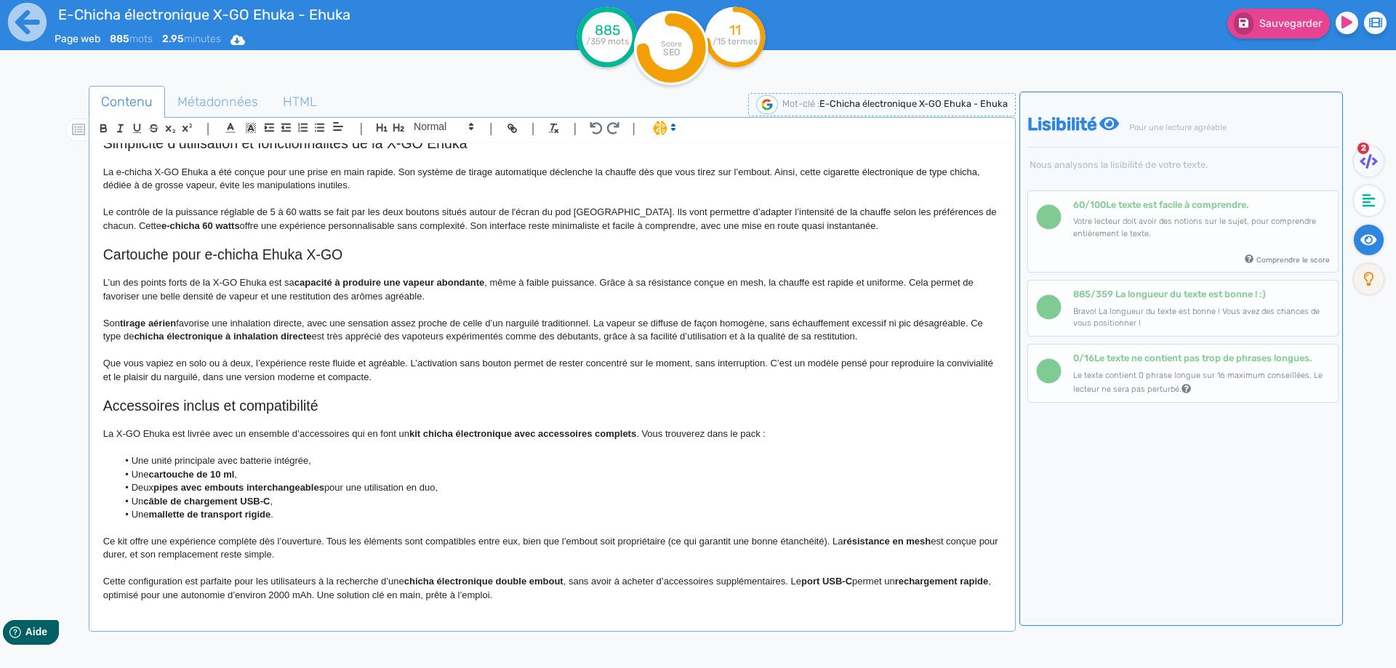
click at [128, 324] on strong "tirage aérien" at bounding box center [148, 323] width 56 height 11
drag, startPoint x: 128, startPoint y: 324, endPoint x: 159, endPoint y: 319, distance: 31.6
click at [159, 319] on strong "tirage aérien" at bounding box center [148, 323] width 56 height 11
click at [964, 324] on p "Son tirage aérien favorise une inhalation directe, avec une sensation assez pro…" at bounding box center [552, 330] width 898 height 27
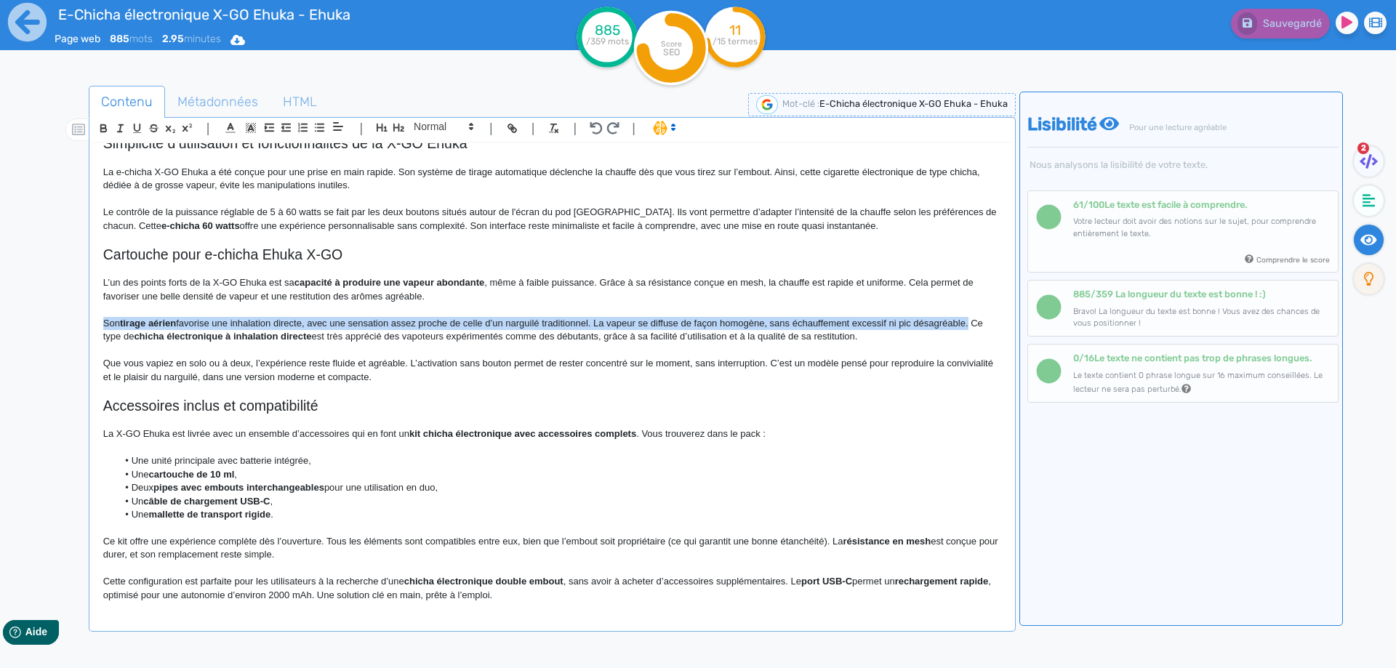
drag, startPoint x: 964, startPoint y: 324, endPoint x: 73, endPoint y: 323, distance: 891.6
click at [73, 323] on div "Contenu Métadonnées HTML | | H3 H4 H5 H6 Normal | | | | E-Chicha électronique X…" at bounding box center [719, 421] width 1354 height 678
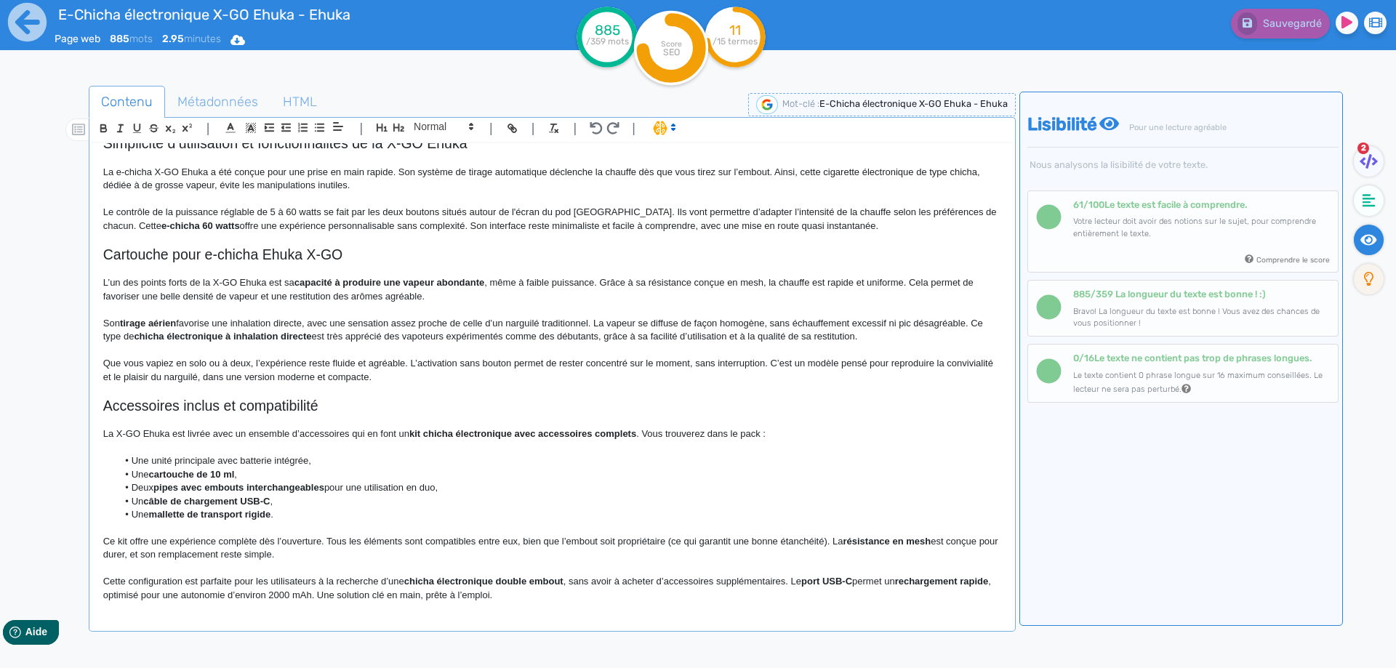
scroll to position [580, 0]
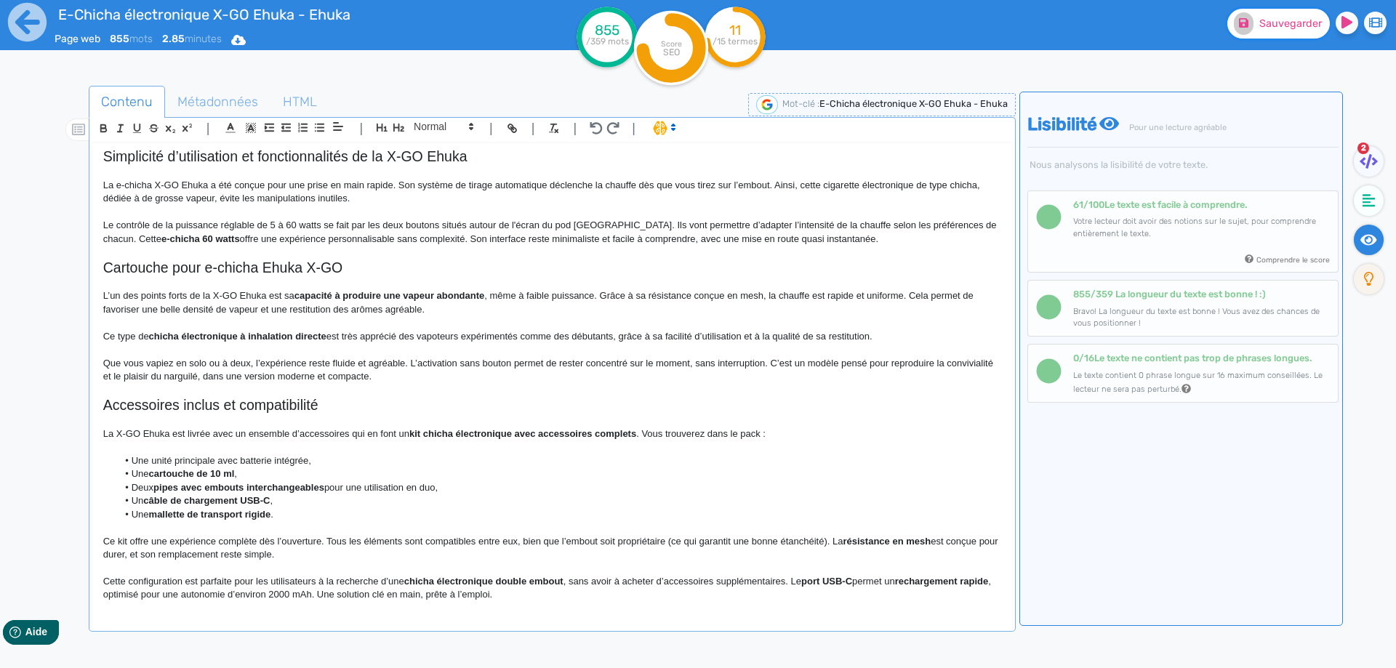
click at [1252, 29] on fa-icon at bounding box center [1244, 23] width 20 height 23
click at [622, 337] on p "Ce type de chicha électronique à inhalation directe est très apprécié des vapot…" at bounding box center [552, 336] width 898 height 13
drag, startPoint x: 622, startPoint y: 337, endPoint x: 863, endPoint y: 337, distance: 240.7
click at [863, 337] on p "Ce type de chicha électronique à inhalation directe est très apprécié des vapot…" at bounding box center [552, 336] width 898 height 13
click at [709, 337] on p "Ce type de chicha électronique à inhalation directe est très apprécié des vapot…" at bounding box center [552, 336] width 898 height 13
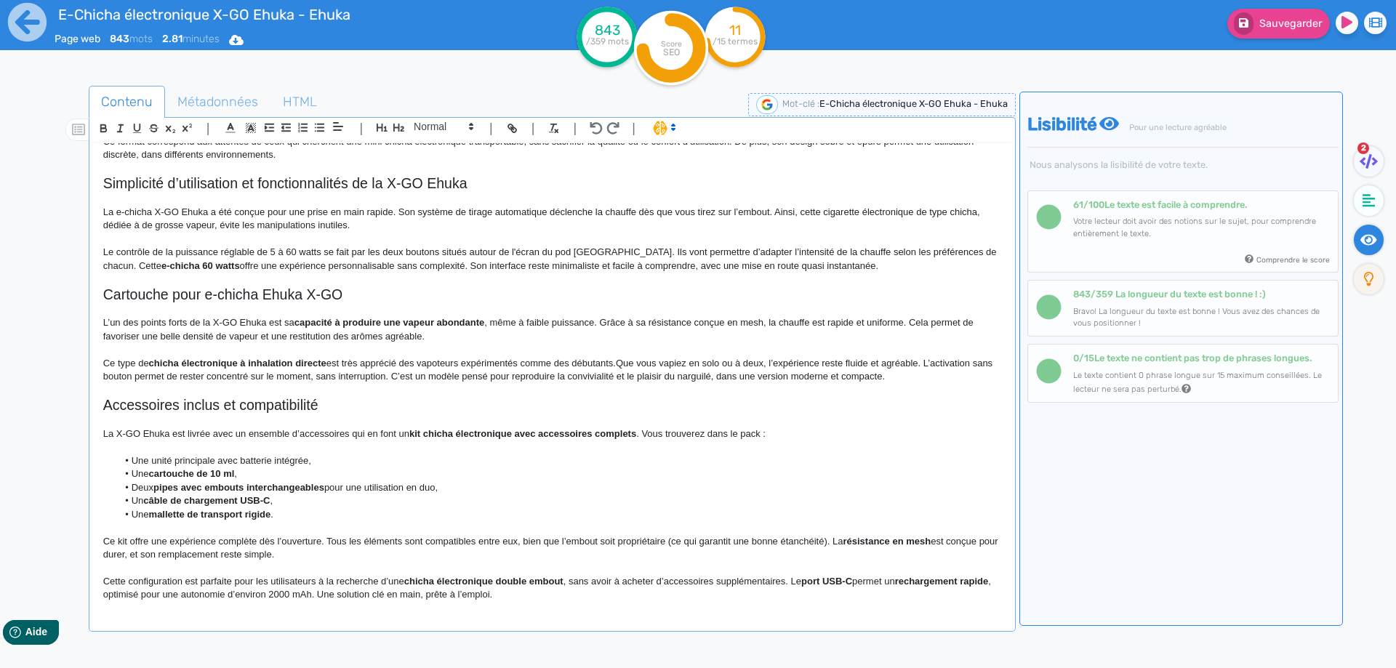
scroll to position [553, 0]
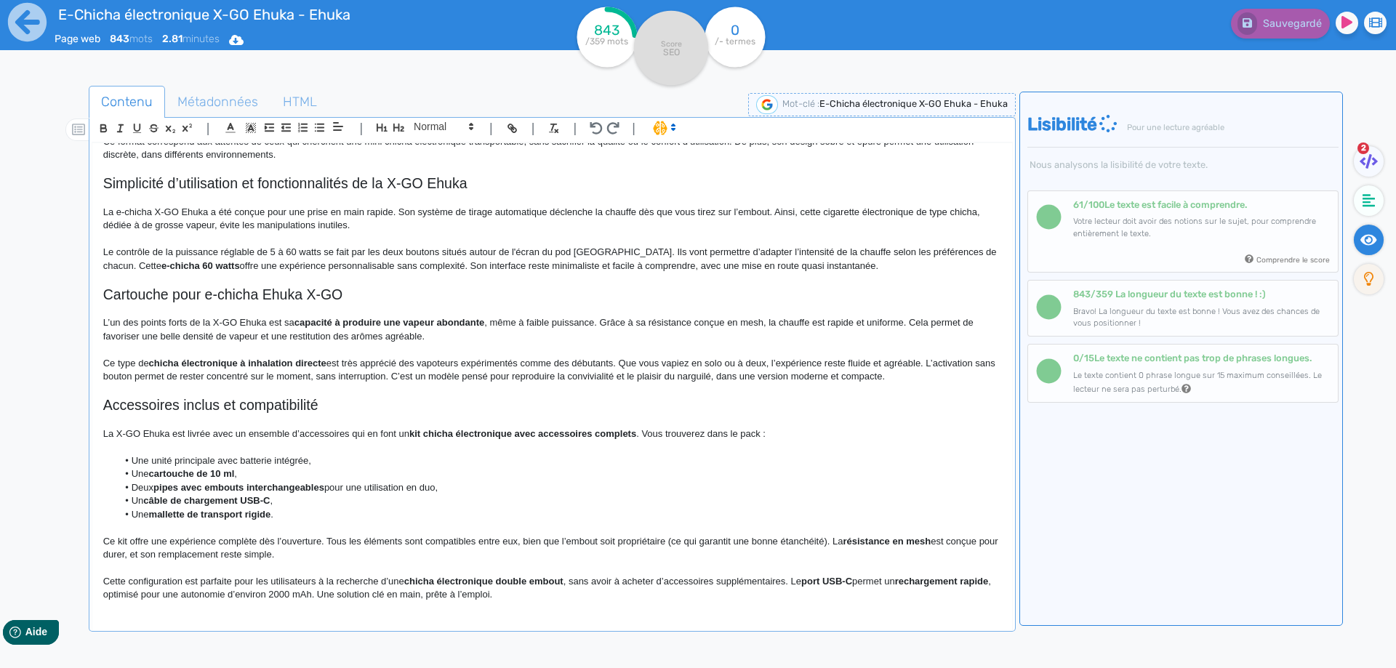
click at [943, 360] on p "Ce type de chicha électronique à inhalation directe est très apprécié des vapot…" at bounding box center [552, 370] width 898 height 27
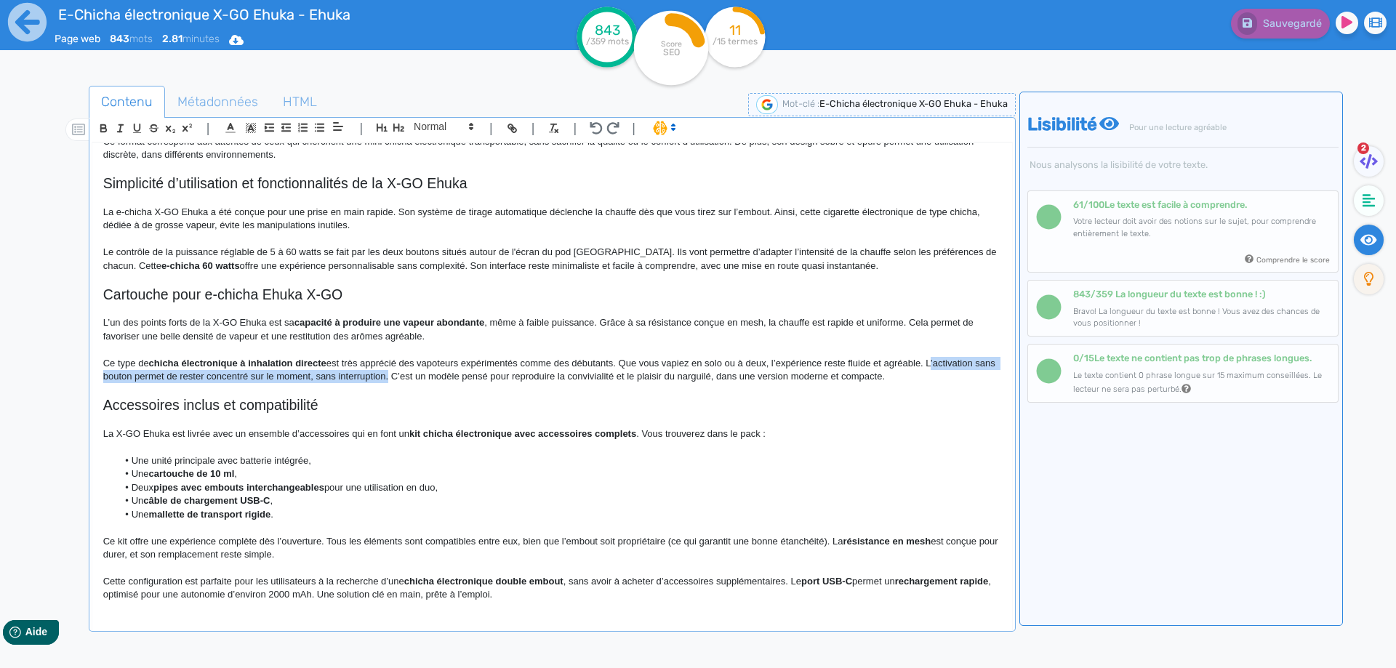
drag, startPoint x: 943, startPoint y: 360, endPoint x: 395, endPoint y: 376, distance: 547.9
click at [395, 376] on p "Ce type de chicha électronique à inhalation directe est très apprécié des vapot…" at bounding box center [552, 370] width 898 height 27
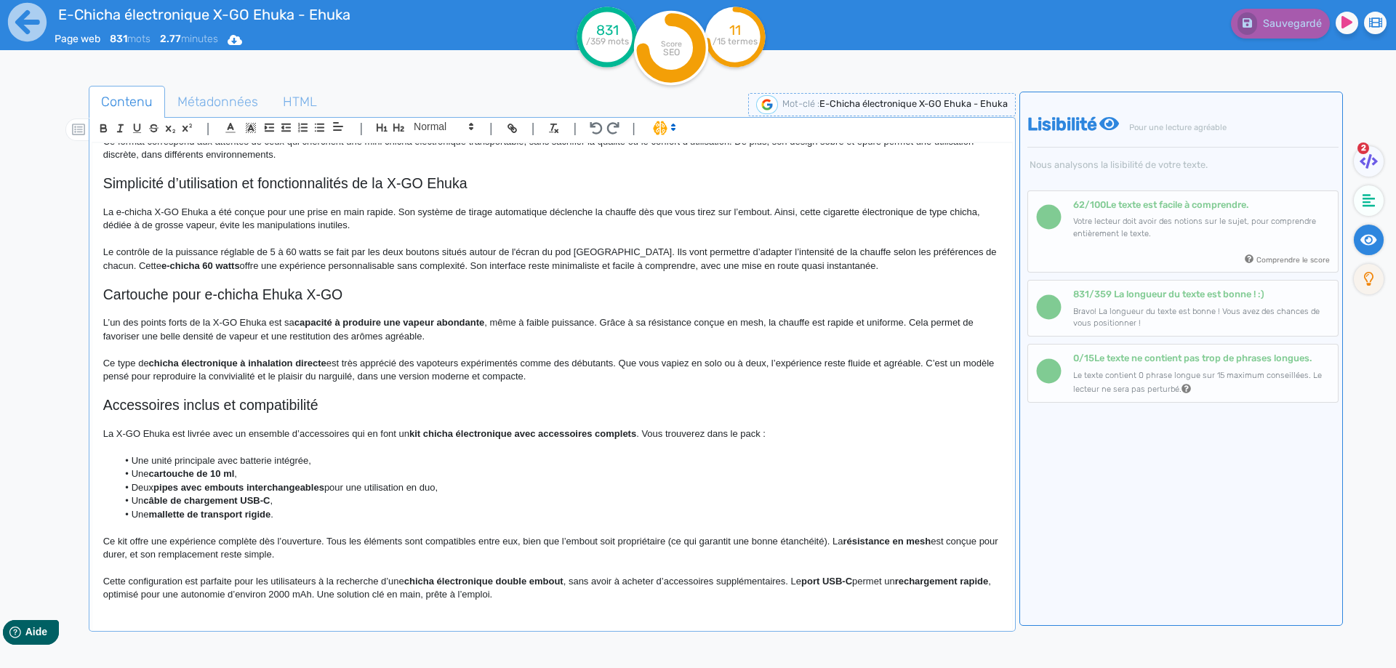
click at [185, 335] on p "L’un des points forts de la X-GO Ehuka est sa capacité à produire une vapeur ab…" at bounding box center [552, 329] width 898 height 27
click at [0, 346] on div "E-Chicha électronique X-GO Ehuka - Ehuka Page web 831 mots 2.77 minutes Html Pd…" at bounding box center [698, 380] width 1396 height 760
click at [210, 322] on p "L’un des points forts de la X-GO Ehuka est sa capacité à produire une vapeur ab…" at bounding box center [552, 329] width 898 height 27
click at [1268, 23] on span "Sauvegarder" at bounding box center [1291, 23] width 63 height 12
click at [596, 326] on p "L’un des points forts de la e-chicha électronique X-GO Ehuka est sa capacité à …" at bounding box center [552, 329] width 898 height 27
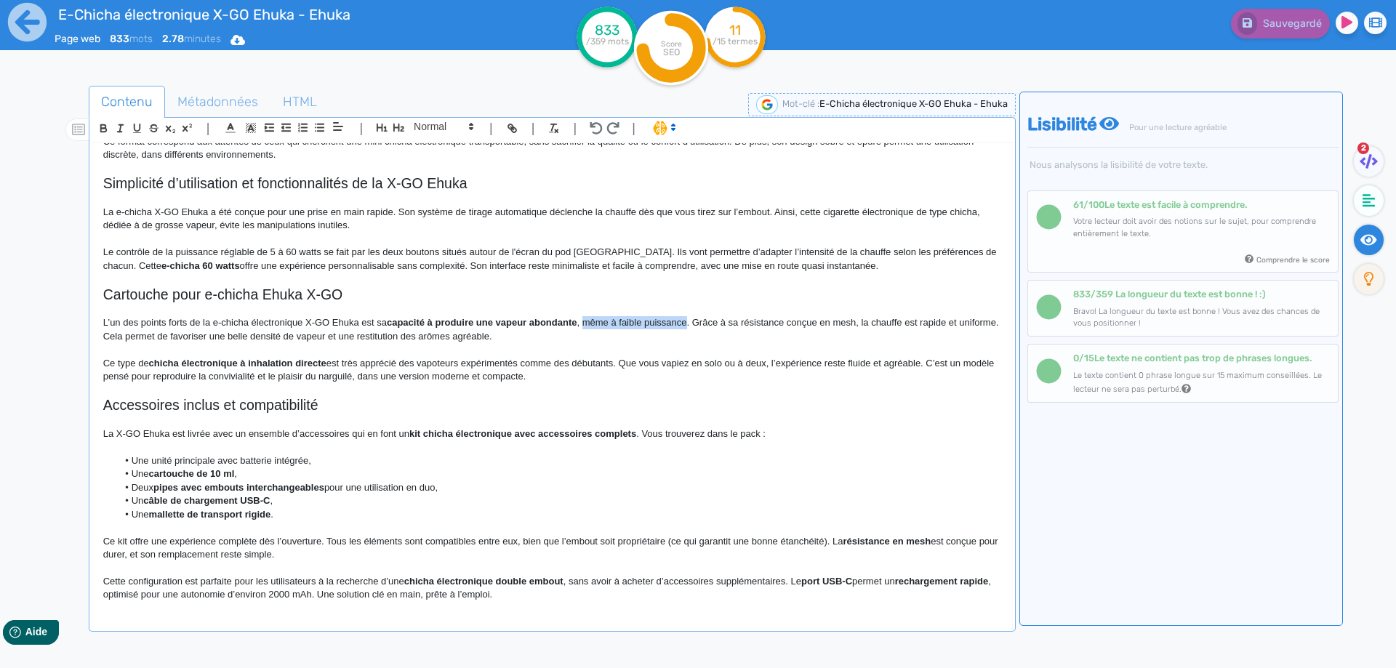
drag, startPoint x: 596, startPoint y: 326, endPoint x: 655, endPoint y: 319, distance: 59.3
click at [655, 319] on p "L’un des points forts de la e-chicha électronique X-GO Ehuka est sa capacité à …" at bounding box center [552, 329] width 898 height 27
click at [447, 324] on strong "capacité à produire une vapeur abondante" at bounding box center [482, 322] width 191 height 11
click at [377, 324] on p "L’un des points forts de la e-chicha électronique X-GO Ehuka est sa capacité à …" at bounding box center [552, 329] width 898 height 27
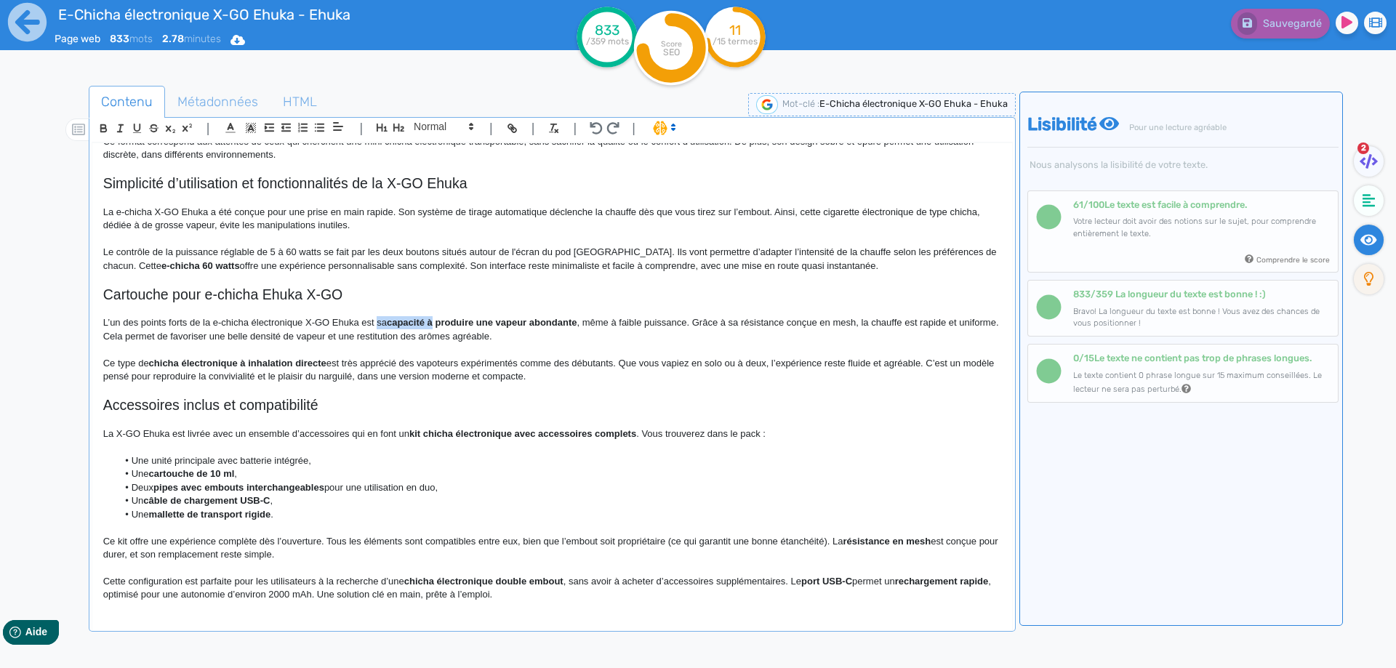
drag, startPoint x: 377, startPoint y: 324, endPoint x: 431, endPoint y: 321, distance: 53.9
click at [431, 321] on p "L’un des points forts de la e-chicha électronique X-GO Ehuka est sa capacité à …" at bounding box center [552, 329] width 898 height 27
click at [1285, 18] on span "Sauvegarder" at bounding box center [1291, 23] width 63 height 12
click at [745, 321] on p "L’un des points forts de la e-chicha électronique X-GO Ehuka est de produire un…" at bounding box center [552, 329] width 898 height 27
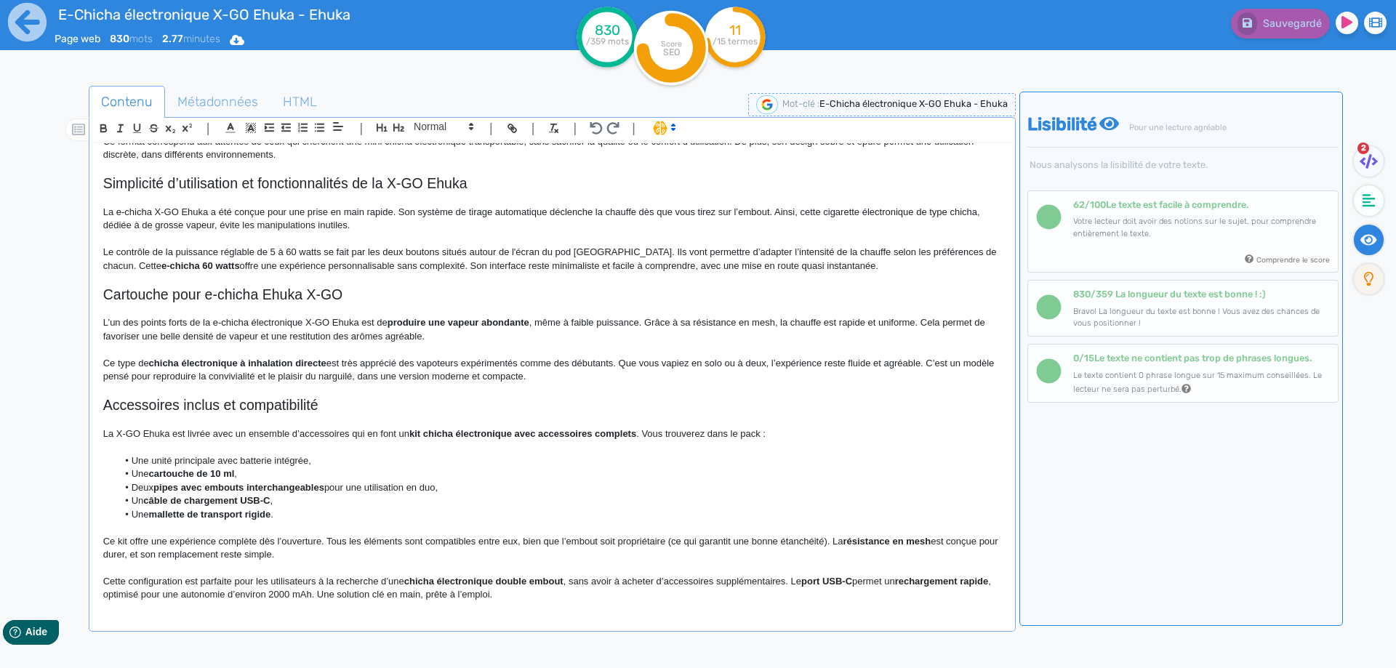
click at [600, 377] on p "Ce type de chicha électronique à inhalation directe est très apprécié des vapot…" at bounding box center [552, 370] width 898 height 27
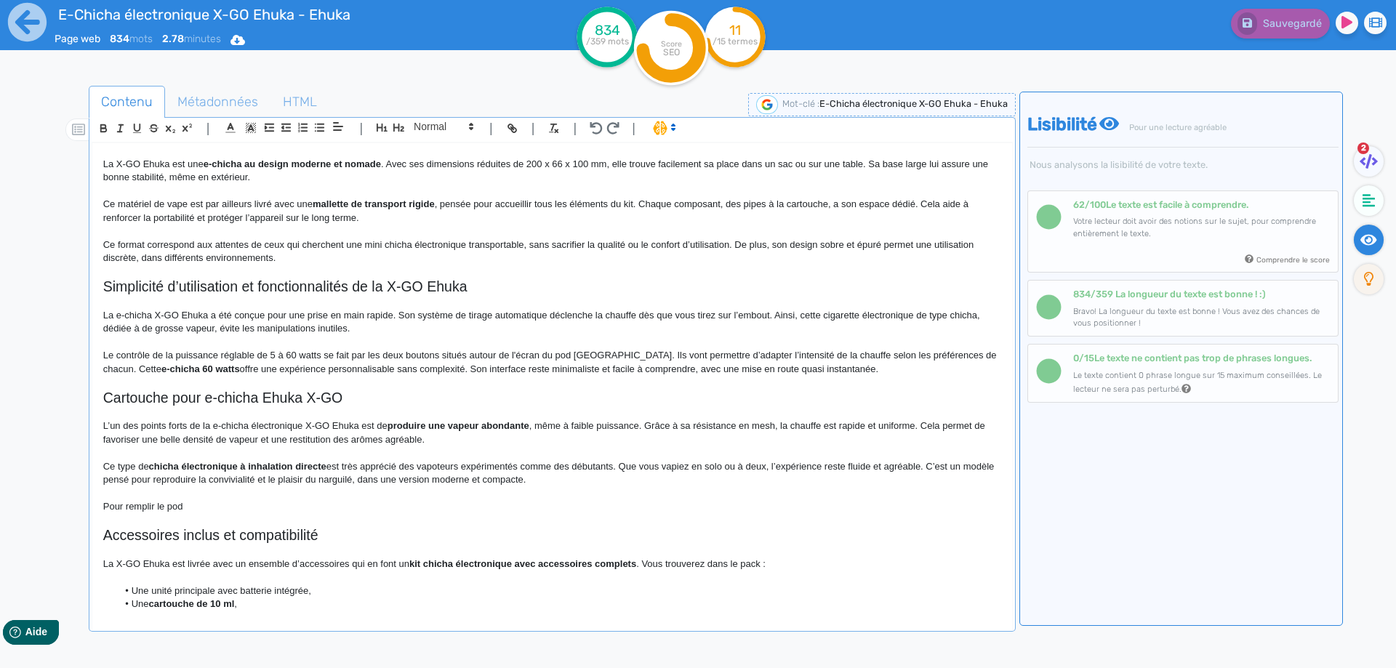
scroll to position [580, 0]
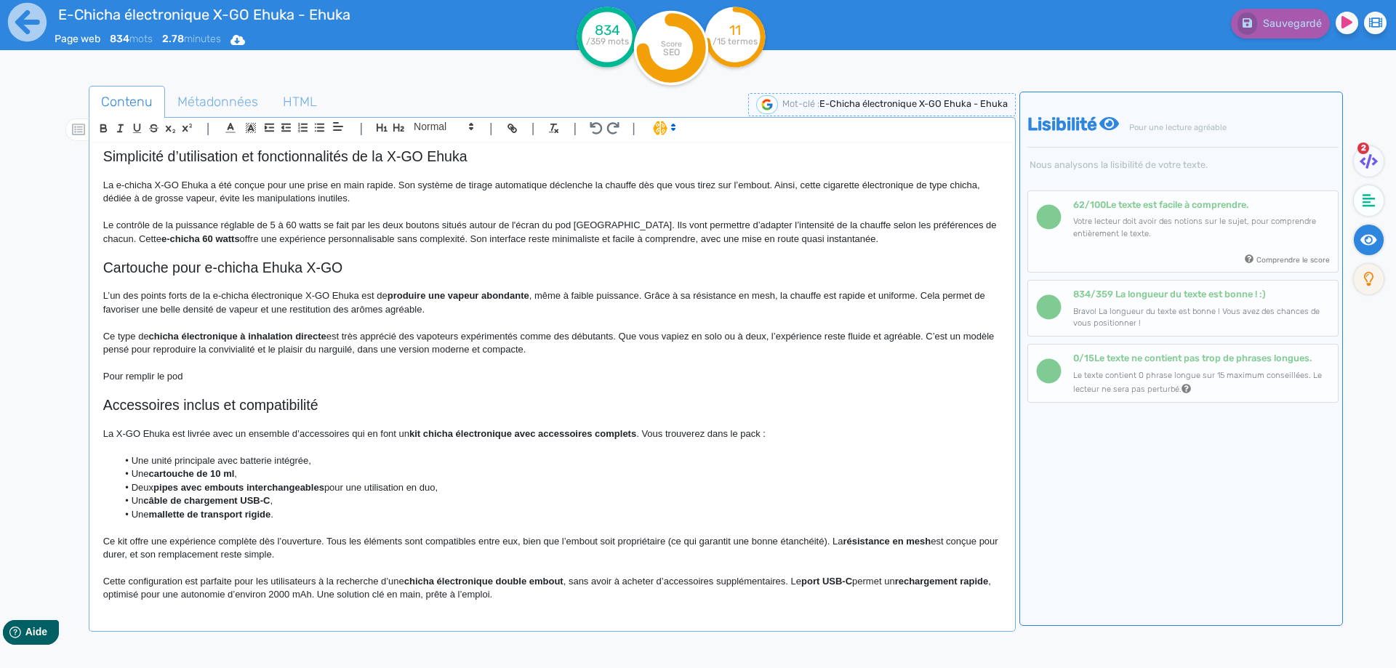
click at [170, 374] on p "Pour remplir le pod" at bounding box center [552, 376] width 898 height 13
click at [171, 374] on p "Pour remplir le pod" at bounding box center [552, 376] width 898 height 13
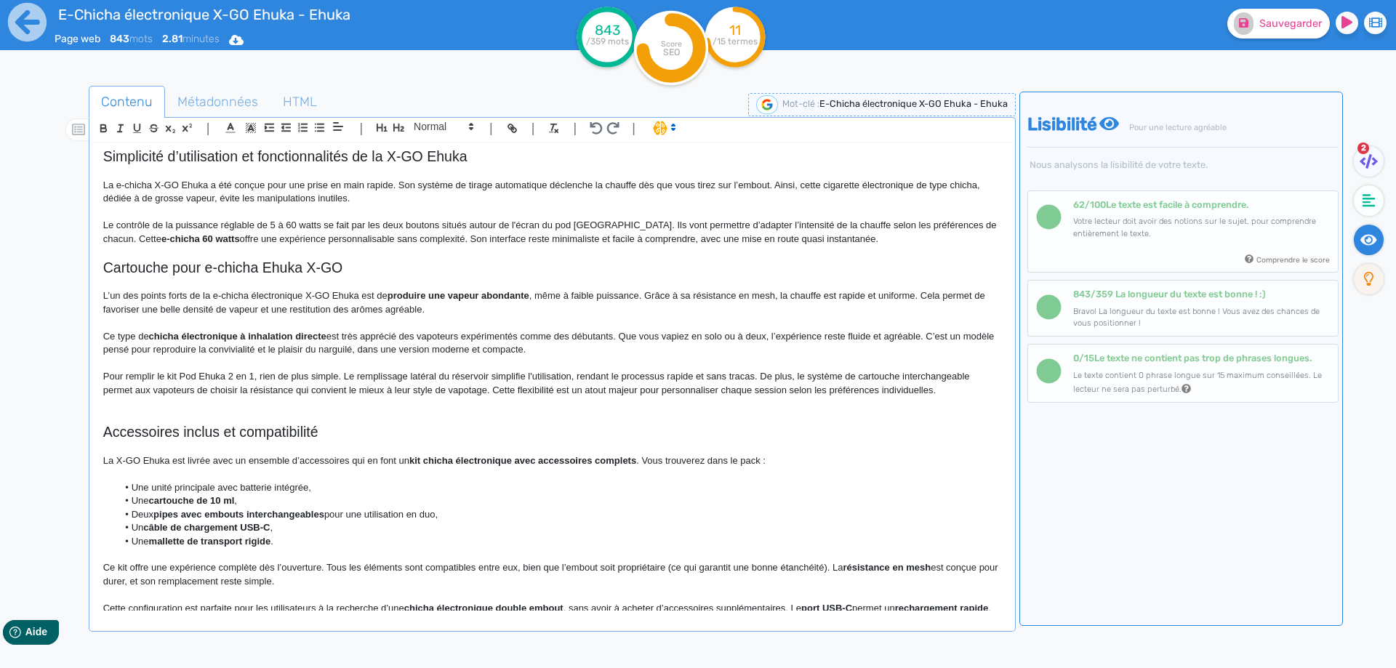
click at [418, 376] on p "Pour remplir le kit Pod Ehuka 2 en 1, rien de plus simple. Le remplissage latér…" at bounding box center [552, 383] width 898 height 27
click at [1278, 11] on div "Sauvegarder" at bounding box center [1117, 21] width 580 height 36
click at [1289, 17] on span "Sauvegarder" at bounding box center [1291, 23] width 63 height 12
click at [468, 392] on p "Pour remplir le kit Pod Ehuka 2 en 1, rien de plus simple. Le remplissage du ré…" at bounding box center [552, 383] width 898 height 27
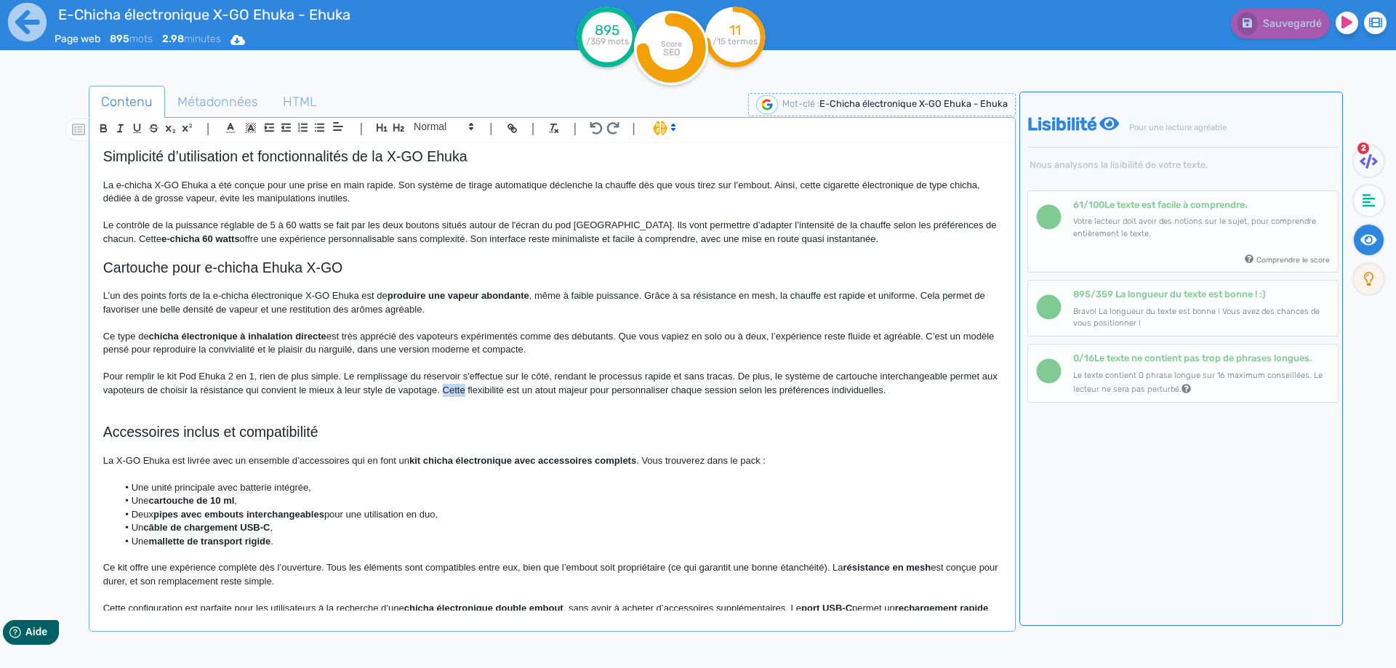
click at [468, 392] on p "Pour remplir le kit Pod Ehuka 2 en 1, rien de plus simple. Le remplissage du ré…" at bounding box center [552, 383] width 898 height 27
click at [785, 390] on p "Pour remplir le kit Pod Ehuka 2 en 1, rien de plus simple. Le remplissage du ré…" at bounding box center [552, 383] width 898 height 27
click at [850, 396] on p "Pour remplir le kit Pod Ehuka 2 en 1, rien de plus simple. Le remplissage du ré…" at bounding box center [552, 383] width 898 height 27
click at [868, 393] on p "Pour remplir le kit Pod Ehuka 2 en 1, rien de plus simple. Le remplissage du ré…" at bounding box center [552, 383] width 898 height 27
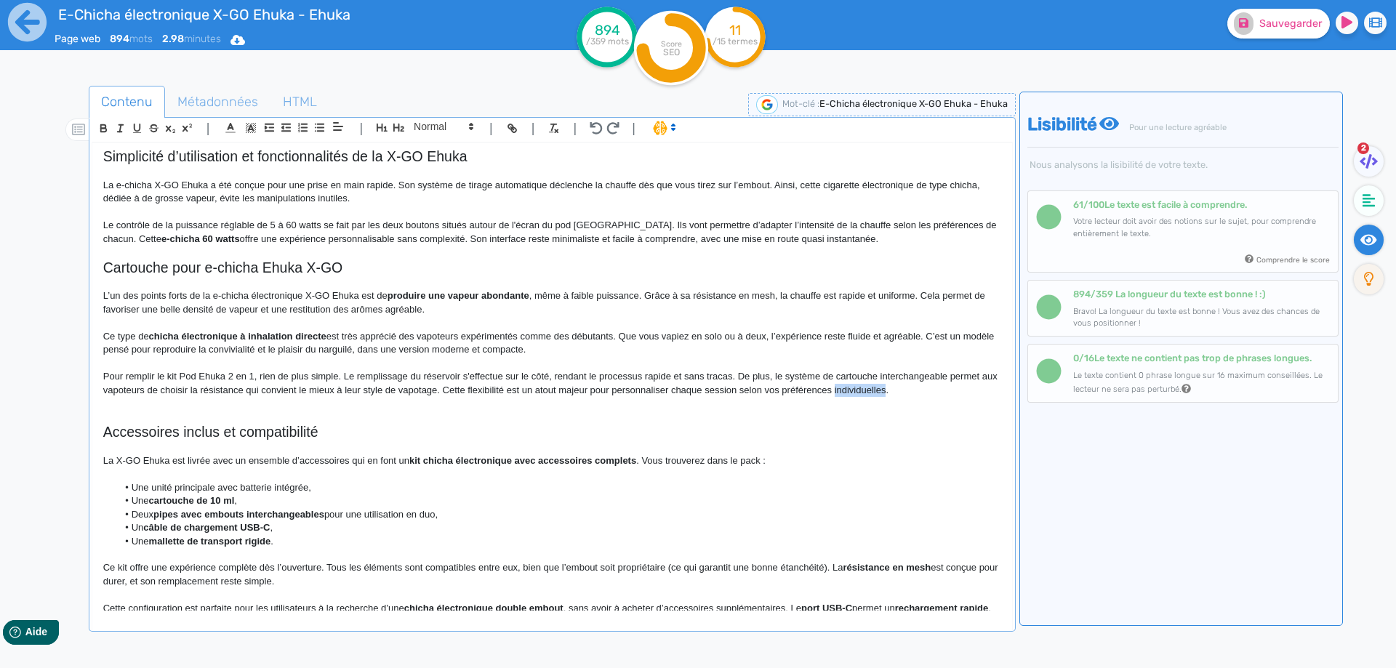
click at [868, 393] on p "Pour remplir le kit Pod Ehuka 2 en 1, rien de plus simple. Le remplissage du ré…" at bounding box center [552, 383] width 898 height 27
click at [1263, 28] on span "Sauvegarder" at bounding box center [1291, 23] width 63 height 12
click at [880, 385] on p "Pour remplir le kit Pod Ehuka 2 en 1, rien de plus simple. Le remplissage du ré…" at bounding box center [552, 383] width 898 height 27
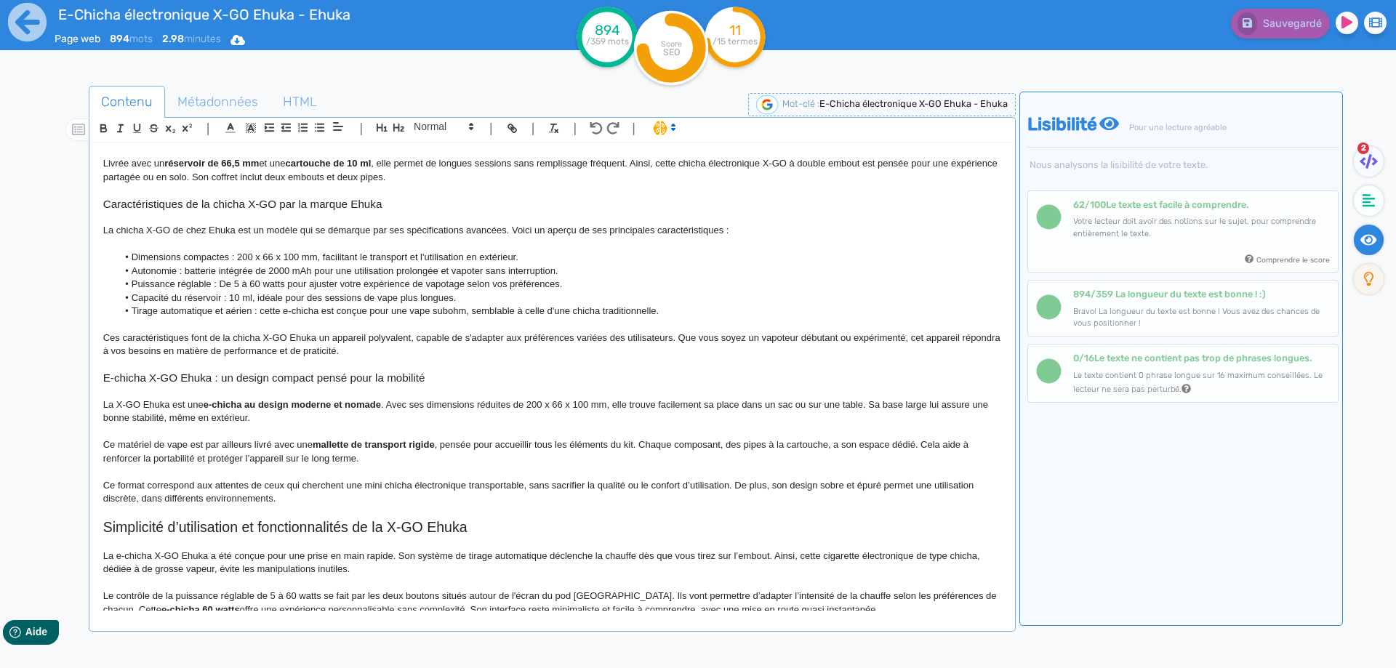
scroll to position [434, 0]
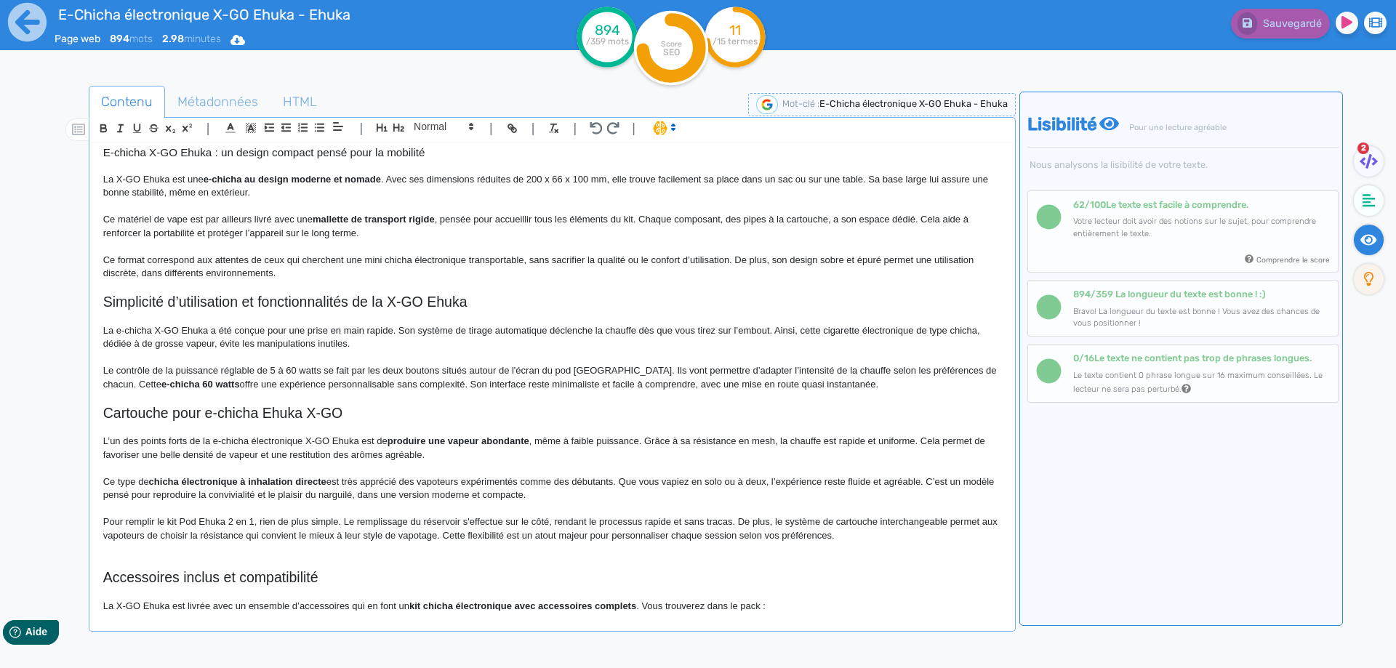
click at [363, 301] on h2 "Simplicité d’utilisation et fonctionnalités de la X-GO Ehuka" at bounding box center [552, 302] width 898 height 17
drag, startPoint x: 363, startPoint y: 301, endPoint x: 373, endPoint y: 300, distance: 10.2
click at [373, 300] on h2 "Simplicité d’utilisation et fonctionnalités de la X-GO Ehuka" at bounding box center [552, 302] width 898 height 17
click at [449, 301] on h2 "Simplicité d’utilisation et fonctionnalités du pod X-GO Ehuka" at bounding box center [552, 302] width 898 height 17
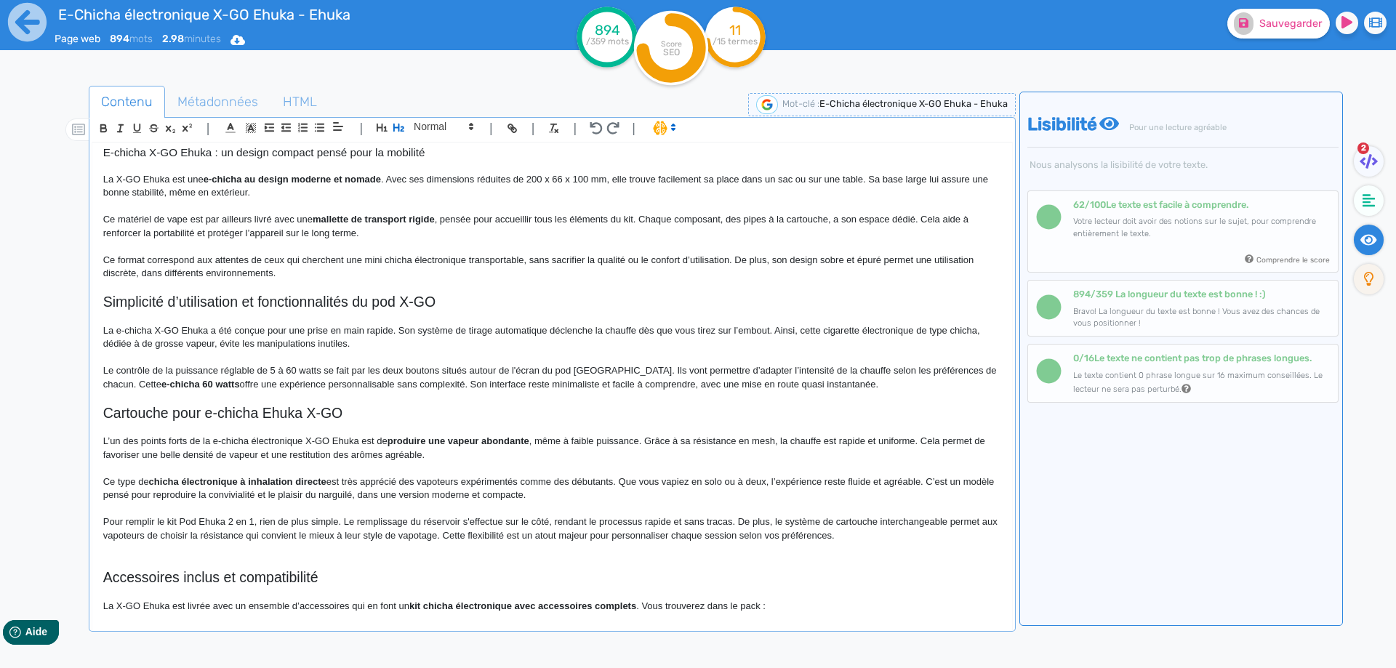
click at [395, 303] on h2 "Simplicité d’utilisation et fonctionnalités du pod X-GO" at bounding box center [552, 302] width 898 height 17
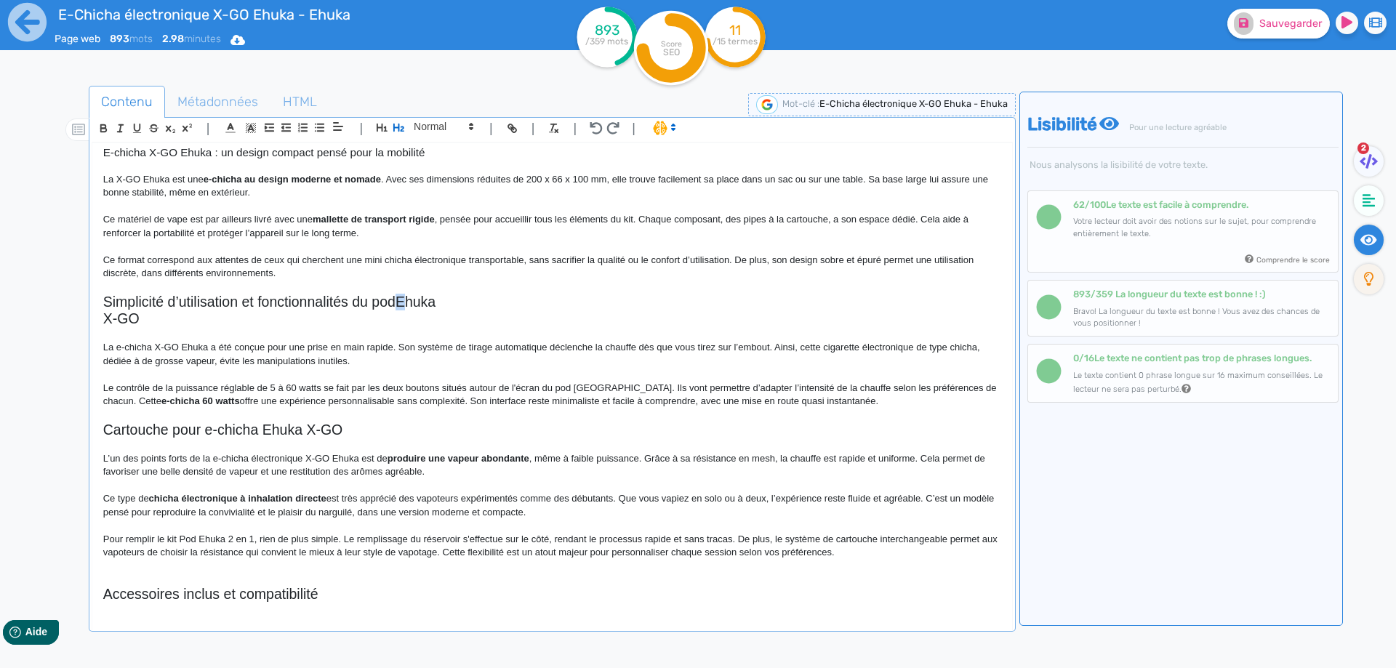
click at [401, 299] on h2 "Simplicité d’utilisation et fonctionnalités du podEhuka" at bounding box center [552, 302] width 898 height 17
click at [437, 303] on h2 "Simplicité d’utilisation et fonctionnalités du pod Ehuka" at bounding box center [552, 302] width 898 height 17
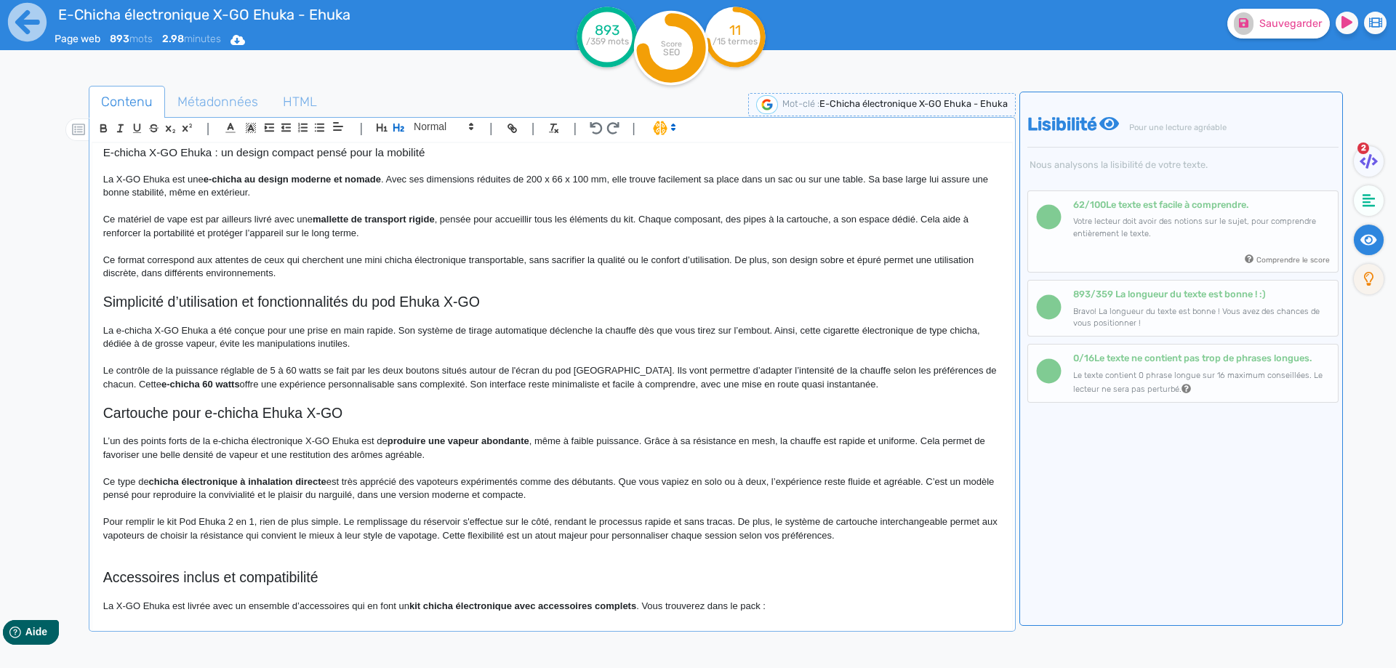
click at [449, 311] on h2 "Simplicité d’utilisation et fonctionnalités du pod Ehuka X-GO" at bounding box center [552, 302] width 898 height 17
click at [447, 318] on p at bounding box center [552, 317] width 898 height 13
click at [460, 124] on span at bounding box center [442, 126] width 71 height 17
click at [445, 239] on span at bounding box center [443, 244] width 58 height 23
click at [439, 303] on h2 "Simplicité d’utilisation et fonctionnalités du pod Ehuka X-GO" at bounding box center [552, 302] width 898 height 17
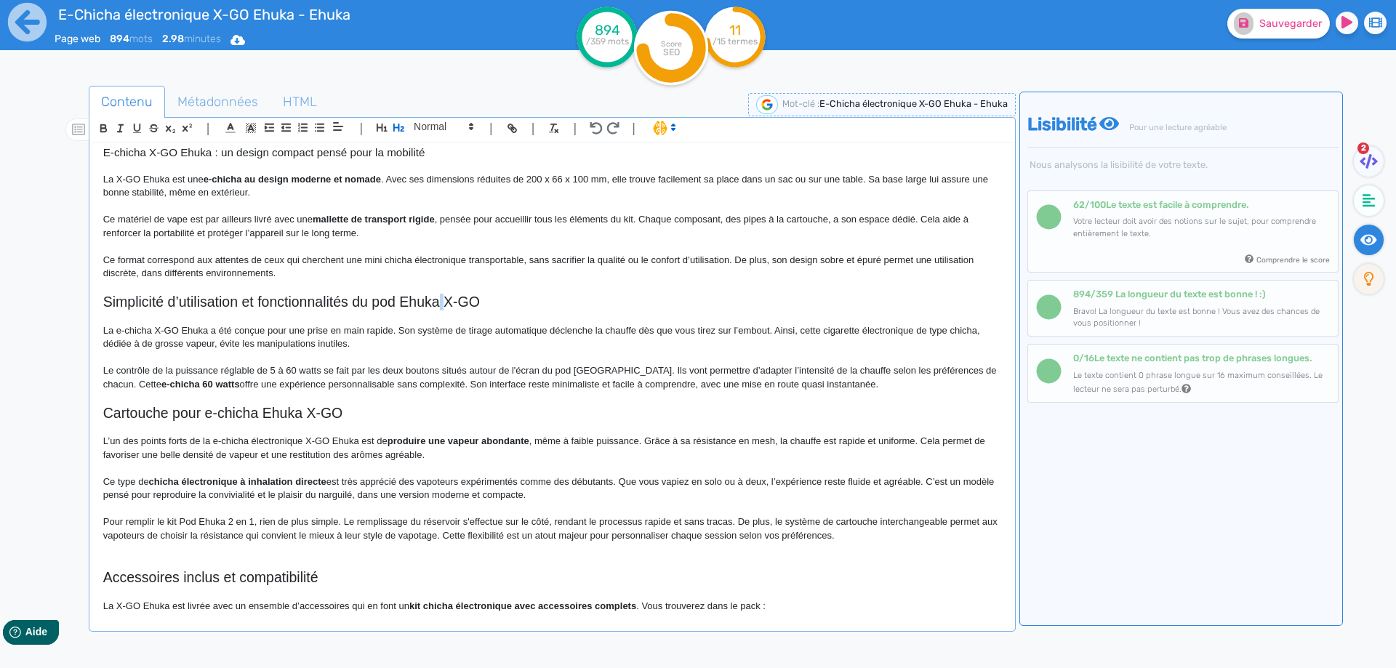
click at [439, 303] on h2 "Simplicité d’utilisation et fonctionnalités du pod Ehuka X-GO" at bounding box center [552, 302] width 898 height 17
click at [452, 300] on h2 "Simplicité d’utilisation et fonctionnalités du pod Ehuka X-GO" at bounding box center [552, 302] width 898 height 17
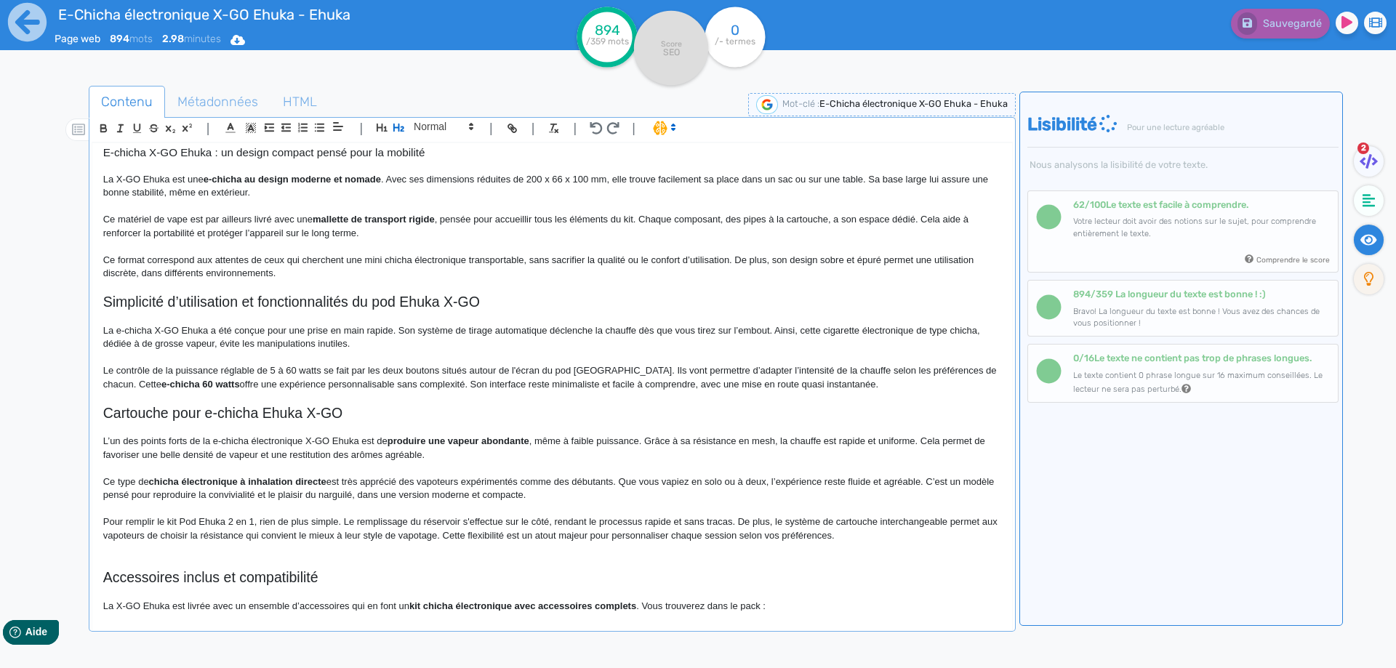
click at [444, 298] on h2 "Simplicité d’utilisation et fonctionnalités du pod Ehuka X-GO" at bounding box center [552, 302] width 898 height 17
drag, startPoint x: 444, startPoint y: 298, endPoint x: 463, endPoint y: 296, distance: 19.0
click at [463, 296] on h2 "Simplicité d’utilisation et fonctionnalités du pod Ehuka X-GO" at bounding box center [552, 302] width 898 height 17
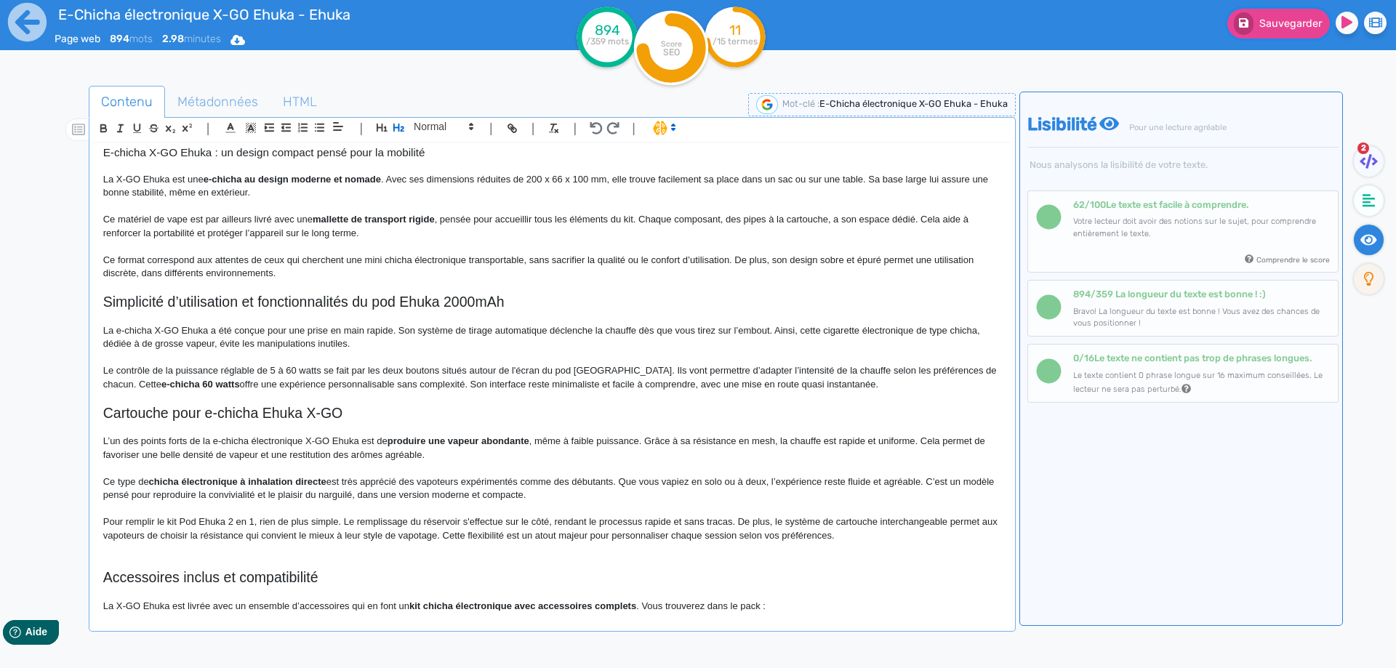
drag, startPoint x: 1288, startPoint y: 30, endPoint x: 1270, endPoint y: 43, distance: 22.4
click at [1287, 29] on button "Sauvegarder" at bounding box center [1279, 24] width 103 height 30
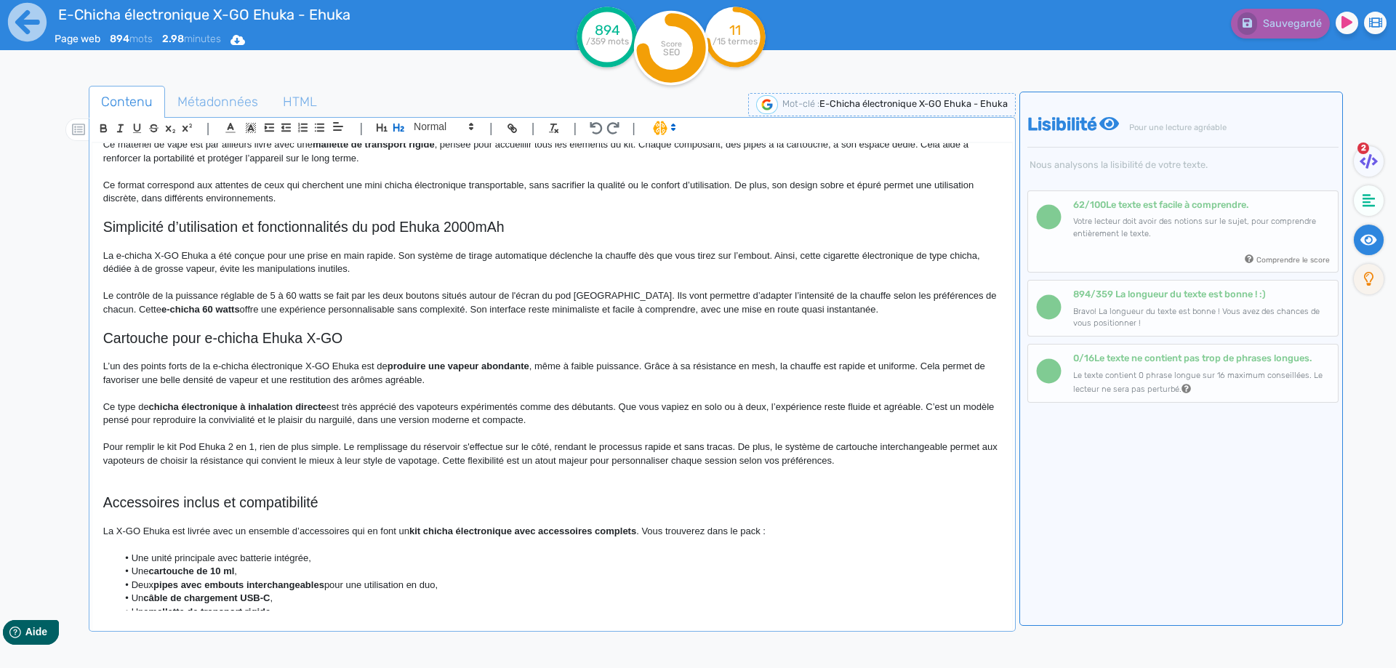
click at [887, 461] on p "Pour remplir le kit Pod Ehuka 2 en 1, rien de plus simple. Le remplissage du ré…" at bounding box center [552, 454] width 898 height 27
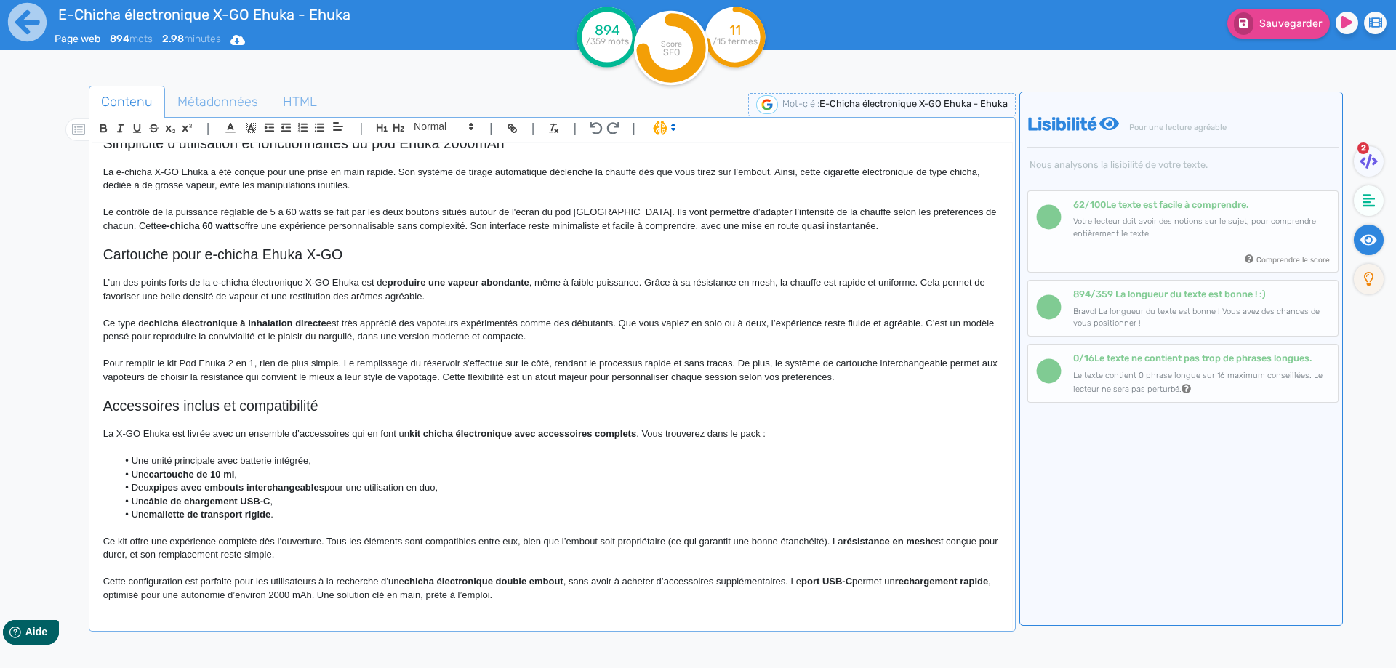
scroll to position [593, 0]
click at [348, 409] on h2 "Accessoires inclus et compatibilité" at bounding box center [552, 406] width 898 height 17
click at [279, 404] on h2 "Accessoires inclus et compatibilité" at bounding box center [552, 406] width 898 height 17
drag, startPoint x: 279, startPoint y: 404, endPoint x: 229, endPoint y: 404, distance: 50.2
click at [229, 404] on h2 "Accessoires inclus et compatibilité" at bounding box center [552, 406] width 898 height 17
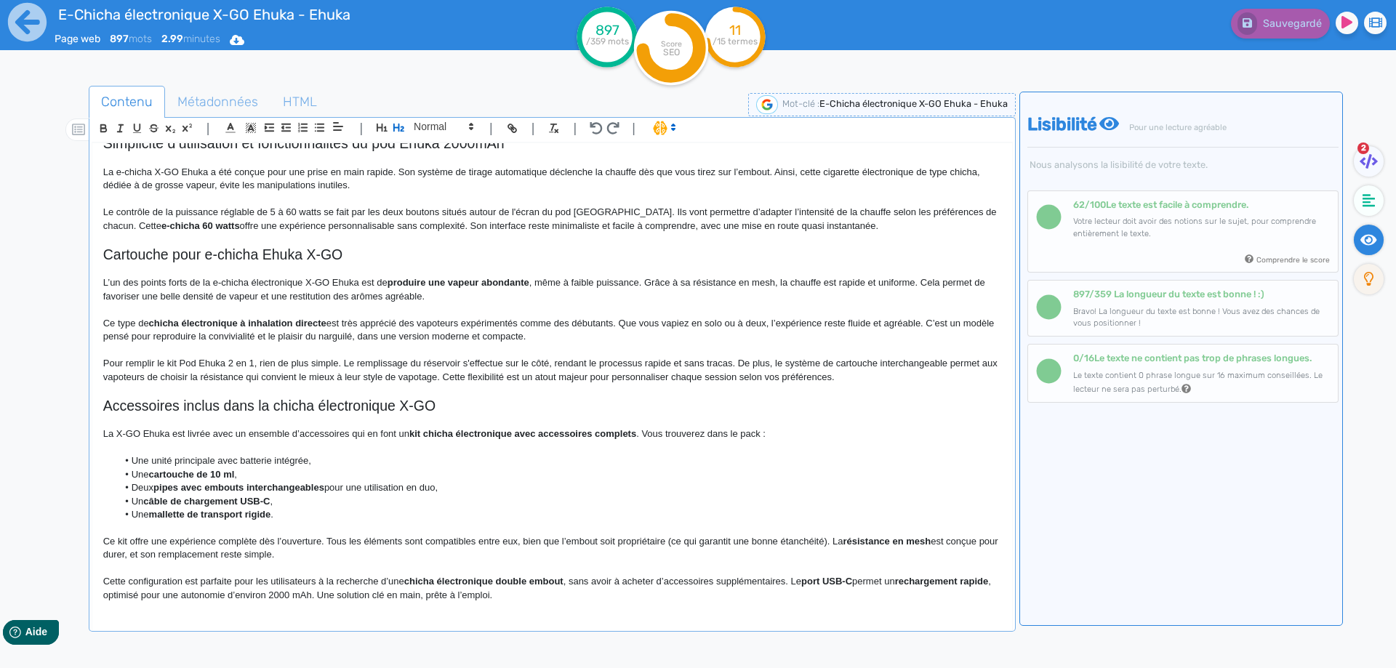
click at [268, 399] on h2 "Accessoires inclus dans la chicha électronique X-GO" at bounding box center [552, 406] width 898 height 17
click at [362, 412] on h2 "Accessoires inclus dans le kit chicha électronique X-GO" at bounding box center [552, 406] width 898 height 17
click at [121, 426] on p at bounding box center [552, 421] width 898 height 13
click at [114, 429] on p "La X-GO Ehuka est livrée avec un ensemble d’accessoires qui en font un kit chic…" at bounding box center [552, 434] width 898 height 13
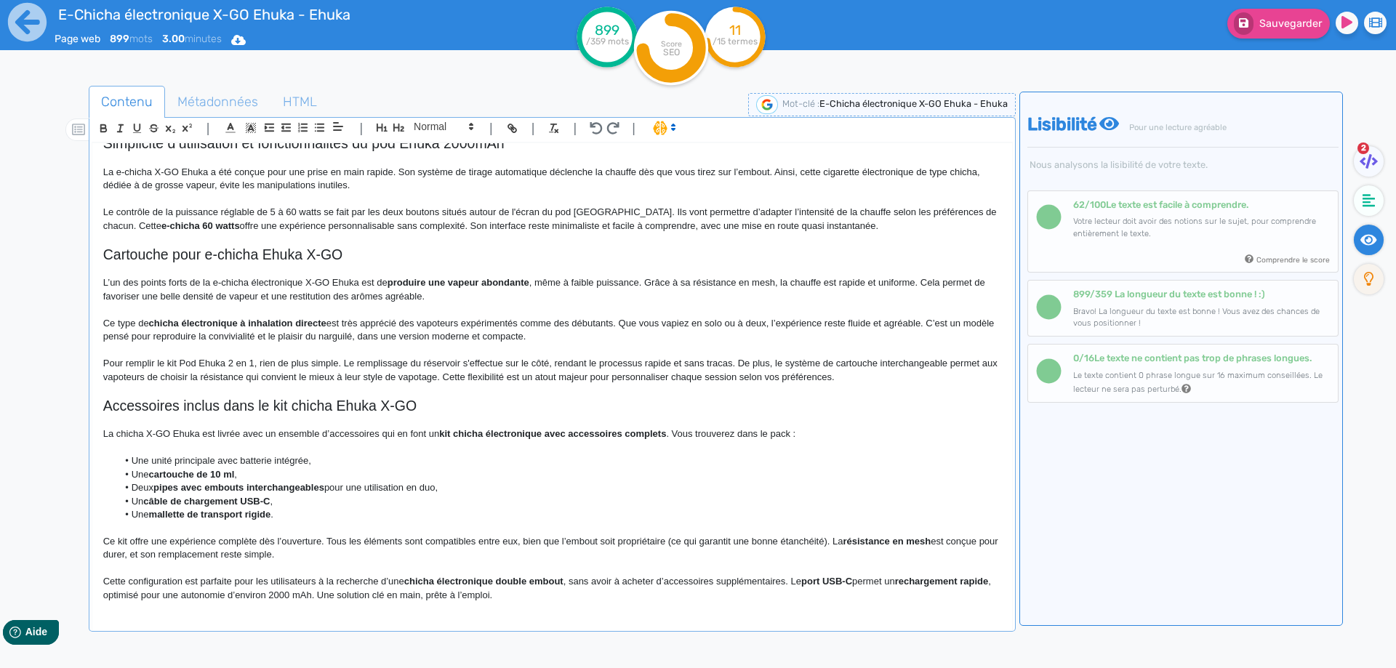
click at [127, 428] on p "La chicha X-GO Ehuka est livrée avec un ensemble d’accessoires qui en font un k…" at bounding box center [552, 434] width 898 height 13
drag, startPoint x: 127, startPoint y: 428, endPoint x: 164, endPoint y: 432, distance: 38.0
click at [164, 432] on p "La chicha X-GO Ehuka est livrée avec un ensemble d’accessoires qui en font un k…" at bounding box center [552, 434] width 898 height 13
click at [295, 449] on p at bounding box center [552, 447] width 898 height 13
click at [471, 429] on strong "kit chicha électronique avec accessoires complets" at bounding box center [552, 433] width 227 height 11
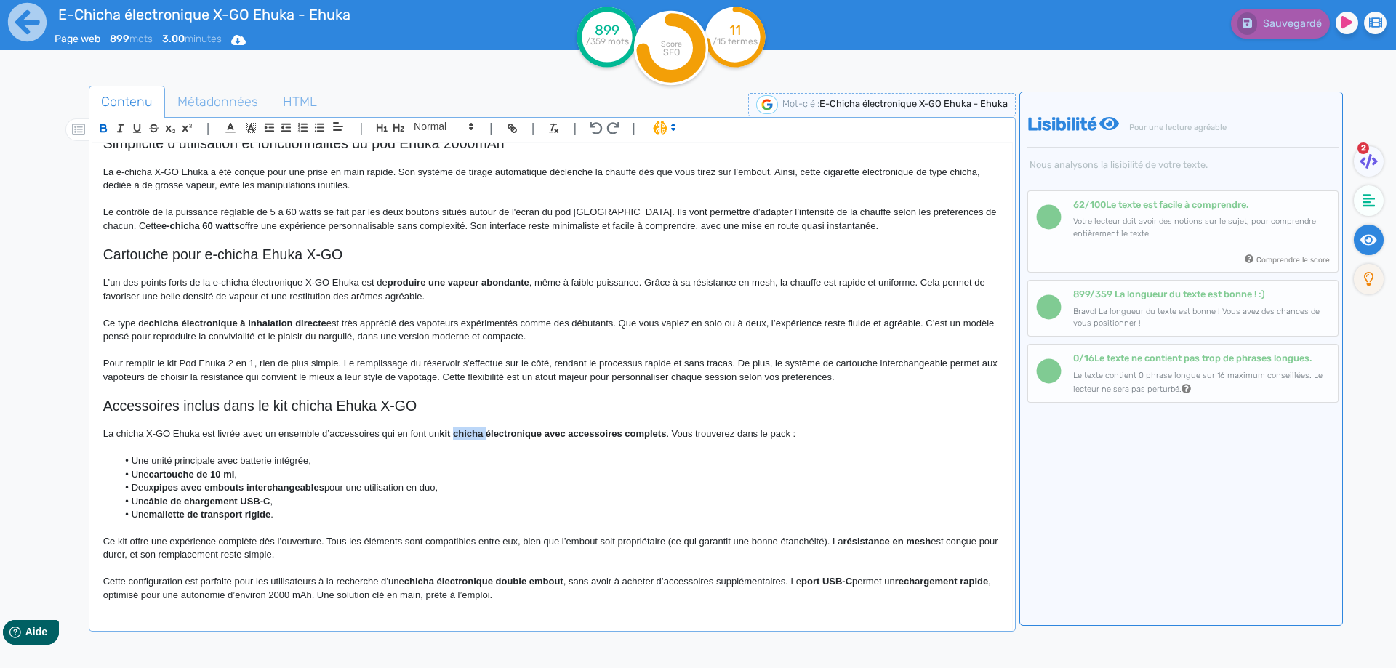
click at [471, 429] on strong "kit chicha électronique avec accessoires complets" at bounding box center [552, 433] width 227 height 11
click at [471, 434] on strong "kit chicha électronique avec accessoires complets" at bounding box center [552, 433] width 227 height 11
drag, startPoint x: 471, startPoint y: 434, endPoint x: 608, endPoint y: 430, distance: 137.5
click at [608, 430] on strong "kit chicha électronique avec accessoires complets" at bounding box center [552, 433] width 227 height 11
click at [494, 432] on strong "kit complets" at bounding box center [466, 433] width 55 height 11
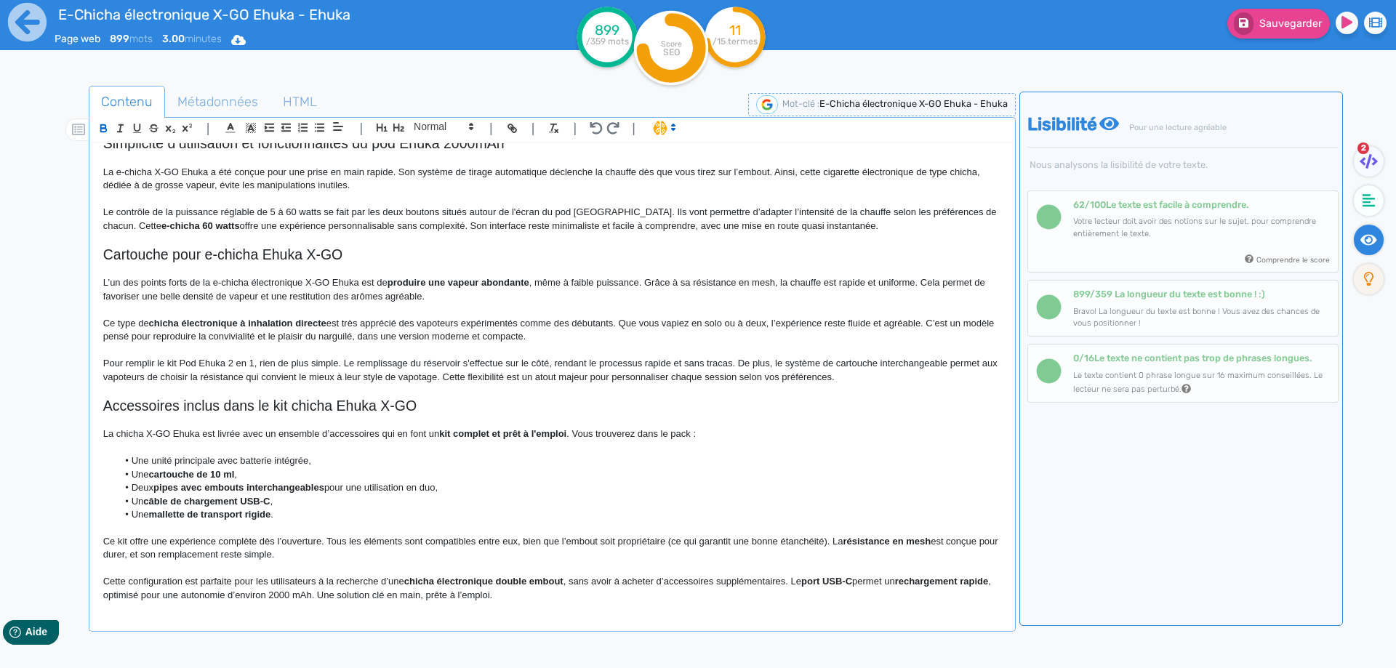
click at [145, 457] on li "Une unité principale avec batterie intégrée," at bounding box center [559, 461] width 884 height 13
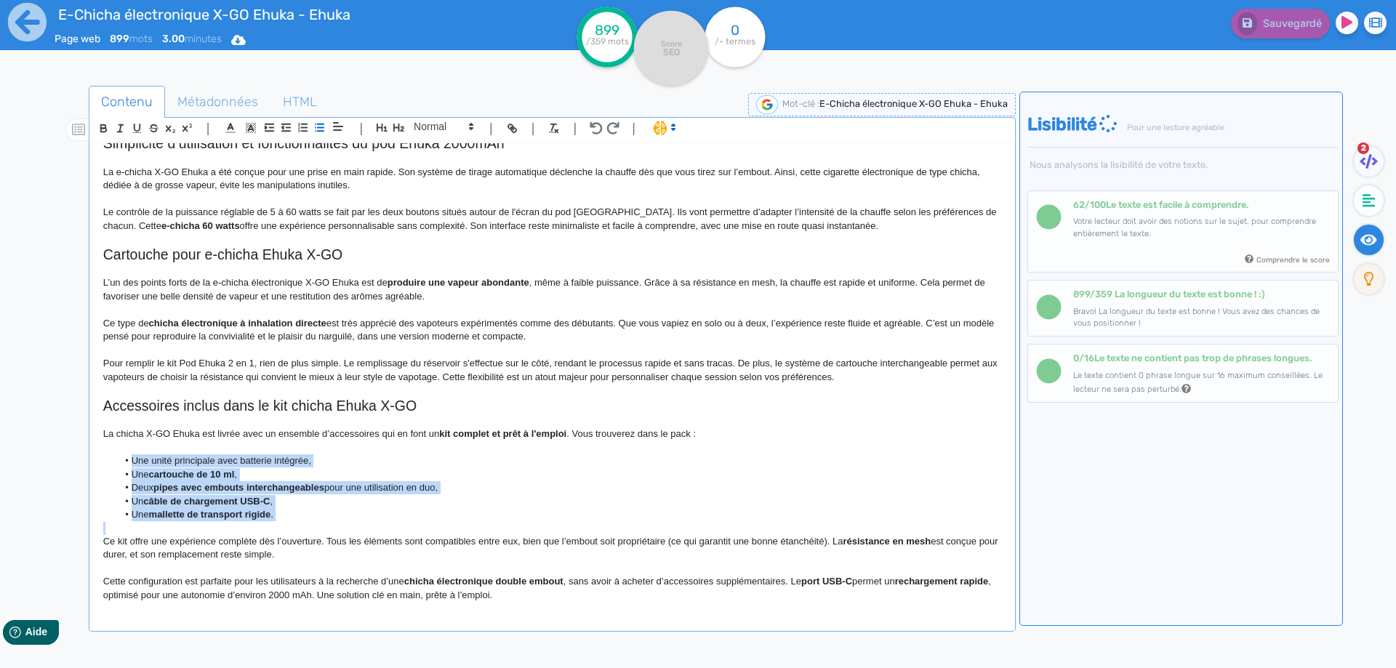
drag, startPoint x: 145, startPoint y: 457, endPoint x: 292, endPoint y: 513, distance: 157.2
click at [292, 513] on ul "Une unité principale avec batterie intégrée, Une cartouche de 10 ml , Deux pipe…" at bounding box center [552, 488] width 898 height 67
click at [159, 457] on li "Une unité principale avec batterie intégrée," at bounding box center [559, 461] width 884 height 13
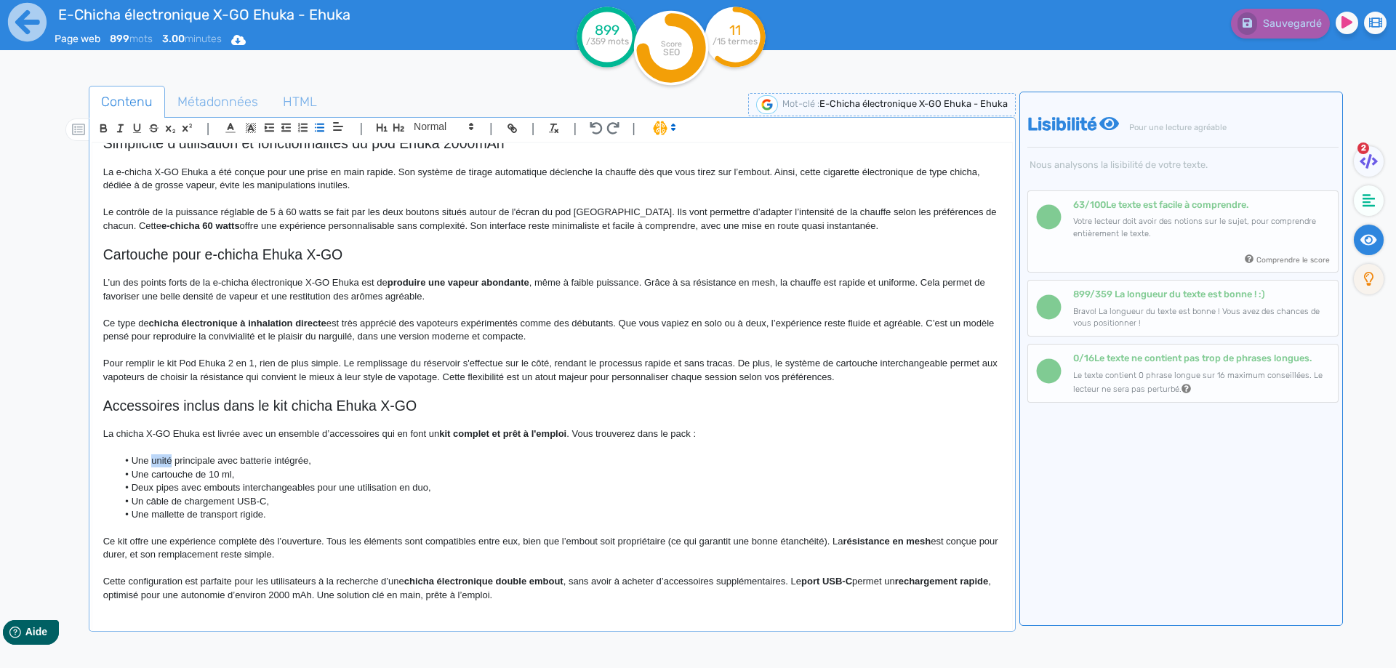
click at [159, 457] on li "Une unité principale avec batterie intégrée," at bounding box center [559, 461] width 884 height 13
drag, startPoint x: 143, startPoint y: 462, endPoint x: 214, endPoint y: 462, distance: 71.3
click at [214, 462] on li "Une unité principale avec batterie intégrée," at bounding box center [559, 461] width 884 height 13
click at [233, 476] on li "Une cartouche de 10 ml," at bounding box center [559, 474] width 884 height 13
click at [325, 473] on li "Une cartouche de 10 ml avec résistance intégrée de 0.3 ohm," at bounding box center [559, 474] width 884 height 13
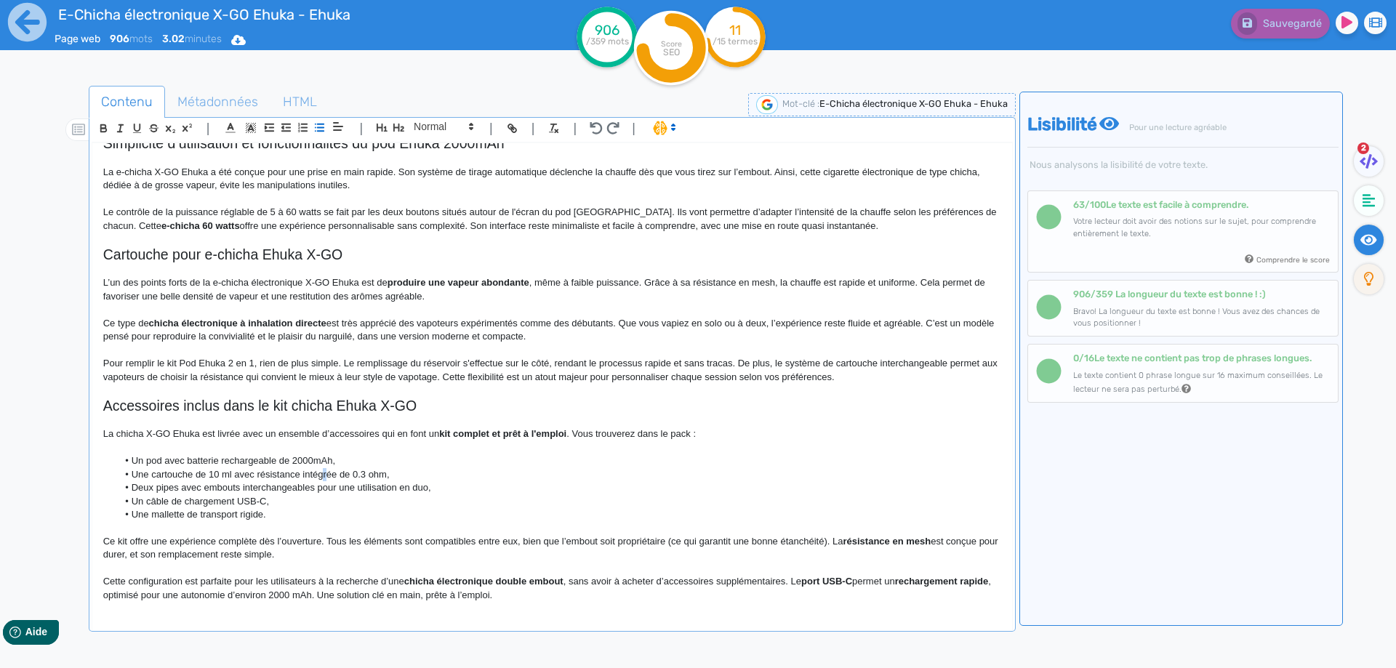
click at [325, 473] on li "Une cartouche de 10 ml avec résistance intégrée de 0.3 ohm," at bounding box center [559, 474] width 884 height 13
click at [168, 489] on li "Deux pipes avec embouts interchangeables pour une utilisation en duo," at bounding box center [559, 487] width 884 height 13
click at [261, 481] on li "Une cartouche de 10 ml avec résistance scellée de 0.3 ohm," at bounding box center [559, 474] width 884 height 13
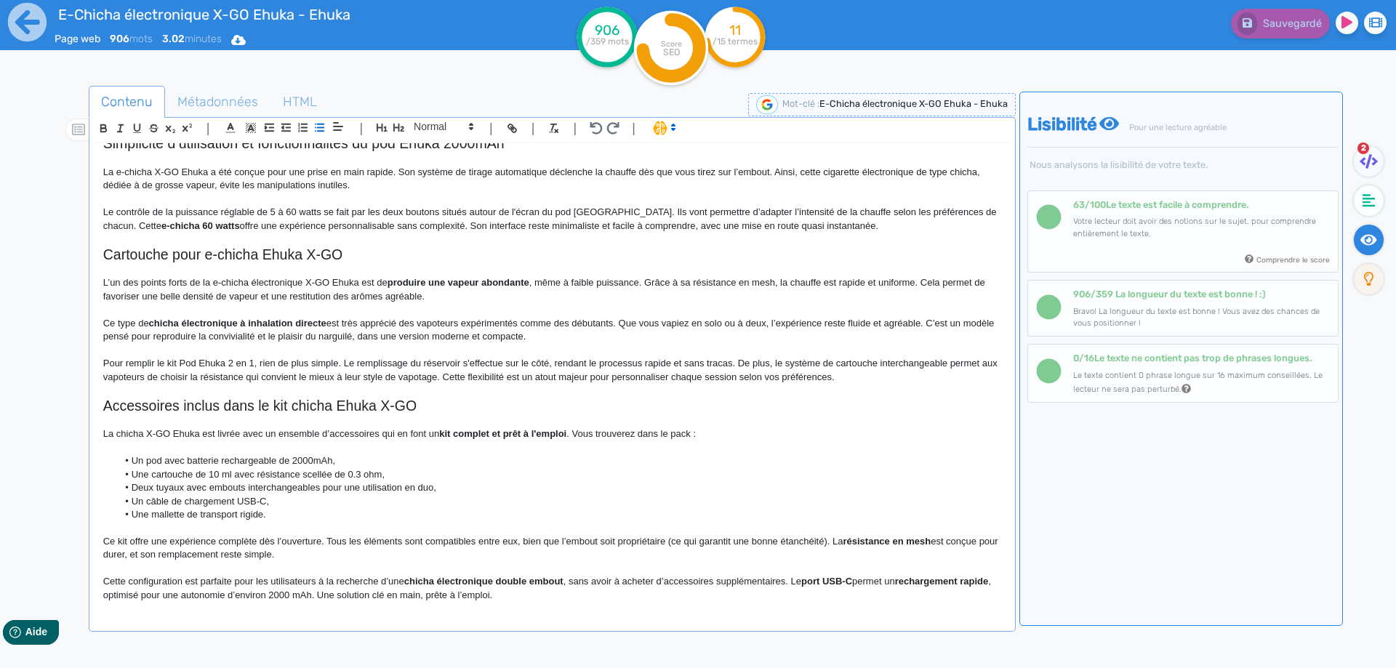
click at [260, 487] on li "Deux tuyaux avec embouts interchangeables pour une utilisation en duo," at bounding box center [559, 487] width 884 height 13
drag, startPoint x: 260, startPoint y: 487, endPoint x: 299, endPoint y: 485, distance: 38.6
click at [299, 485] on li "Deux tuyaux avec embouts interchangeables pour une utilisation en duo," at bounding box center [559, 487] width 884 height 13
click at [196, 491] on li "Deux tuyaux avec embouts pour une utilisation en duo," at bounding box center [559, 487] width 884 height 13
drag, startPoint x: 196, startPoint y: 491, endPoint x: 231, endPoint y: 488, distance: 35.0
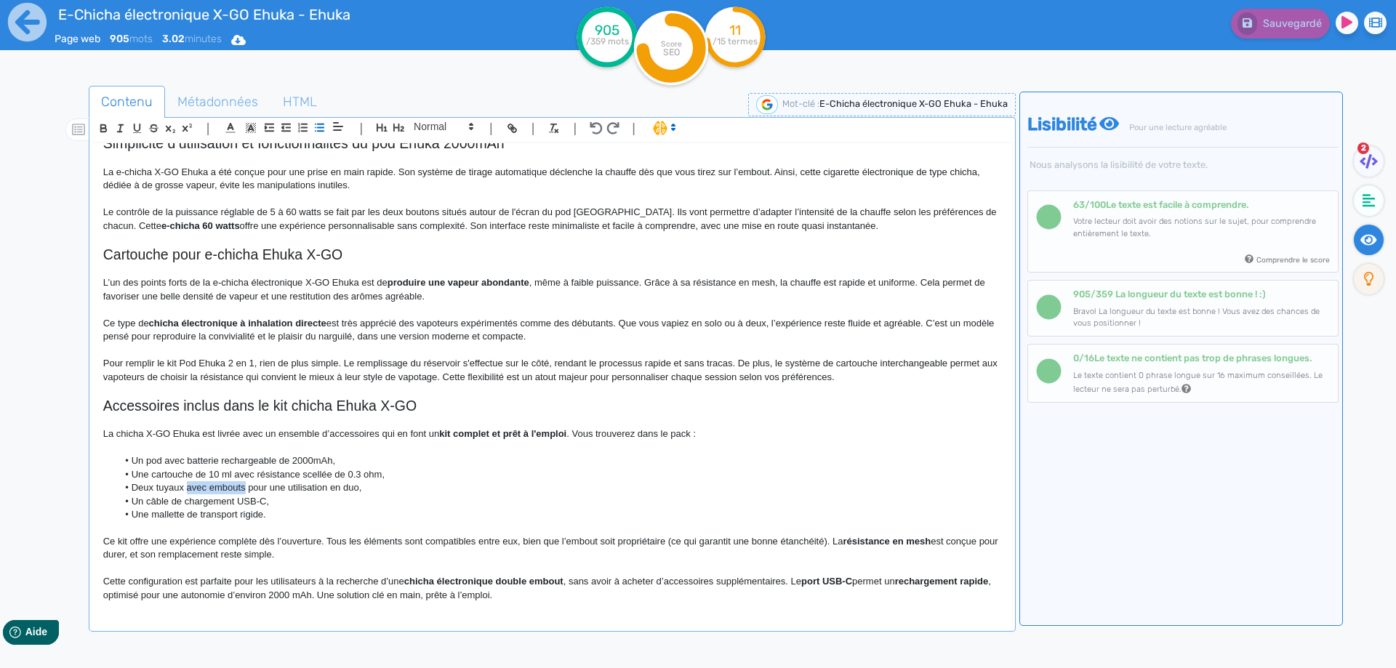
click at [231, 488] on li "Deux tuyaux avec embouts pour une utilisation en duo," at bounding box center [559, 487] width 884 height 13
click at [242, 515] on li "Une mallette de transport rigide." at bounding box center [559, 514] width 884 height 13
click at [530, 541] on p "Ce kit offre une expérience complète dès l’ouverture. Tous les éléments sont co…" at bounding box center [552, 548] width 898 height 27
drag, startPoint x: 530, startPoint y: 541, endPoint x: 809, endPoint y: 542, distance: 278.5
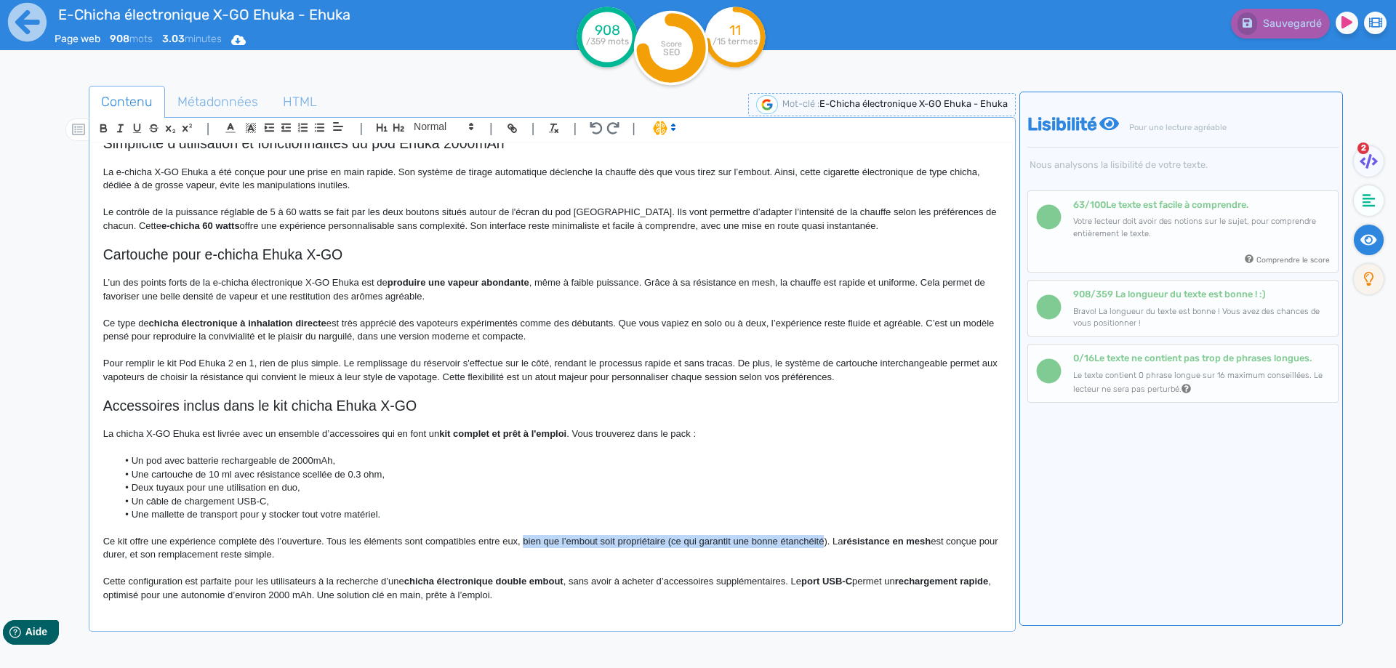
click at [809, 542] on div "E-Chicha électronique X-GO Ehuka - Ehuka Chicha électronique X-GO Ehuka La e-ch…" at bounding box center [552, 377] width 920 height 468
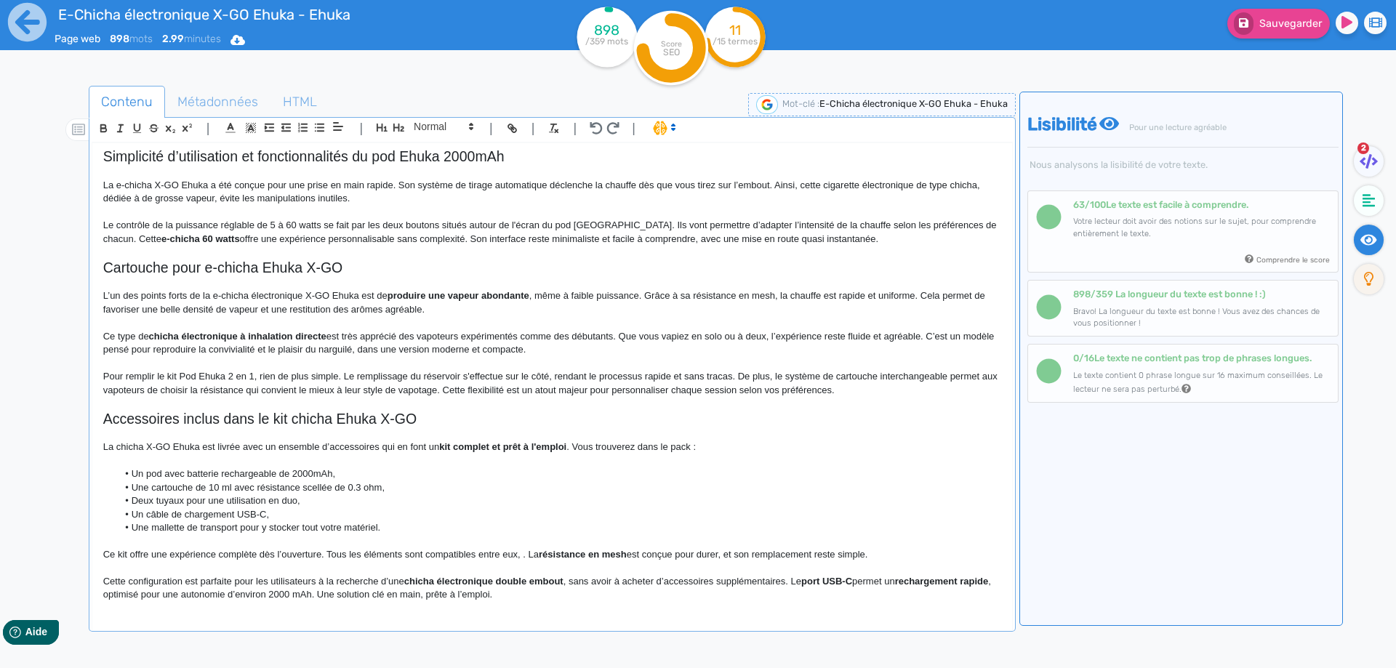
scroll to position [580, 0]
click at [525, 556] on p "Ce kit offre une expérience complète dès l’ouverture. Tous les éléments sont co…" at bounding box center [552, 554] width 898 height 13
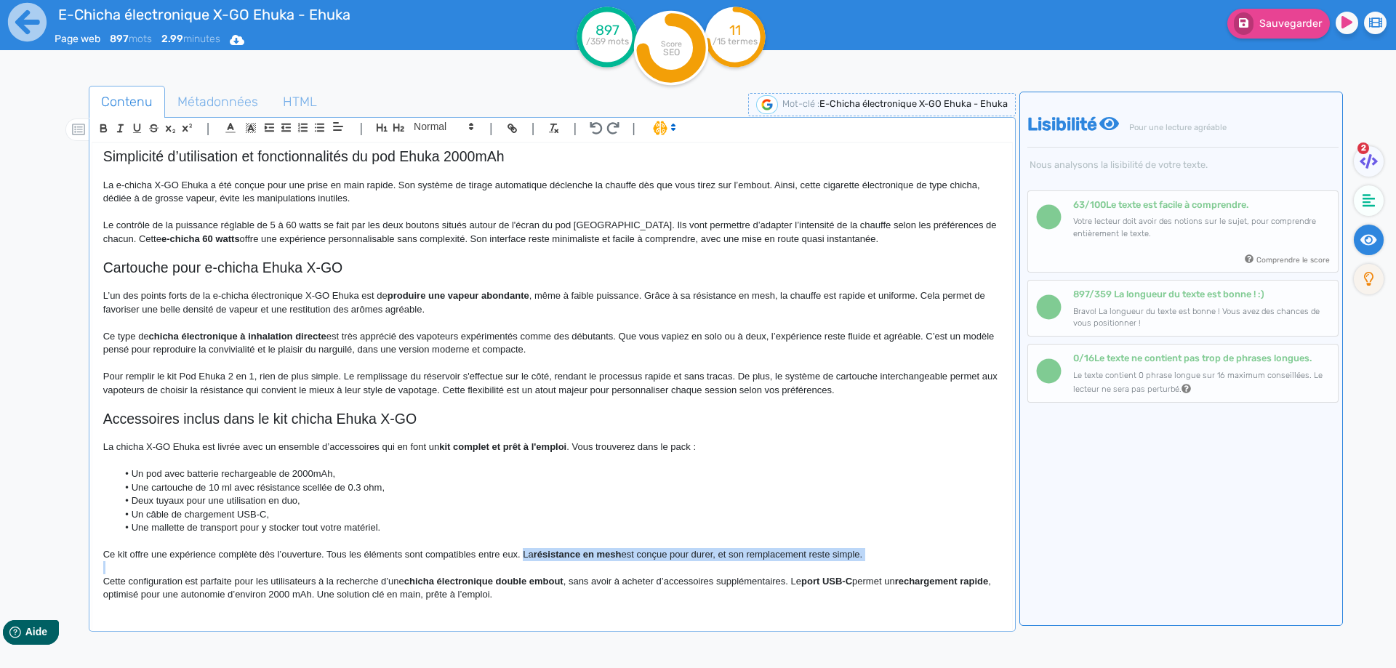
drag, startPoint x: 525, startPoint y: 556, endPoint x: 885, endPoint y: 556, distance: 360.0
click at [885, 556] on p "Ce kit offre une expérience complète dès l’ouverture. Tous les éléments sont co…" at bounding box center [552, 554] width 898 height 13
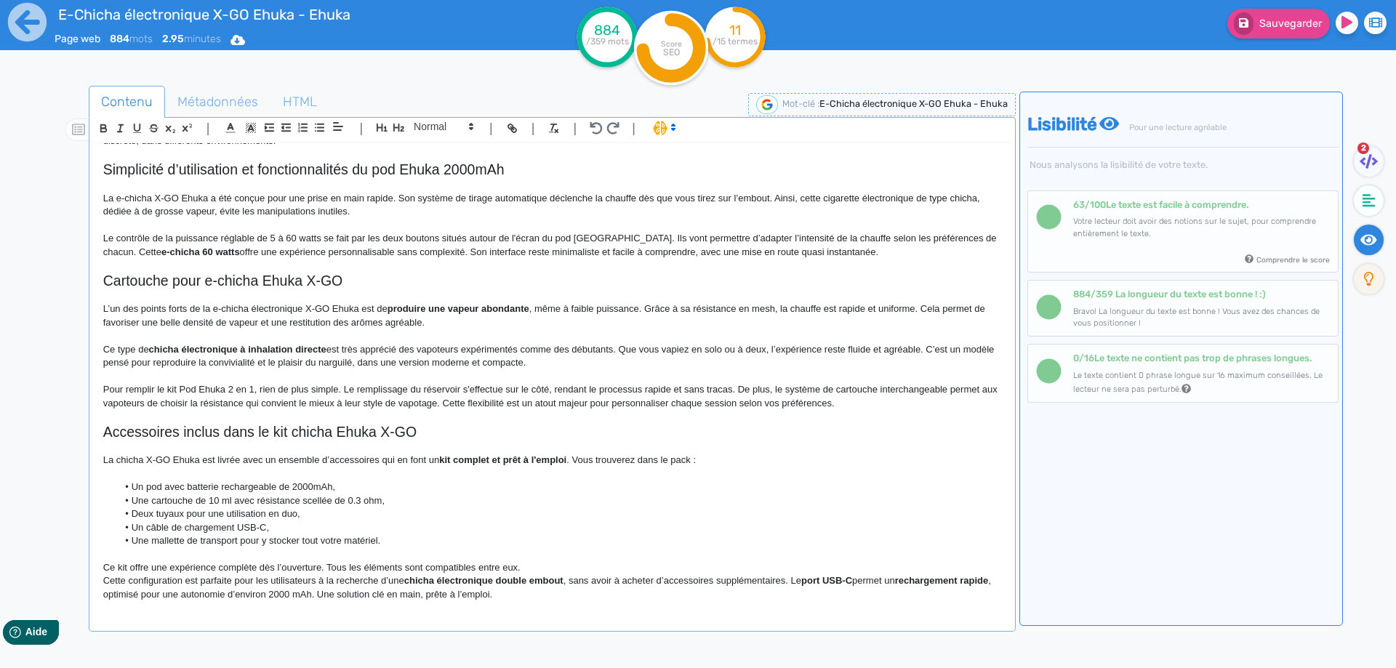
scroll to position [553, 0]
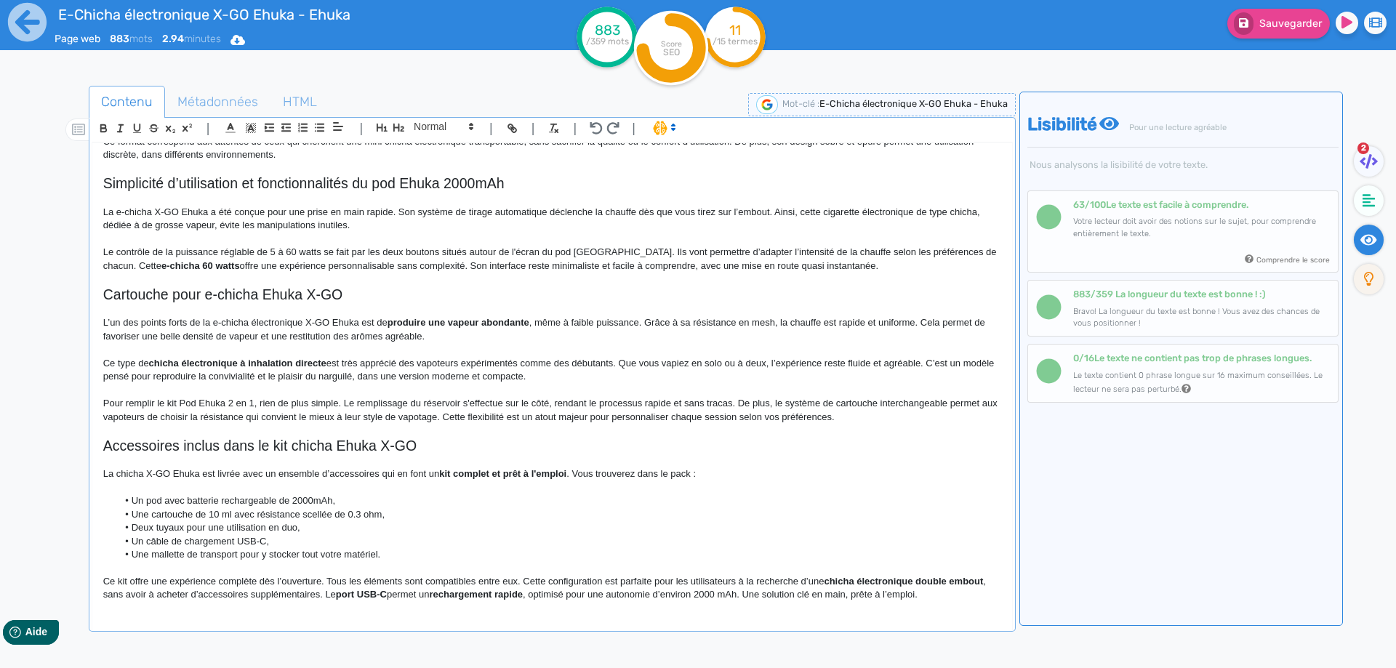
click at [844, 582] on strong "chicha électronique double embout" at bounding box center [903, 581] width 159 height 11
drag, startPoint x: 844, startPoint y: 582, endPoint x: 974, endPoint y: 576, distance: 130.3
click at [974, 576] on strong "chicha électronique double embout" at bounding box center [903, 581] width 159 height 11
click at [941, 580] on strong "chicha électronique double embout" at bounding box center [903, 581] width 159 height 11
drag, startPoint x: 940, startPoint y: 581, endPoint x: 966, endPoint y: 582, distance: 25.5
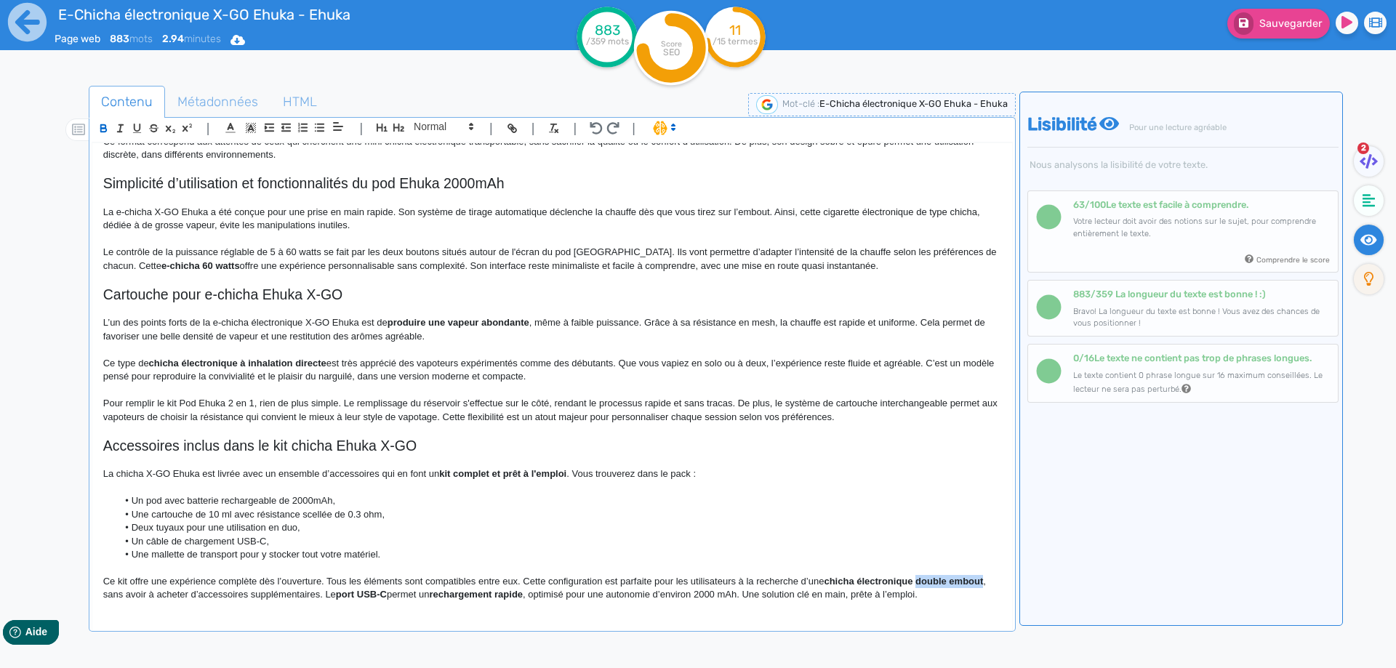
click at [964, 583] on strong "chicha électronique double embout" at bounding box center [903, 581] width 159 height 11
click at [922, 582] on strong "chicha électronique double embout" at bounding box center [903, 581] width 159 height 11
drag, startPoint x: 922, startPoint y: 582, endPoint x: 958, endPoint y: 580, distance: 35.7
click at [958, 580] on strong "chicha électronique double embout" at bounding box center [903, 581] width 159 height 11
click at [942, 575] on p "Ce kit offre une expérience complète dès l’ouverture. Tous les éléments sont co…" at bounding box center [552, 588] width 898 height 27
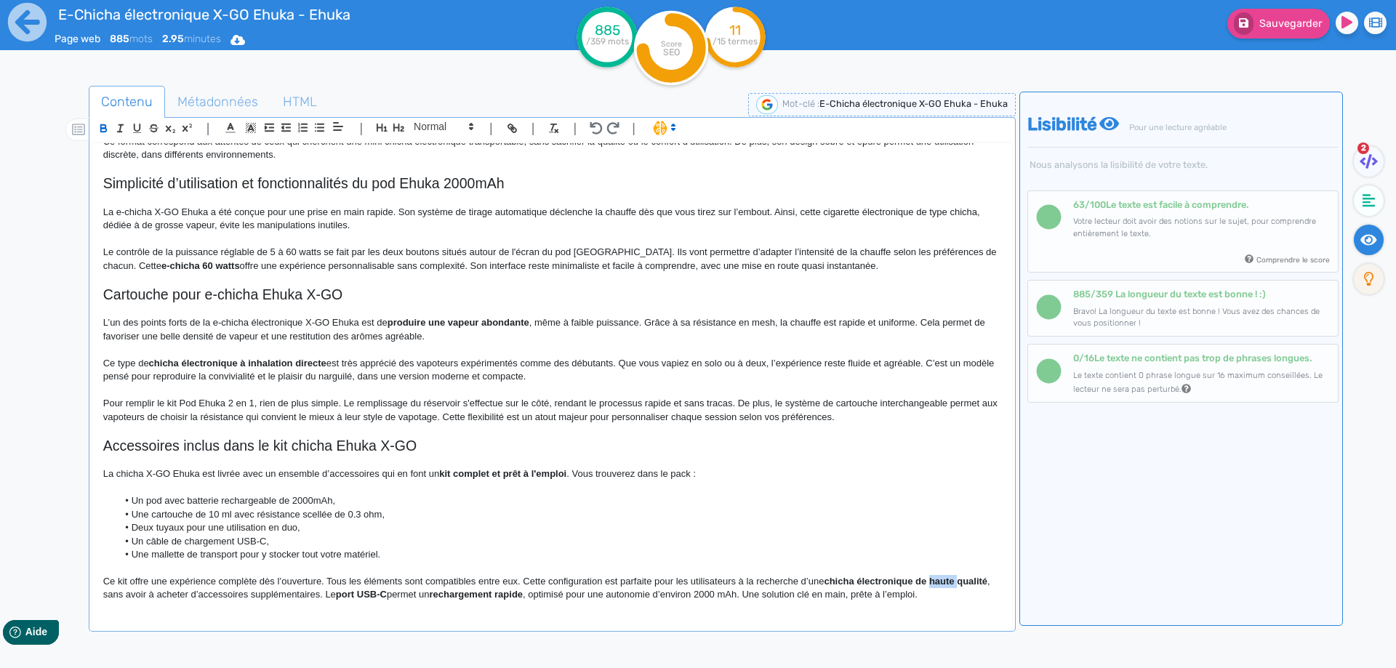
click at [942, 575] on p "Ce kit offre une expérience complète dès l’ouverture. Tous les éléments sont co…" at bounding box center [552, 588] width 898 height 27
click at [959, 585] on strong "chicha électronique de qualité" at bounding box center [891, 581] width 135 height 11
click at [839, 578] on strong "chicha électronique" at bounding box center [868, 581] width 89 height 11
drag, startPoint x: 839, startPoint y: 578, endPoint x: 882, endPoint y: 579, distance: 42.9
click at [882, 579] on strong "chicha électronique" at bounding box center [868, 581] width 89 height 11
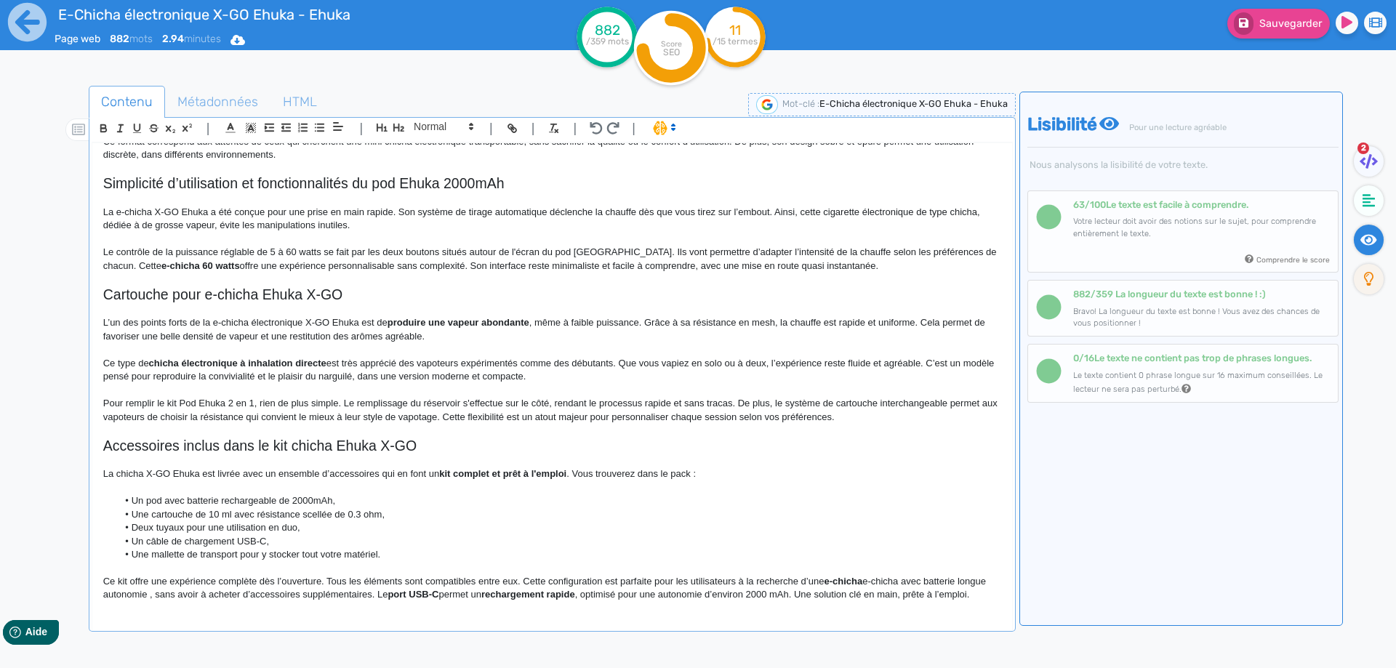
drag, startPoint x: 871, startPoint y: 591, endPoint x: 880, endPoint y: 587, distance: 9.8
click at [878, 588] on p "Ce kit offre une expérience complète dès l’ouverture. Tous les éléments sont co…" at bounding box center [552, 588] width 898 height 27
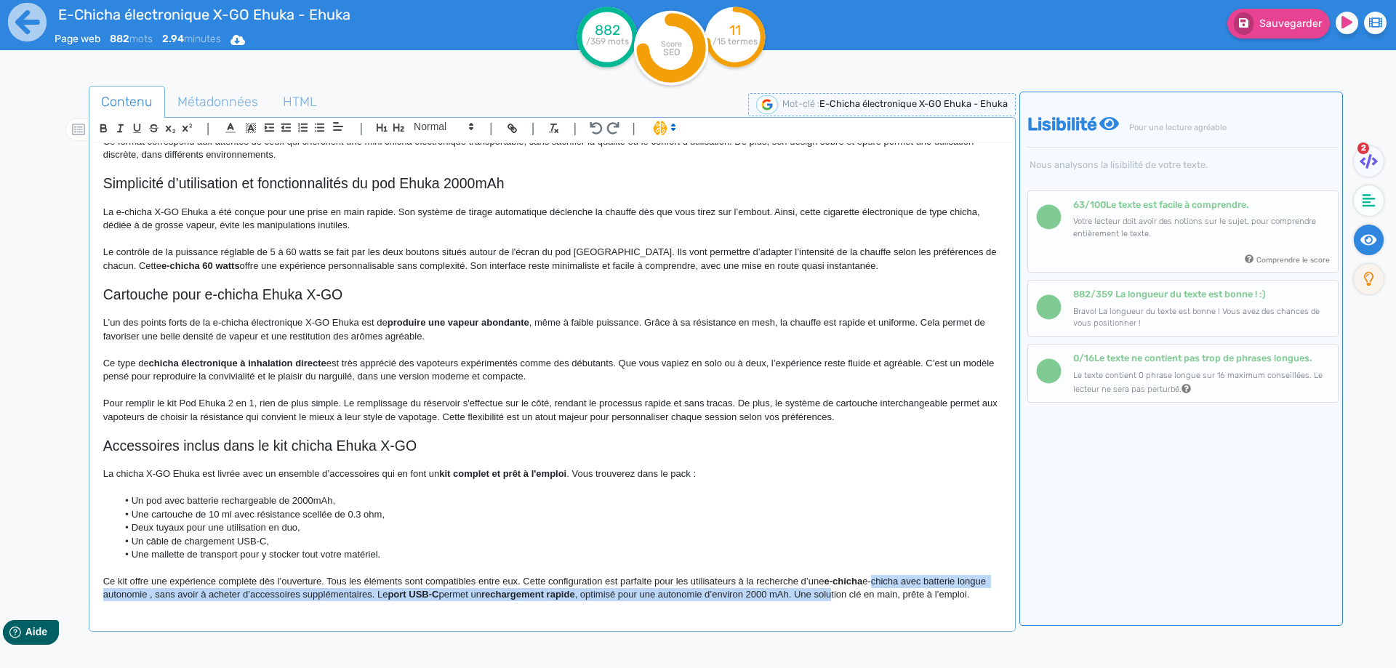
click at [880, 587] on p "Ce kit offre une expérience complète dès l’ouverture. Tous les éléments sont co…" at bounding box center [552, 588] width 898 height 27
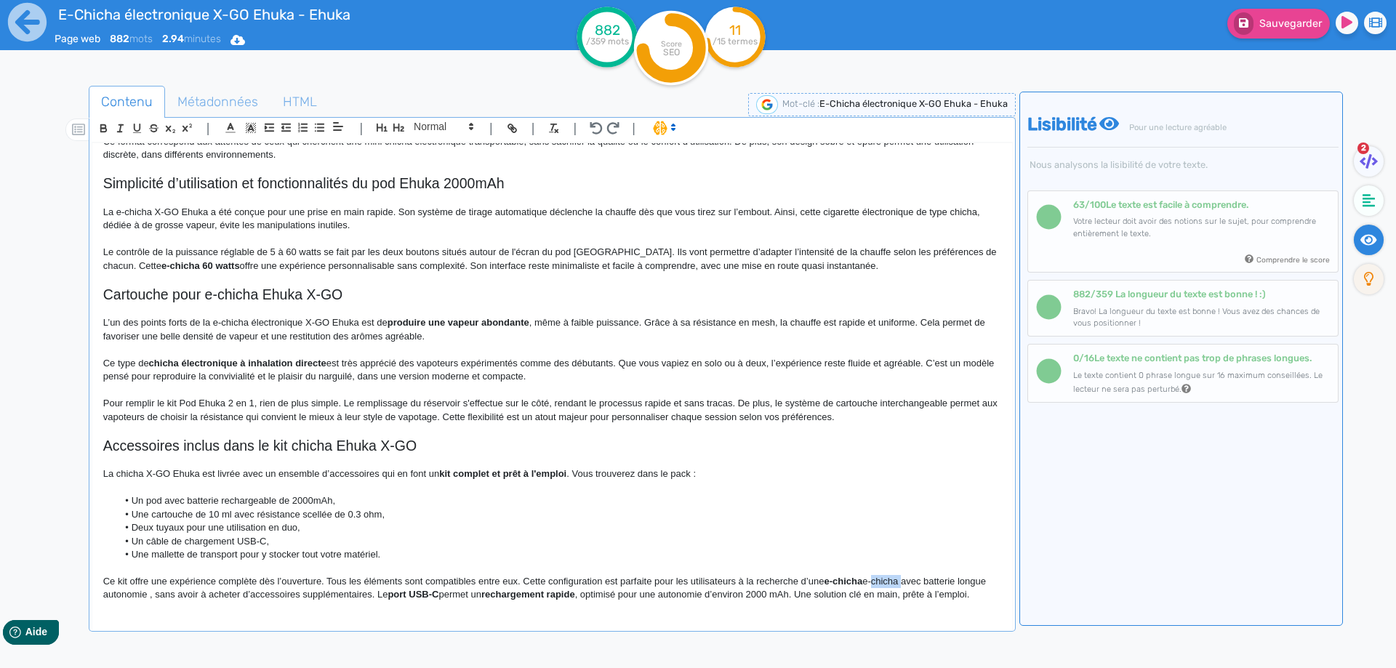
click at [880, 587] on p "Ce kit offre une expérience complète dès l’ouverture. Tous les éléments sont co…" at bounding box center [552, 588] width 898 height 27
click at [828, 585] on strong "e-chicha" at bounding box center [843, 581] width 39 height 11
drag, startPoint x: 828, startPoint y: 585, endPoint x: 889, endPoint y: 582, distance: 61.9
click at [863, 582] on strong "e-chicha" at bounding box center [843, 581] width 39 height 11
click at [851, 573] on p at bounding box center [552, 568] width 898 height 13
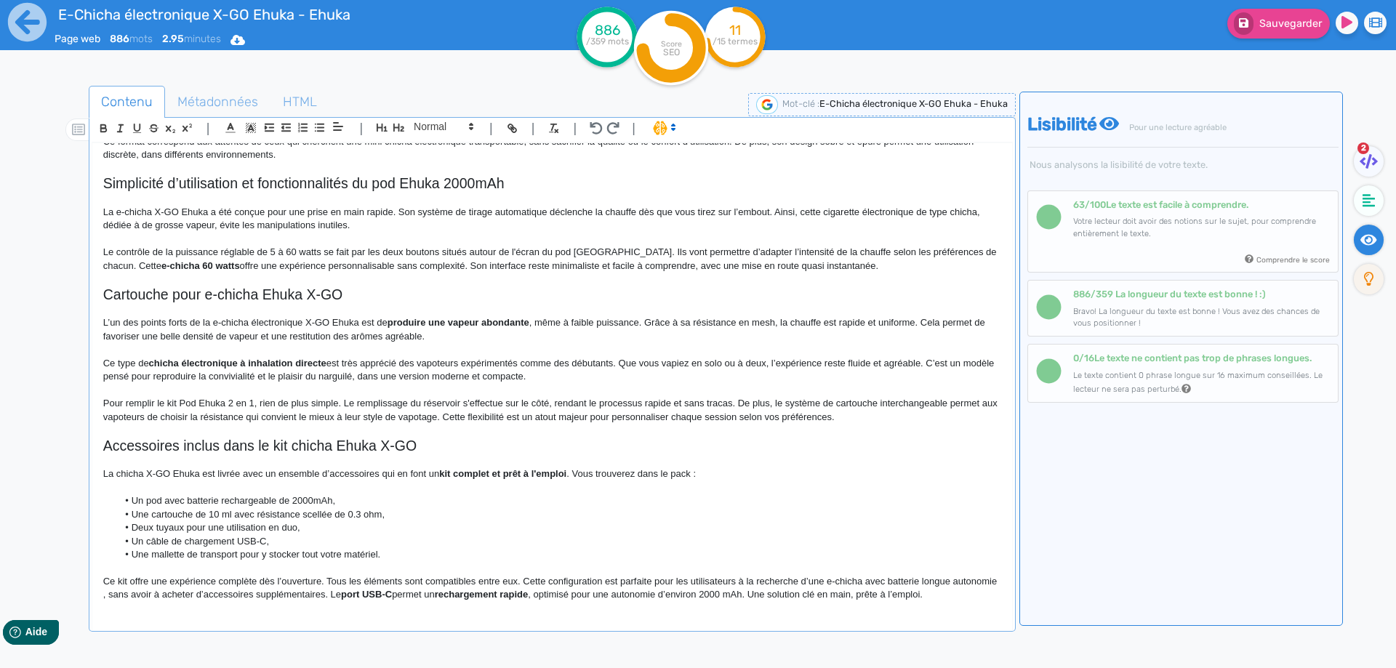
click at [887, 582] on p "Ce kit offre une expérience complète dès l’ouverture. Tous les éléments sont co…" at bounding box center [552, 588] width 898 height 27
click at [939, 582] on p "Ce kit offre une expérience complète dès l’ouverture. Tous les éléments sont co…" at bounding box center [552, 588] width 898 height 27
click at [128, 588] on p "Ce kit offre une expérience complète dès l’ouverture. Tous les éléments sont co…" at bounding box center [552, 588] width 898 height 27
click at [126, 599] on p "Ce kit offre une expérience complète dès l’ouverture. Tous les éléments sont co…" at bounding box center [552, 588] width 898 height 27
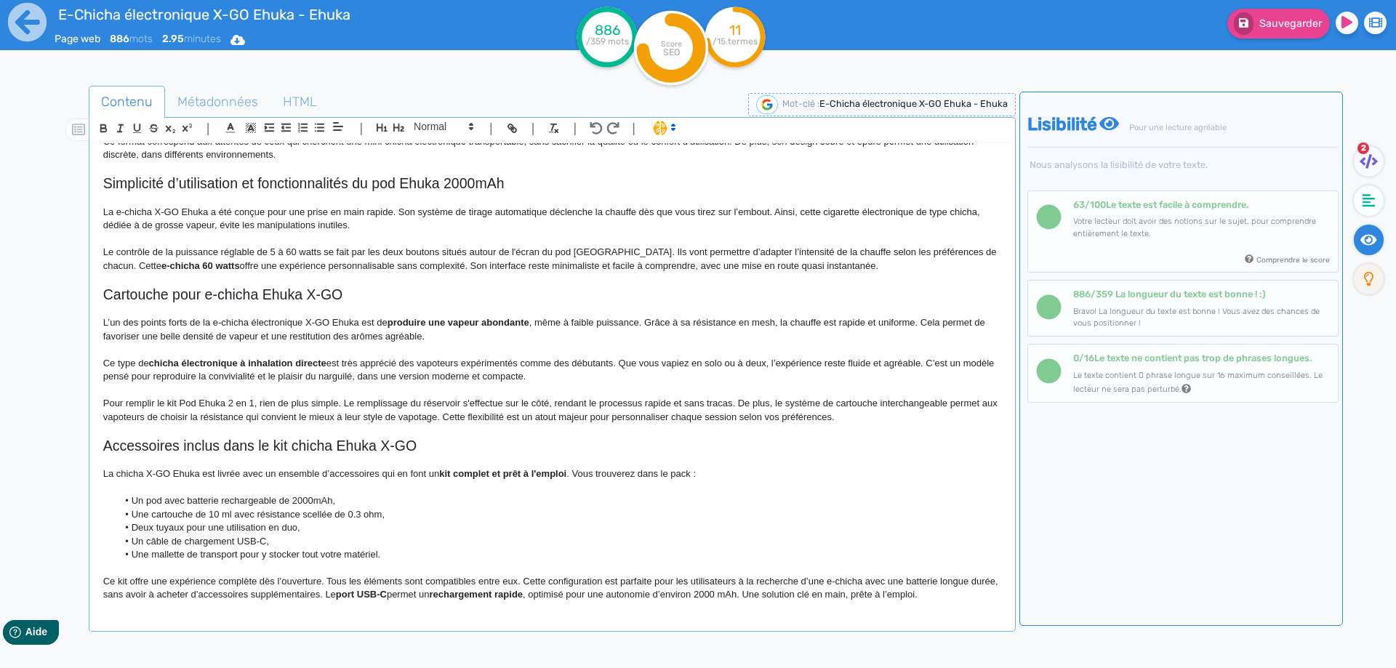
click at [357, 594] on p "Ce kit offre une expérience complète dès l’ouverture. Tous les éléments sont co…" at bounding box center [552, 588] width 898 height 27
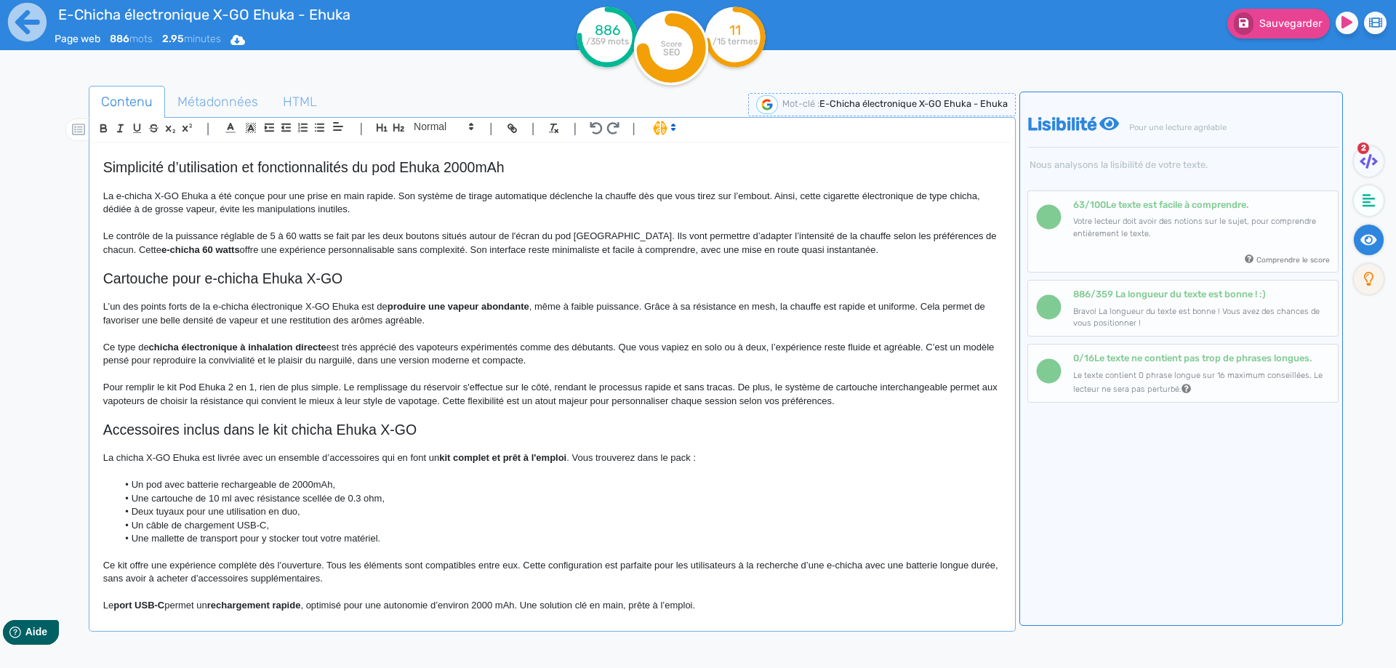
scroll to position [580, 0]
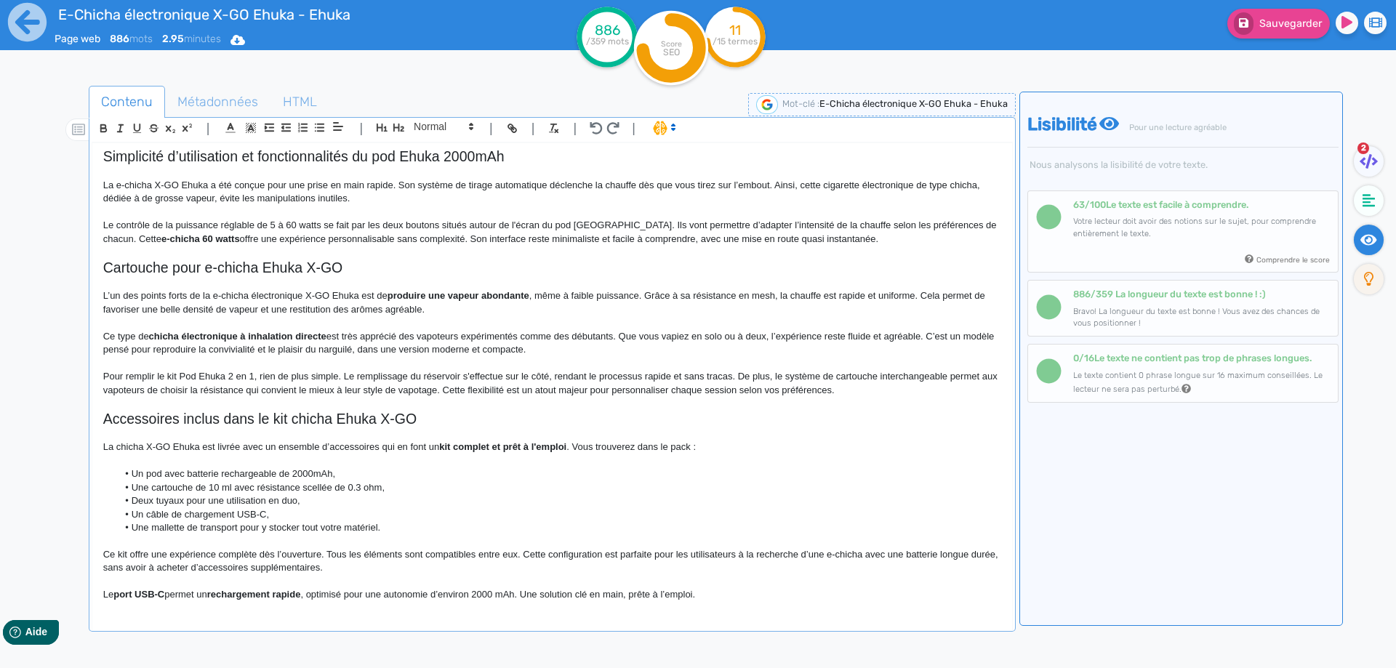
click at [233, 595] on strong "rechargement rapide" at bounding box center [254, 594] width 94 height 11
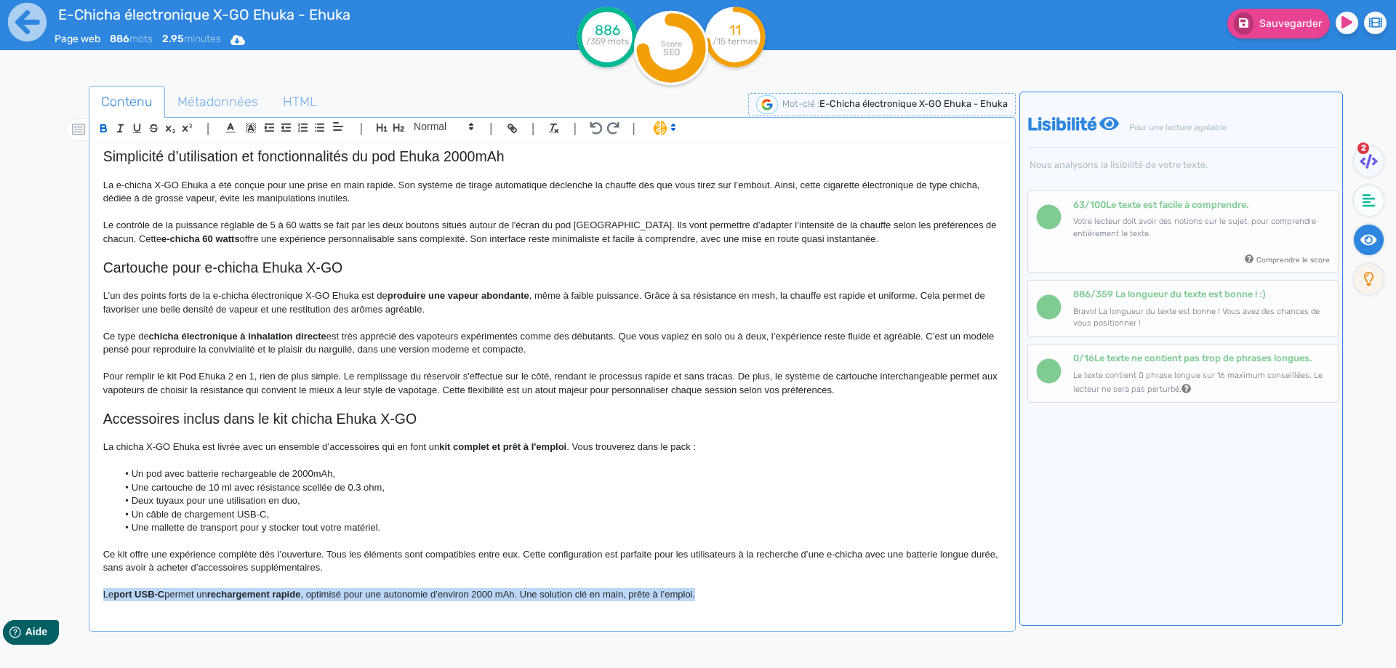
click at [233, 595] on strong "rechargement rapide" at bounding box center [254, 594] width 94 height 11
click at [235, 595] on p "Le port USB-C permet un rechargement rapide, optimisé pour une autonomie d’envi…" at bounding box center [552, 594] width 898 height 13
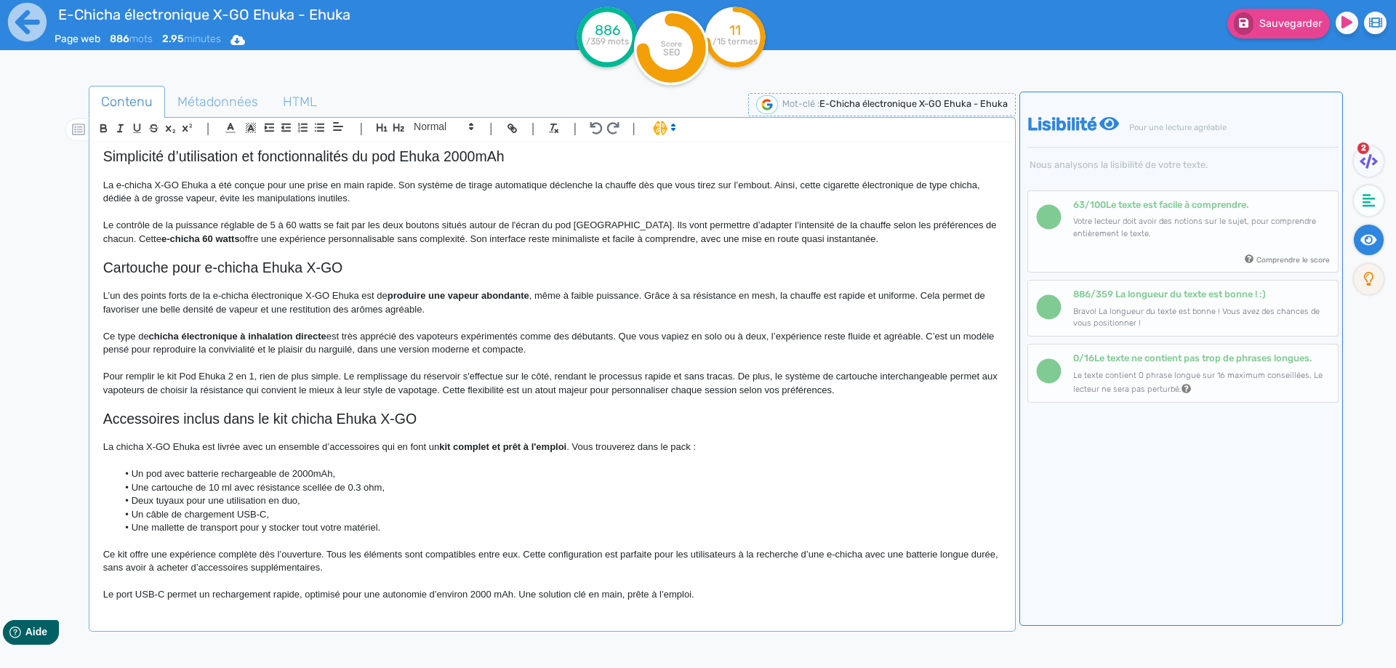
click at [439, 595] on p "Le port USB-C permet un rechargement rapide, optimisé pour une autonomie d’envi…" at bounding box center [552, 594] width 898 height 13
drag, startPoint x: 439, startPoint y: 595, endPoint x: 499, endPoint y: 594, distance: 59.6
click at [499, 594] on p "Le port USB-C permet un rechargement rapide, optimisé pour une autonomie d’envi…" at bounding box center [552, 594] width 898 height 13
click at [106, 569] on p "Ce kit offre une expérience complète dès l’ouverture. Tous les éléments sont co…" at bounding box center [552, 561] width 898 height 27
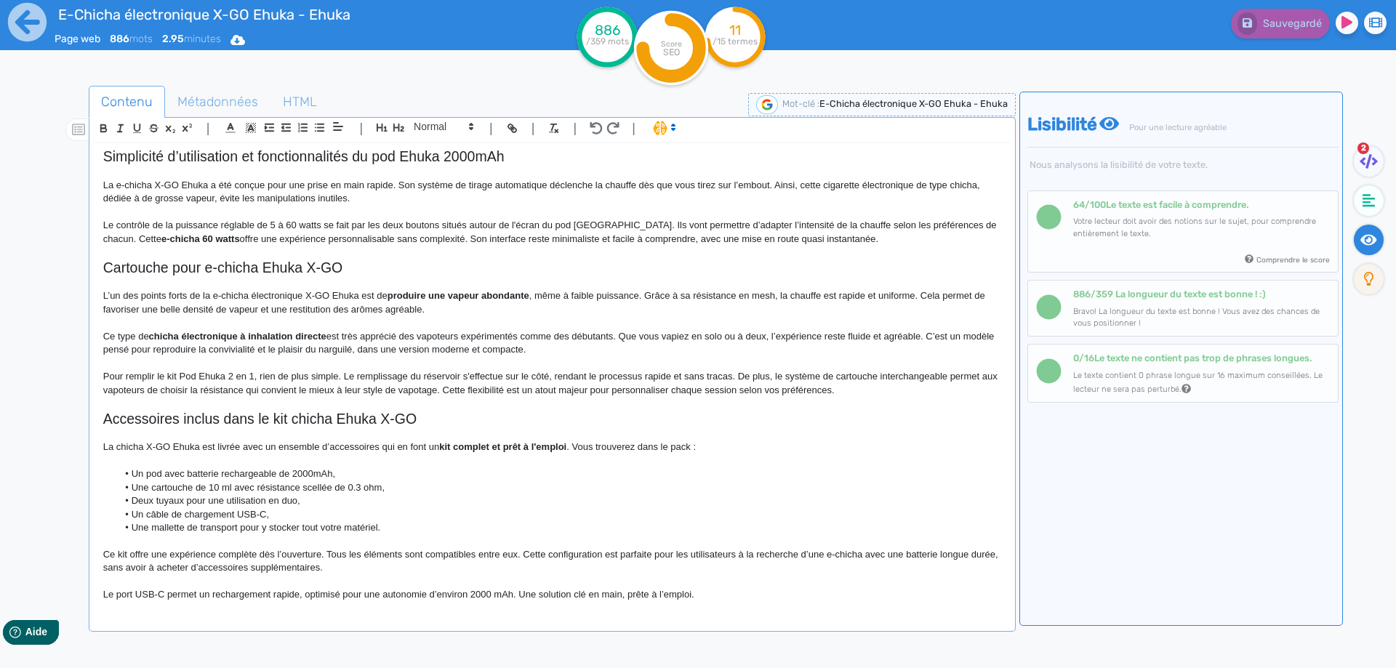
click at [436, 596] on p "Le port USB-C permet un rechargement rapide, optimisé pour une autonomie d’envi…" at bounding box center [552, 594] width 898 height 13
drag, startPoint x: 436, startPoint y: 596, endPoint x: 491, endPoint y: 595, distance: 55.3
click at [491, 595] on p "Le port USB-C permet un rechargement rapide, optimisé pour une autonomie d’envi…" at bounding box center [552, 594] width 898 height 13
click at [750, 594] on p "Le port USB-C permet un rechargement rapide, optimisé pour une autonomie confor…" at bounding box center [552, 594] width 898 height 13
click at [525, 601] on p "Le port USB-C permet un rechargement rapide, optimisé pour une autonomie confor…" at bounding box center [552, 594] width 898 height 13
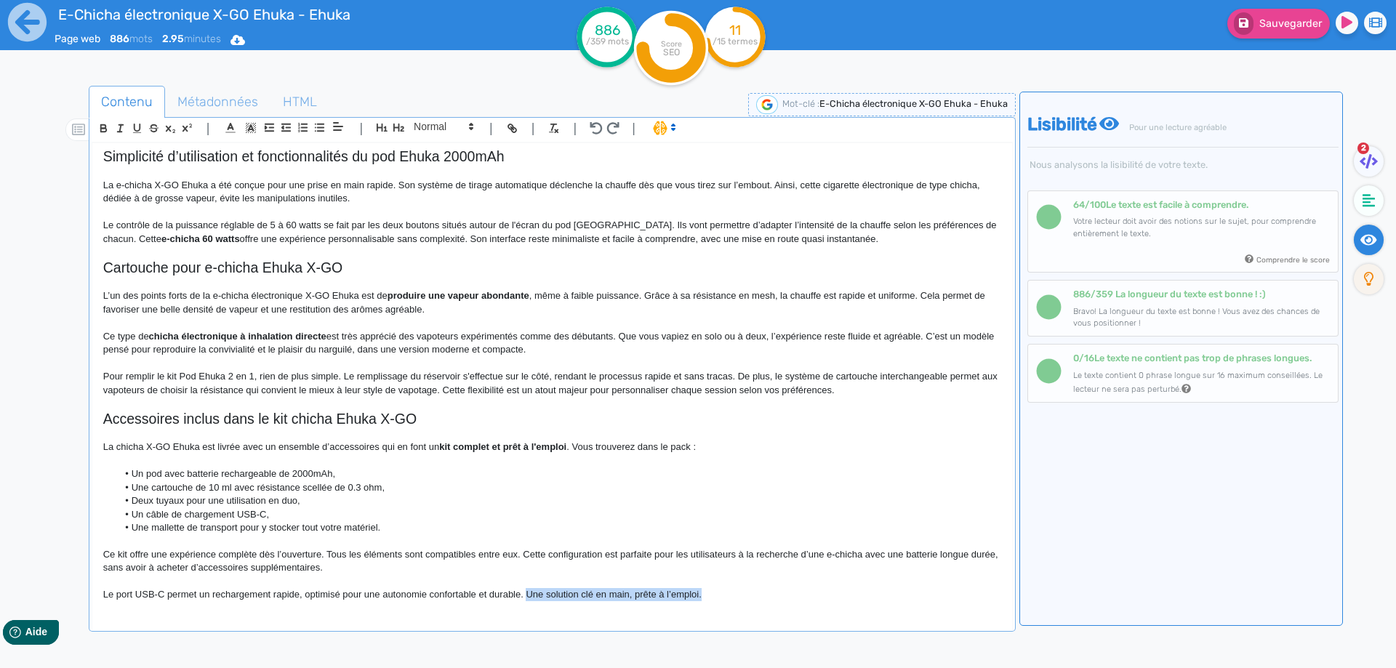
drag, startPoint x: 525, startPoint y: 601, endPoint x: 775, endPoint y: 601, distance: 249.4
click at [775, 601] on p "Le port USB-C permet un rechargement rapide, optimisé pour une autonomie confor…" at bounding box center [552, 594] width 898 height 13
